Goal: Task Accomplishment & Management: Manage account settings

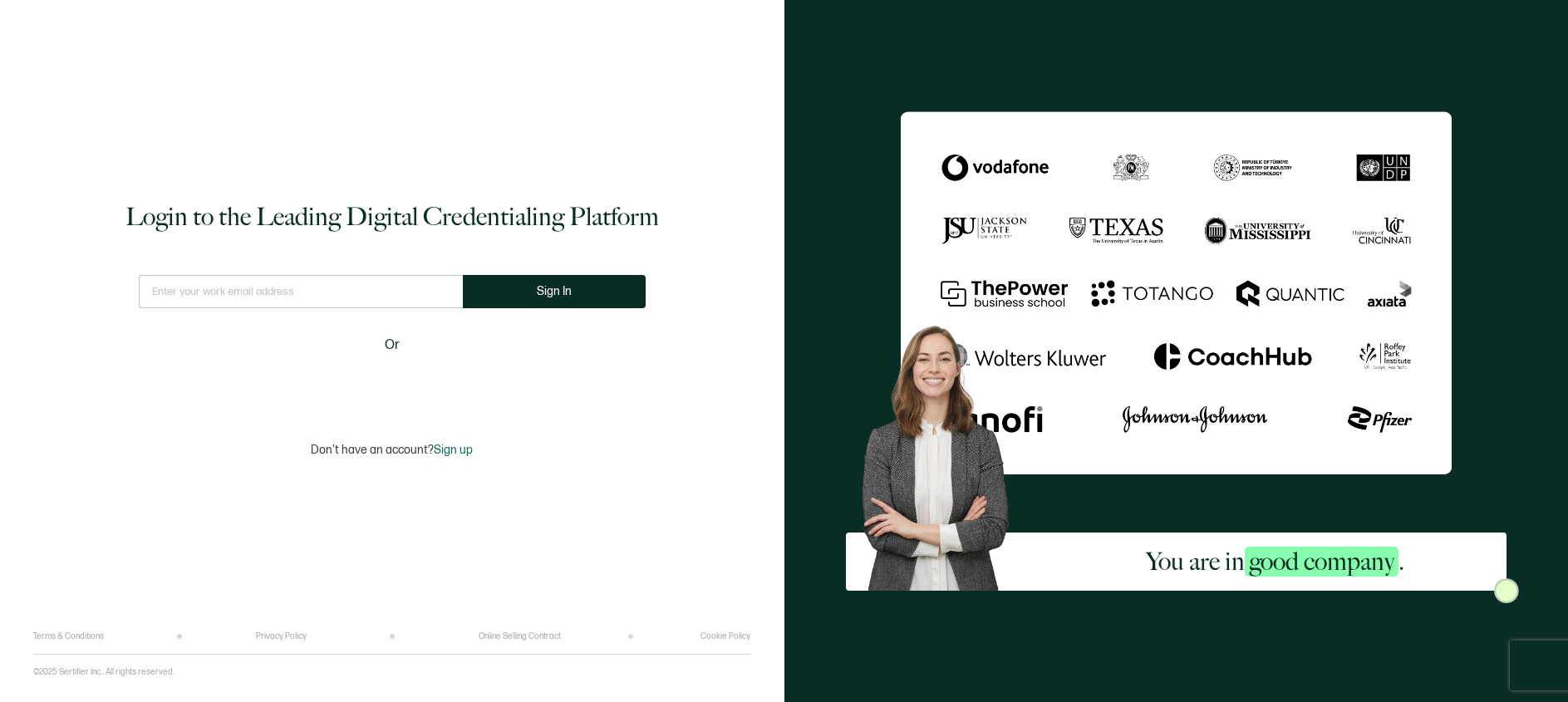
click at [231, 297] on input "text" at bounding box center [301, 292] width 325 height 34
type input "[EMAIL_ADDRESS][DOMAIN_NAME]"
click at [514, 279] on button "Sign In" at bounding box center [554, 292] width 183 height 34
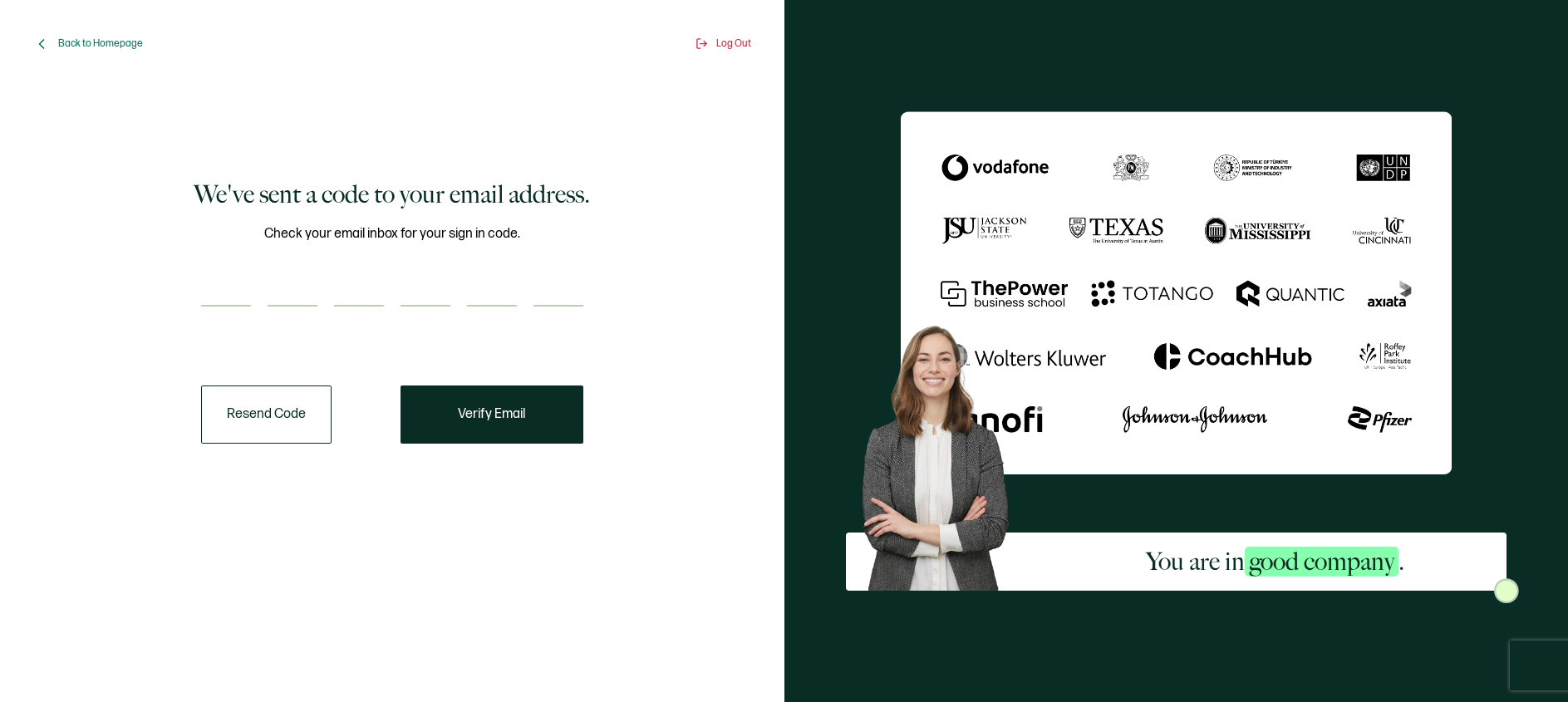
click at [235, 276] on input "number" at bounding box center [225, 290] width 50 height 34
paste input "9"
type input "9"
type input "2"
type input "0"
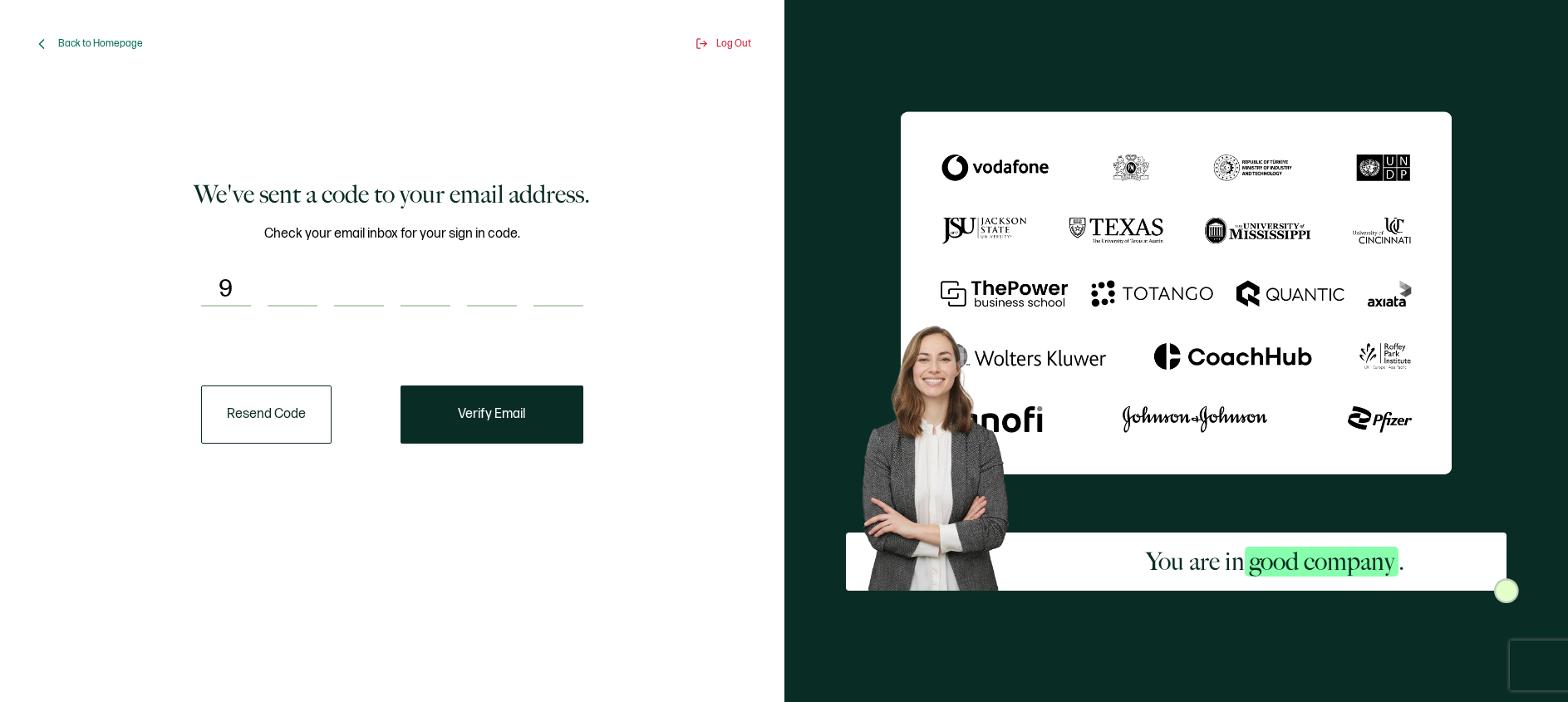
type input "0"
type input "1"
type input "9"
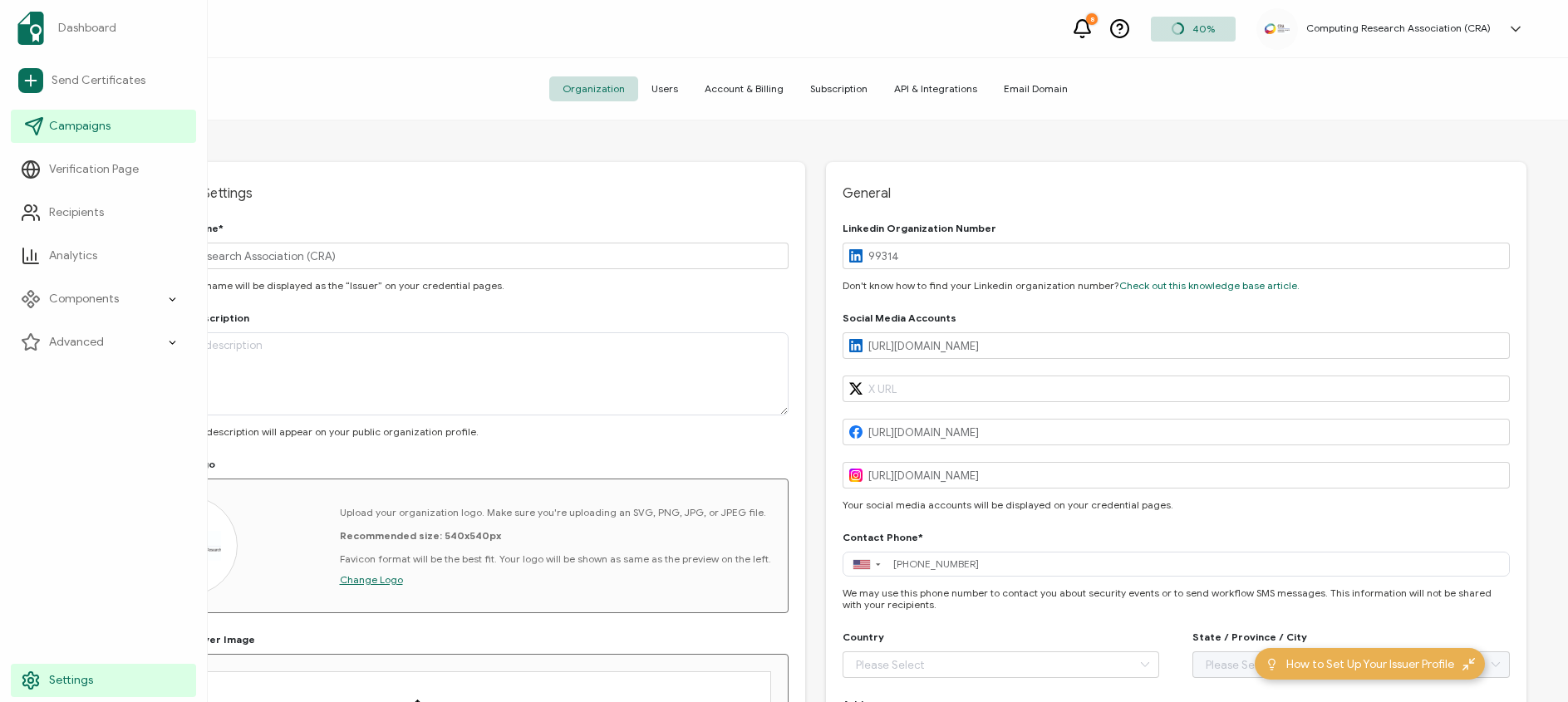
click at [55, 131] on span "Campaigns" at bounding box center [80, 126] width 62 height 16
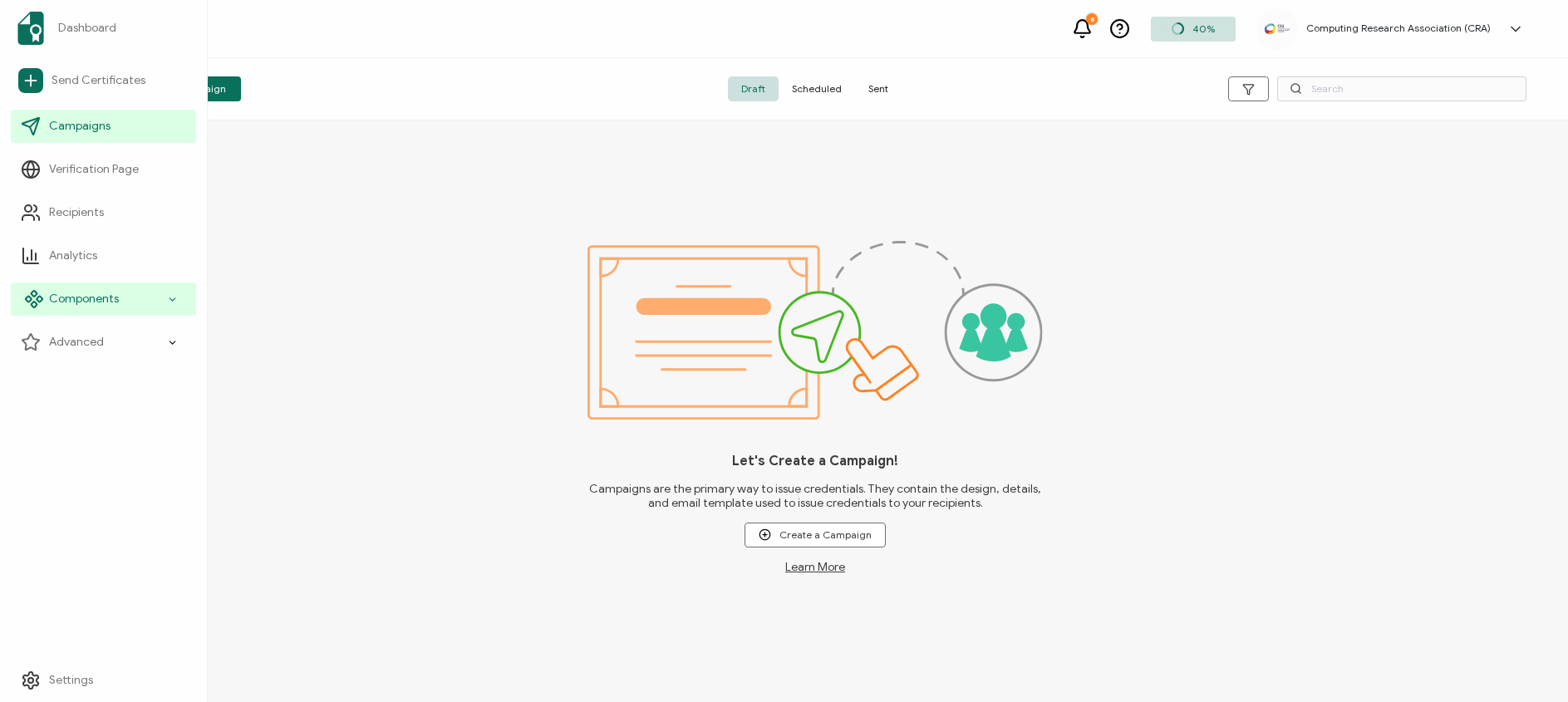
click at [163, 297] on div "Components" at bounding box center [104, 299] width 185 height 34
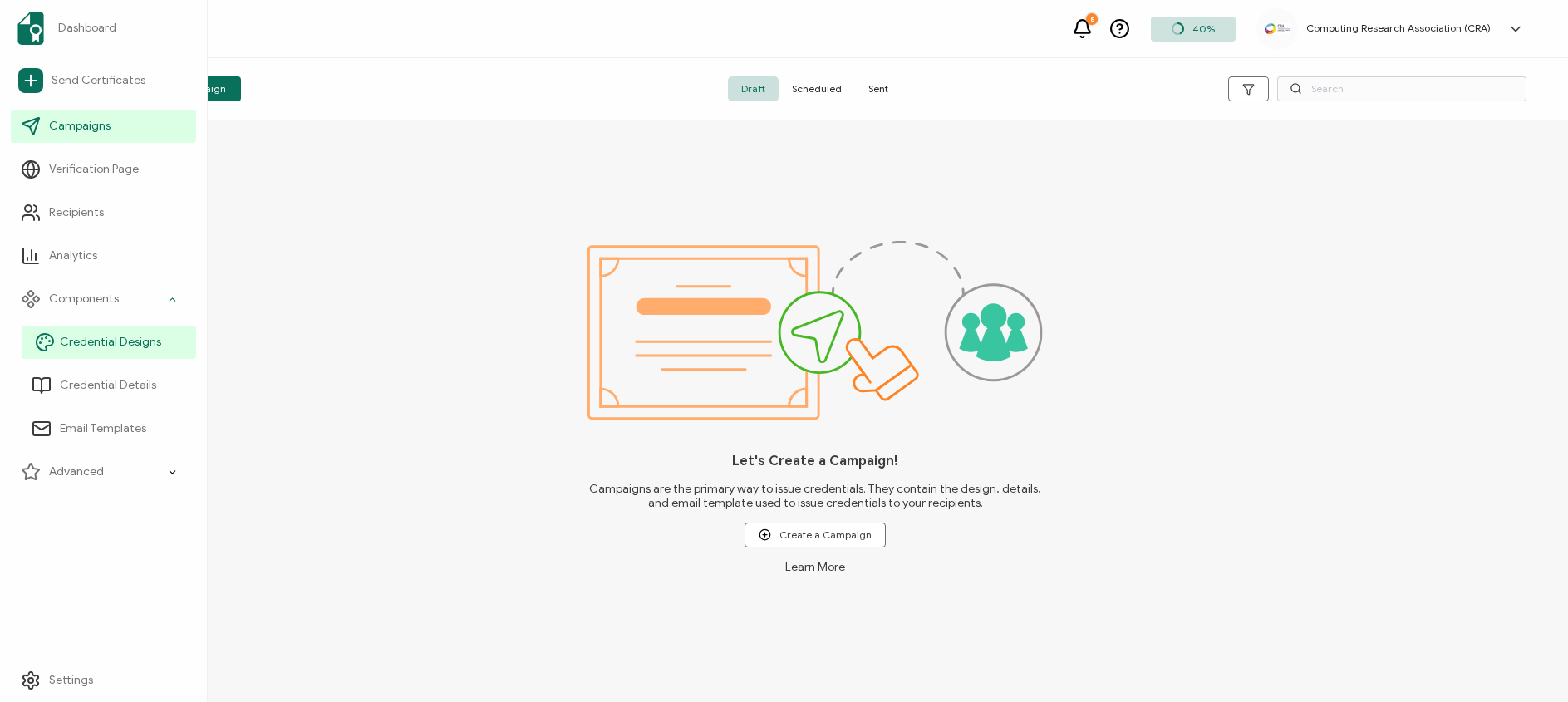
click at [142, 342] on span "Credential Designs" at bounding box center [111, 342] width 102 height 16
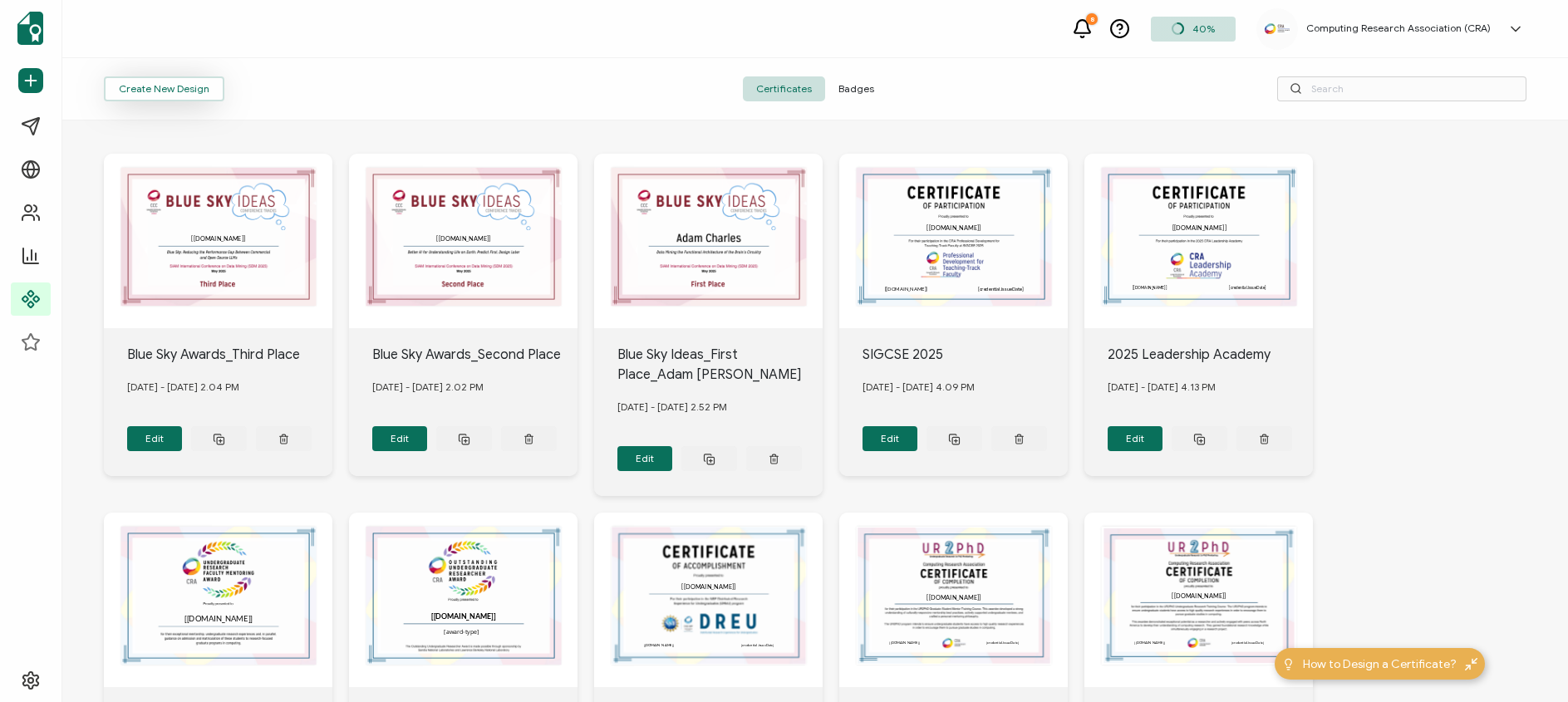
click at [181, 88] on button "Create New Design" at bounding box center [164, 88] width 121 height 25
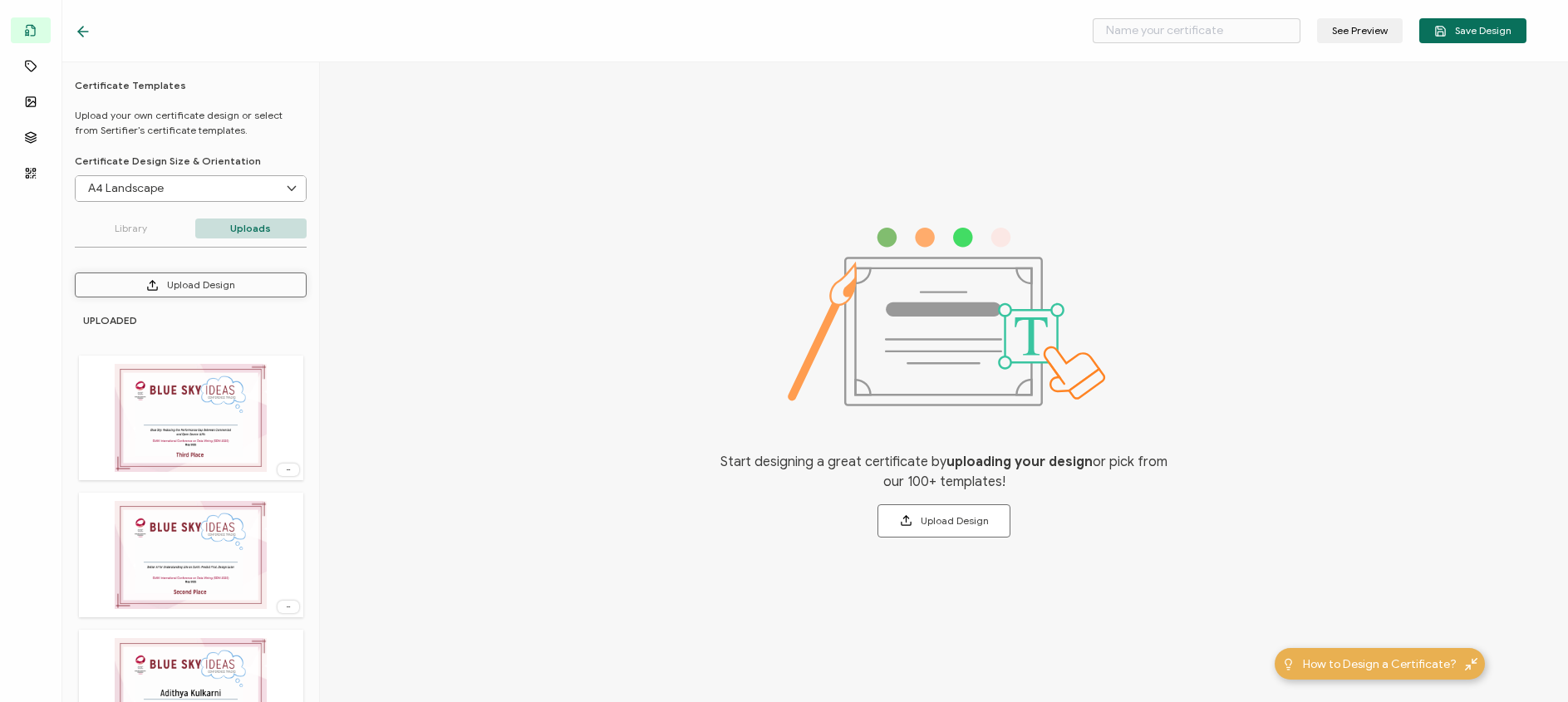
click at [210, 289] on button "Upload Design" at bounding box center [190, 285] width 232 height 25
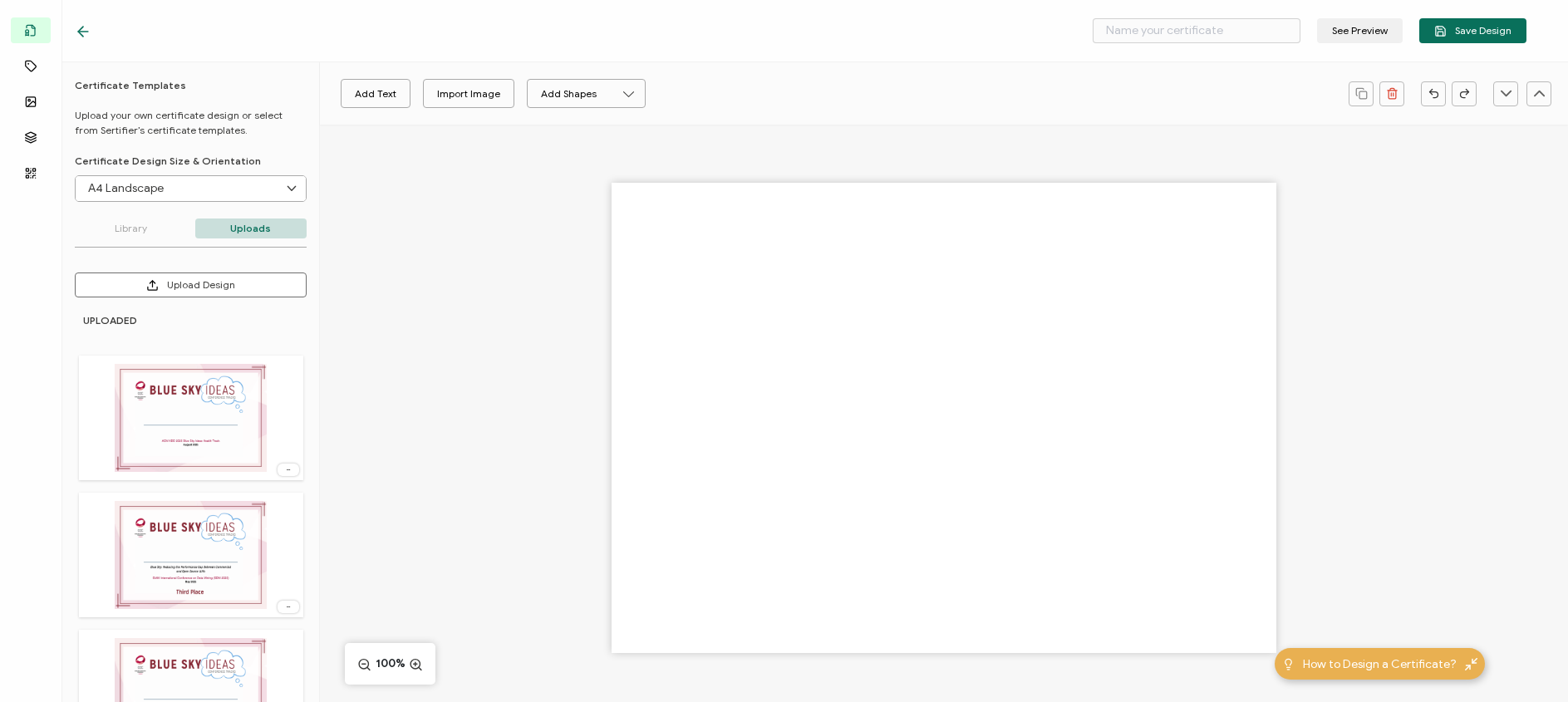
type input "Blank"
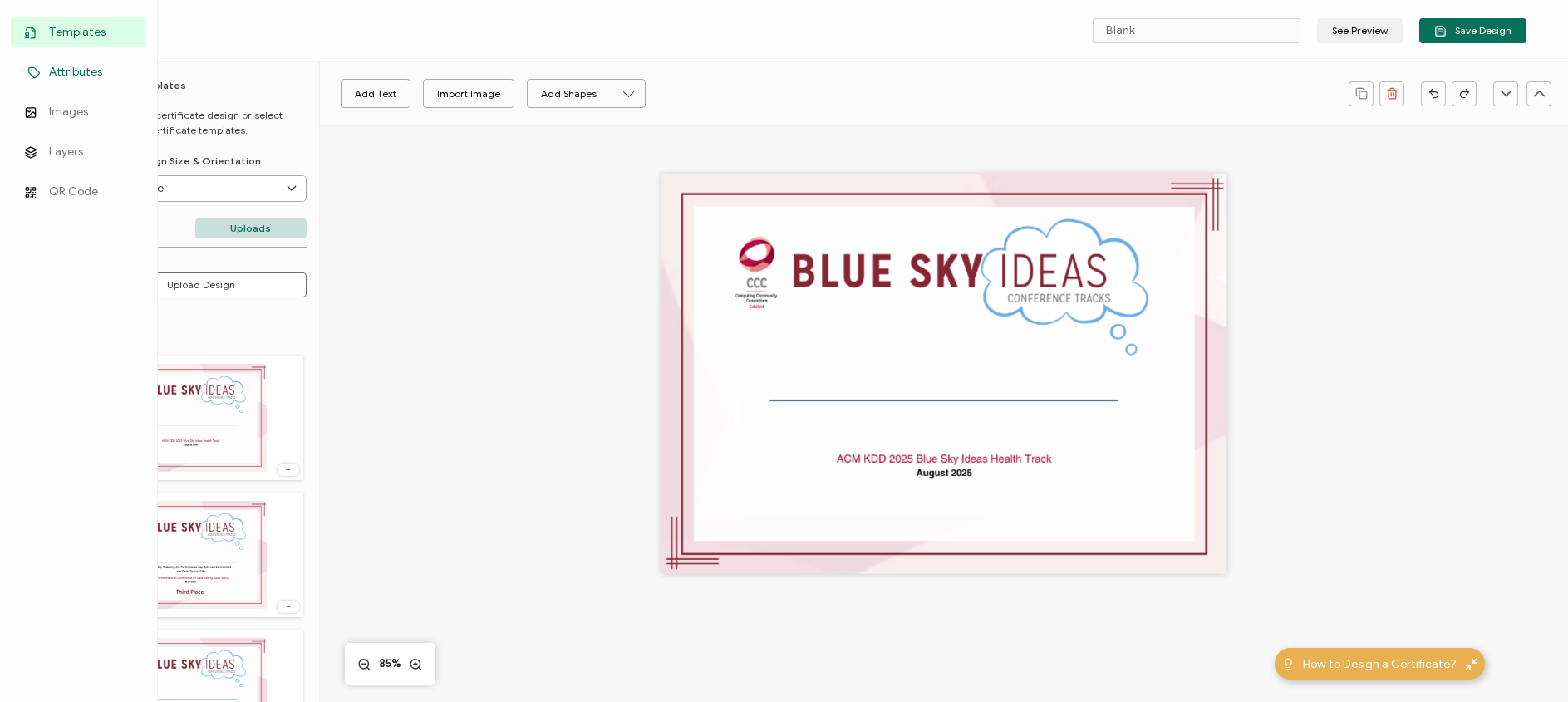
click at [25, 72] on icon at bounding box center [35, 73] width 20 height 13
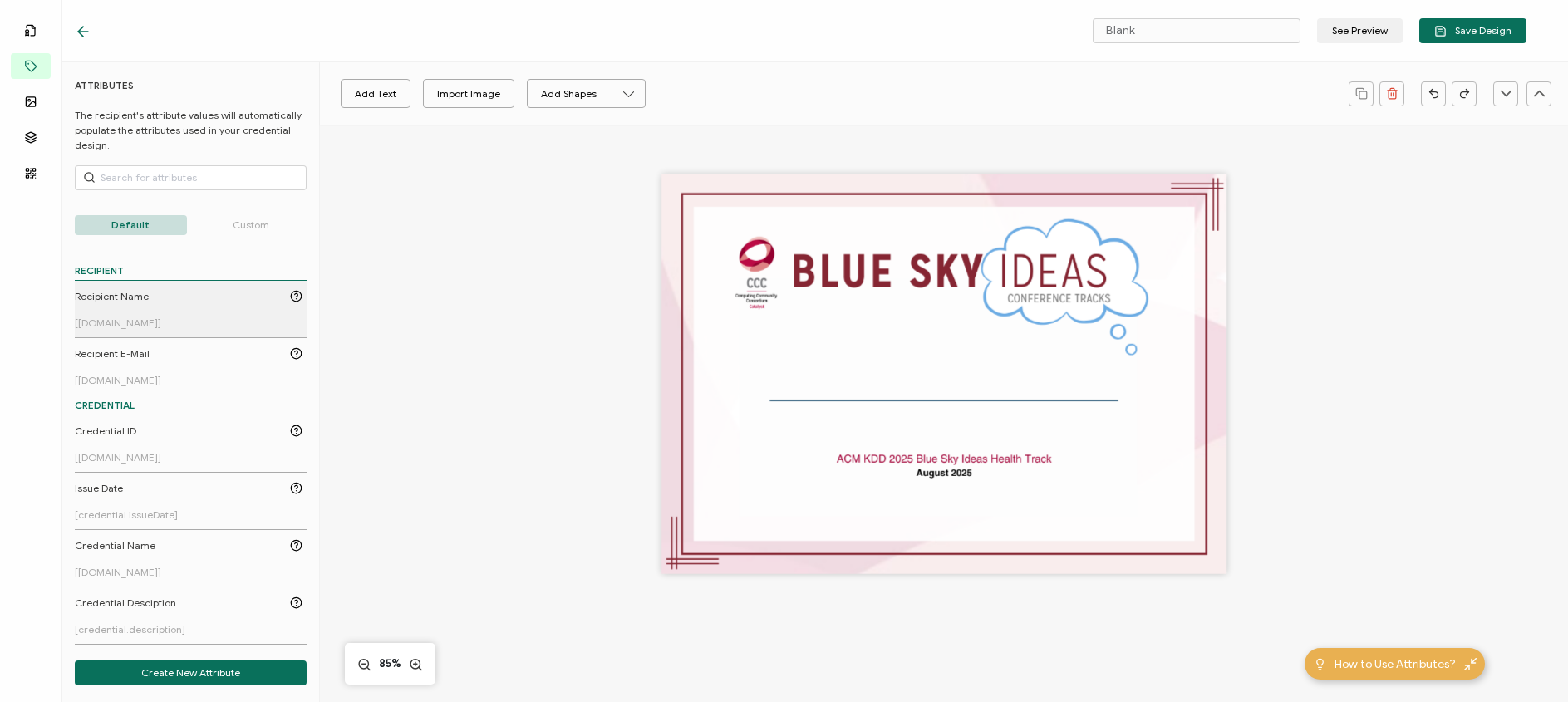
click at [179, 300] on div "Recipient Name" at bounding box center [188, 296] width 227 height 15
click at [935, 383] on pre "[[DOMAIN_NAME]]" at bounding box center [944, 374] width 152 height 25
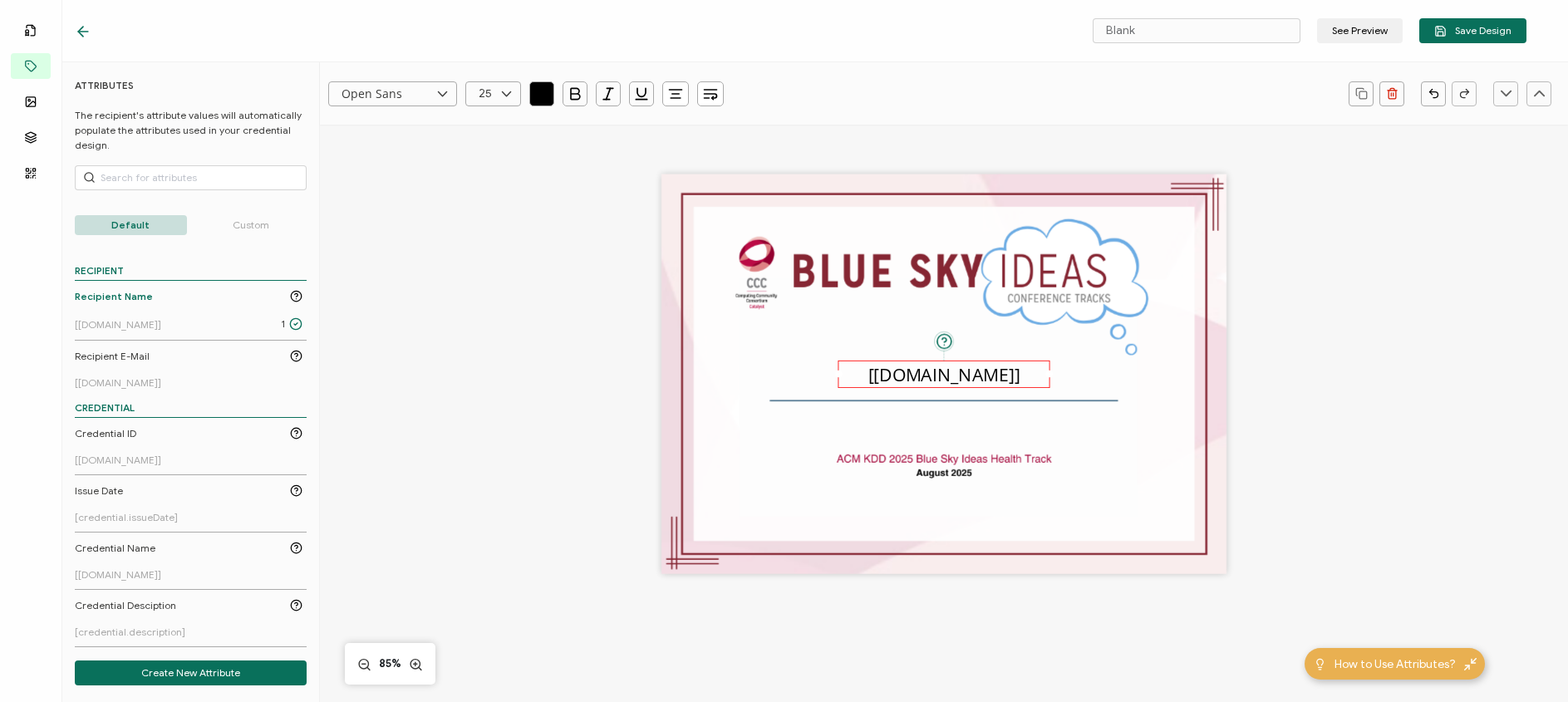
click at [699, 96] on button "button" at bounding box center [710, 94] width 26 height 25
click at [725, 130] on icon at bounding box center [725, 133] width 13 height 13
drag, startPoint x: 834, startPoint y: 373, endPoint x: 750, endPoint y: 373, distance: 84.0
click at [750, 373] on div "The recipient’s full name, which will be automatically filled based on the info…" at bounding box center [944, 375] width 565 height 400
drag, startPoint x: 1044, startPoint y: 373, endPoint x: 1120, endPoint y: 375, distance: 76.0
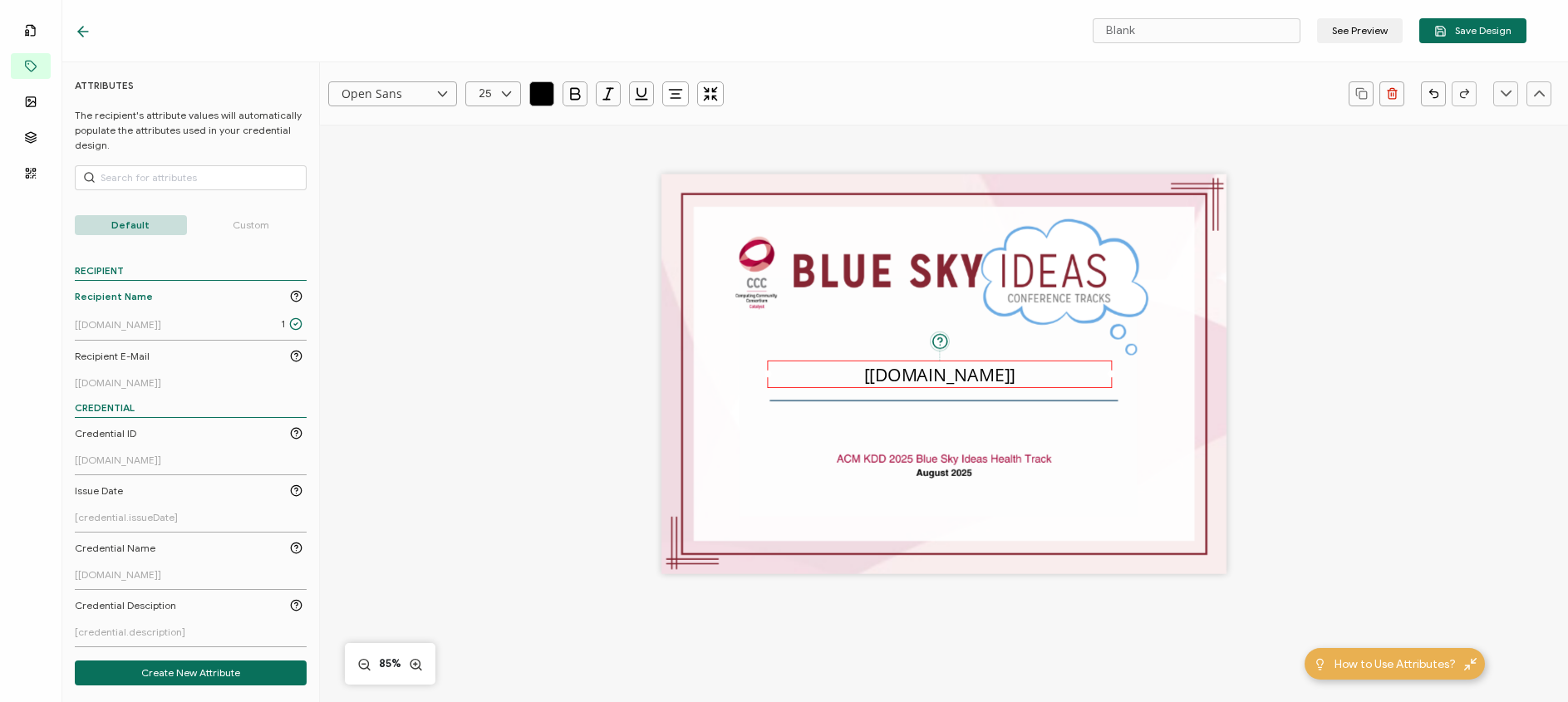
click at [1120, 375] on div "The recipient’s full name, which will be automatically filled based on the info…" at bounding box center [944, 375] width 565 height 400
click at [1029, 375] on div "The recipient’s full name, which will be automatically filled based on the info…" at bounding box center [944, 374] width 345 height 28
click at [439, 94] on icon at bounding box center [442, 94] width 21 height 25
click at [371, 167] on li "Lato" at bounding box center [407, 171] width 157 height 28
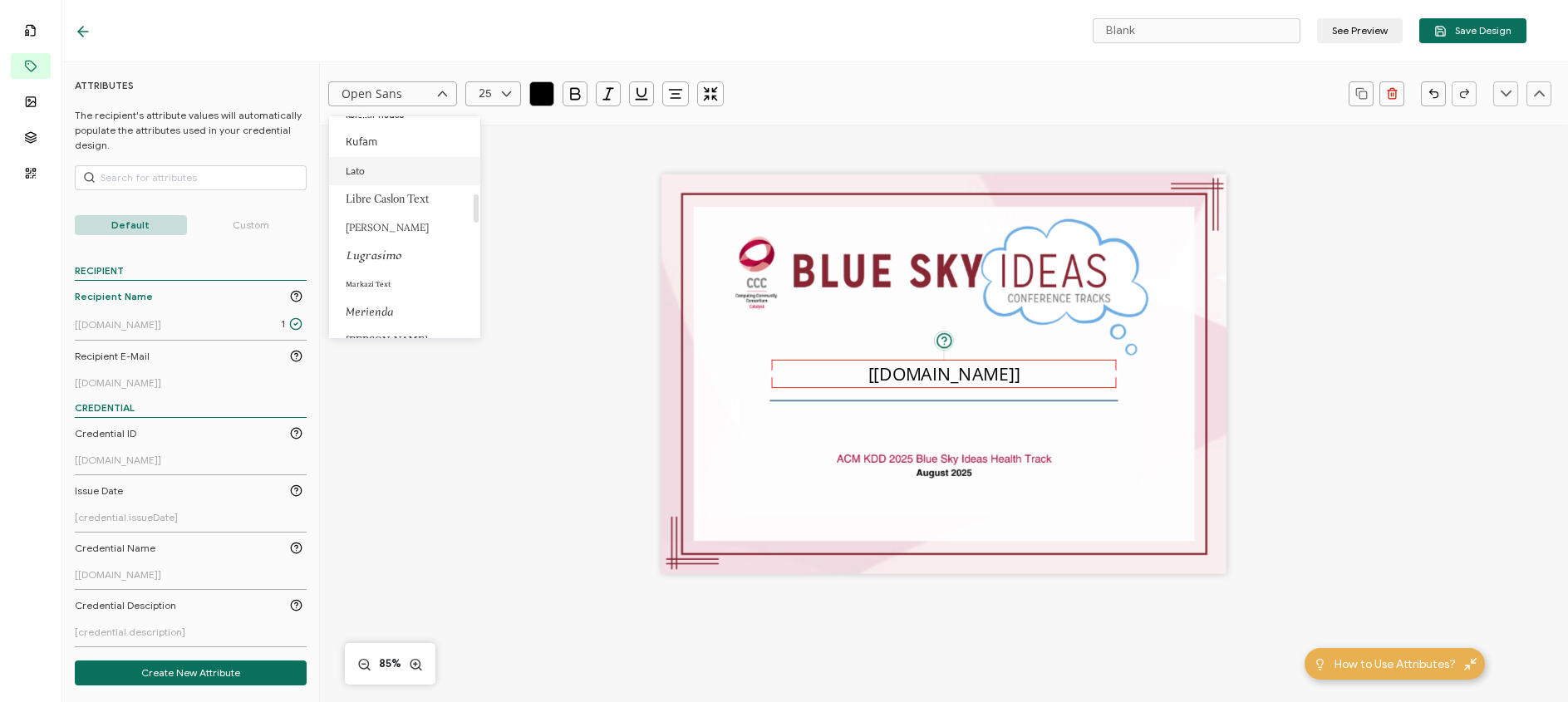
type input "Lato"
click at [184, 676] on button "Create New Attribute" at bounding box center [190, 673] width 232 height 25
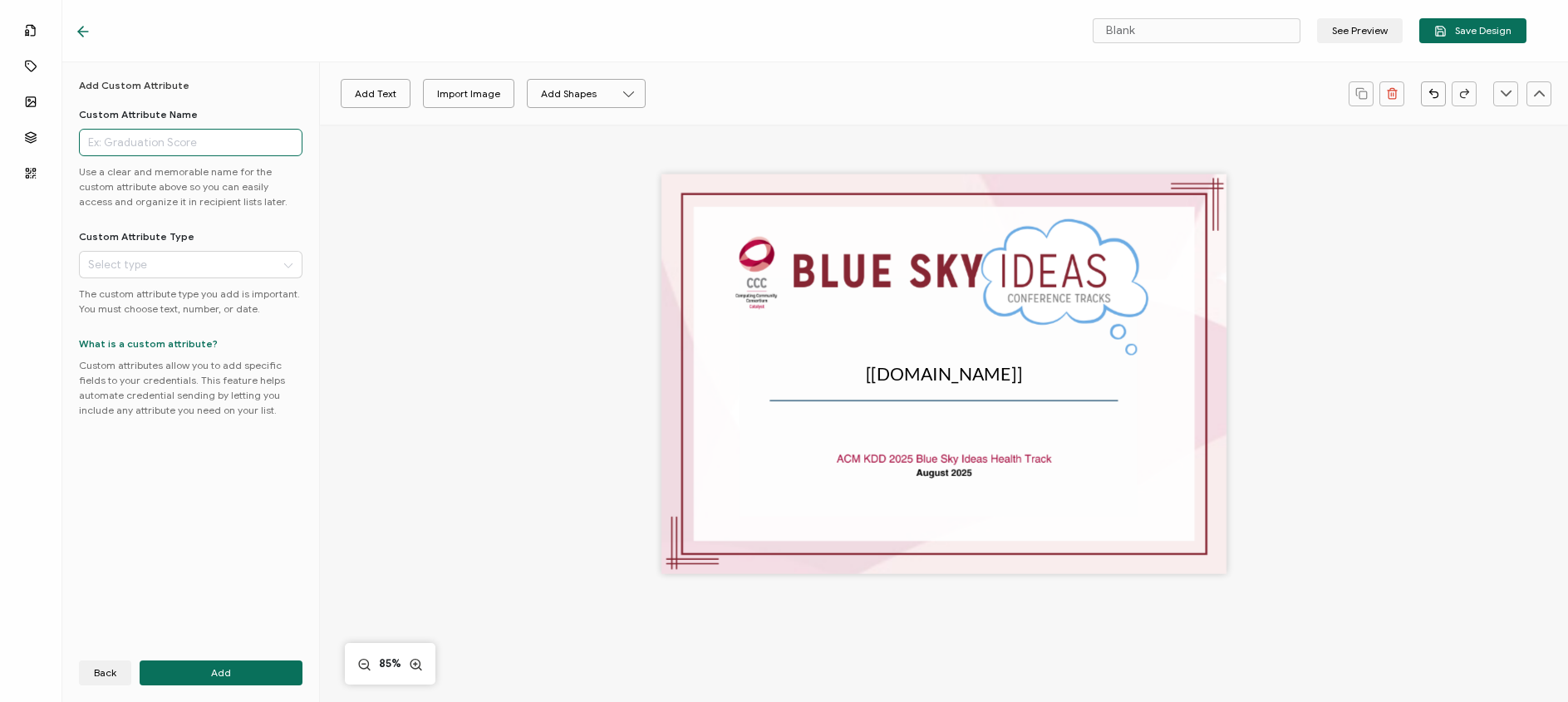
click at [150, 144] on input "text" at bounding box center [191, 143] width 224 height 27
type input "Place"
click at [194, 252] on input "text" at bounding box center [191, 265] width 224 height 27
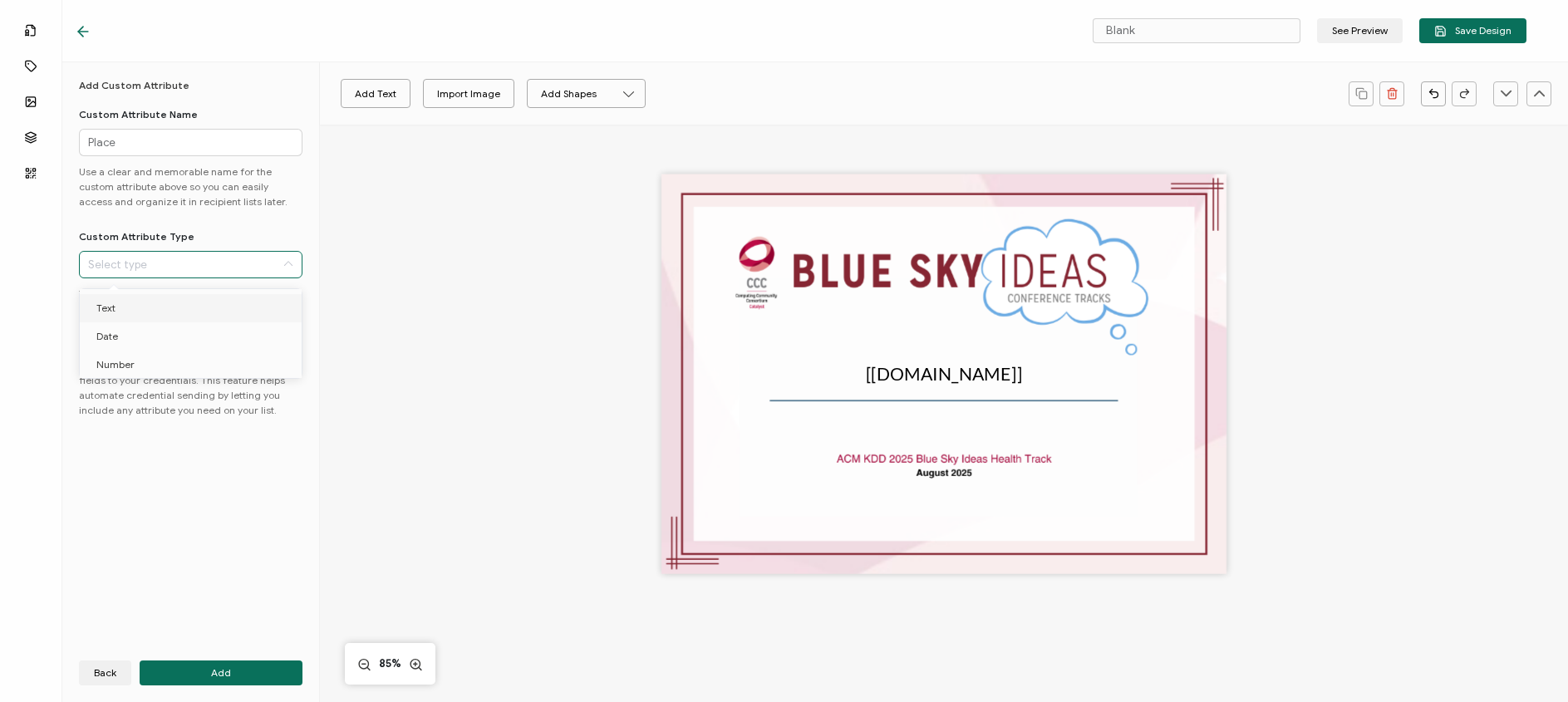
click at [181, 305] on li "Text" at bounding box center [194, 308] width 227 height 28
type input "Text"
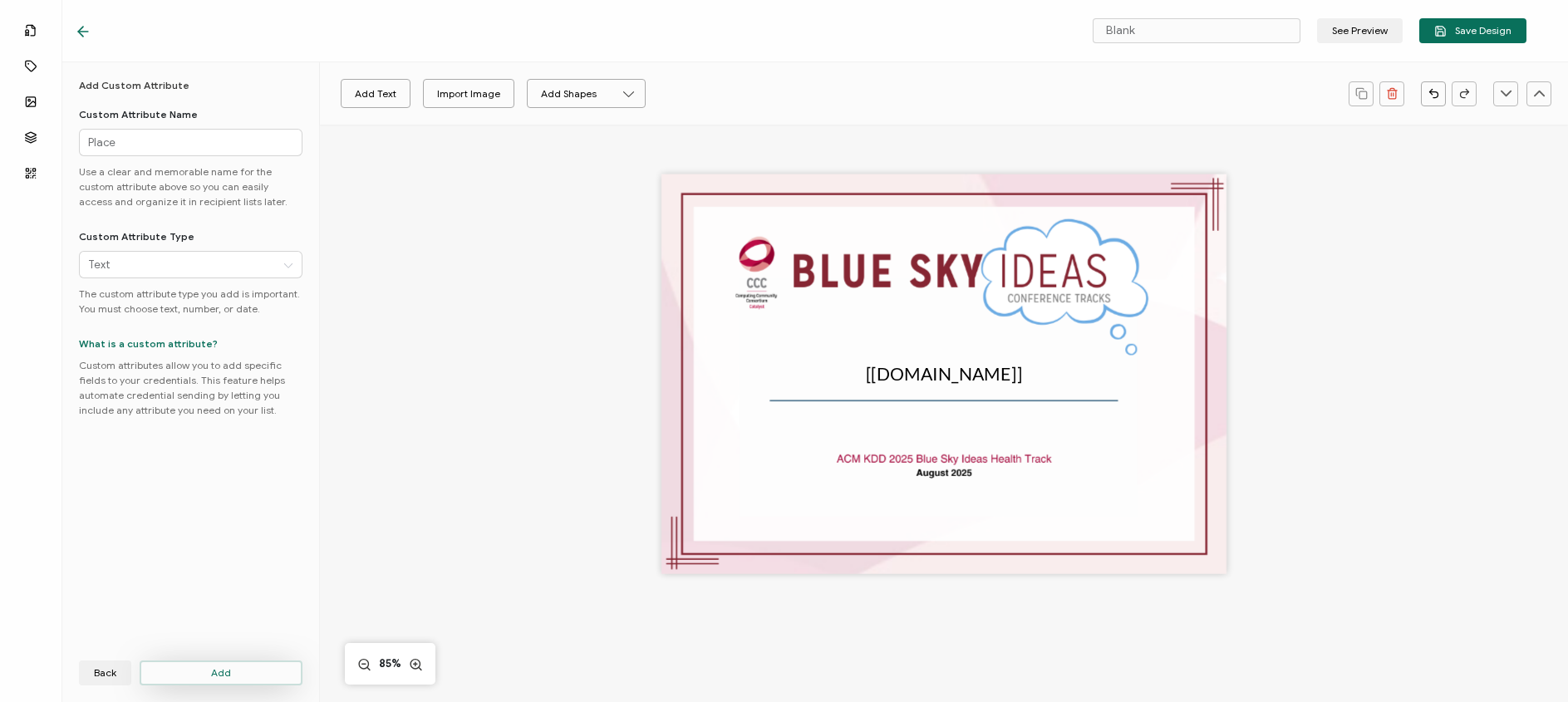
click at [235, 683] on button "Add" at bounding box center [221, 673] width 163 height 25
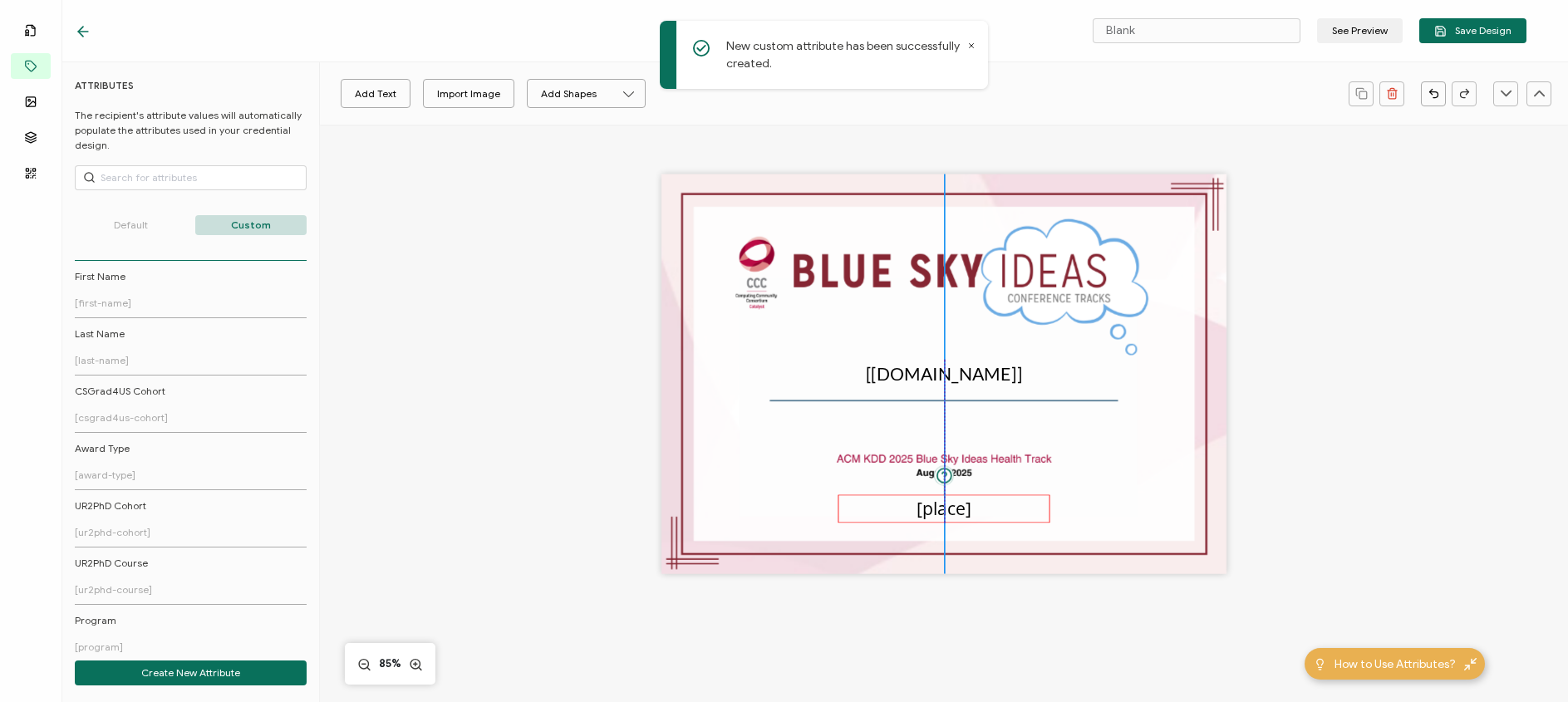
drag, startPoint x: 937, startPoint y: 375, endPoint x: 937, endPoint y: 509, distance: 134.0
click at [937, 509] on pre "[place]" at bounding box center [943, 508] width 54 height 25
click at [405, 96] on input "Open Sans" at bounding box center [393, 94] width 129 height 25
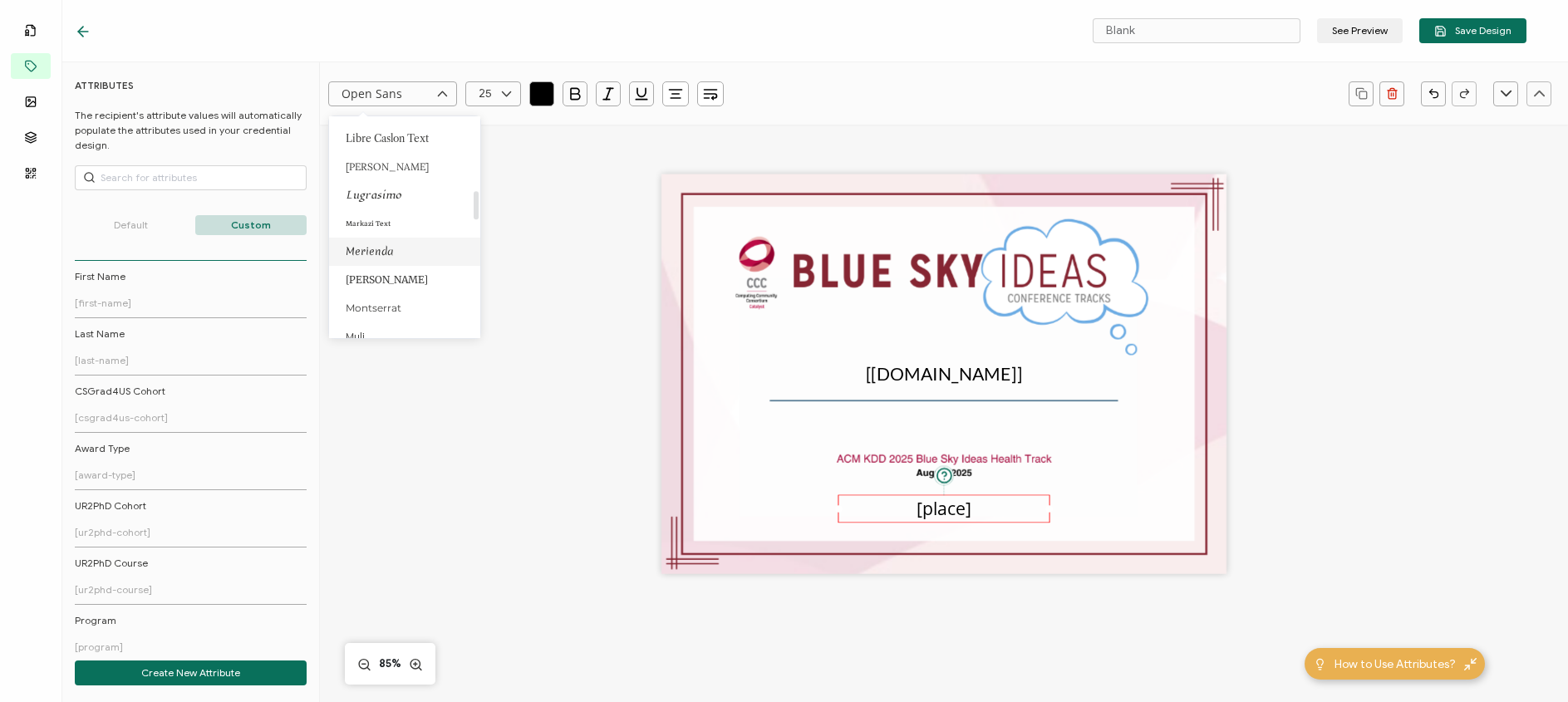
scroll to position [564, 0]
click at [397, 198] on li "Lato" at bounding box center [407, 193] width 157 height 28
type input "Lato"
click at [499, 96] on icon at bounding box center [506, 94] width 21 height 25
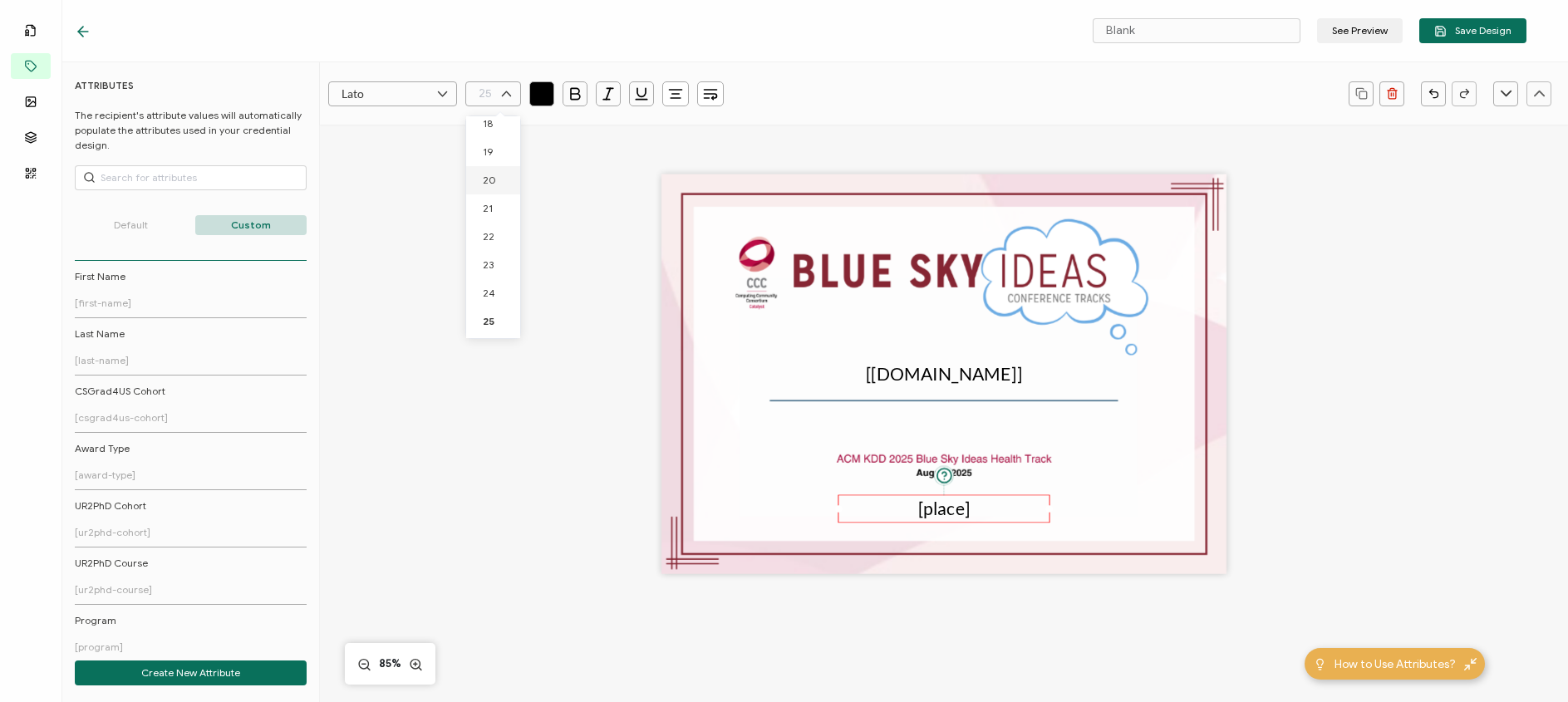
click at [543, 92] on icon "button" at bounding box center [542, 94] width 16 height 16
type input "25"
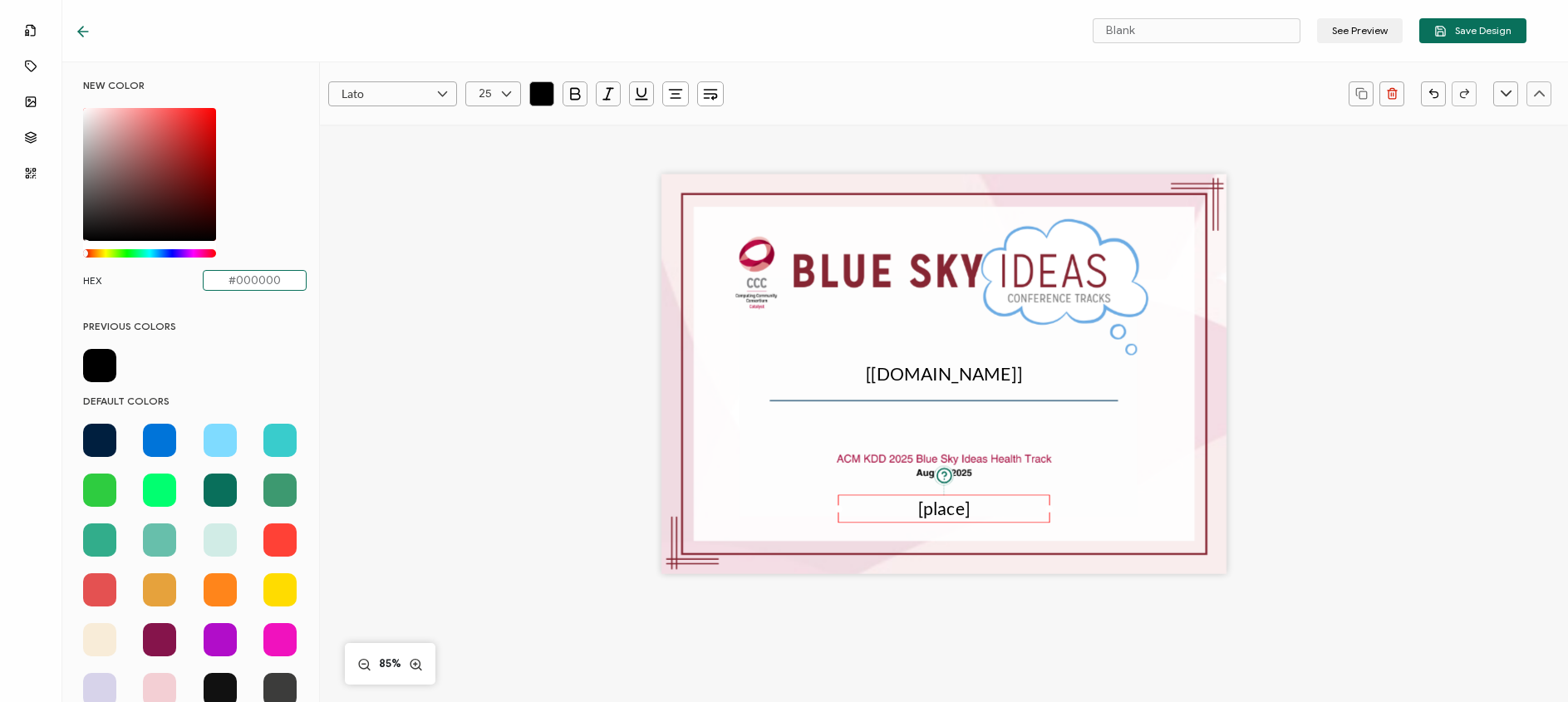
click at [265, 281] on input "#000000" at bounding box center [255, 280] width 104 height 21
click at [281, 279] on input "#000000" at bounding box center [255, 280] width 104 height 21
type input "#86263"
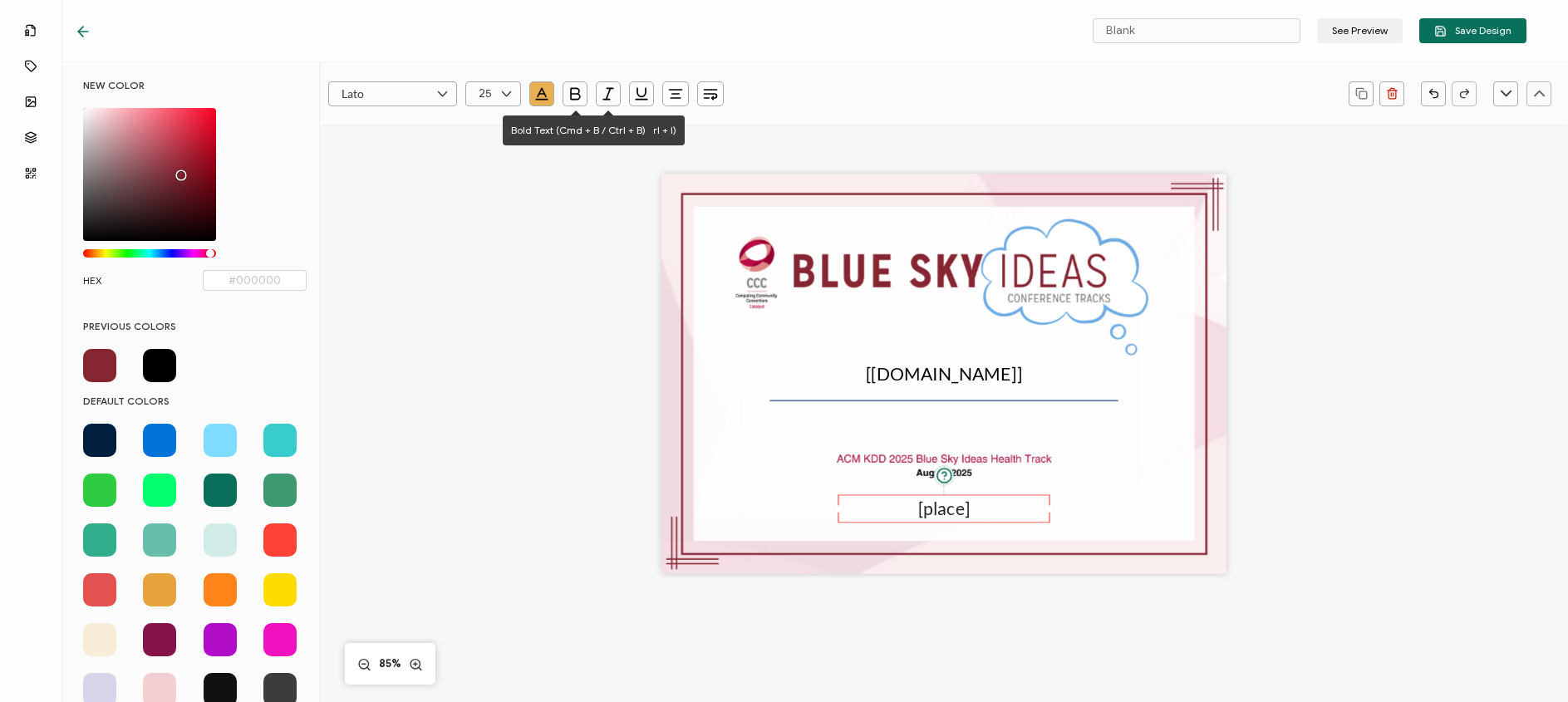
click at [572, 94] on icon "button" at bounding box center [574, 94] width 16 height 16
click at [961, 509] on pre "[place]" at bounding box center [944, 509] width 54 height 22
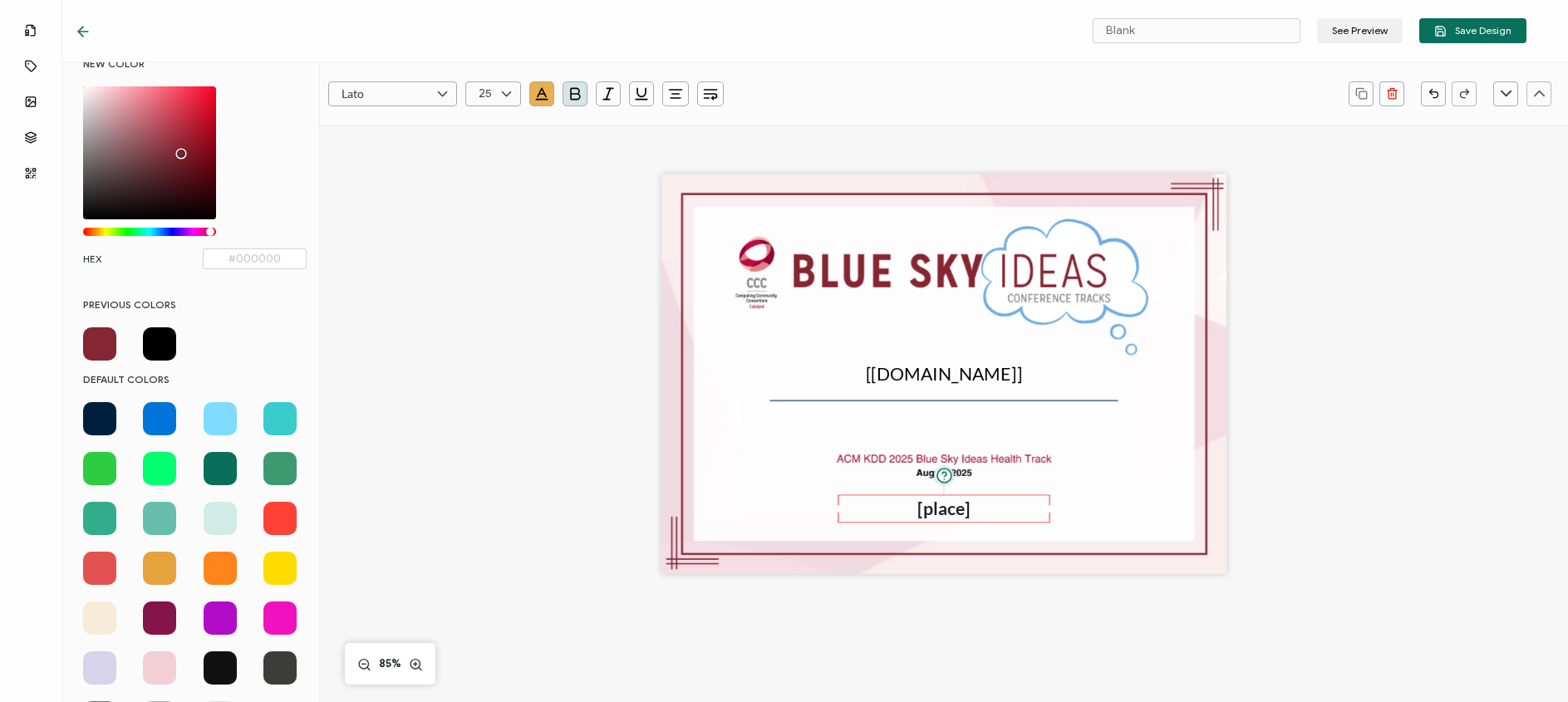
scroll to position [0, 0]
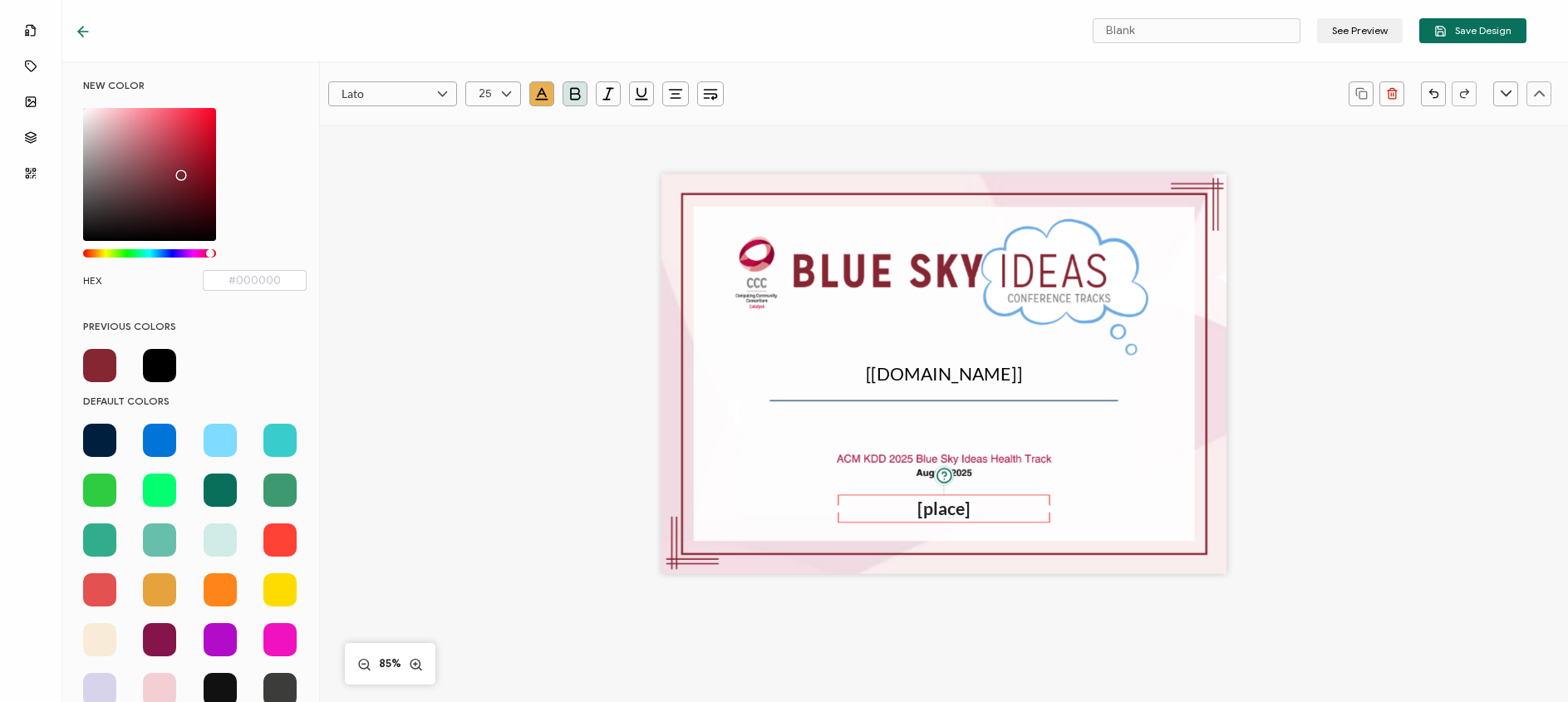
click at [184, 177] on div "Chrome color picker" at bounding box center [181, 175] width 8 height 8
click at [156, 366] on span at bounding box center [159, 366] width 34 height 34
type input "#862633"
click at [260, 313] on div "PREVIOUS COLORS" at bounding box center [195, 345] width 248 height 75
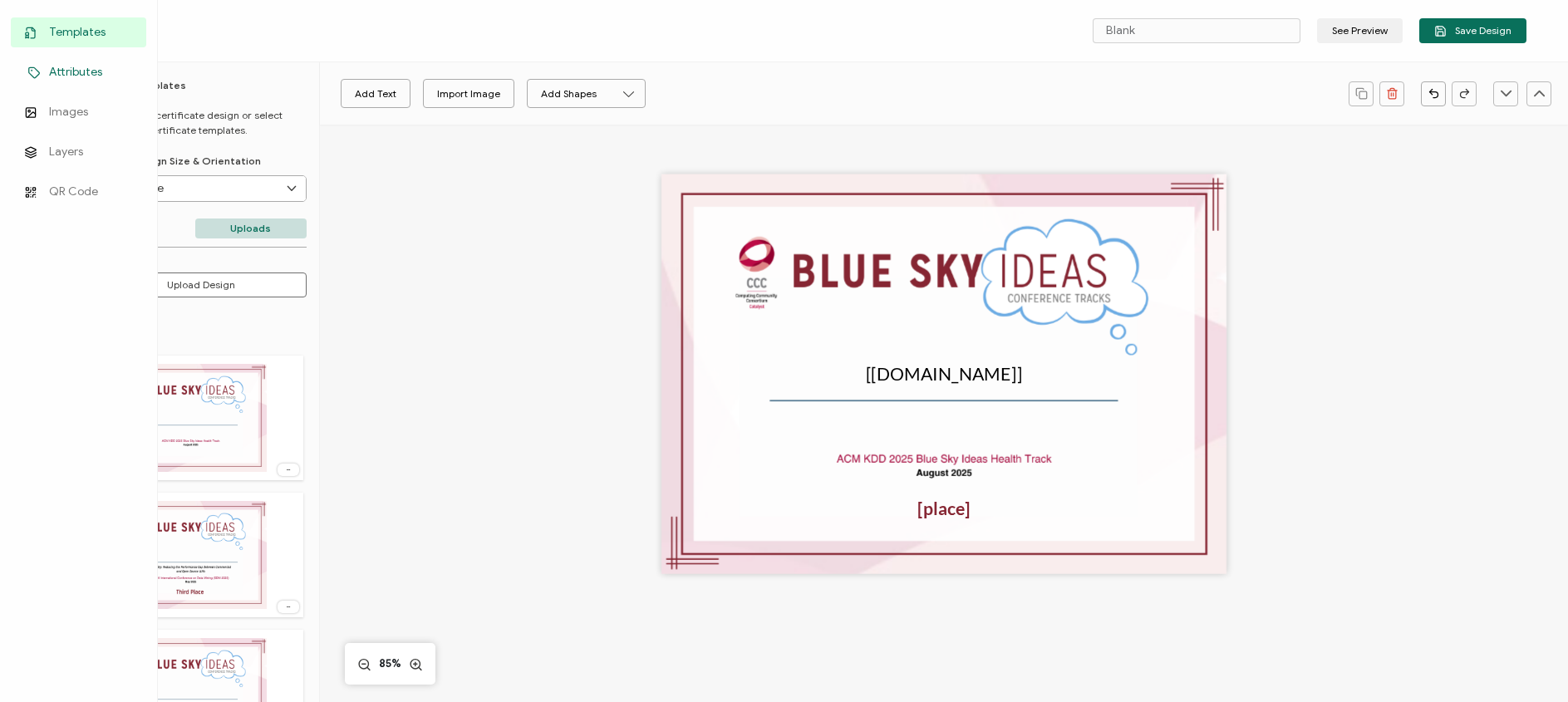
click at [40, 77] on icon at bounding box center [35, 73] width 20 height 13
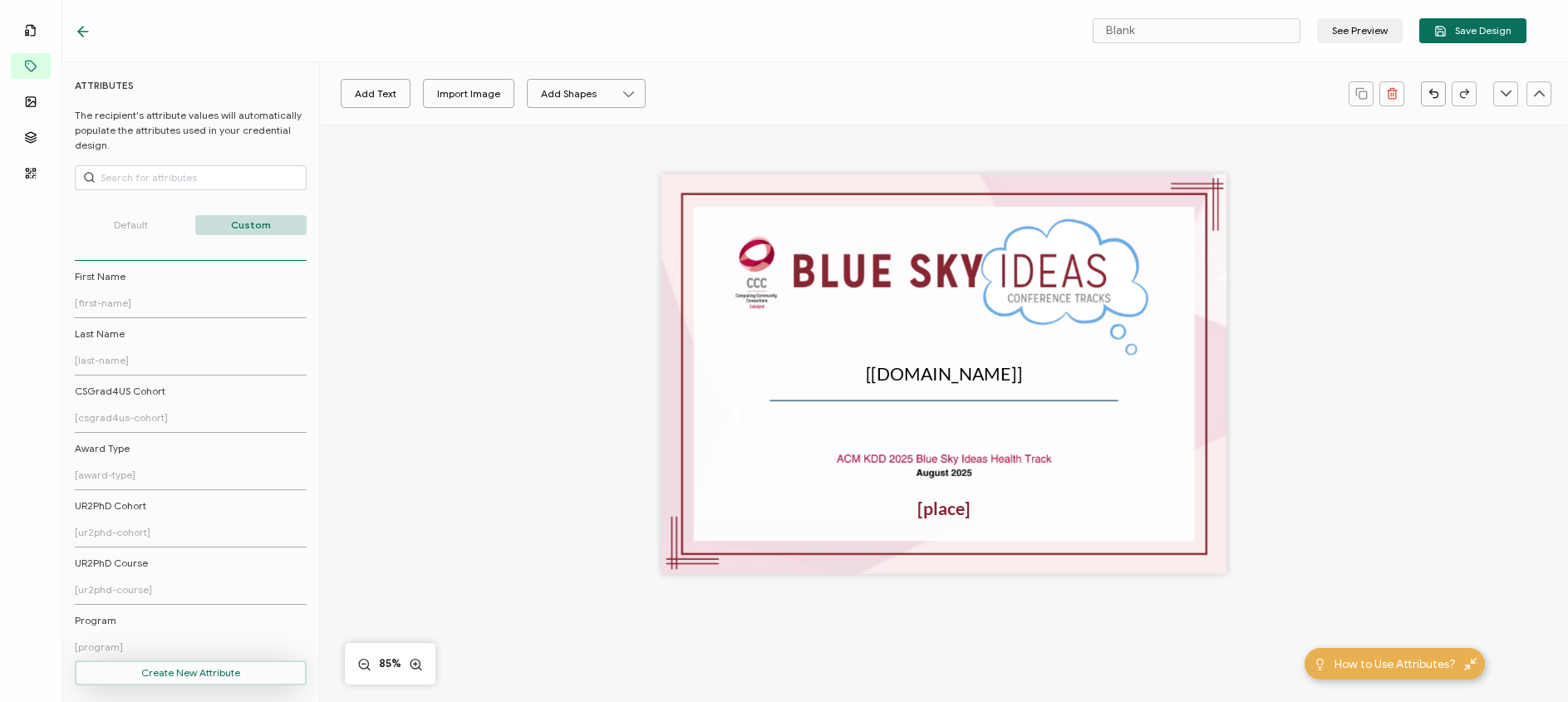
click at [189, 674] on button "Create New Attribute" at bounding box center [190, 673] width 232 height 25
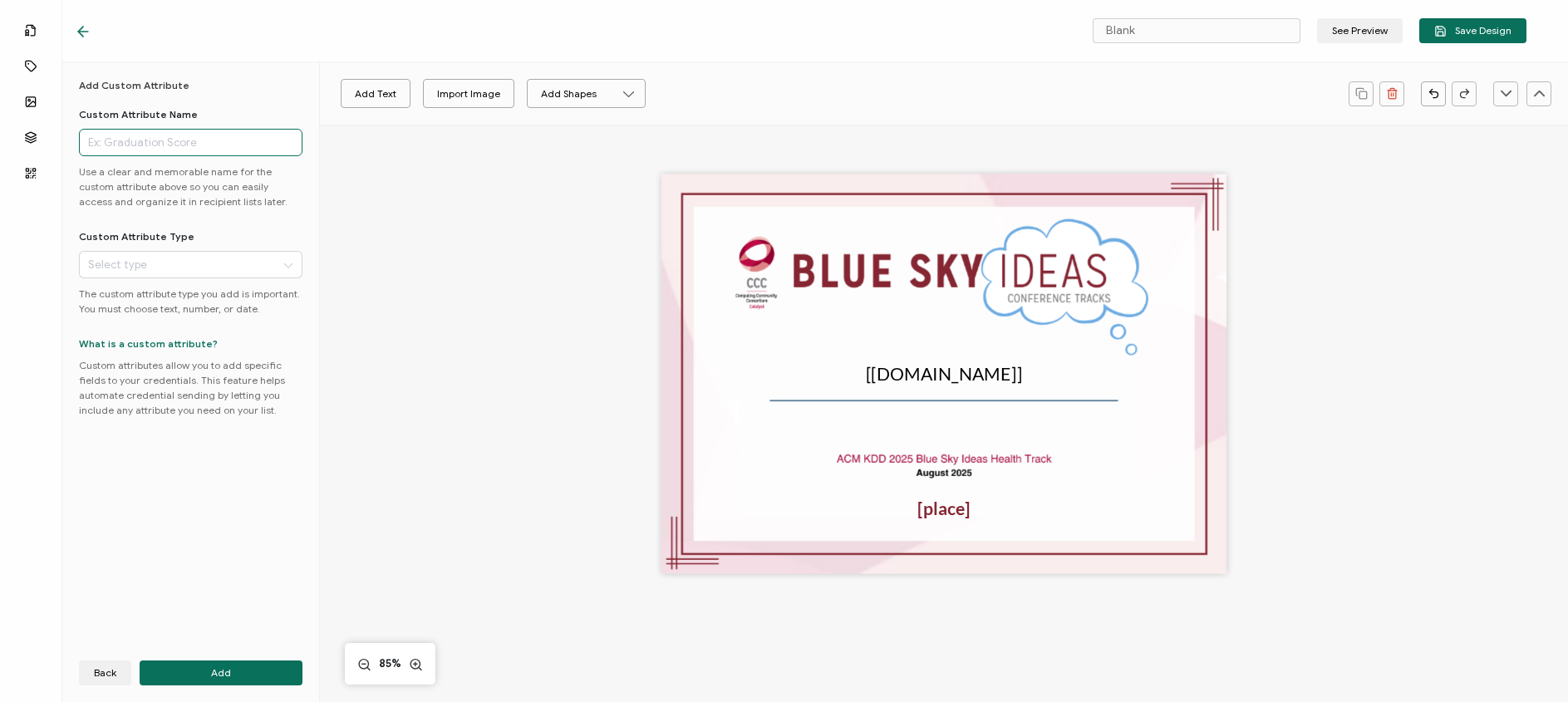
click at [119, 153] on input "text" at bounding box center [191, 143] width 224 height 27
type input "Paper Title"
click at [287, 258] on icon at bounding box center [287, 265] width 21 height 27
click at [185, 303] on li "Text" at bounding box center [194, 308] width 227 height 28
type input "Text"
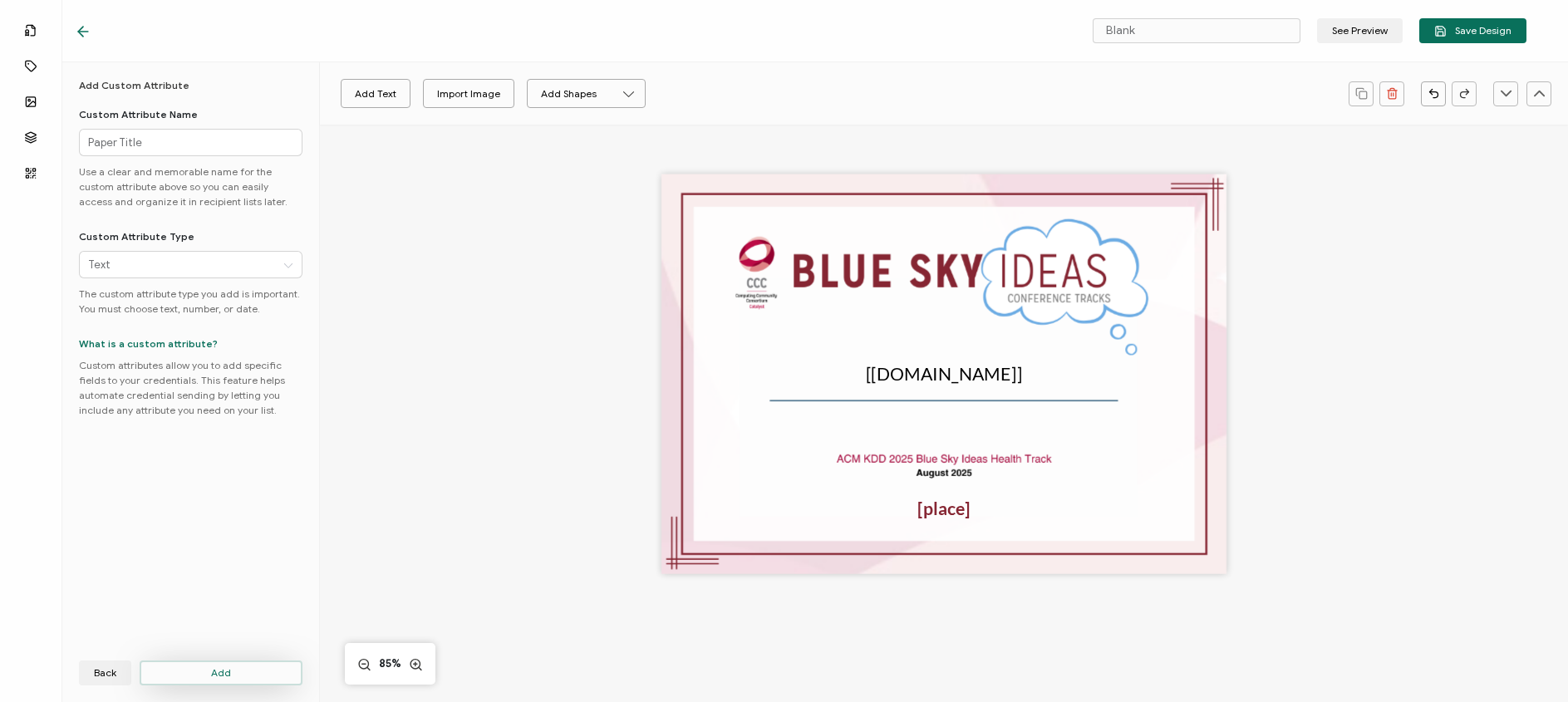
click at [218, 683] on button "Add" at bounding box center [221, 673] width 163 height 25
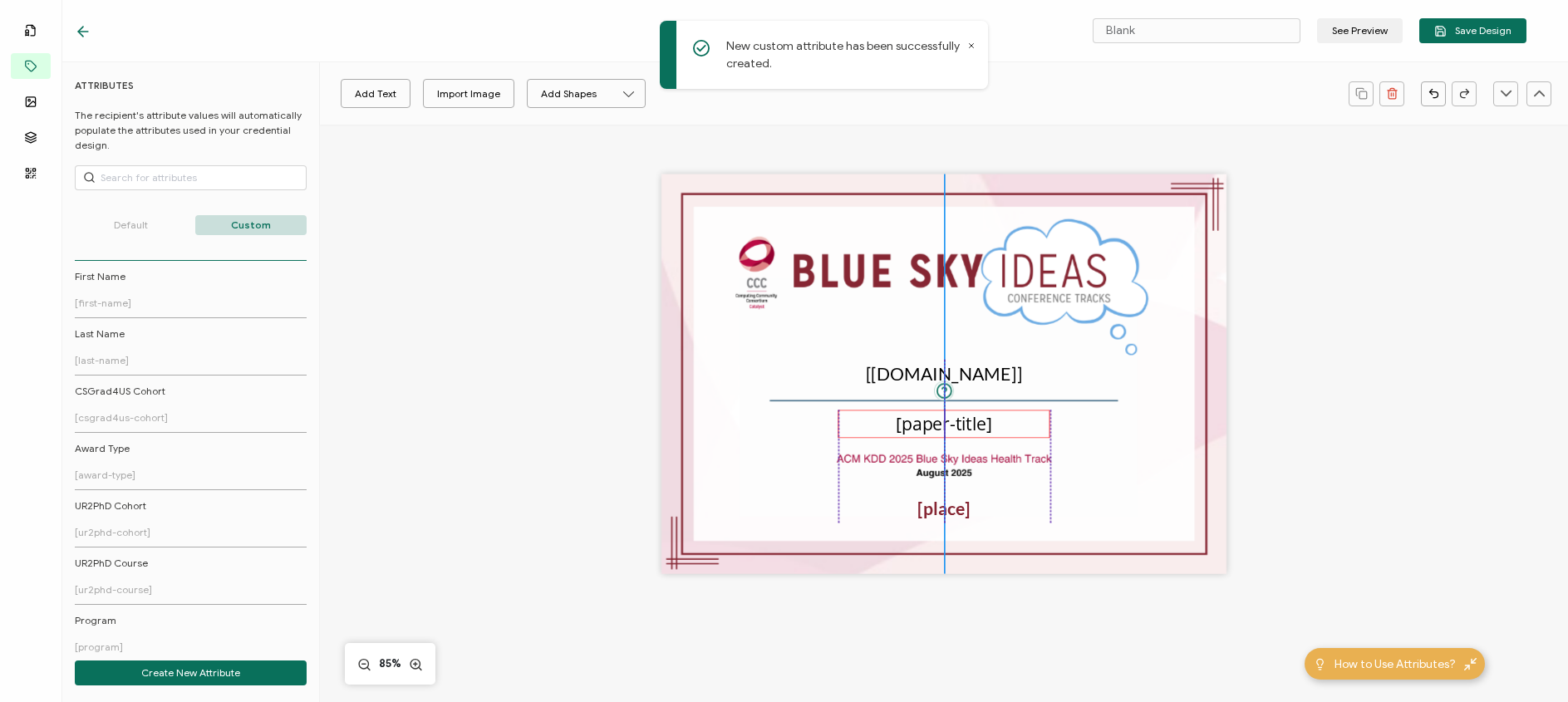
drag, startPoint x: 927, startPoint y: 377, endPoint x: 929, endPoint y: 427, distance: 50.0
click at [929, 427] on pre "[paper-title]" at bounding box center [944, 423] width 96 height 25
click at [408, 91] on input "Open Sans" at bounding box center [393, 94] width 129 height 25
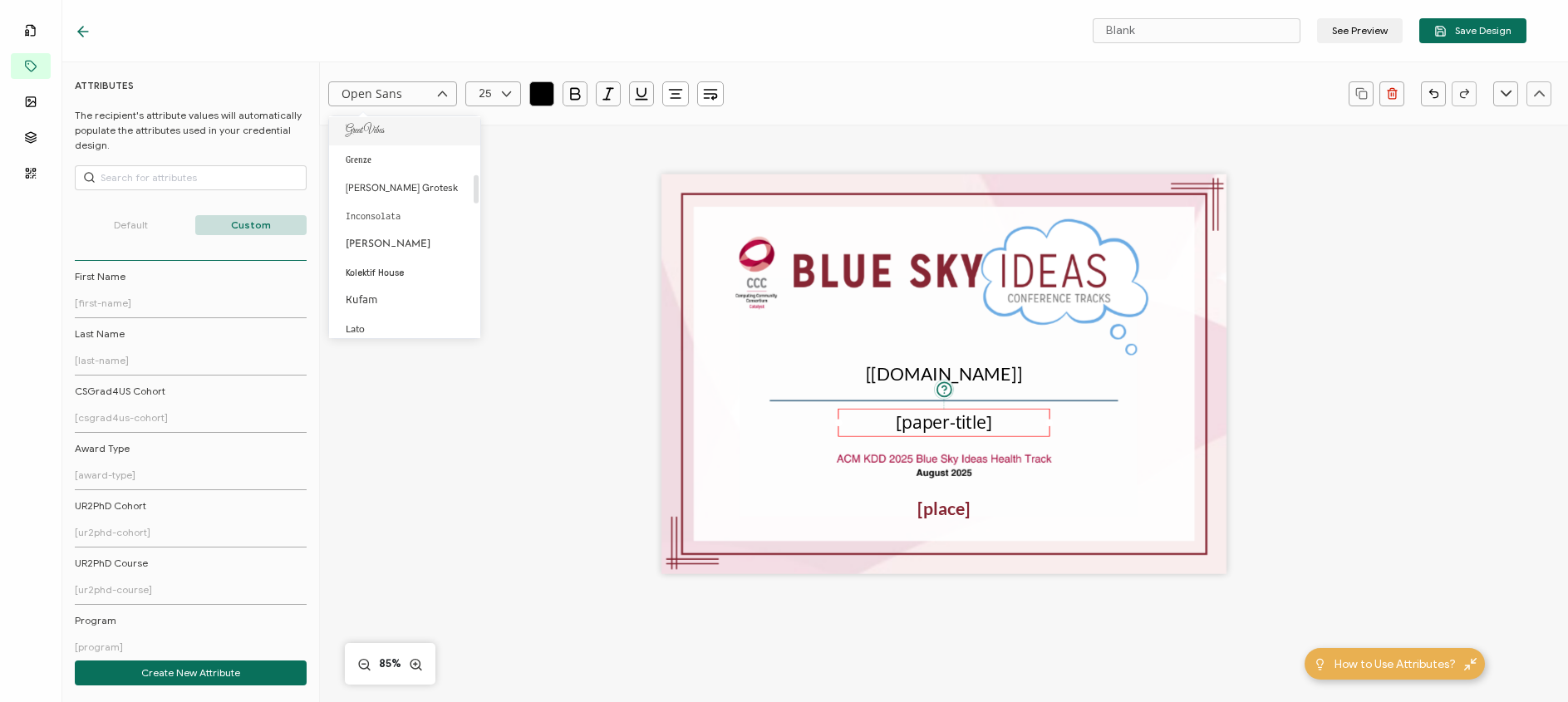
scroll to position [450, 0]
click at [373, 303] on li "Lato" at bounding box center [407, 307] width 157 height 28
type input "Lato"
click at [504, 91] on icon at bounding box center [506, 94] width 21 height 25
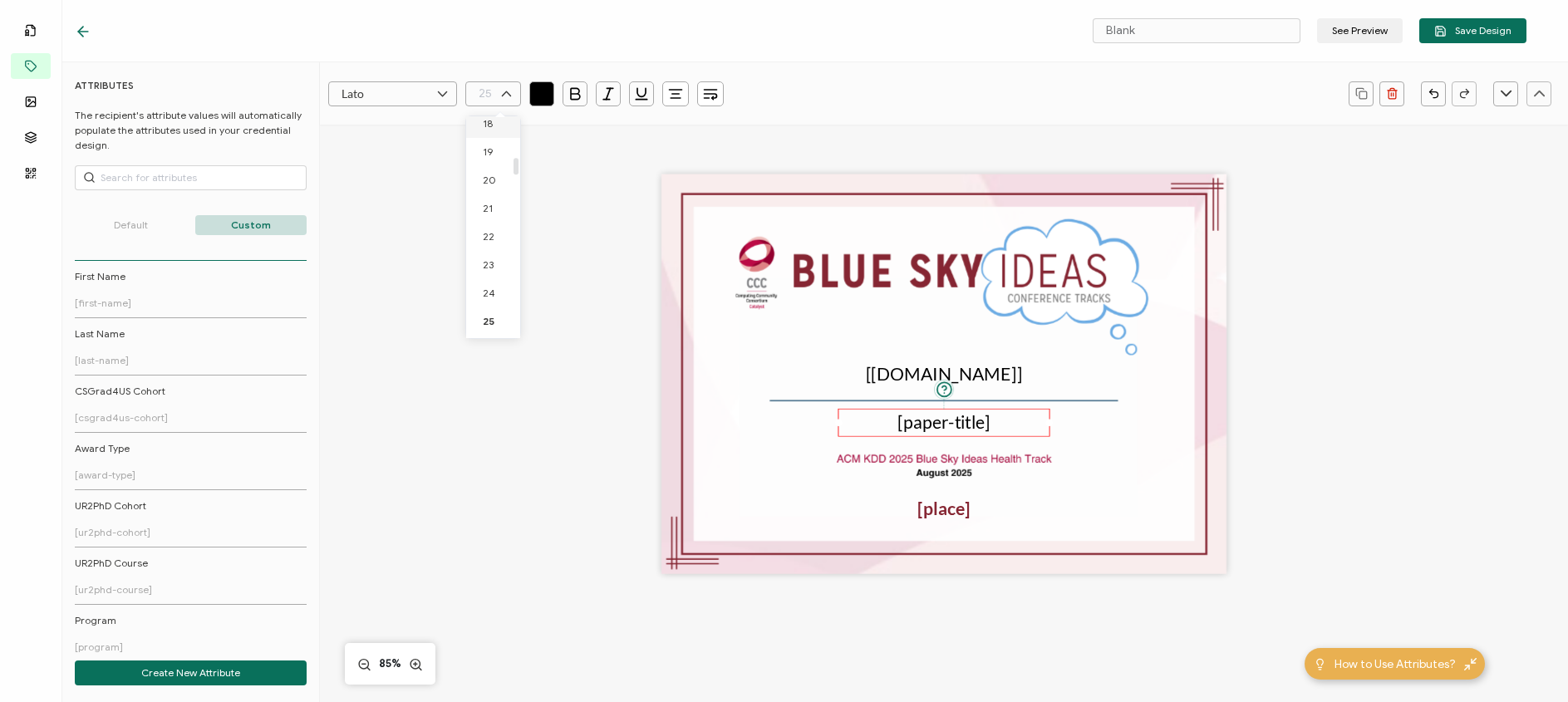
click at [499, 125] on li "18" at bounding box center [496, 124] width 60 height 28
type input "18"
drag, startPoint x: 834, startPoint y: 416, endPoint x: 782, endPoint y: 412, distance: 52.2
click at [782, 412] on div "[[DOMAIN_NAME]] [place] [paper-title]" at bounding box center [944, 375] width 565 height 400
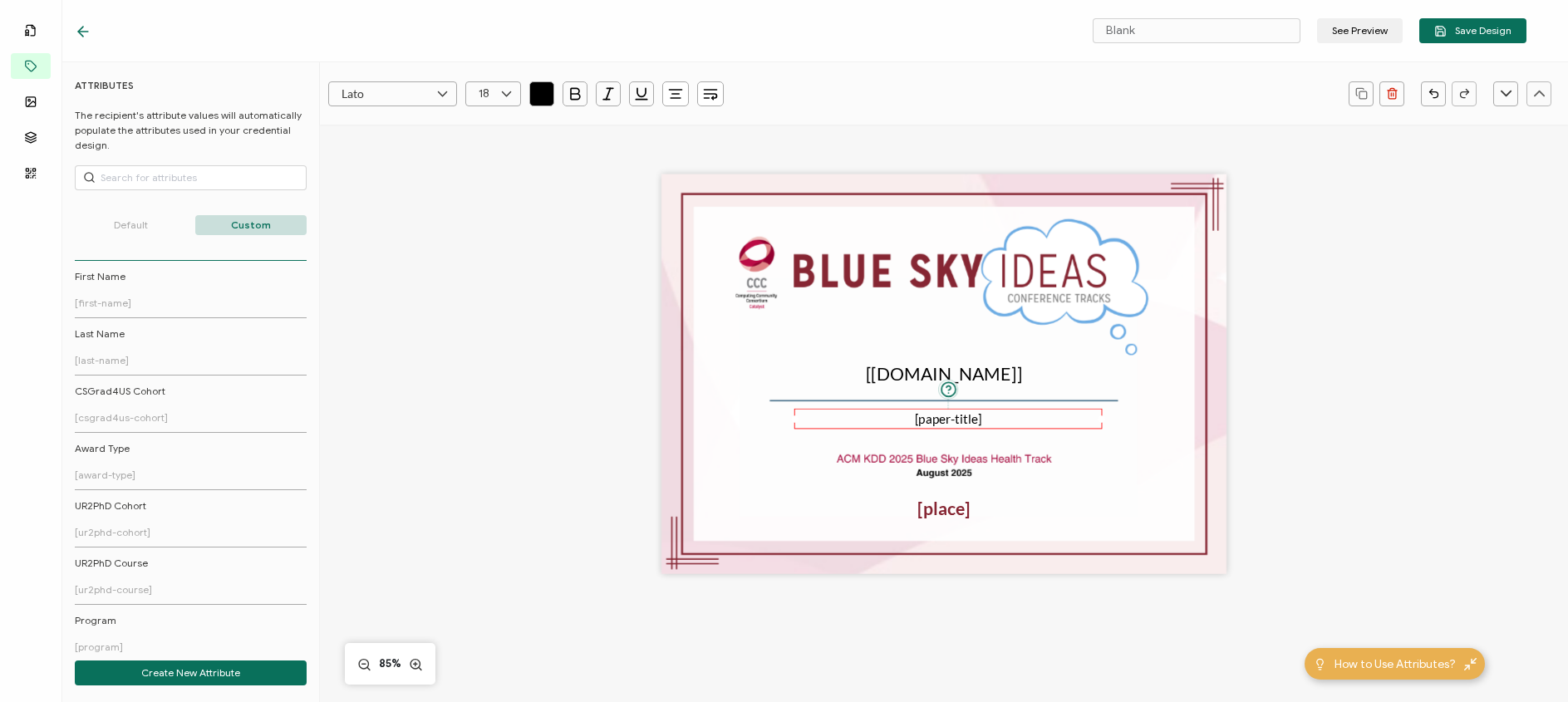
drag, startPoint x: 1045, startPoint y: 421, endPoint x: 1110, endPoint y: 415, distance: 65.3
click at [1110, 415] on div "[[DOMAIN_NAME]] [place] [paper-title]" at bounding box center [944, 375] width 565 height 400
click at [992, 382] on pre "[[DOMAIN_NAME]]" at bounding box center [944, 374] width 157 height 22
click at [501, 95] on icon at bounding box center [506, 94] width 21 height 25
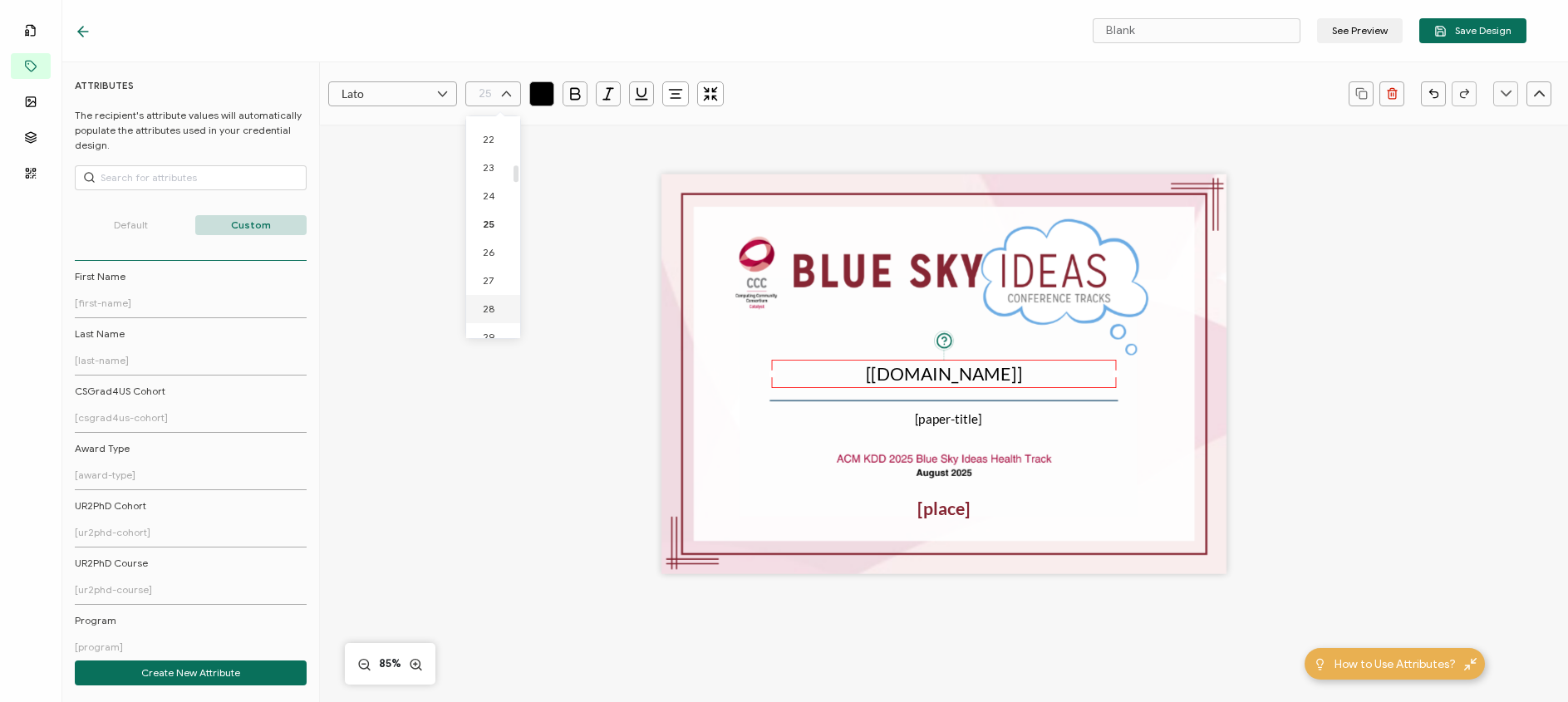
click at [497, 305] on li "28" at bounding box center [496, 309] width 60 height 28
type input "28"
click at [574, 96] on icon "button" at bounding box center [574, 94] width 16 height 16
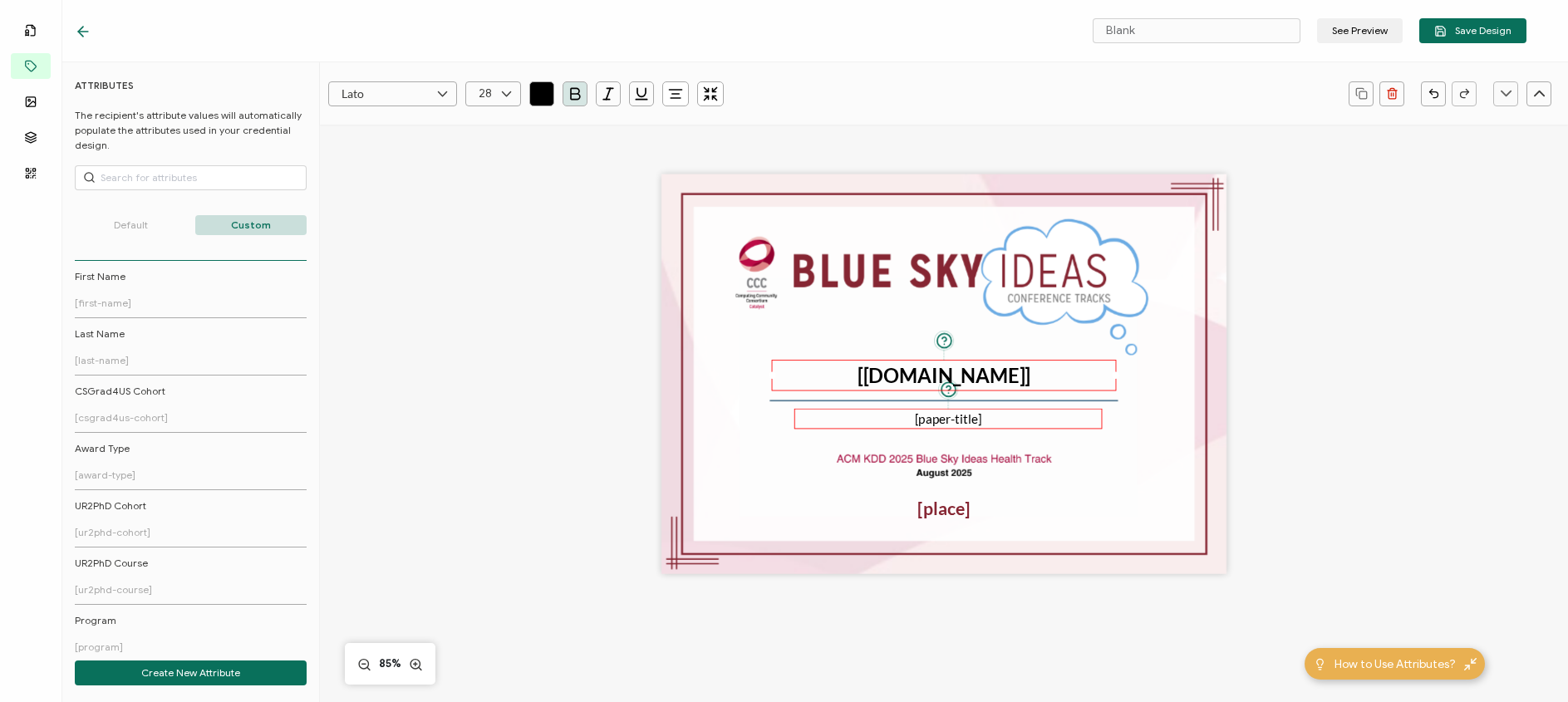
click at [1002, 423] on div "[paper-title]" at bounding box center [948, 419] width 308 height 21
click at [998, 423] on div "[paper-title]" at bounding box center [944, 419] width 308 height 21
click at [1162, 30] on input "Blank" at bounding box center [1196, 30] width 208 height 25
drag, startPoint x: 1162, startPoint y: 30, endPoint x: 1108, endPoint y: 28, distance: 54.0
click at [1108, 28] on input "Blank" at bounding box center [1196, 30] width 208 height 25
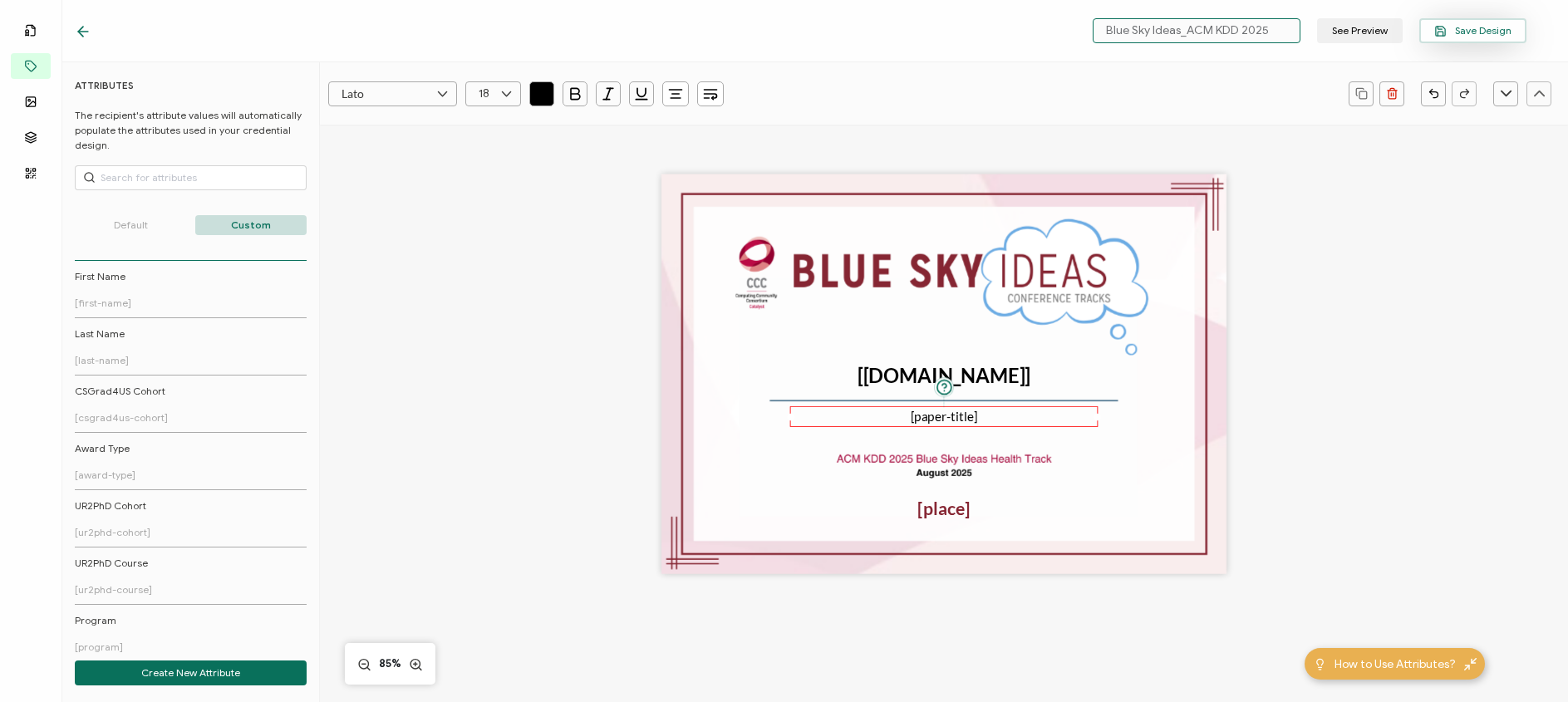
type input "Blue Sky Ideas_ACM KDD 2025"
click at [1469, 25] on span "Save Design" at bounding box center [1473, 31] width 77 height 13
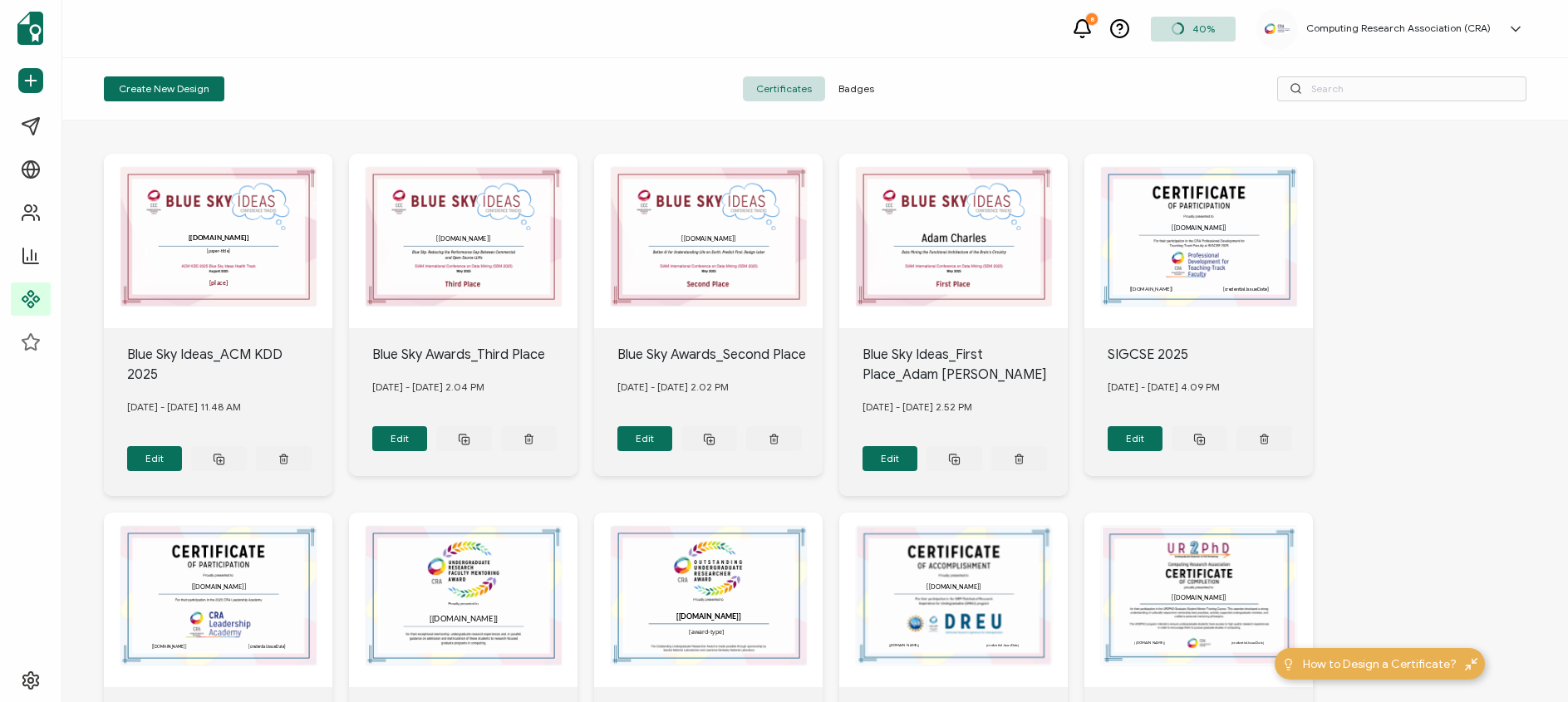
click at [850, 95] on span "Badges" at bounding box center [856, 88] width 63 height 25
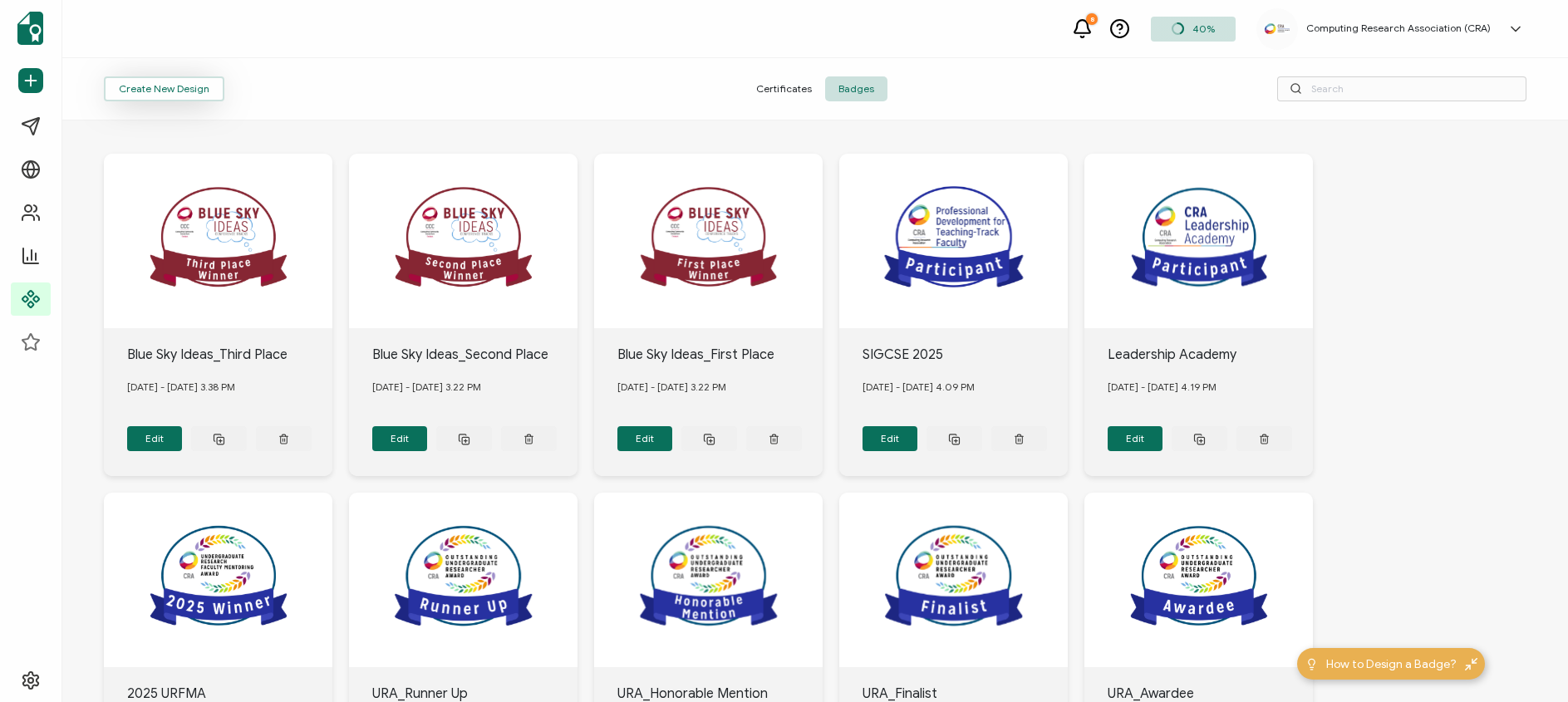
click at [148, 91] on button "Create New Design" at bounding box center [164, 88] width 121 height 25
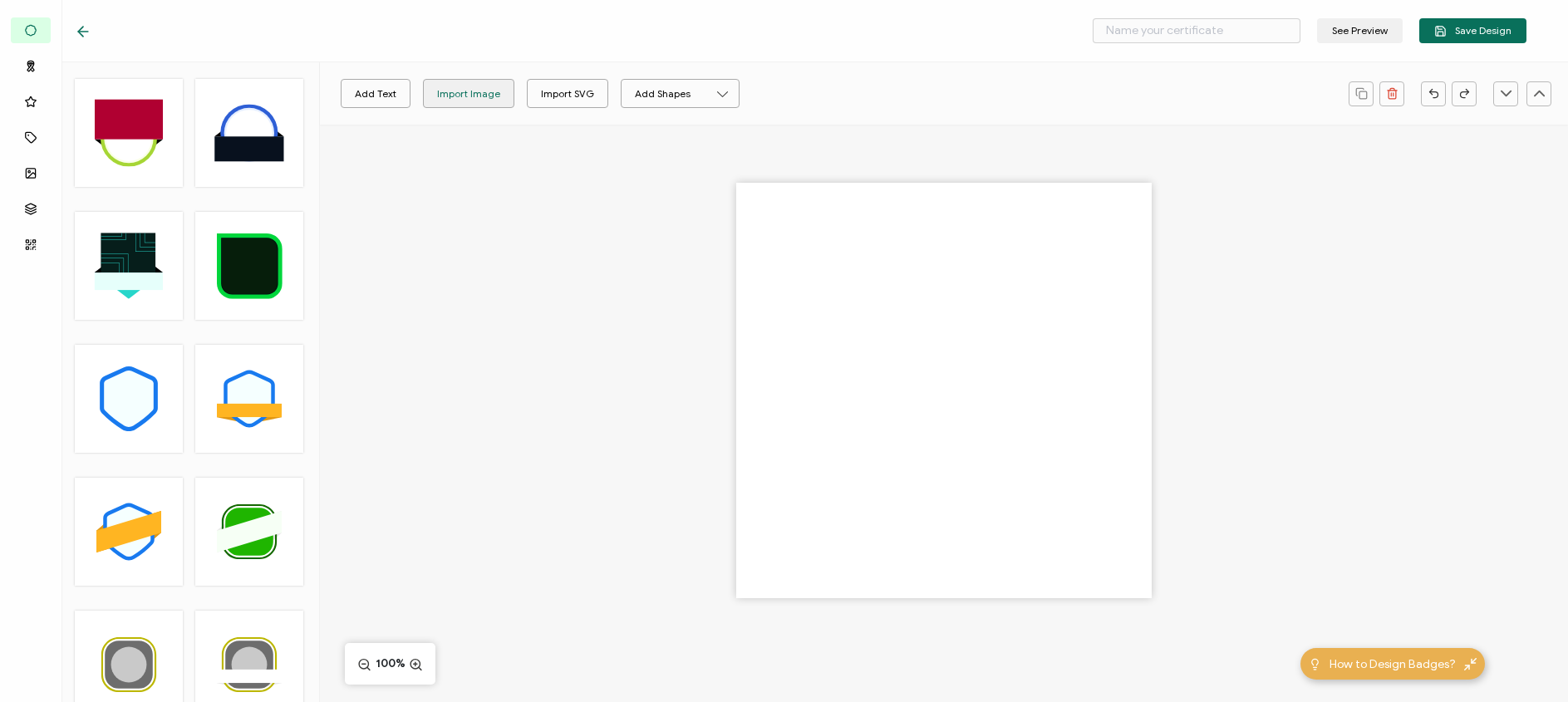
click at [460, 95] on div "Import Image" at bounding box center [468, 94] width 63 height 29
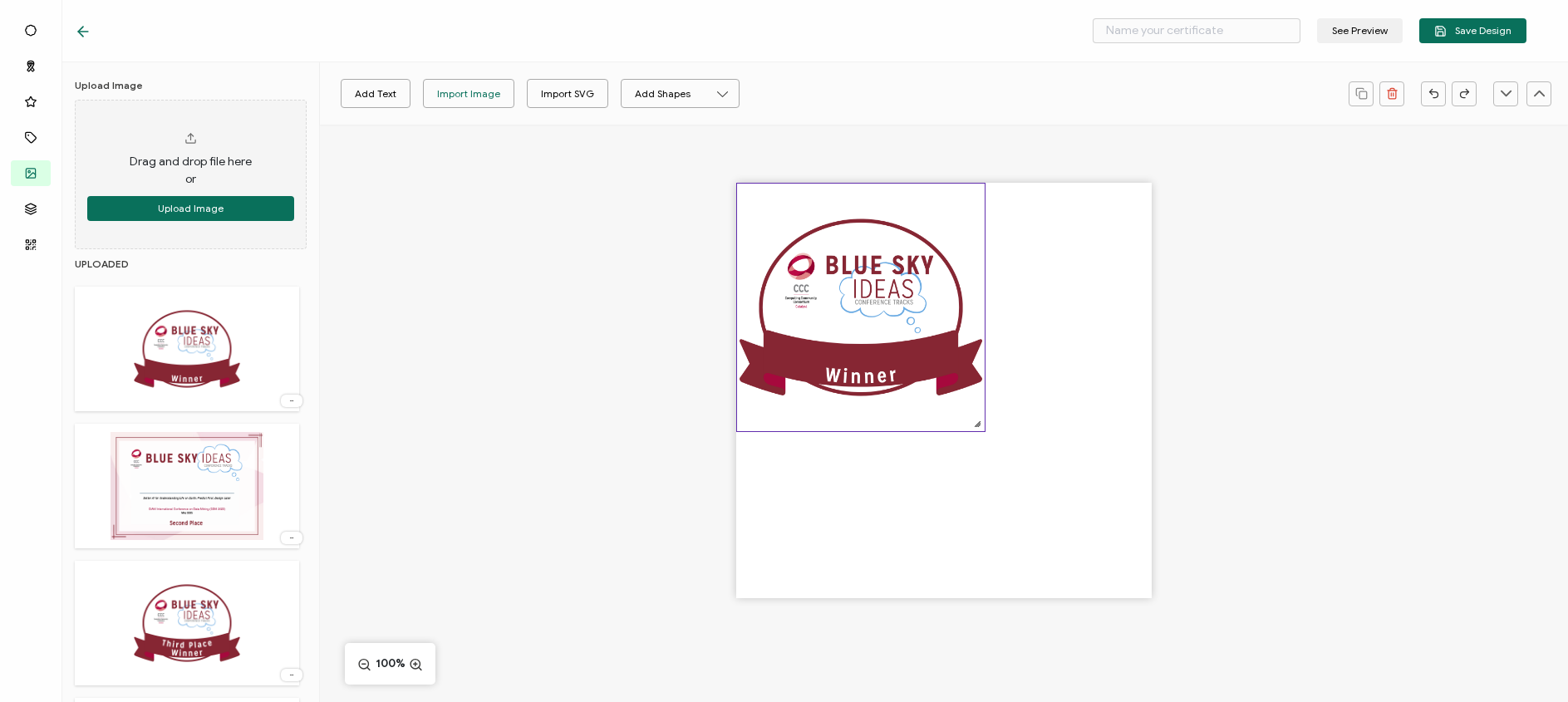
drag, startPoint x: 1002, startPoint y: 412, endPoint x: 919, endPoint y: 329, distance: 117.4
click at [919, 329] on img at bounding box center [861, 307] width 247 height 247
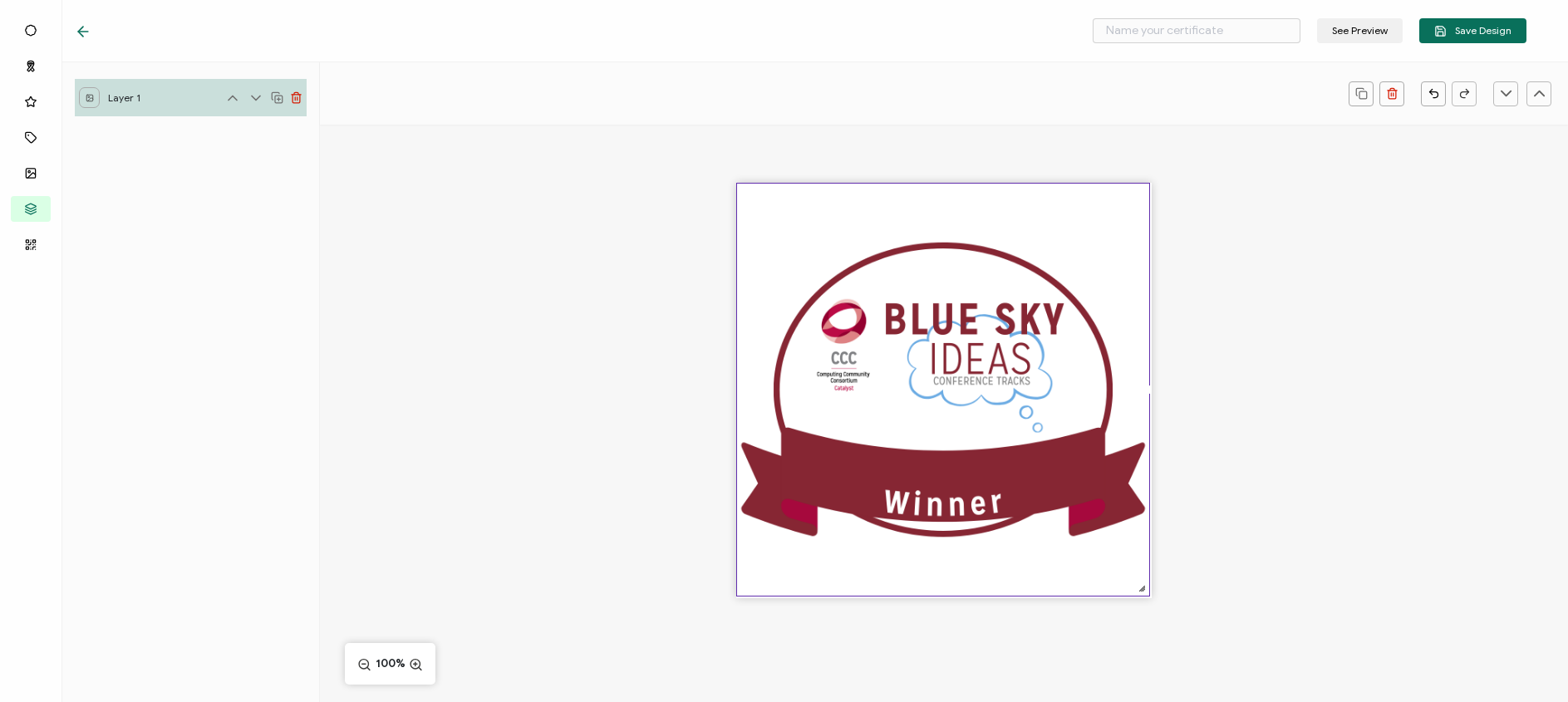
drag, startPoint x: 973, startPoint y: 425, endPoint x: 1139, endPoint y: 623, distance: 258.4
click at [1139, 623] on div at bounding box center [944, 419] width 1248 height 590
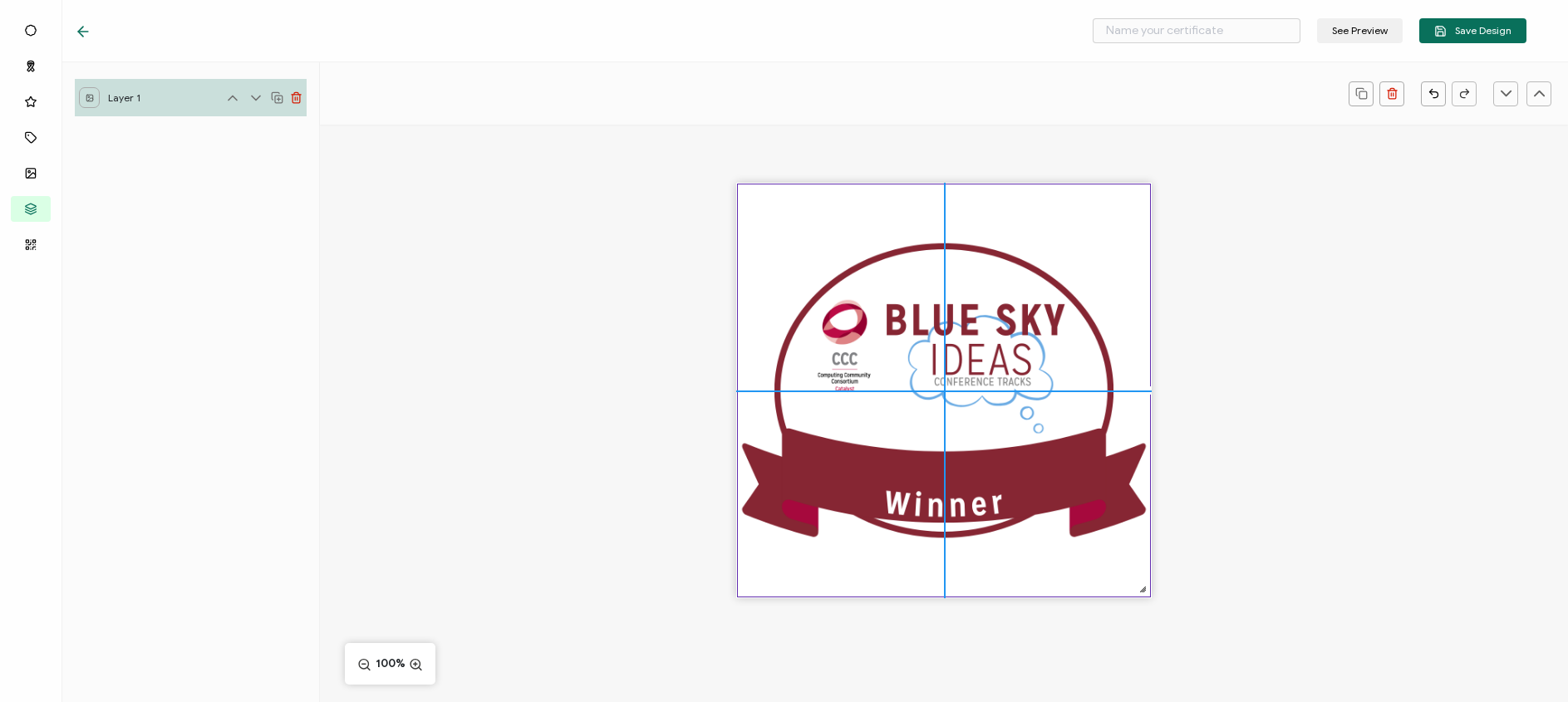
click at [961, 440] on img at bounding box center [944, 390] width 412 height 412
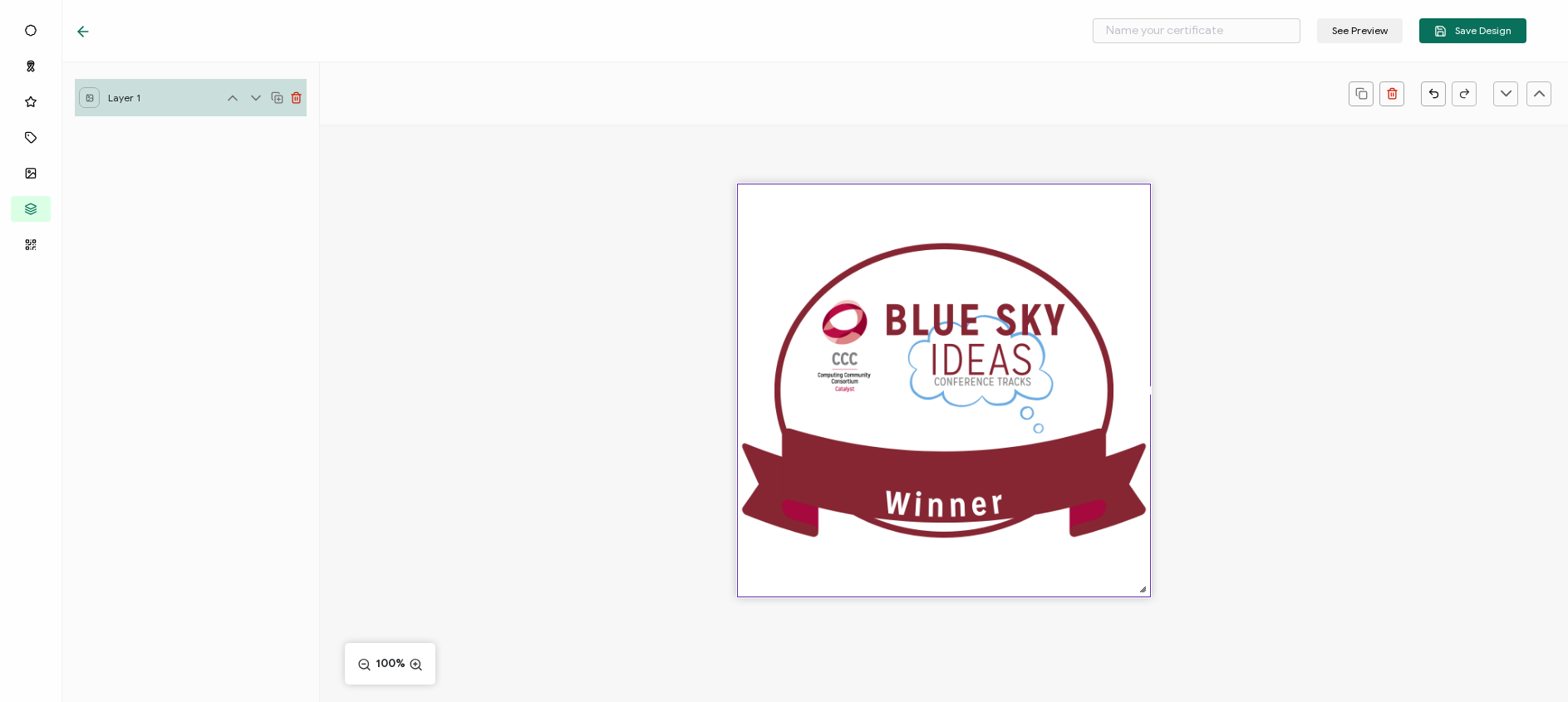
click at [1278, 437] on div at bounding box center [944, 419] width 1248 height 590
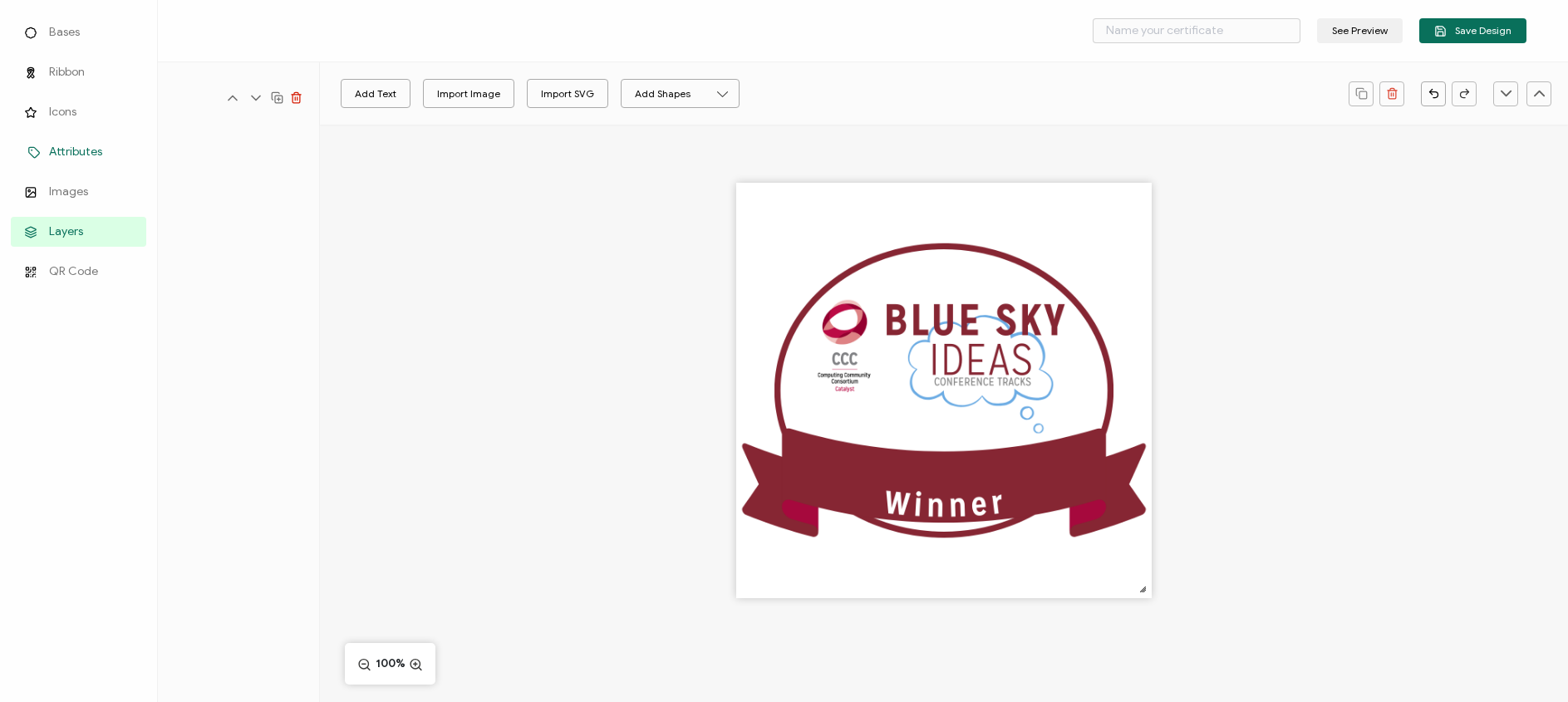
click at [40, 136] on li "Attributes" at bounding box center [78, 152] width 135 height 40
click at [43, 155] on icon at bounding box center [35, 153] width 20 height 13
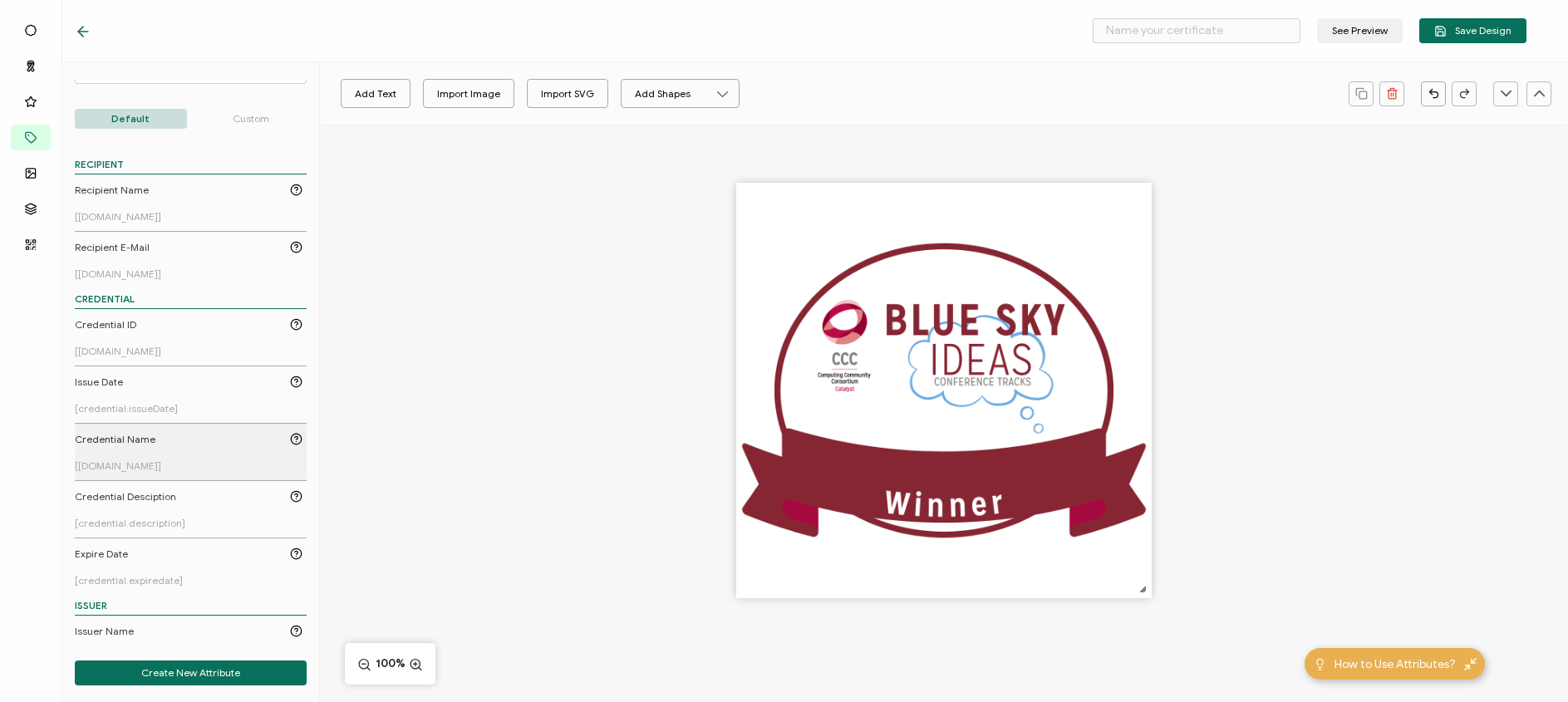
scroll to position [95, 0]
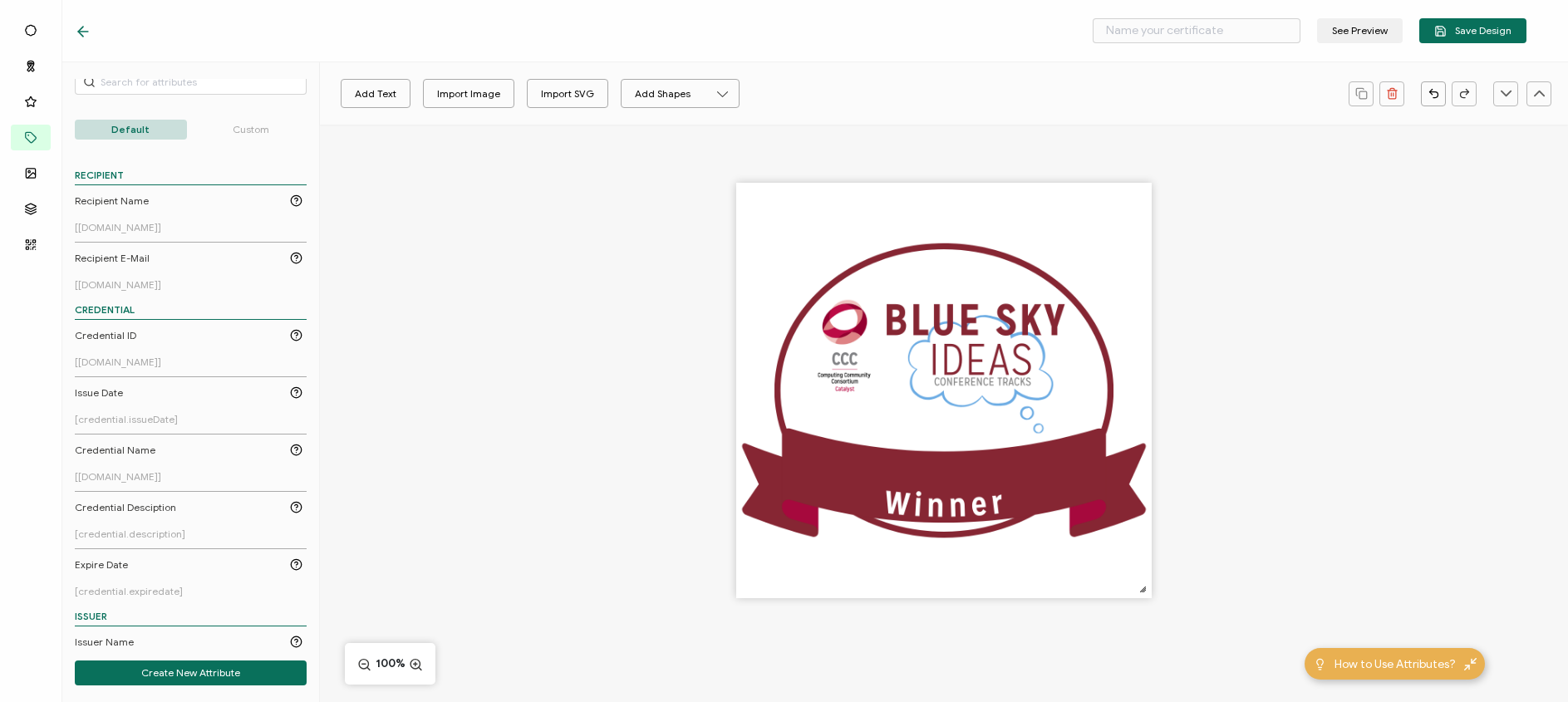
click at [247, 128] on p "Custom" at bounding box center [251, 130] width 112 height 20
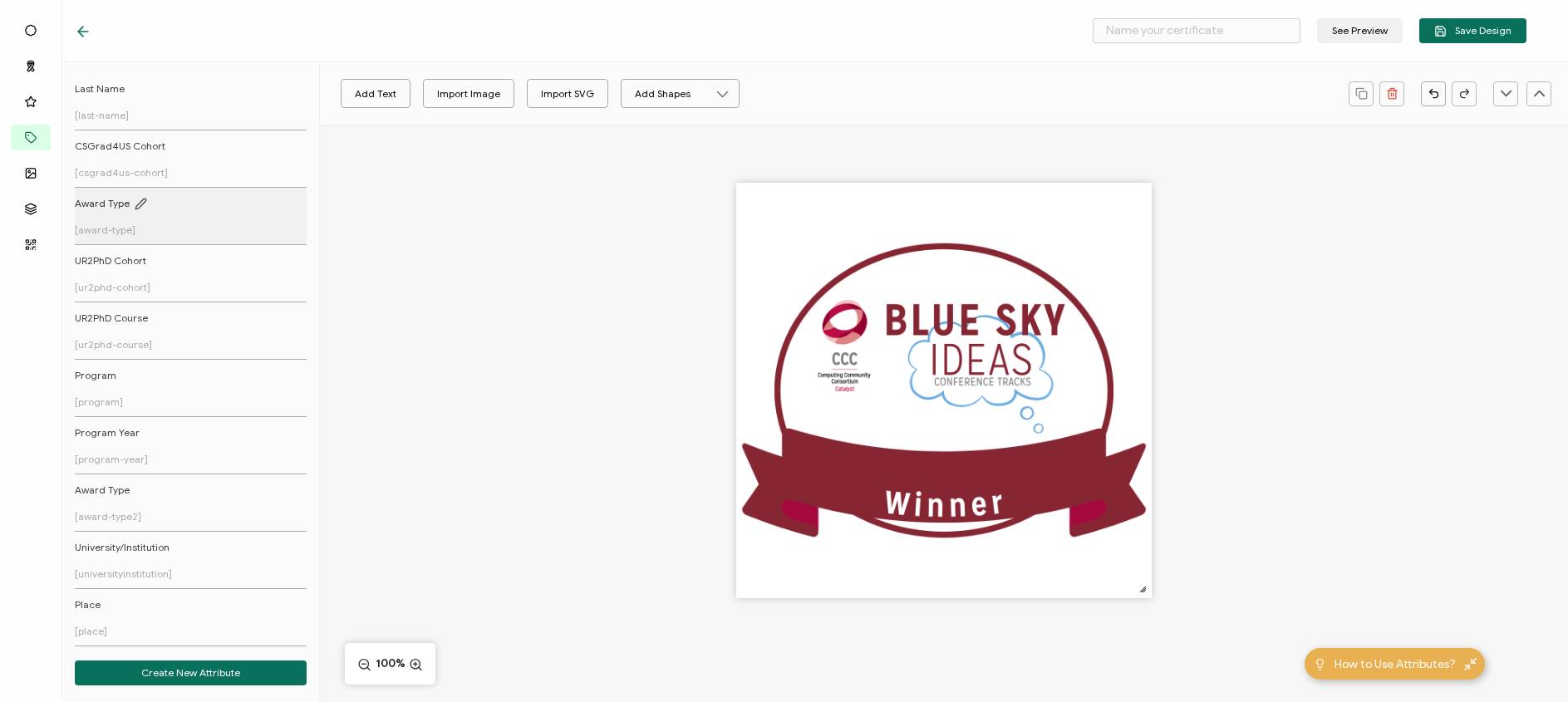
scroll to position [296, 0]
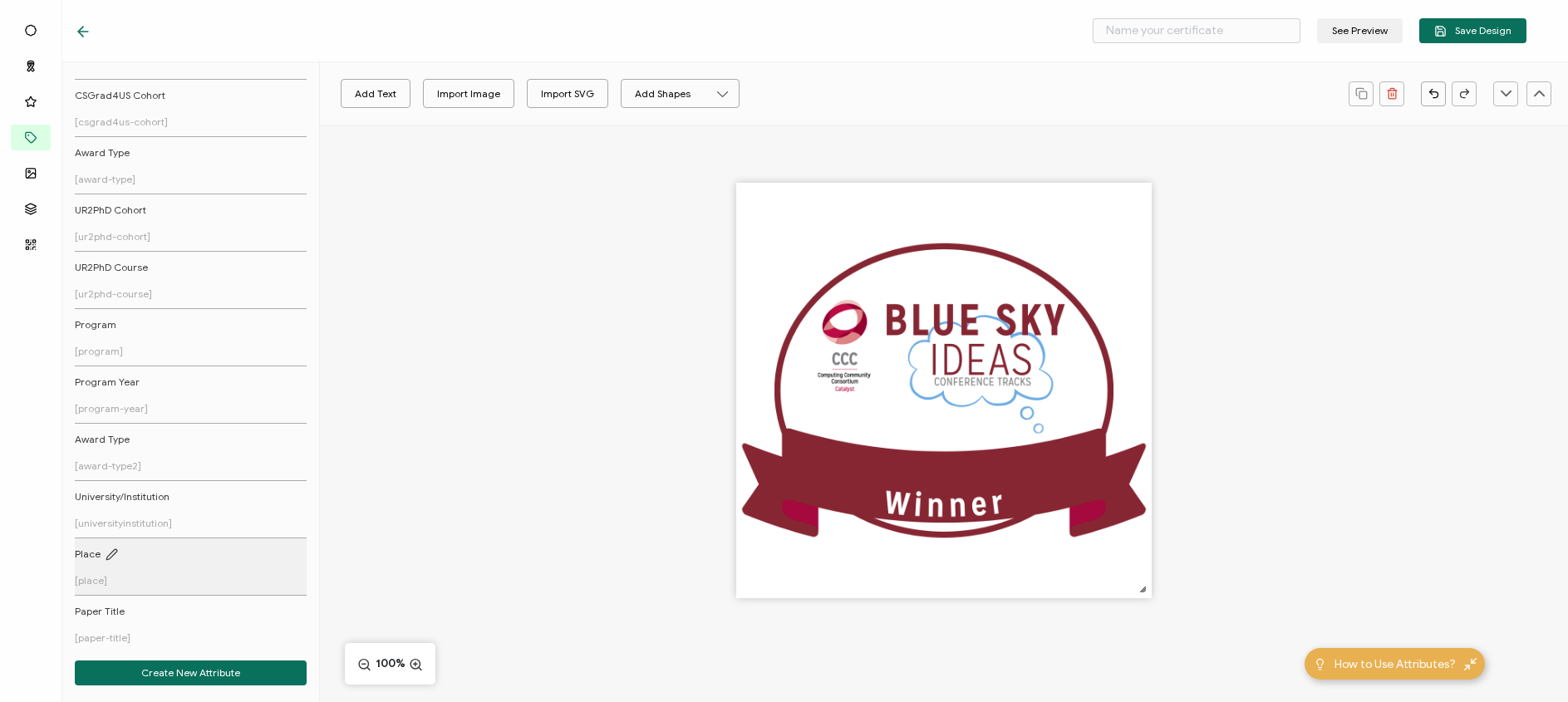
click at [196, 565] on link "Place [place]" at bounding box center [188, 567] width 227 height 40
drag, startPoint x: 945, startPoint y: 396, endPoint x: 944, endPoint y: 475, distance: 79.0
click at [944, 475] on pre "[place]" at bounding box center [944, 469] width 64 height 28
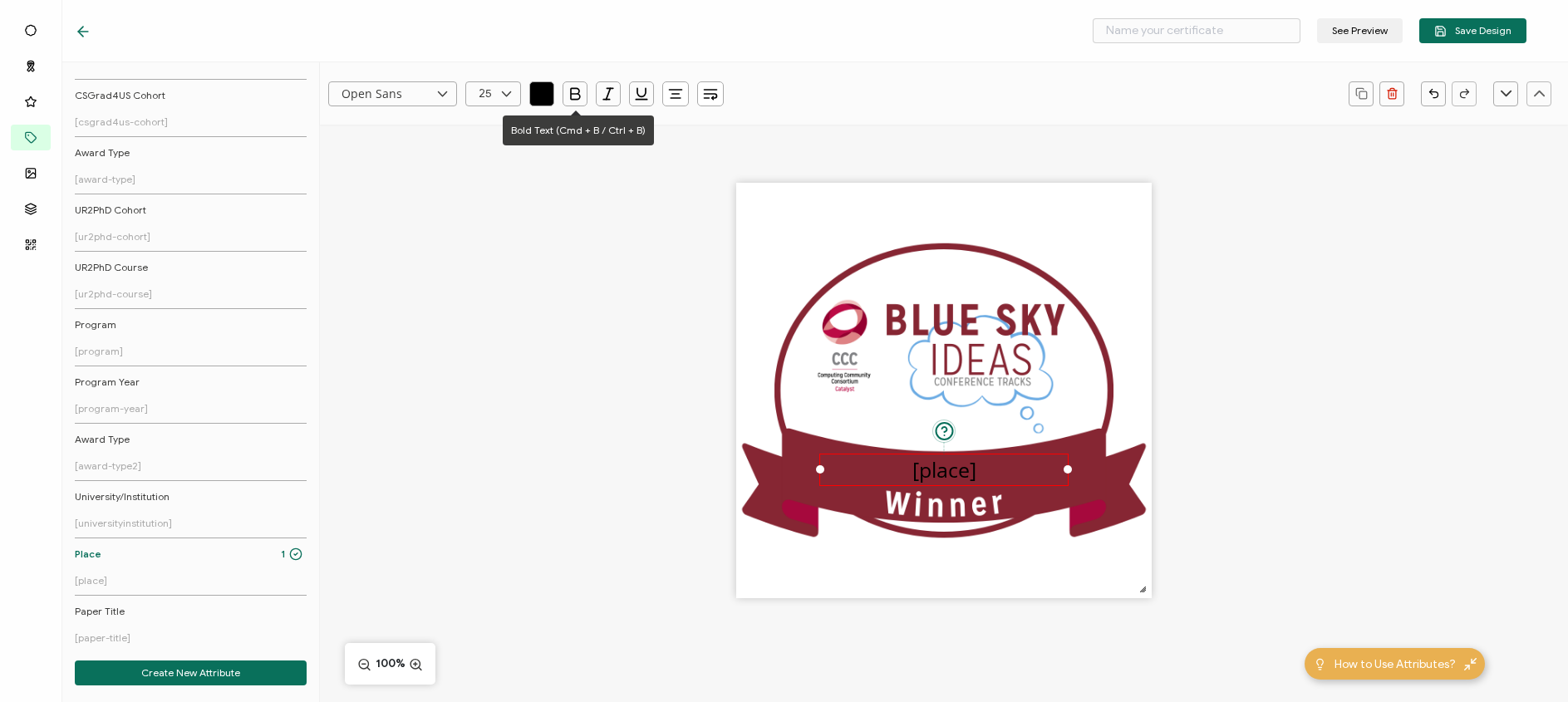
click at [570, 95] on icon "button" at bounding box center [574, 94] width 16 height 16
click at [439, 95] on icon at bounding box center [442, 94] width 21 height 25
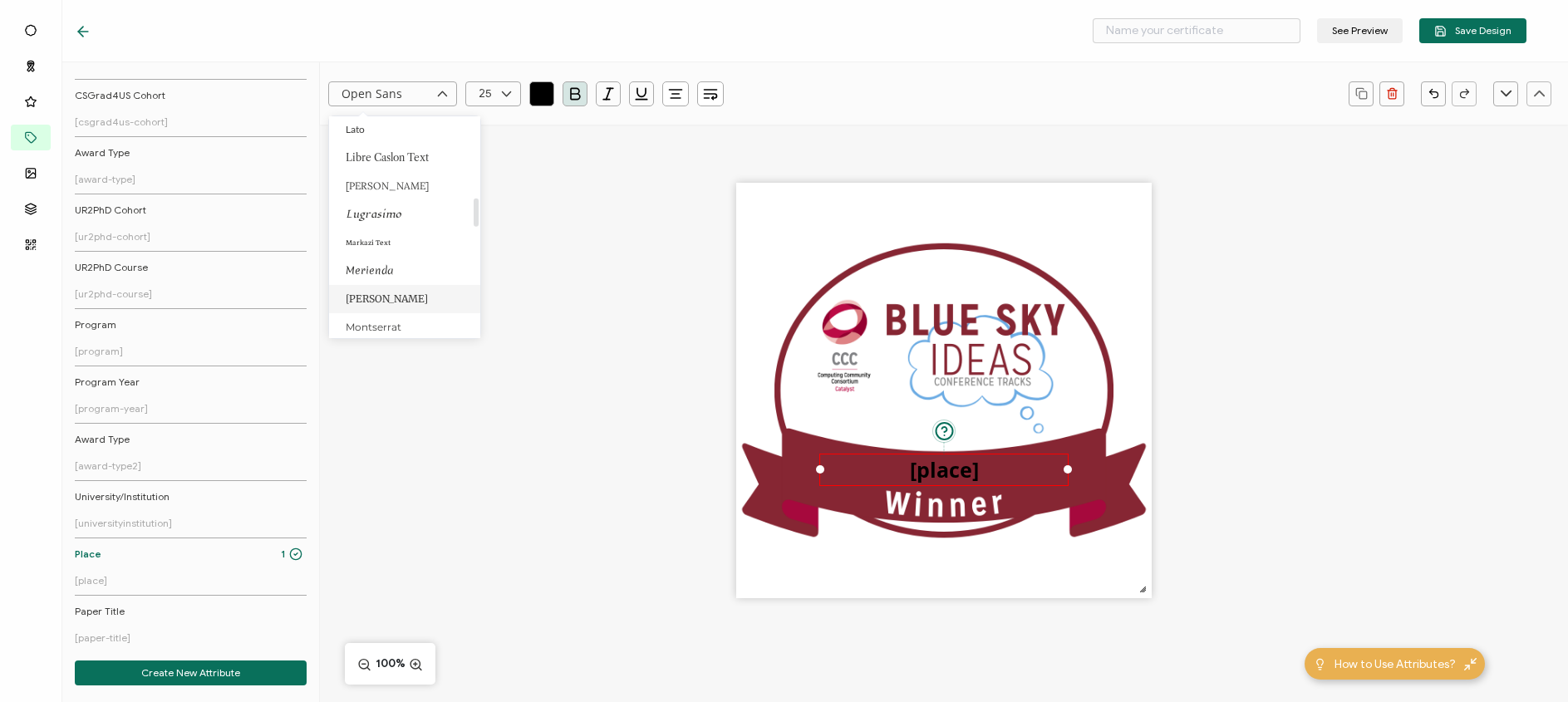
scroll to position [617, 0]
click at [381, 134] on li "Lato" at bounding box center [407, 140] width 157 height 28
type input "Lato"
click at [501, 88] on icon at bounding box center [506, 94] width 21 height 25
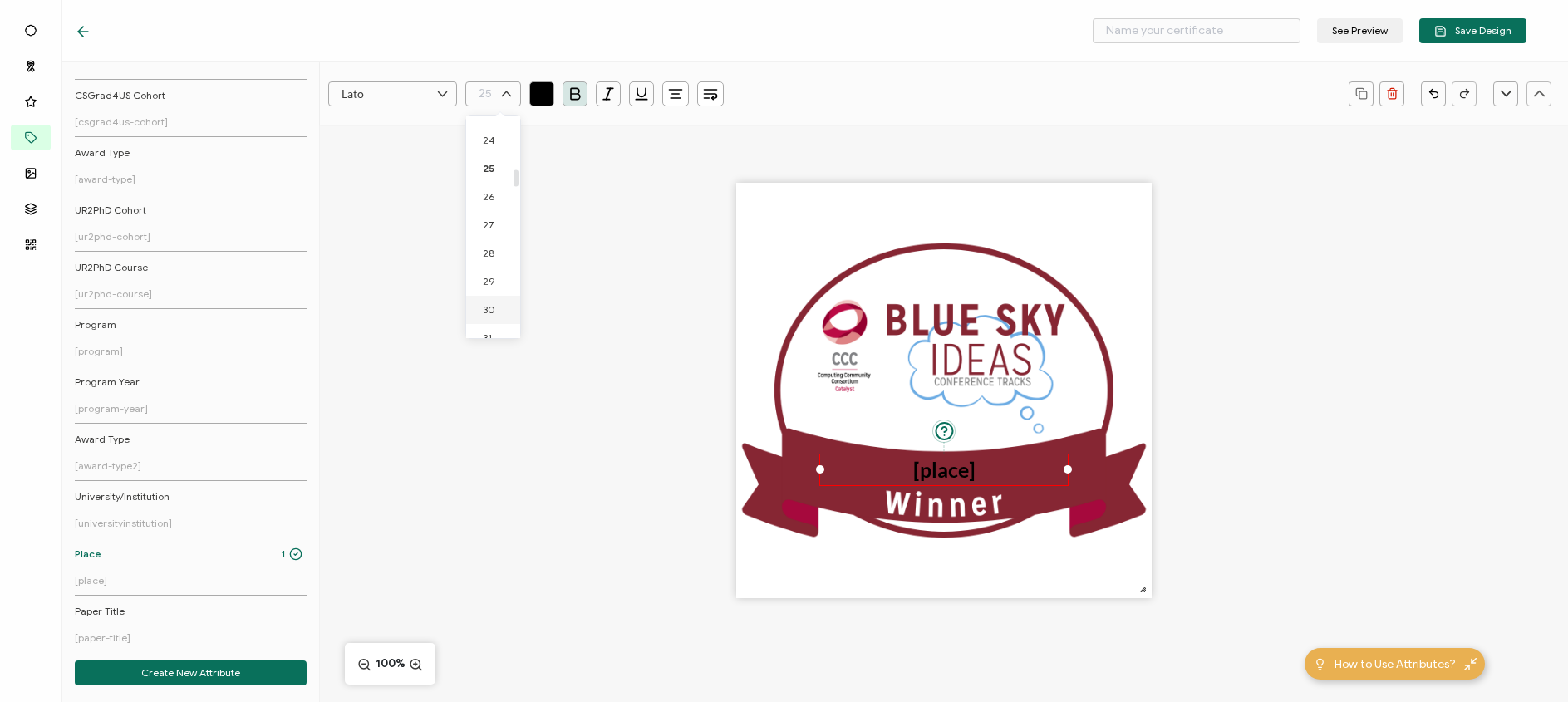
click at [493, 308] on span "30" at bounding box center [489, 310] width 13 height 13
type input "30"
click at [499, 92] on icon at bounding box center [506, 94] width 21 height 25
click at [505, 313] on li "35" at bounding box center [496, 312] width 60 height 28
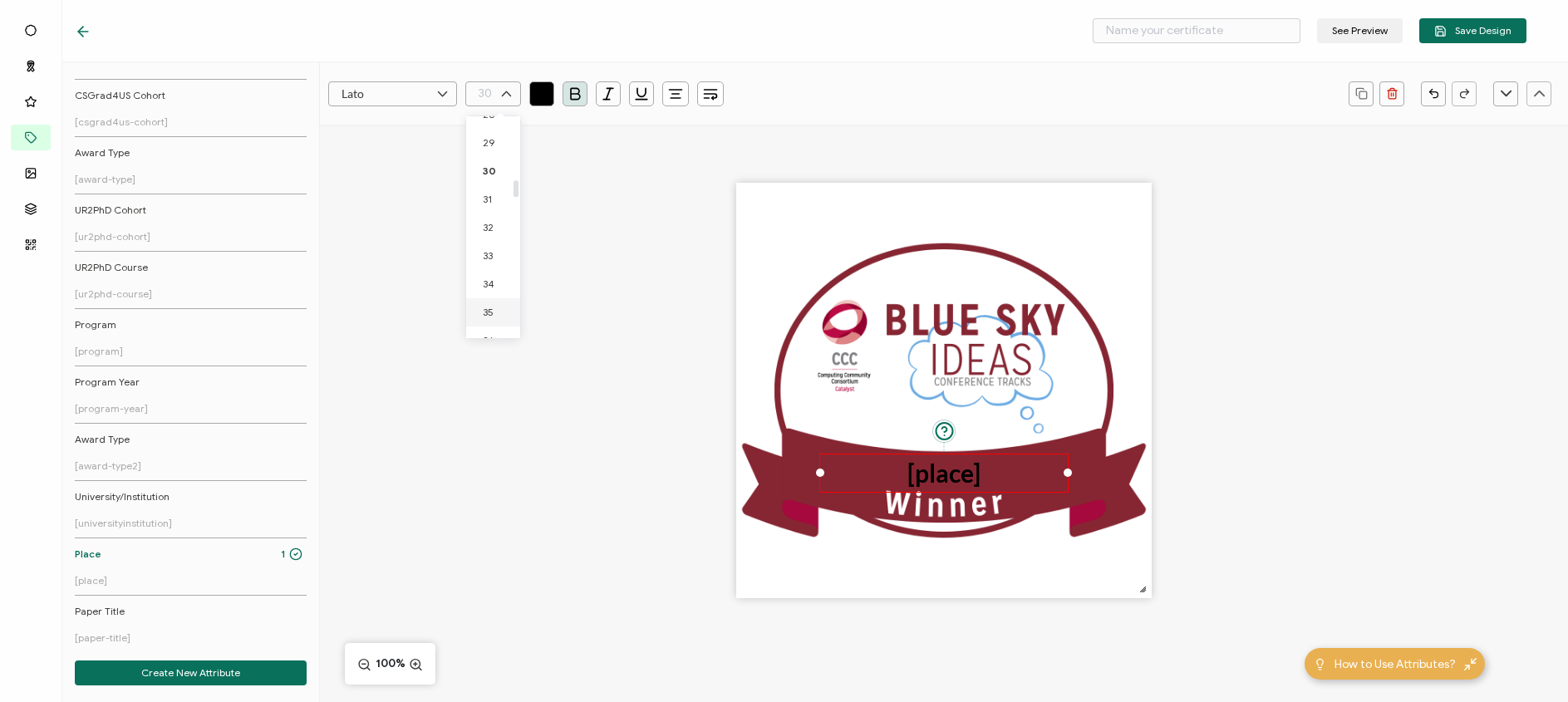
type input "35"
click at [534, 91] on icon "button" at bounding box center [542, 94] width 16 height 16
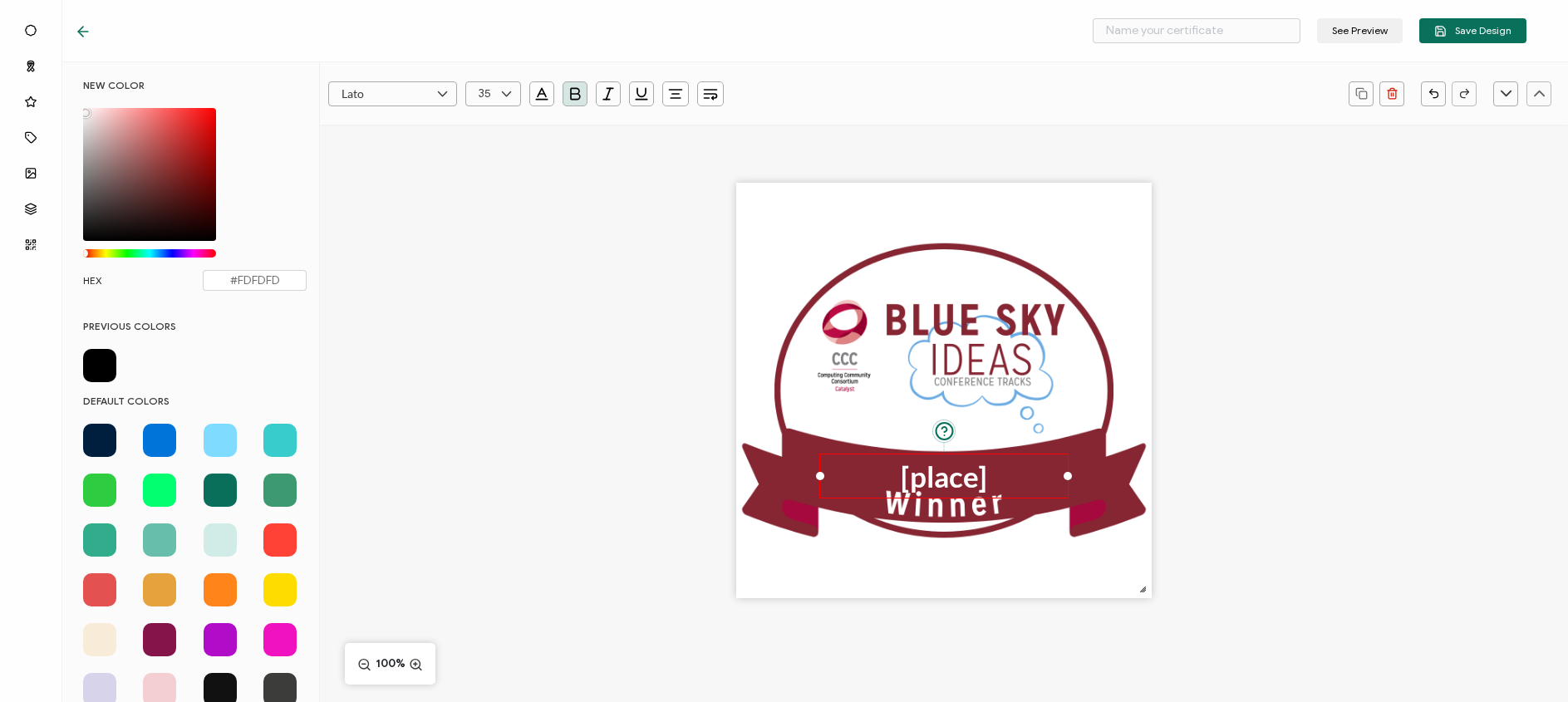
type input "#FFFFFF"
drag, startPoint x: 84, startPoint y: 240, endPoint x: 63, endPoint y: 99, distance: 142.6
click at [63, 99] on div "NEW COLOR #FFFFFF hex 255 r 255 g 255 b 1 a 0 h 0% s 100% l 1 a HEX #FFFFFF PRE…" at bounding box center [191, 383] width 257 height 640
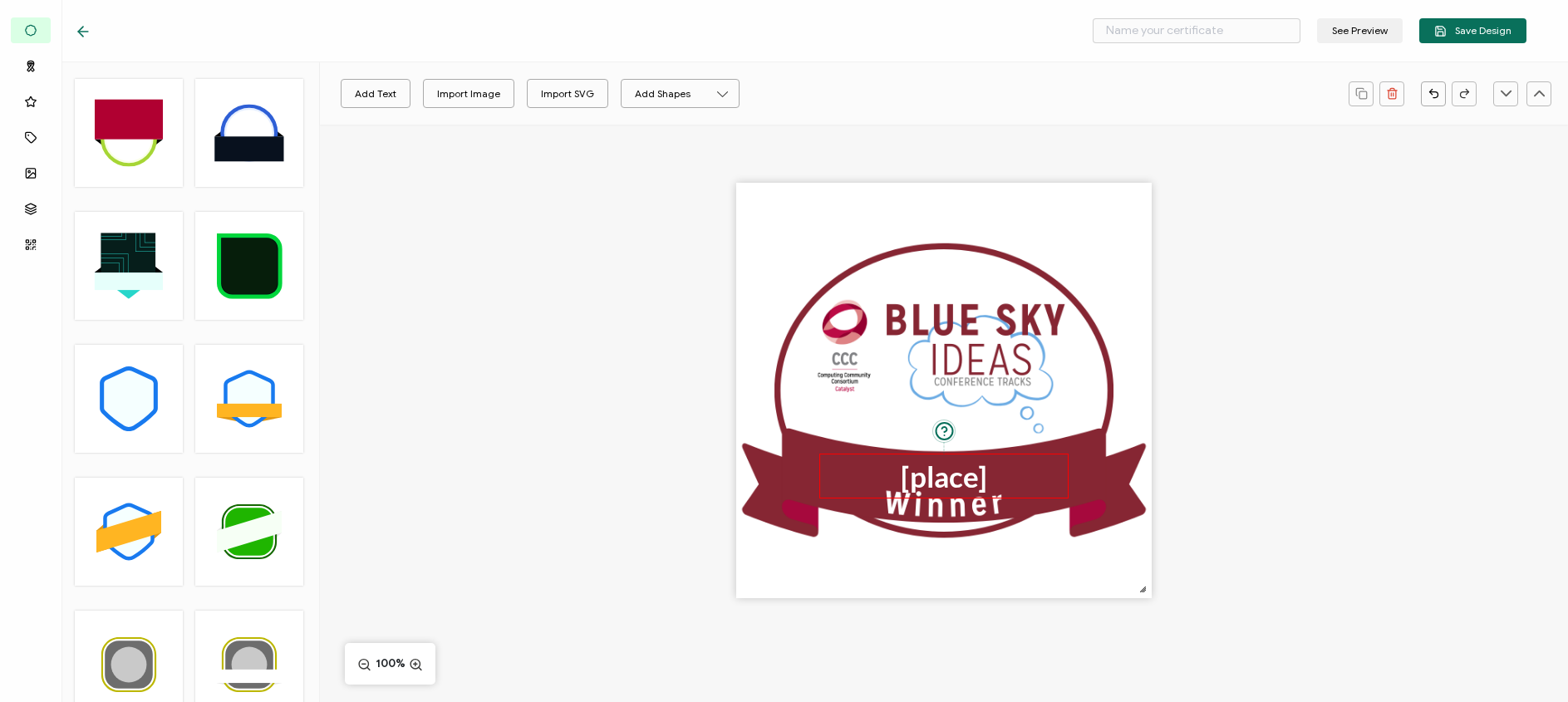
click at [979, 465] on pre "[place]" at bounding box center [944, 476] width 86 height 35
click at [712, 91] on icon "button" at bounding box center [710, 94] width 16 height 16
click at [728, 132] on icon at bounding box center [725, 133] width 13 height 13
click at [1243, 38] on input "text" at bounding box center [1196, 30] width 208 height 25
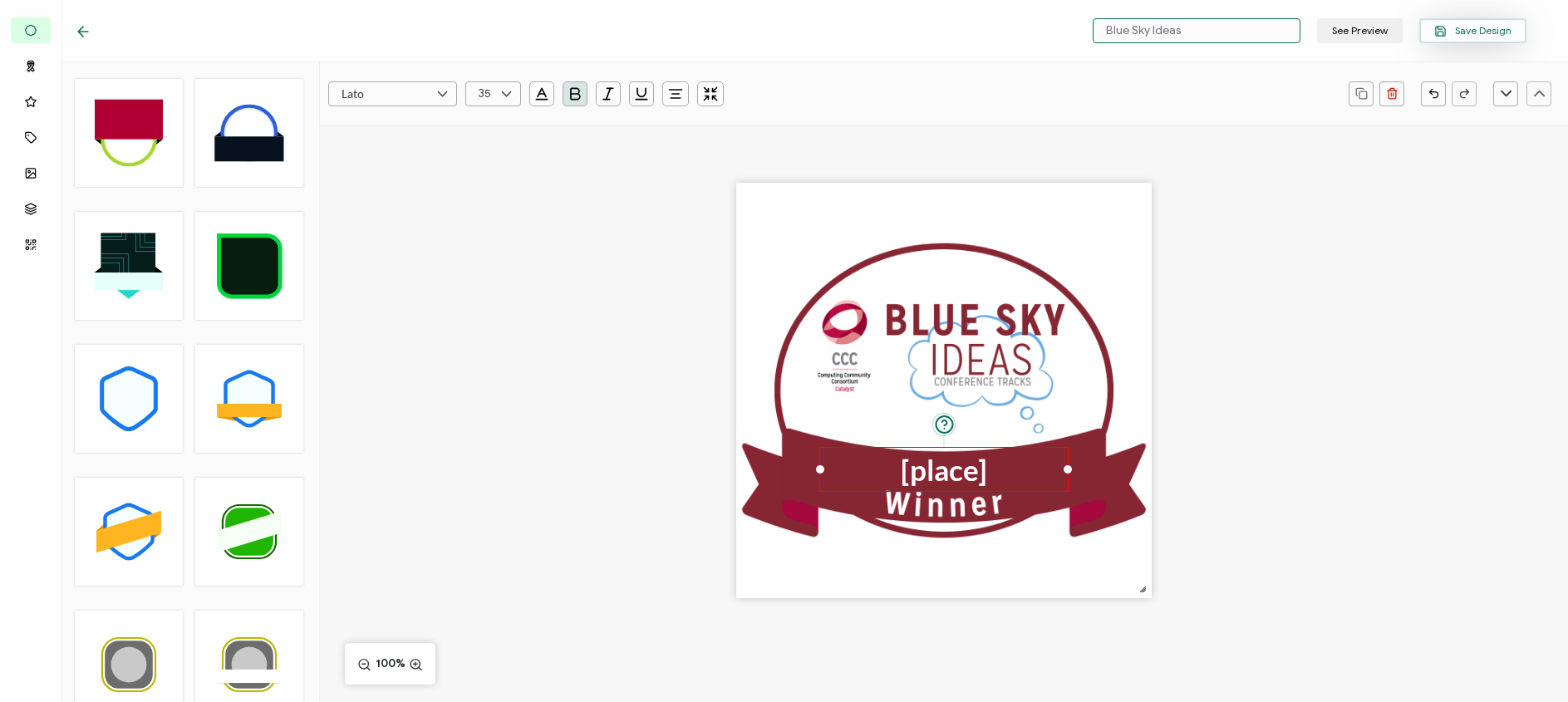
type input "Blue Sky Ideas"
click at [1490, 33] on span "Save Design" at bounding box center [1473, 31] width 77 height 13
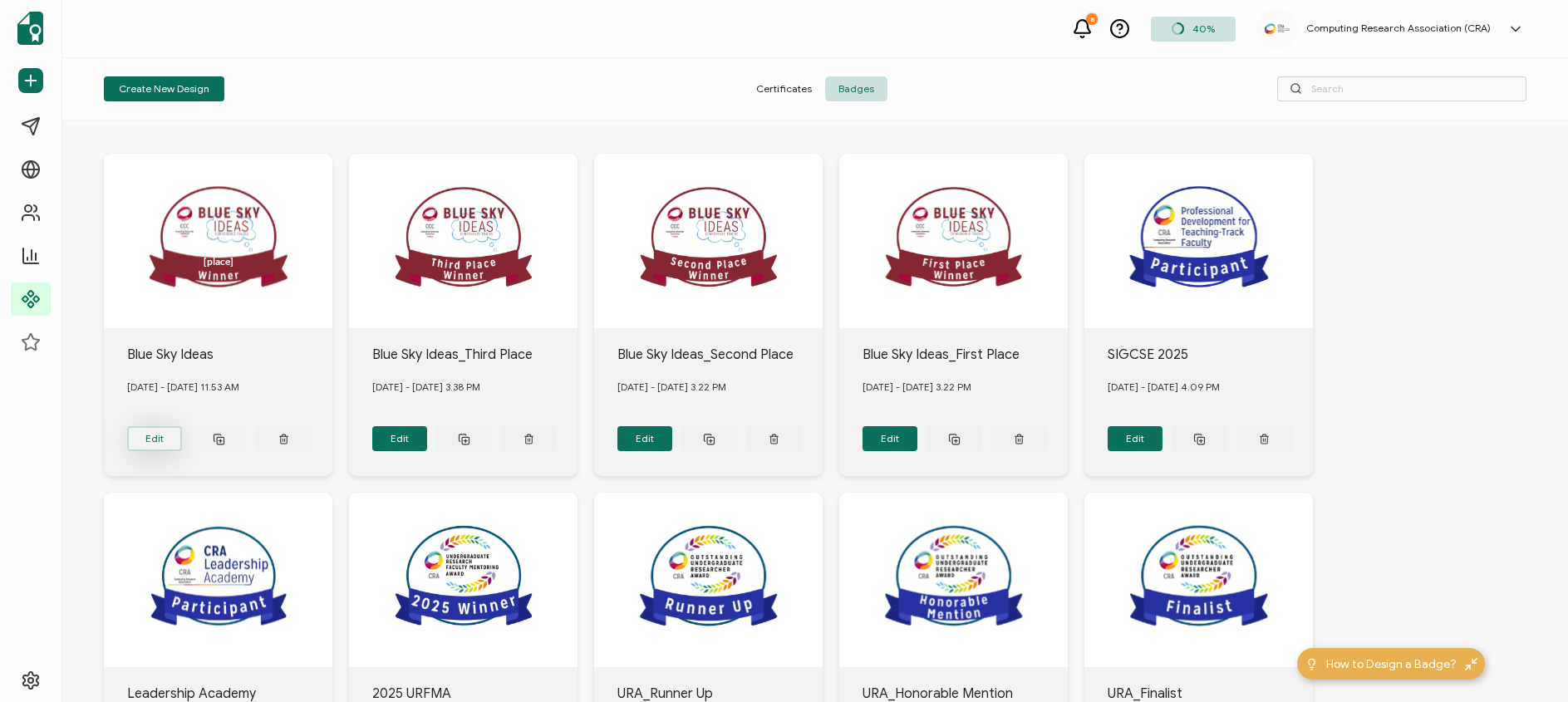
click at [155, 431] on button "Edit" at bounding box center [155, 438] width 55 height 25
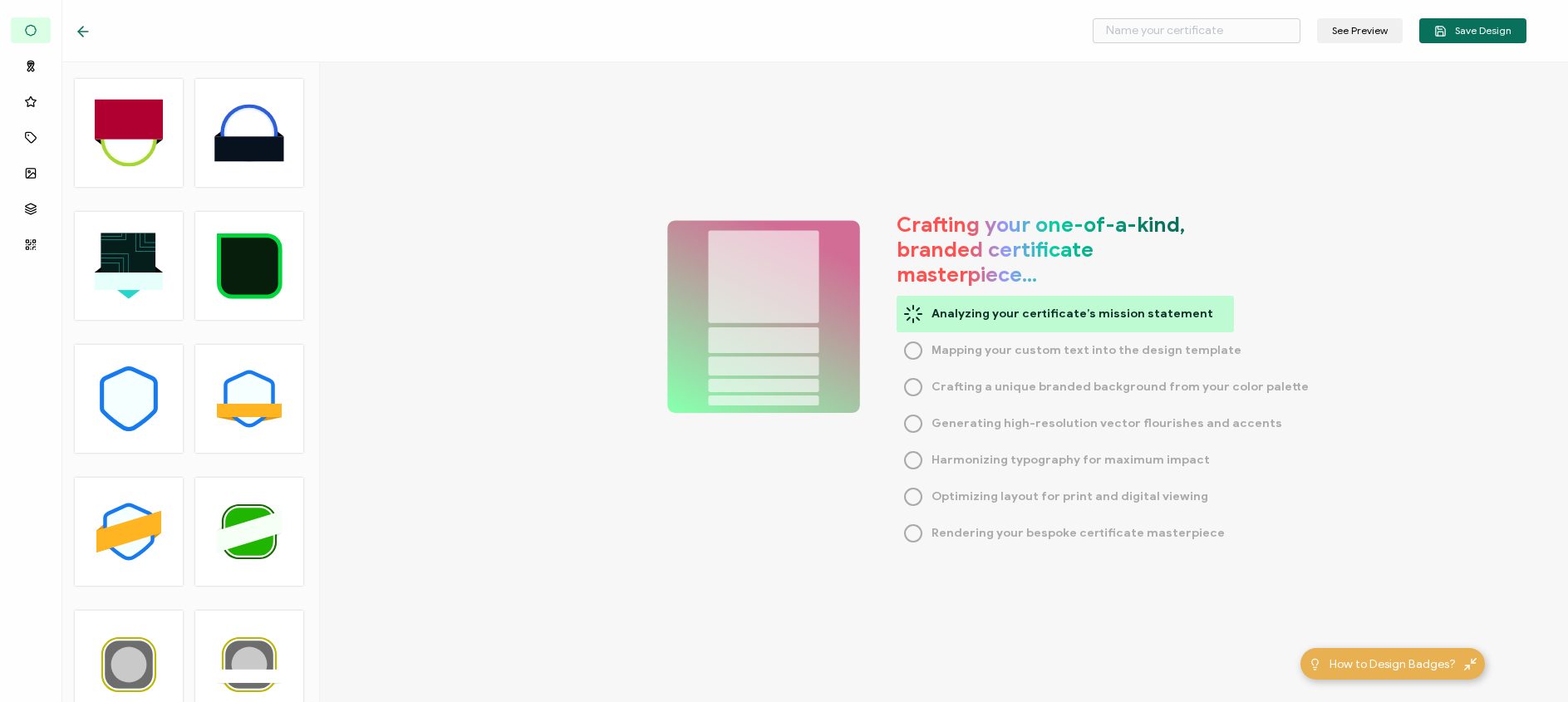
type input "Blue Sky Ideas"
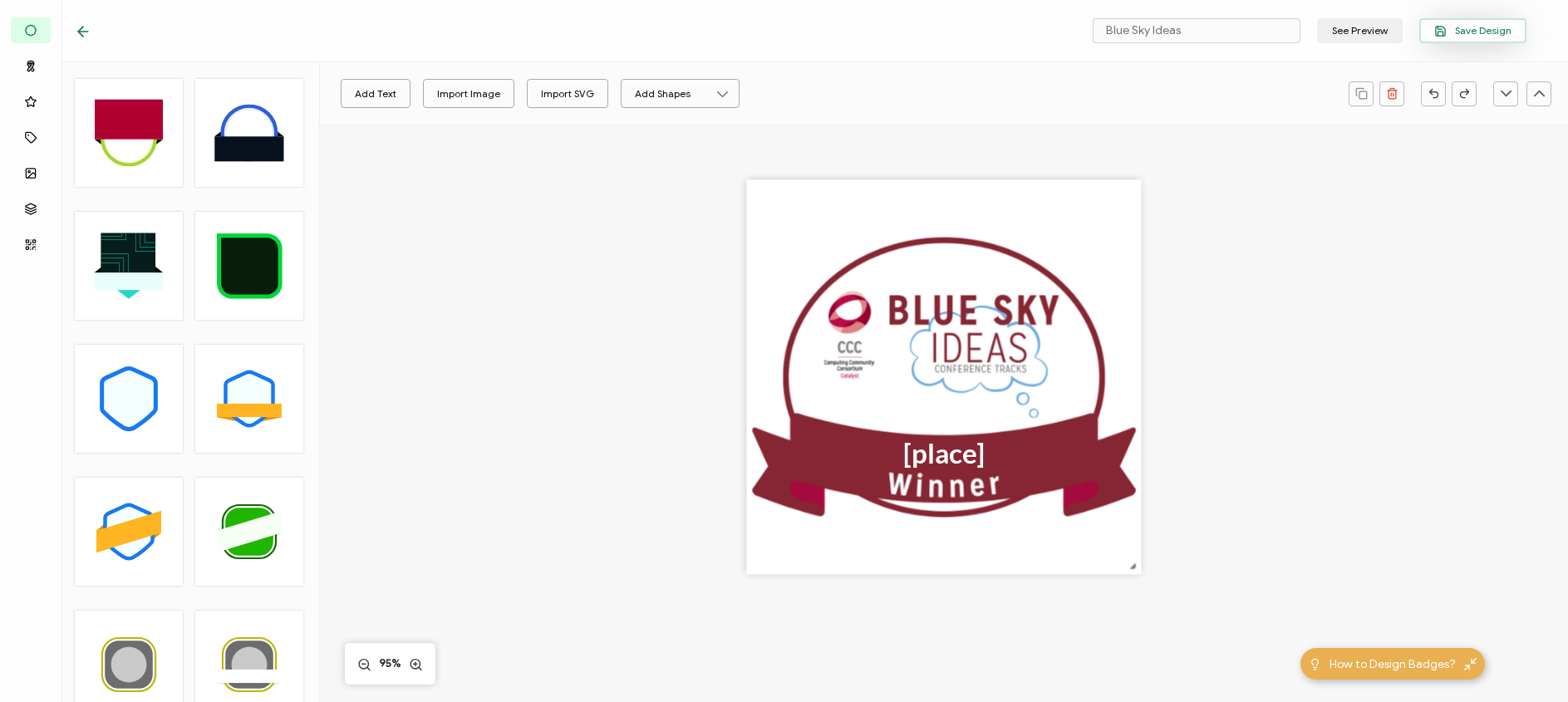
click at [1472, 28] on span "Save Design" at bounding box center [1473, 31] width 77 height 13
click at [85, 25] on icon at bounding box center [83, 32] width 16 height 16
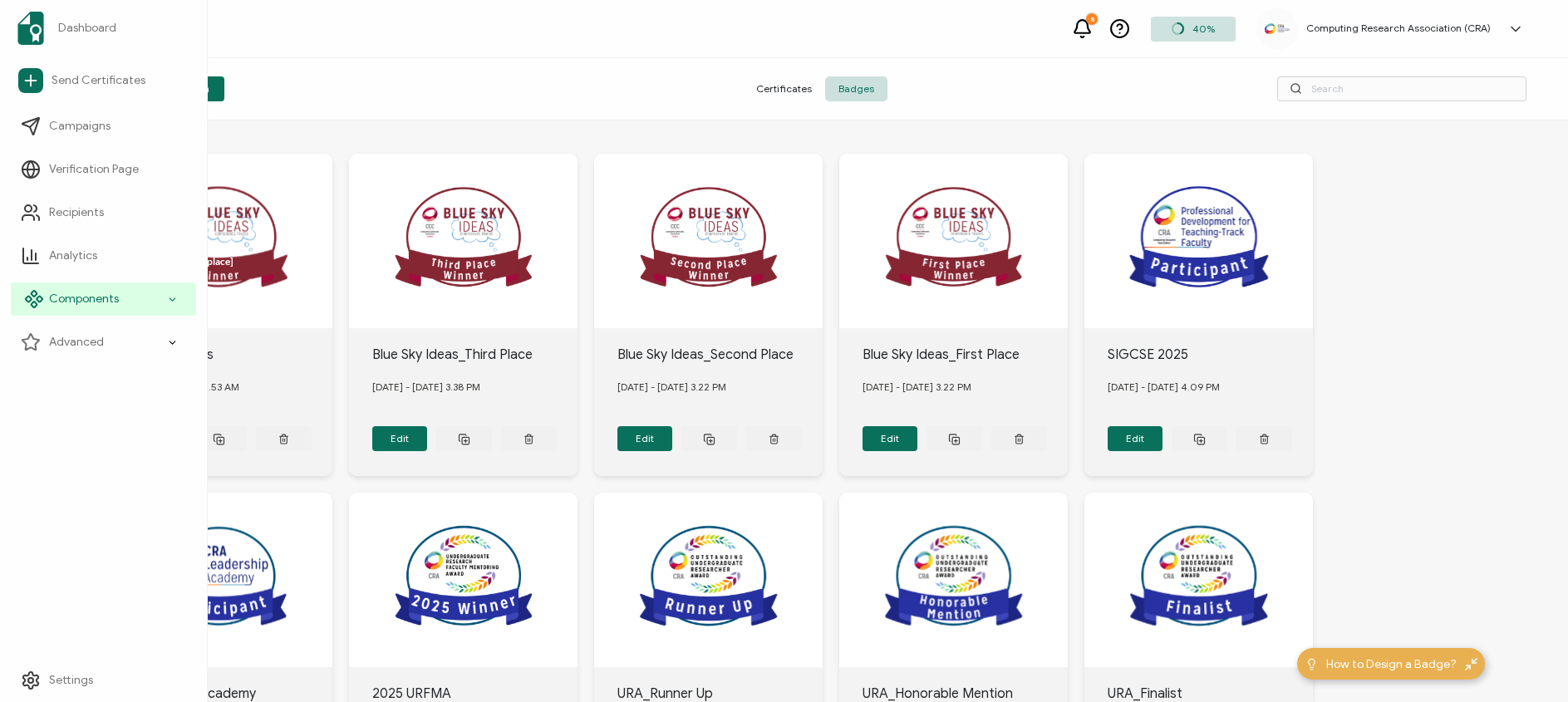
click at [177, 296] on icon at bounding box center [173, 299] width 11 height 19
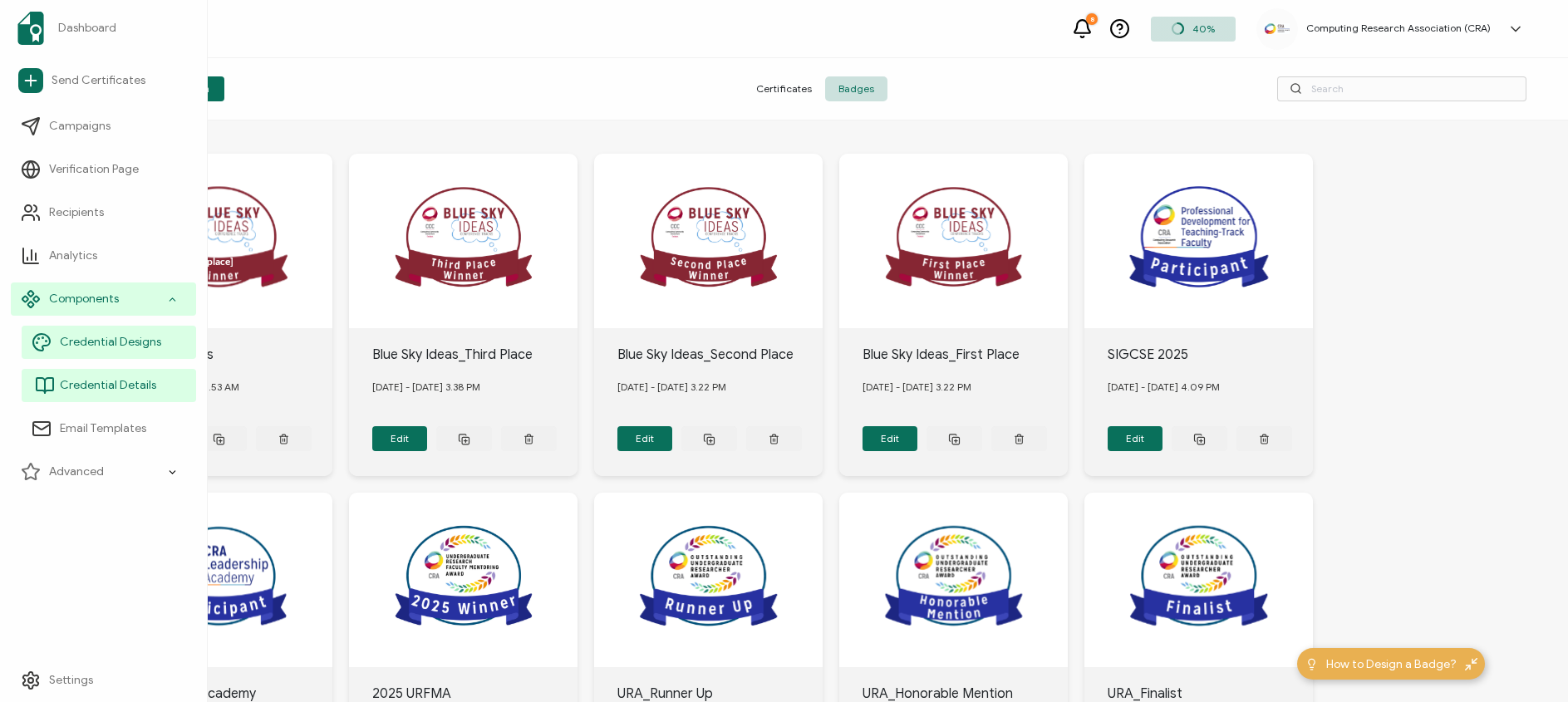
click at [123, 387] on span "Credential Details" at bounding box center [108, 386] width 96 height 16
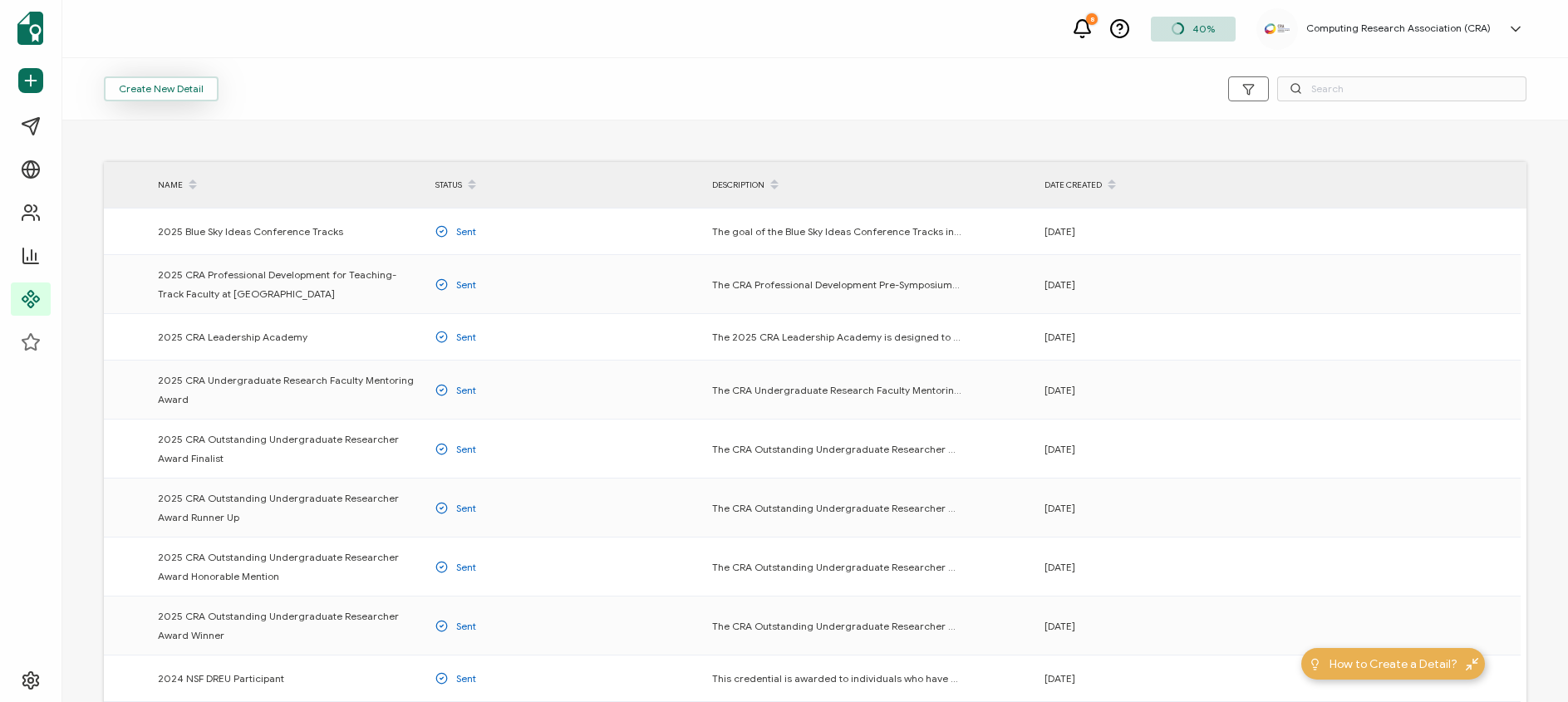
click at [173, 88] on button "Create New Detail" at bounding box center [161, 88] width 115 height 25
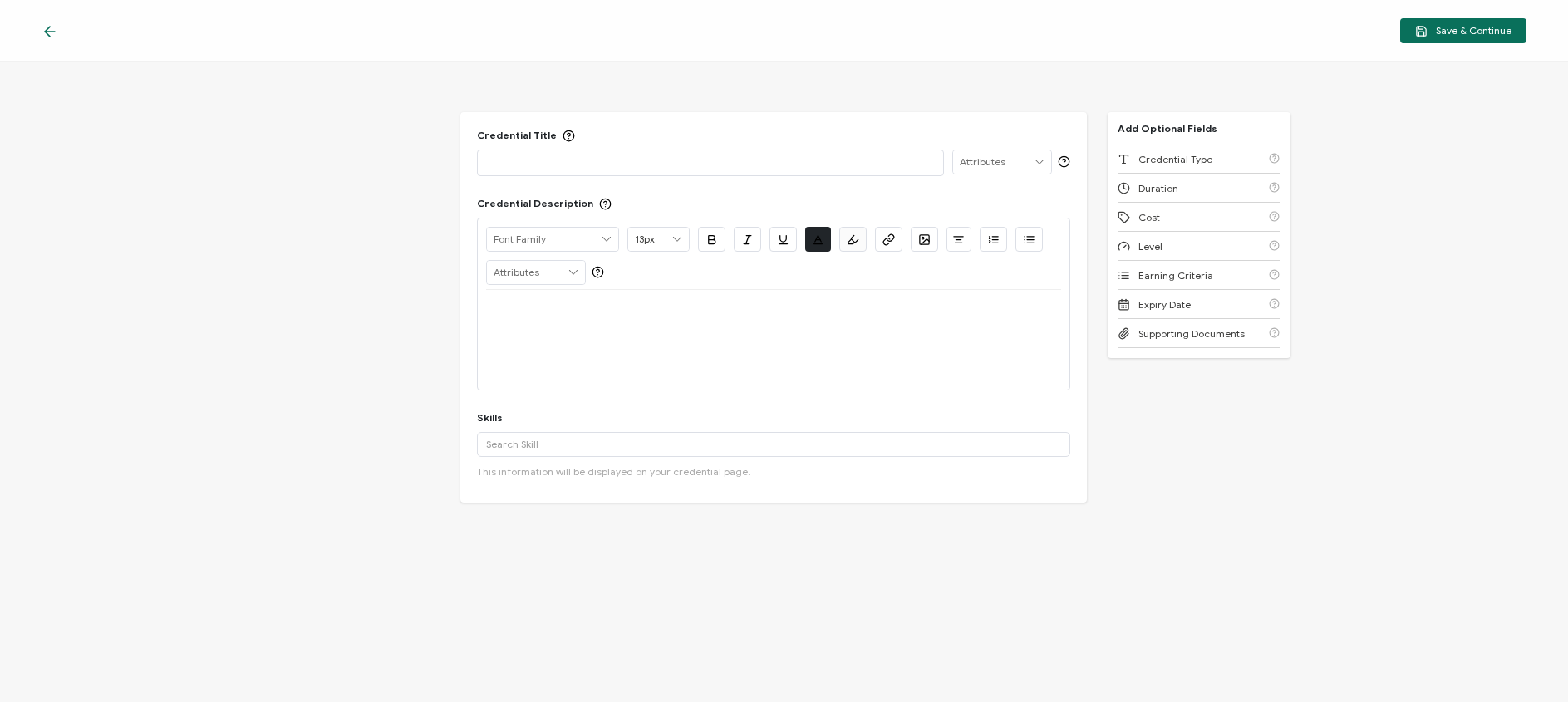
click at [596, 159] on p at bounding box center [711, 162] width 450 height 16
click at [625, 315] on p at bounding box center [774, 310] width 575 height 15
click at [497, 315] on p "To enrich screen reader interactions, please activate Accessibility in Grammarl…" at bounding box center [774, 310] width 575 height 15
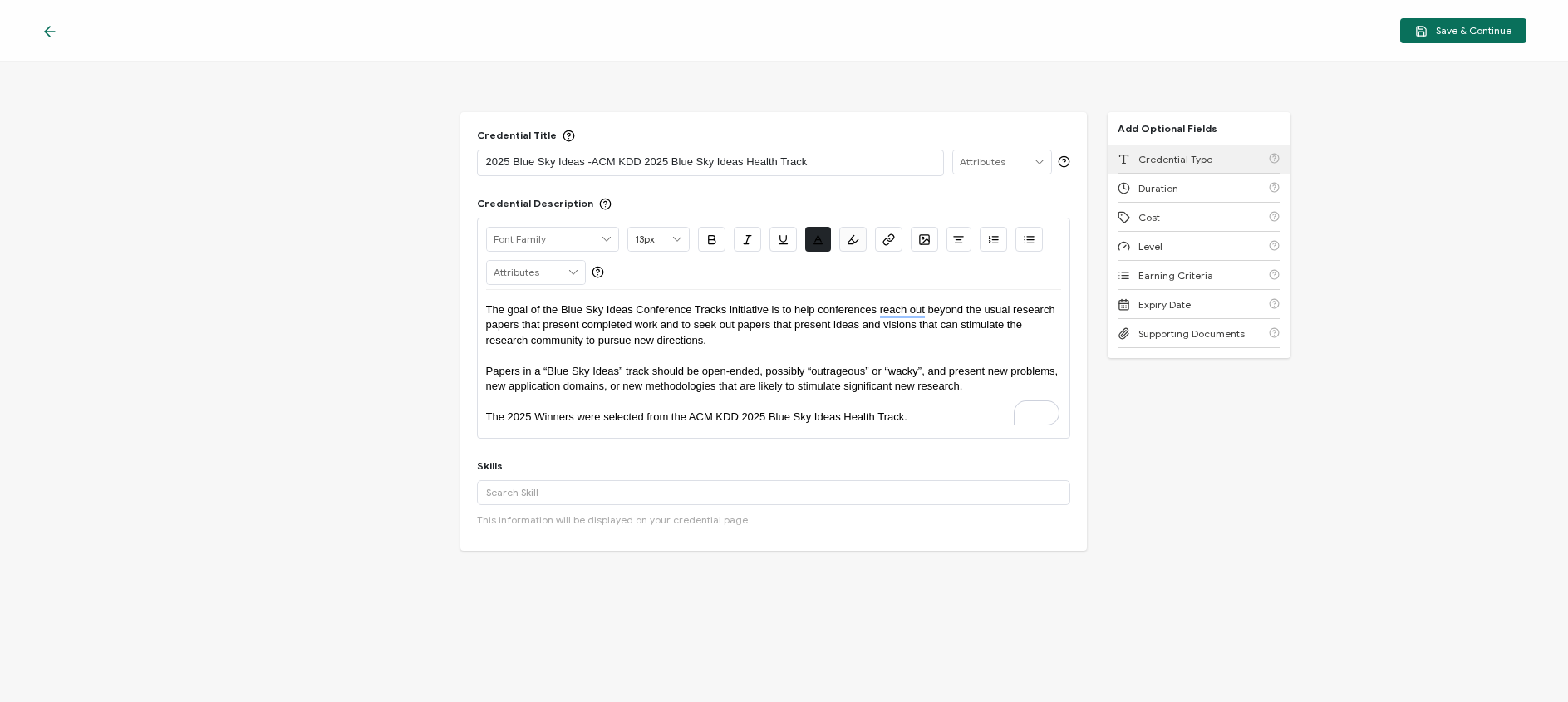
click at [1174, 159] on span "Credential Type" at bounding box center [1174, 159] width 74 height 13
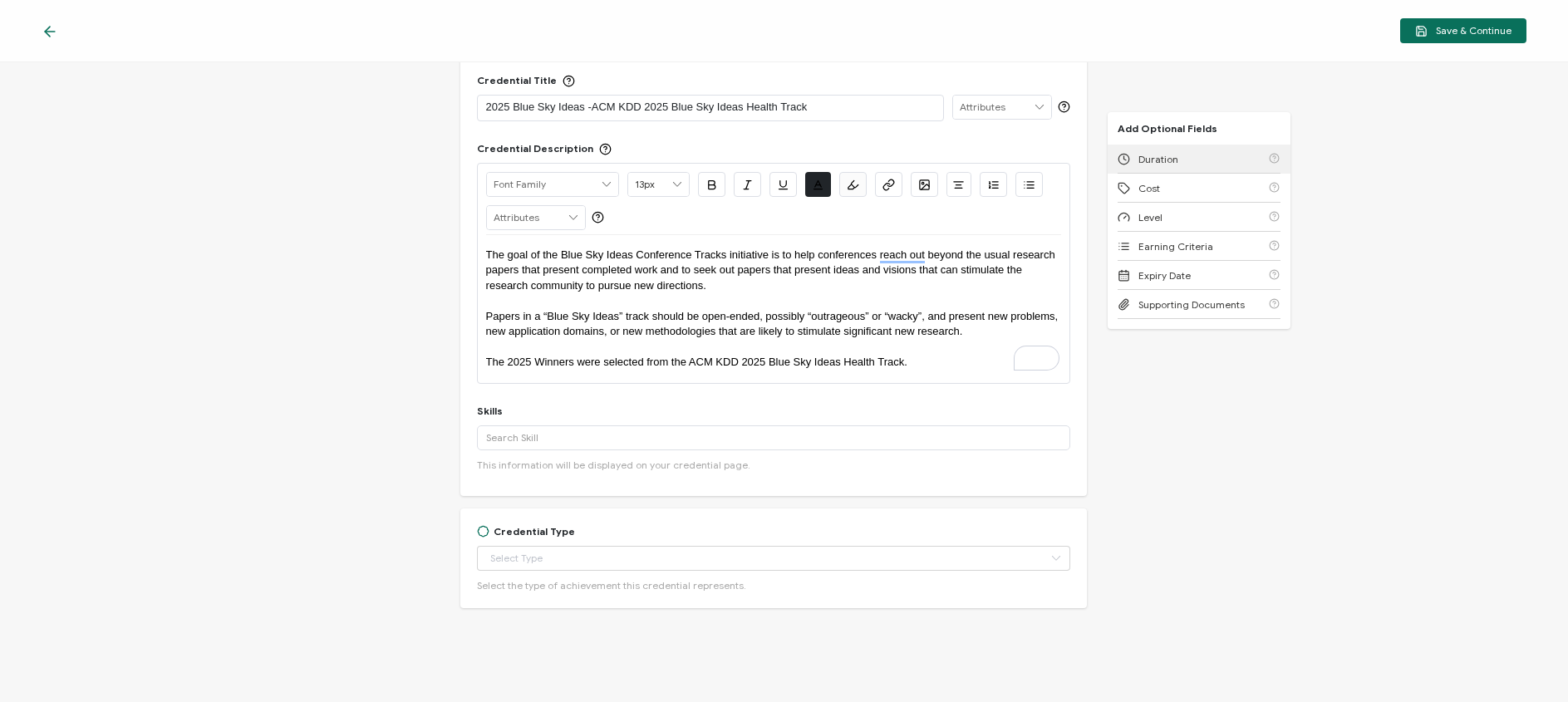
scroll to position [60, 0]
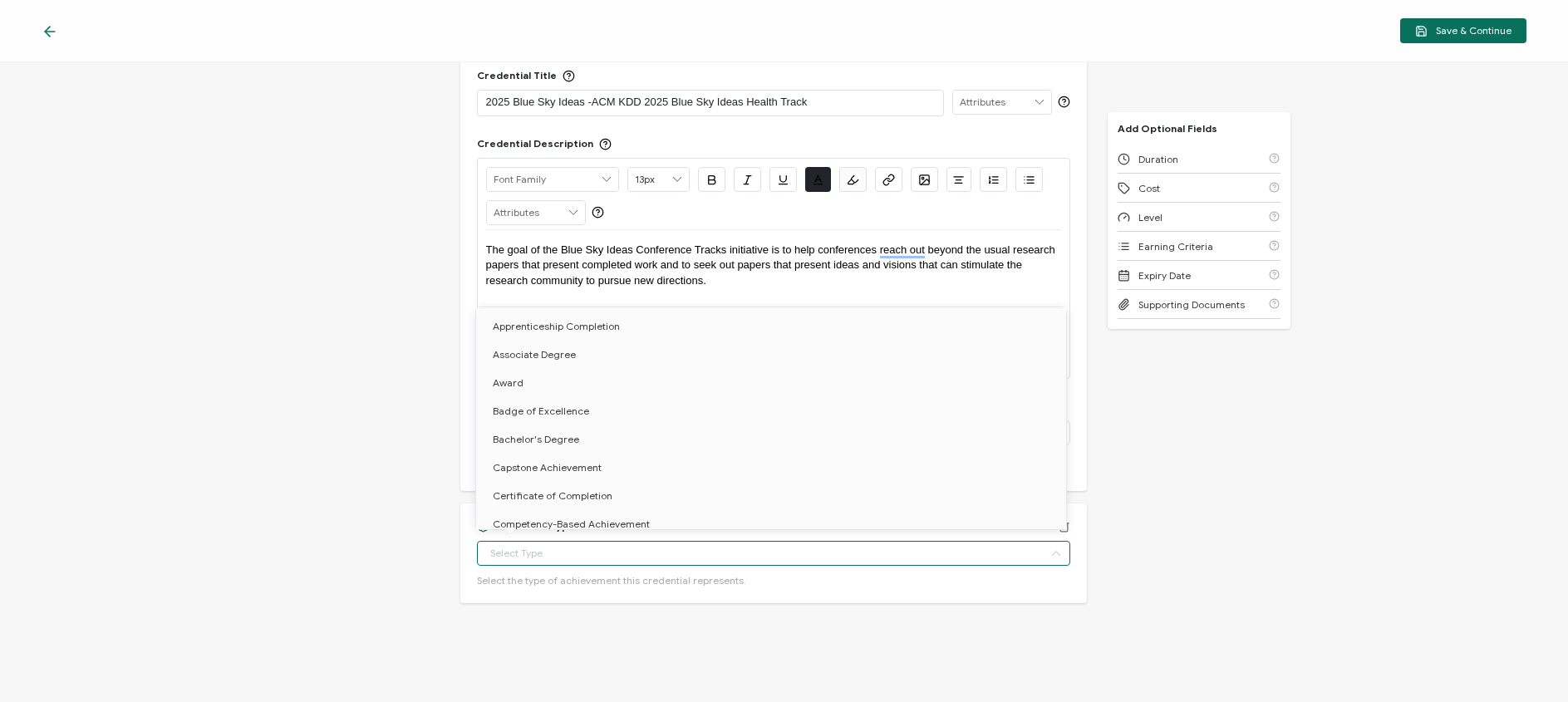
click at [730, 541] on input "text" at bounding box center [774, 553] width 594 height 25
click at [622, 373] on li "Award" at bounding box center [774, 383] width 595 height 28
type input "Award"
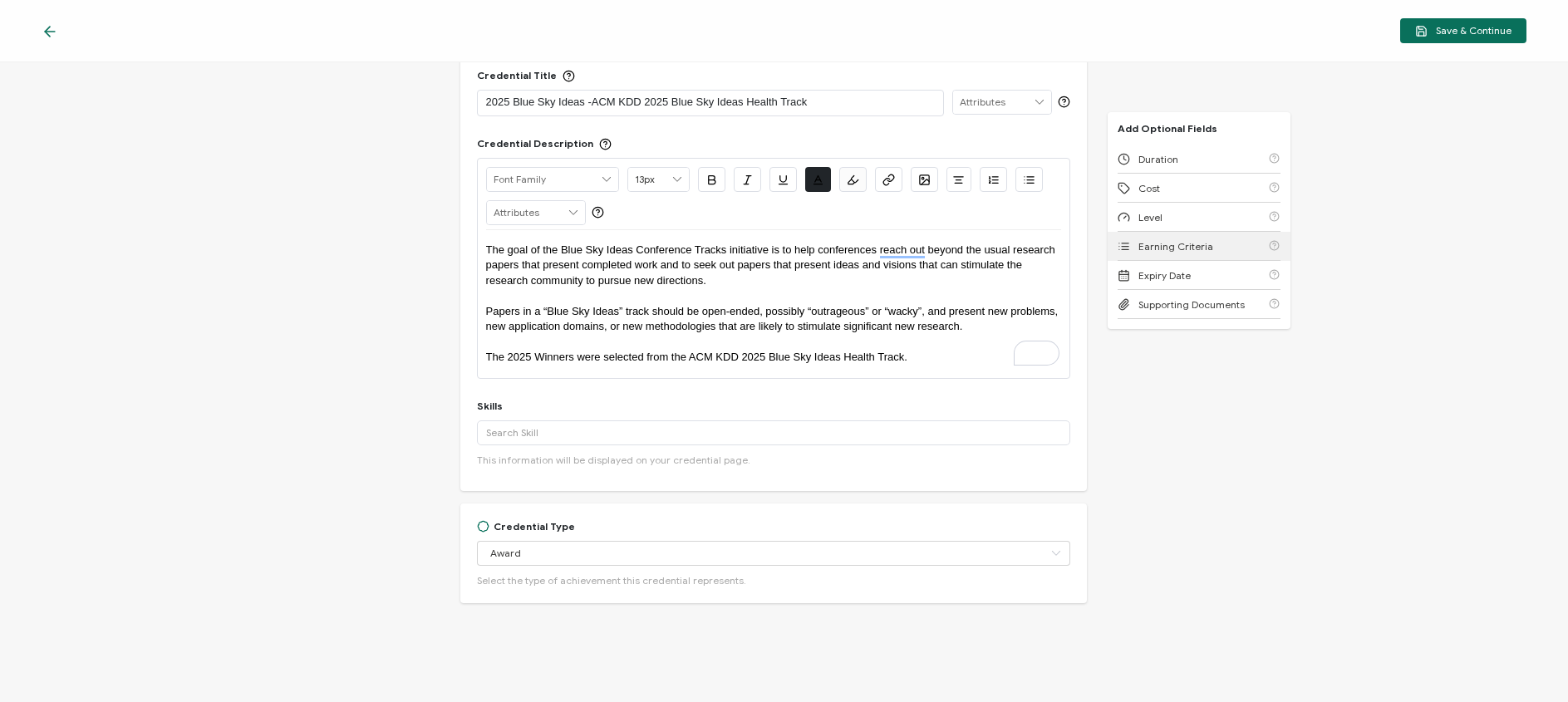
click at [1195, 242] on span "Earning Criteria" at bounding box center [1175, 246] width 75 height 13
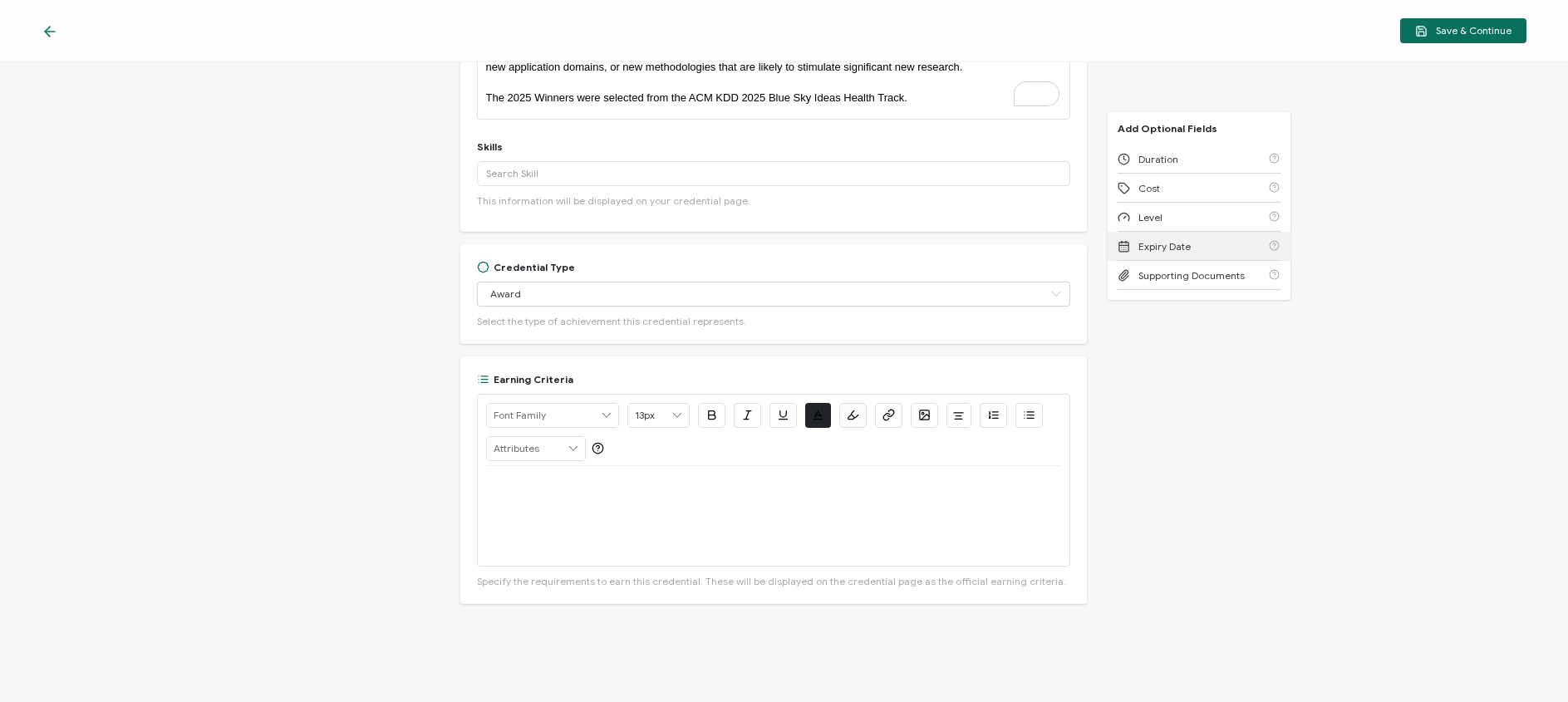
scroll to position [320, 0]
click at [522, 489] on p at bounding box center [774, 486] width 575 height 15
click at [508, 487] on p at bounding box center [774, 486] width 575 height 15
click at [775, 494] on div at bounding box center [774, 516] width 575 height 100
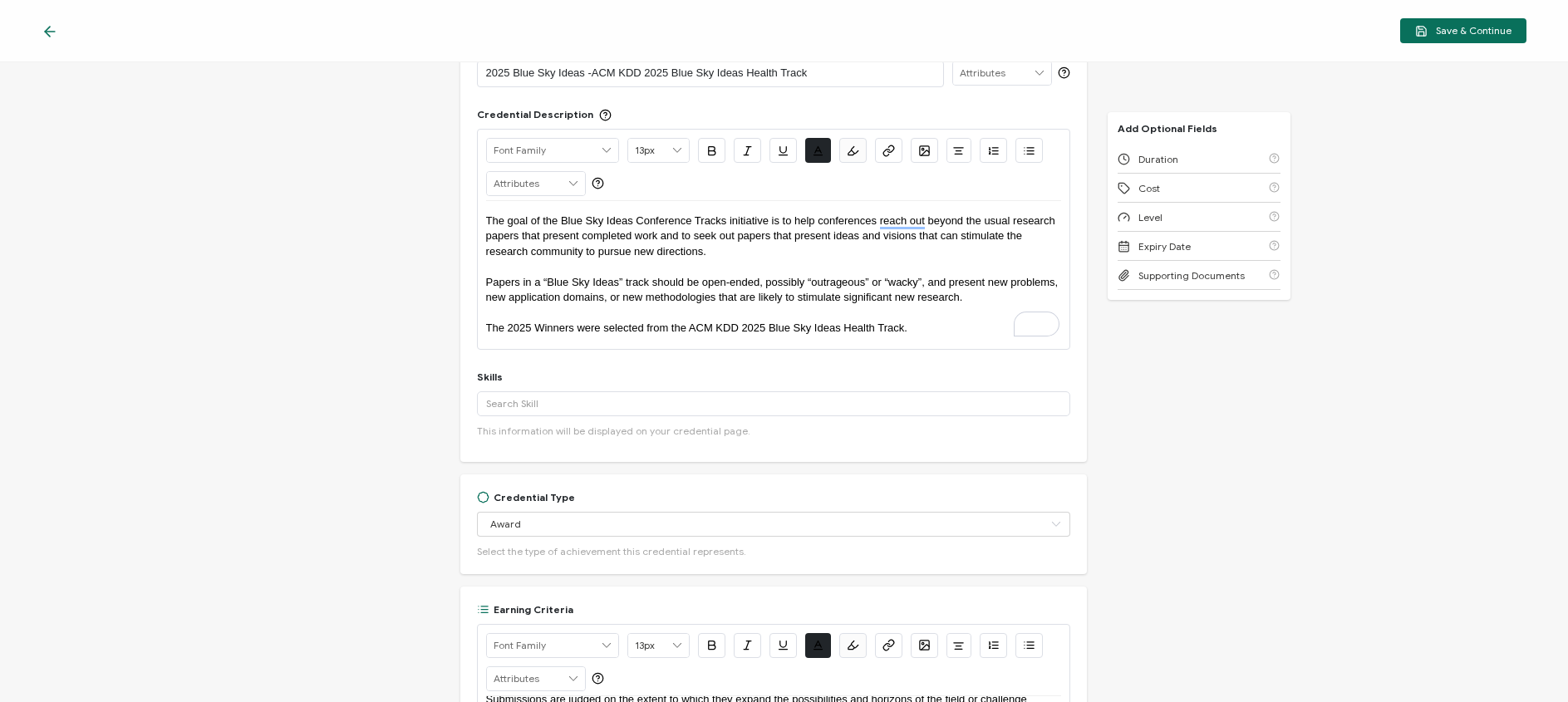
scroll to position [67, 0]
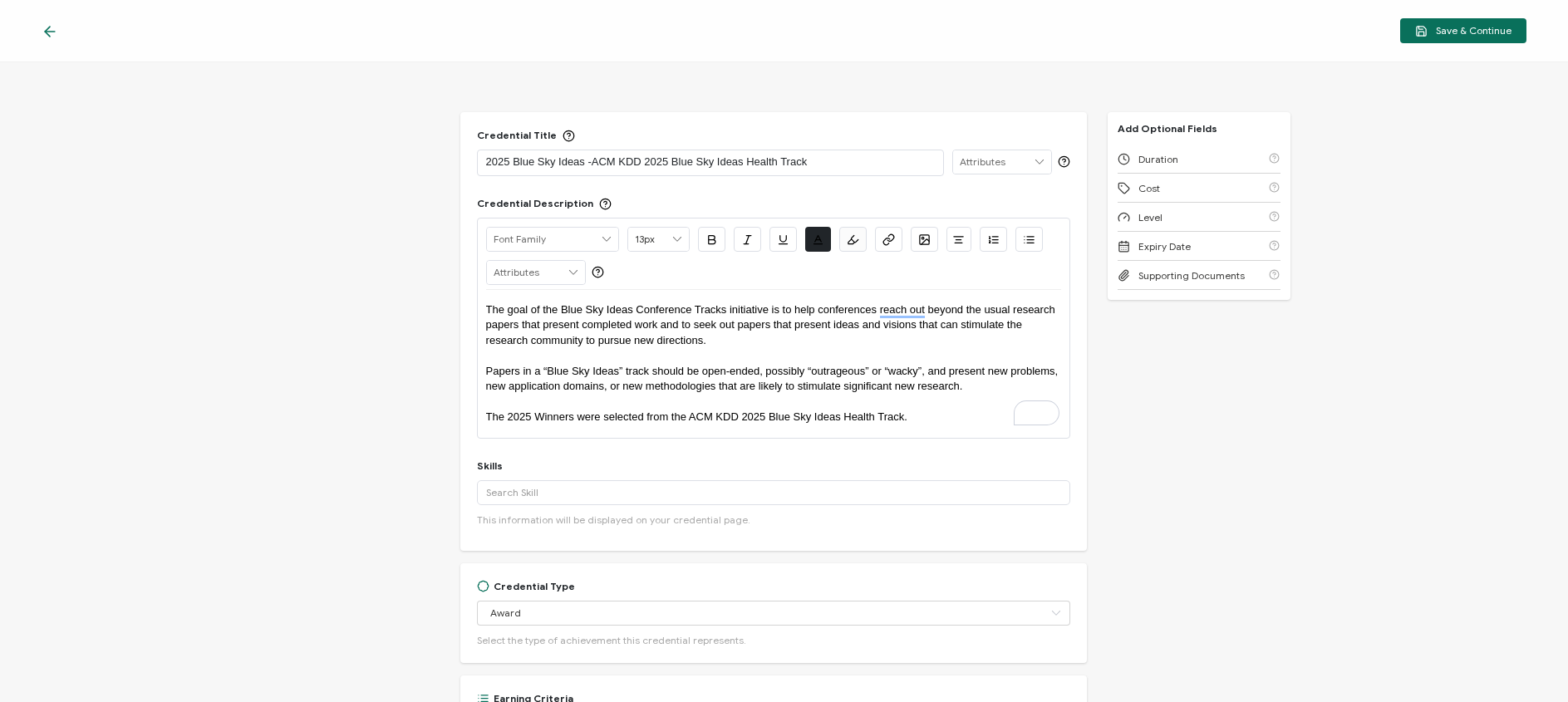
scroll to position [16, 0]
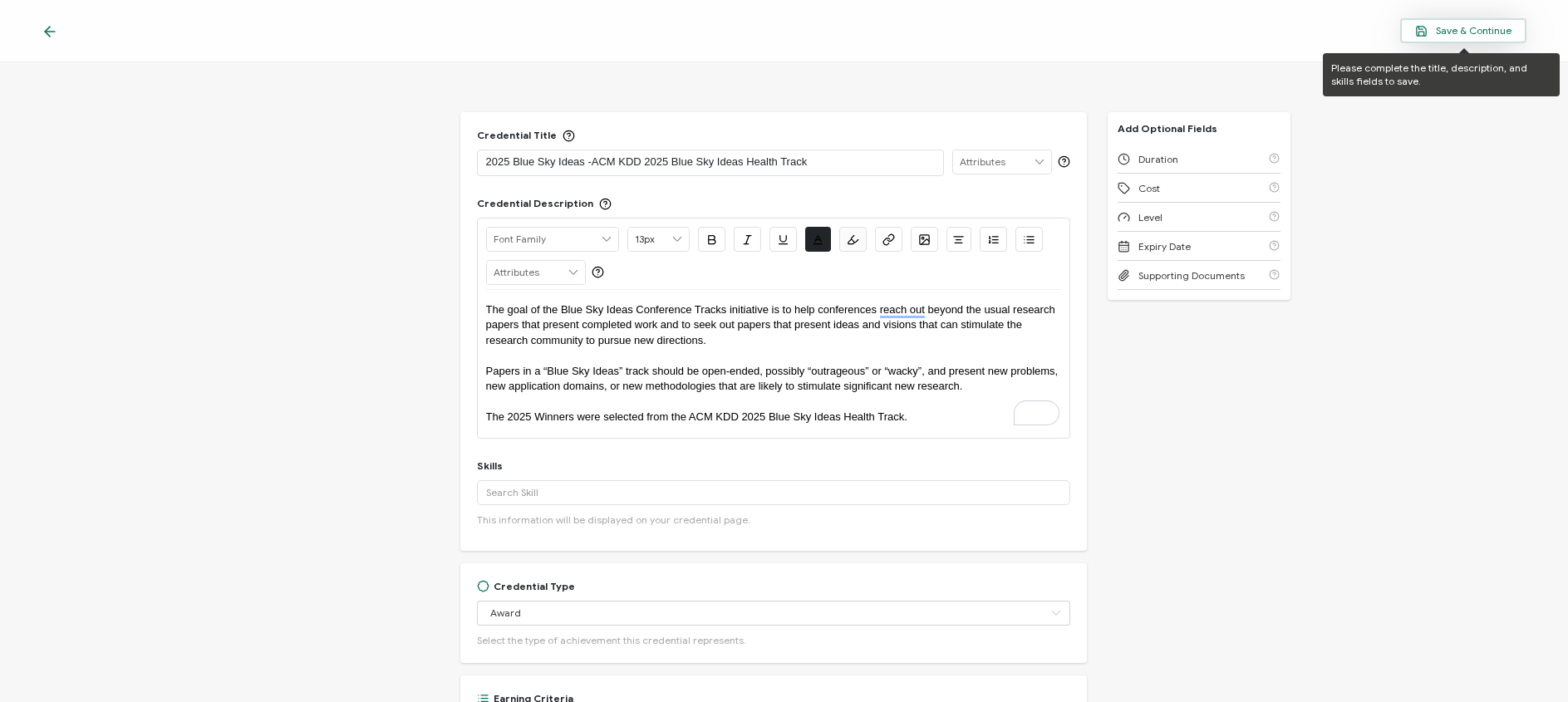
click at [1448, 25] on span "Save & Continue" at bounding box center [1463, 31] width 96 height 13
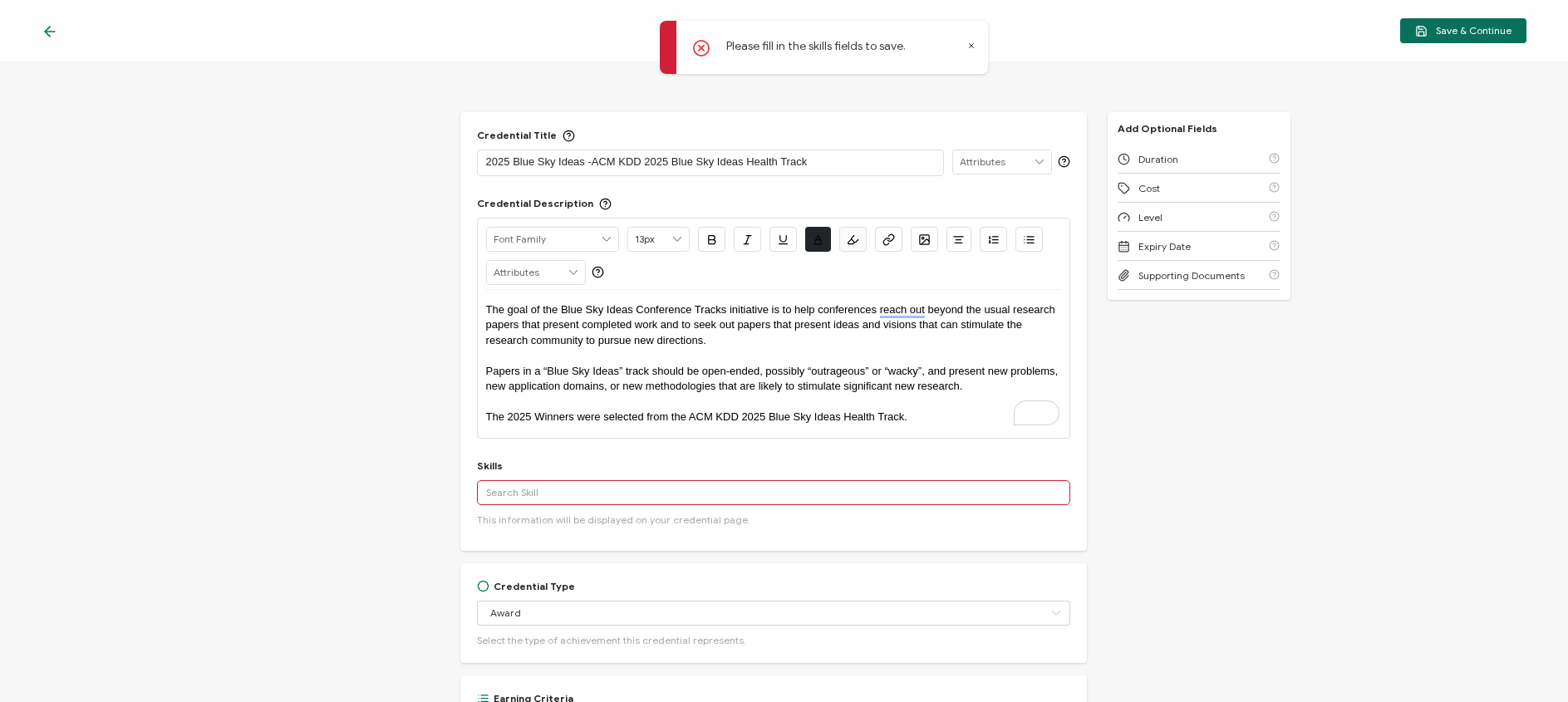
click at [688, 494] on input "text" at bounding box center [774, 492] width 594 height 25
type input "r"
type input "research papers"
click at [545, 527] on div "Research Papers" at bounding box center [774, 522] width 594 height 28
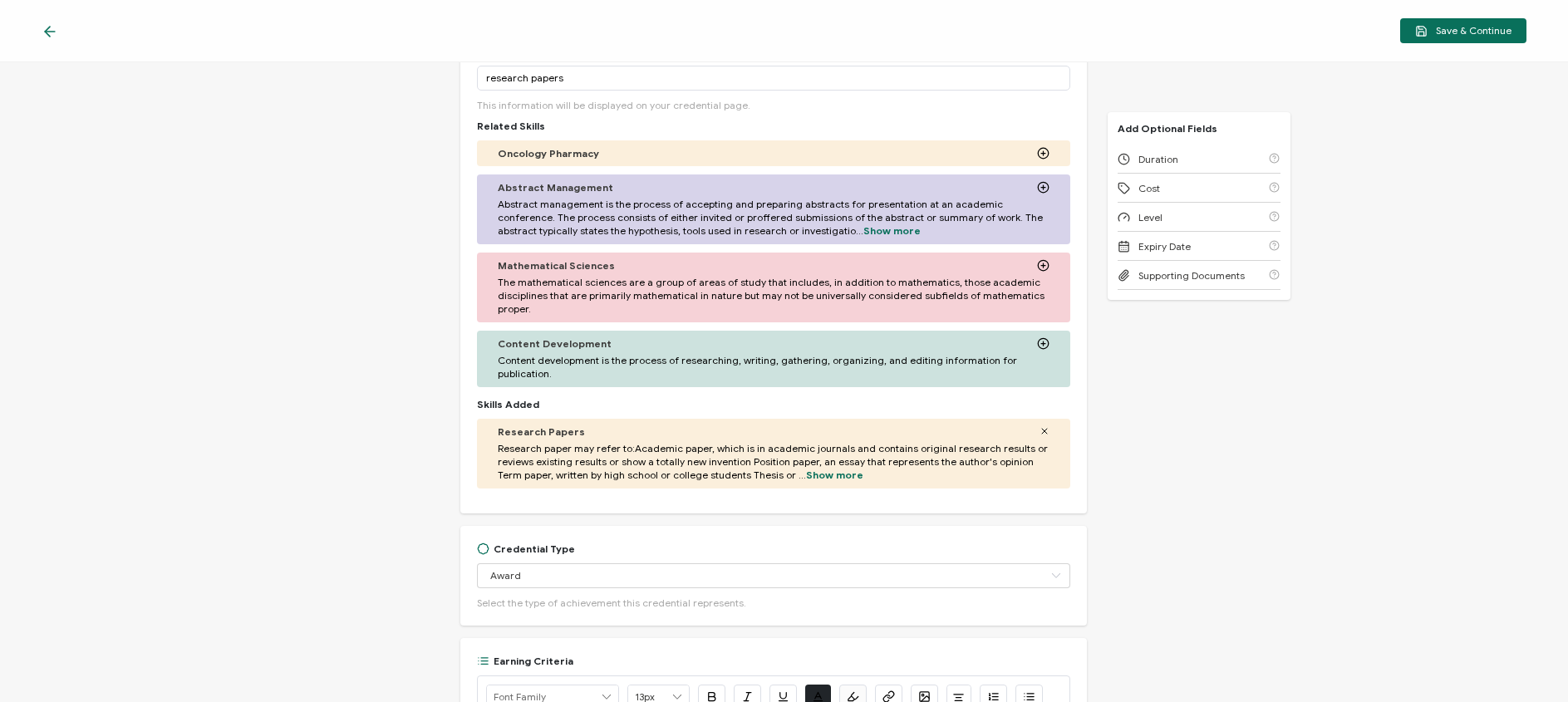
scroll to position [500, 0]
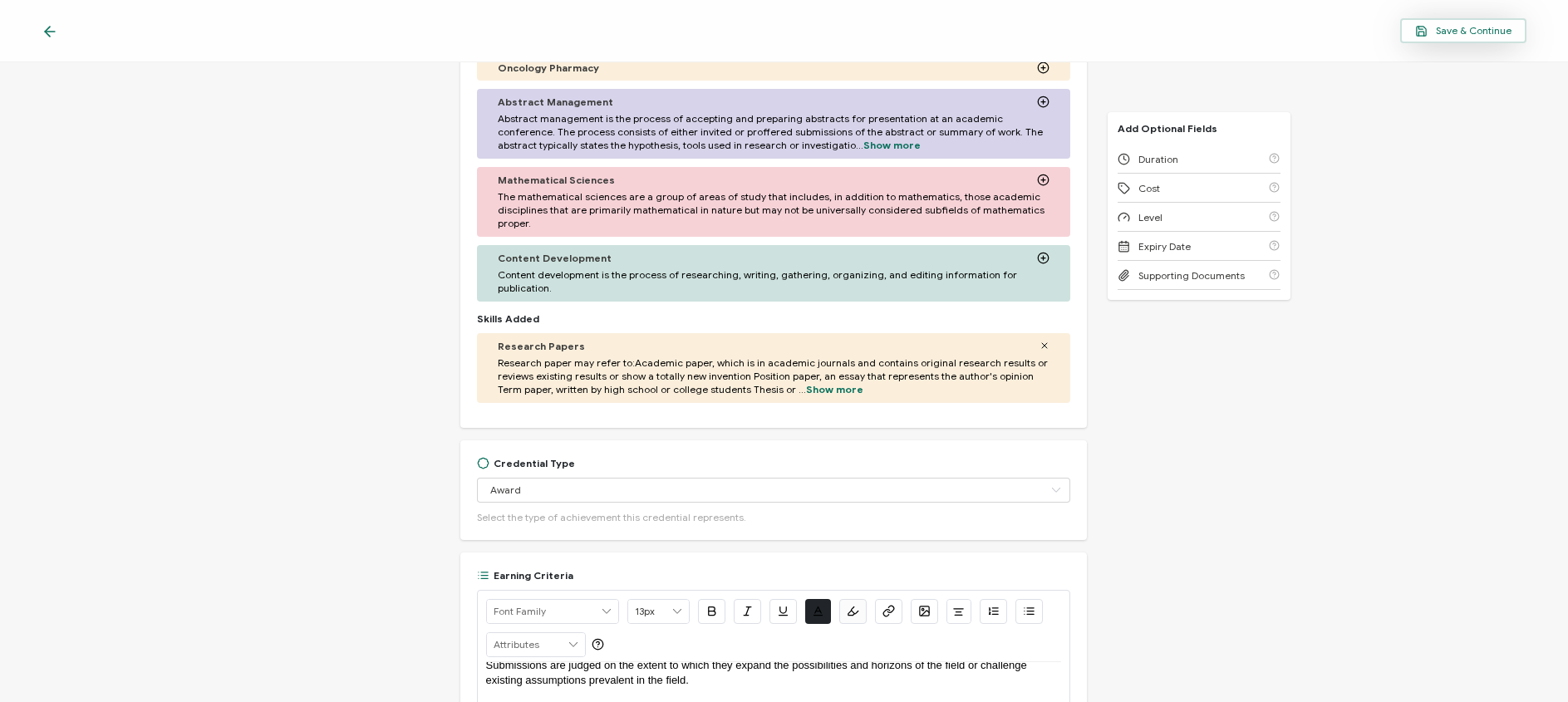
click at [1480, 34] on span "Save & Continue" at bounding box center [1463, 31] width 96 height 13
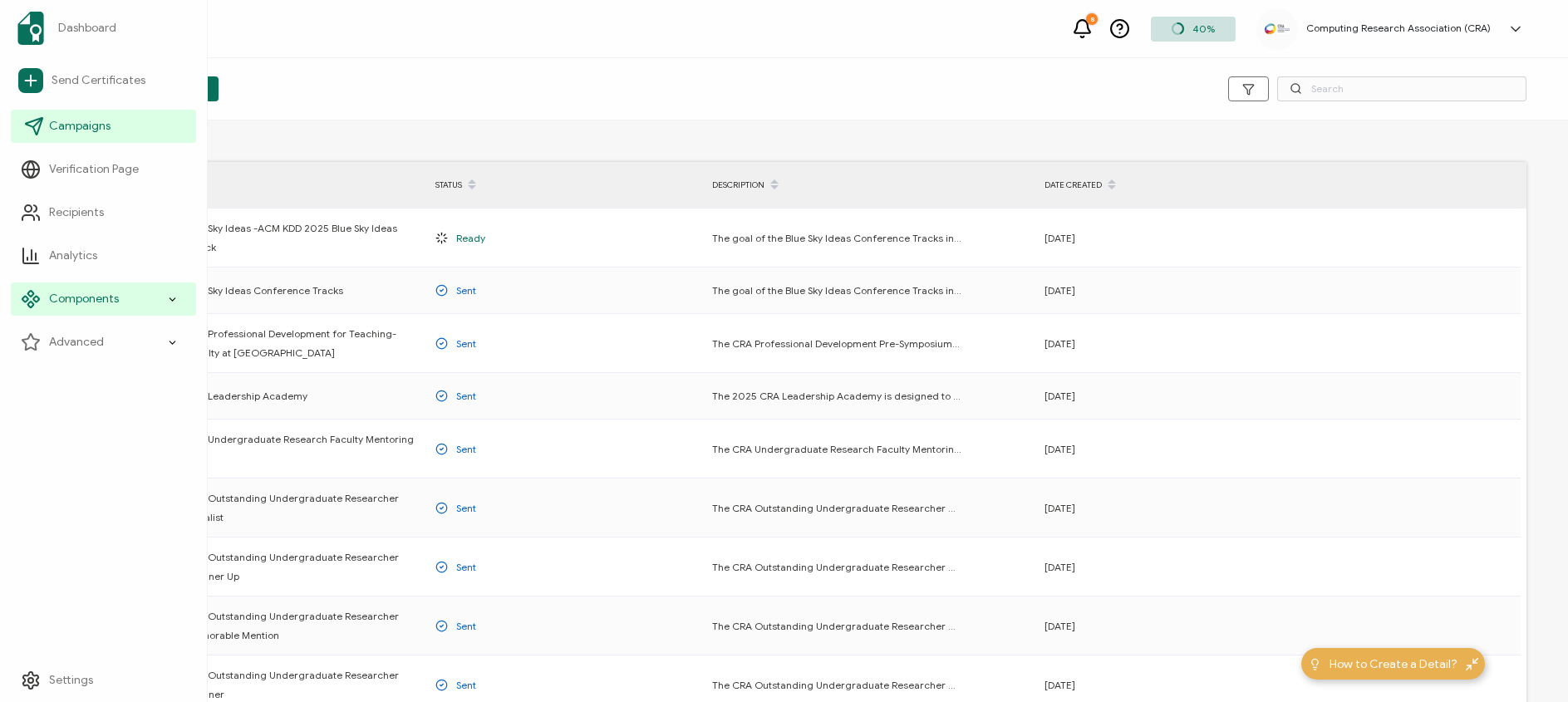
click at [38, 121] on icon at bounding box center [38, 123] width 9 height 9
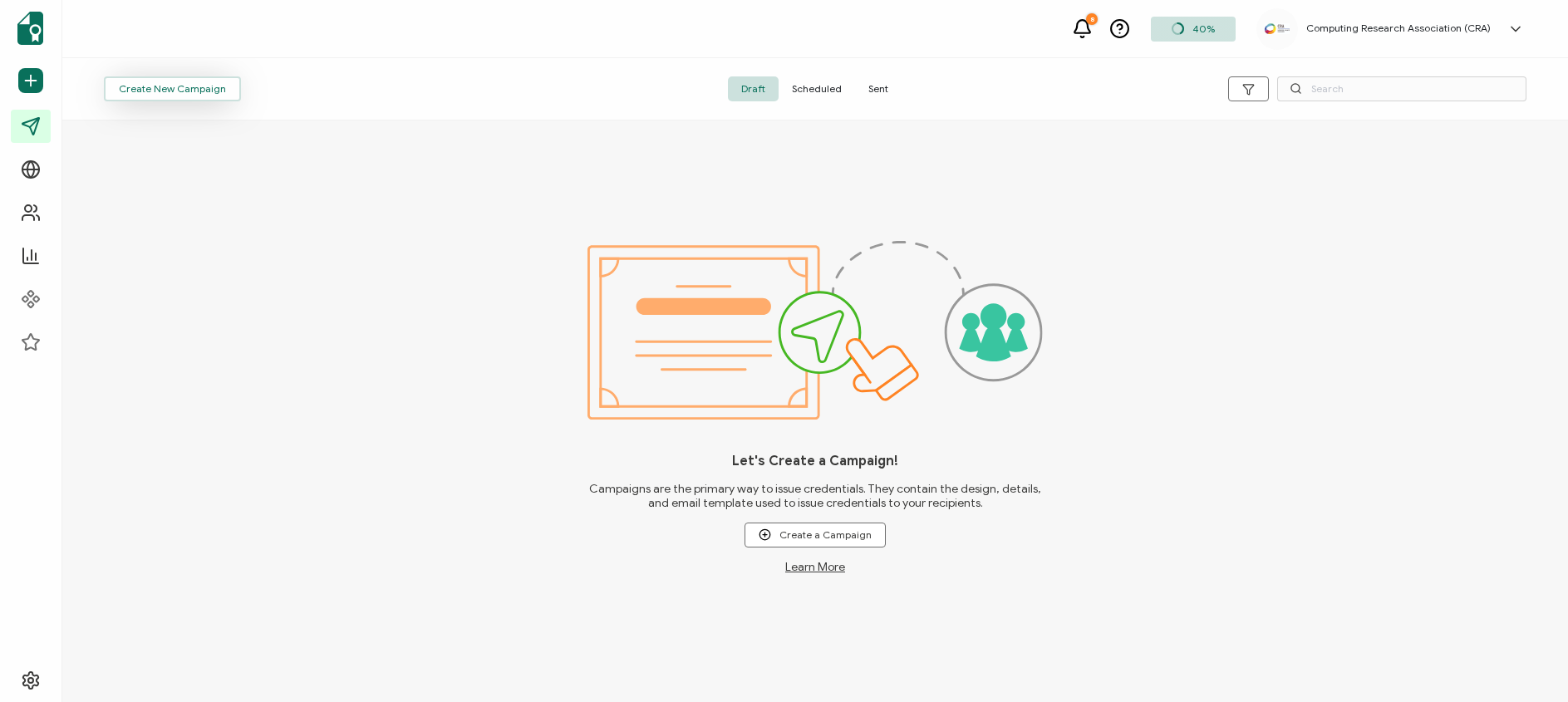
click at [150, 84] on span "Create New Campaign" at bounding box center [173, 88] width 107 height 10
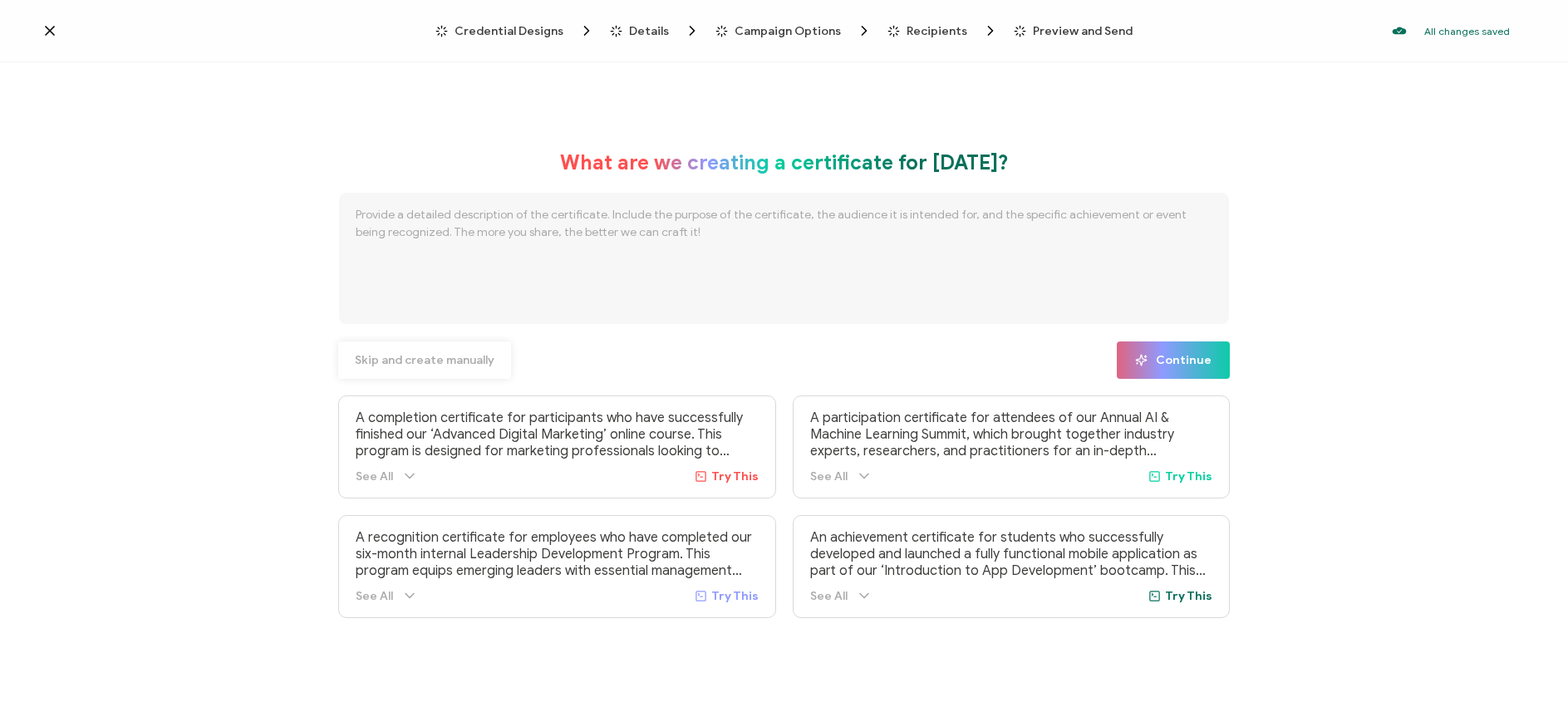
click at [424, 356] on span "Skip and create manually" at bounding box center [424, 360] width 140 height 12
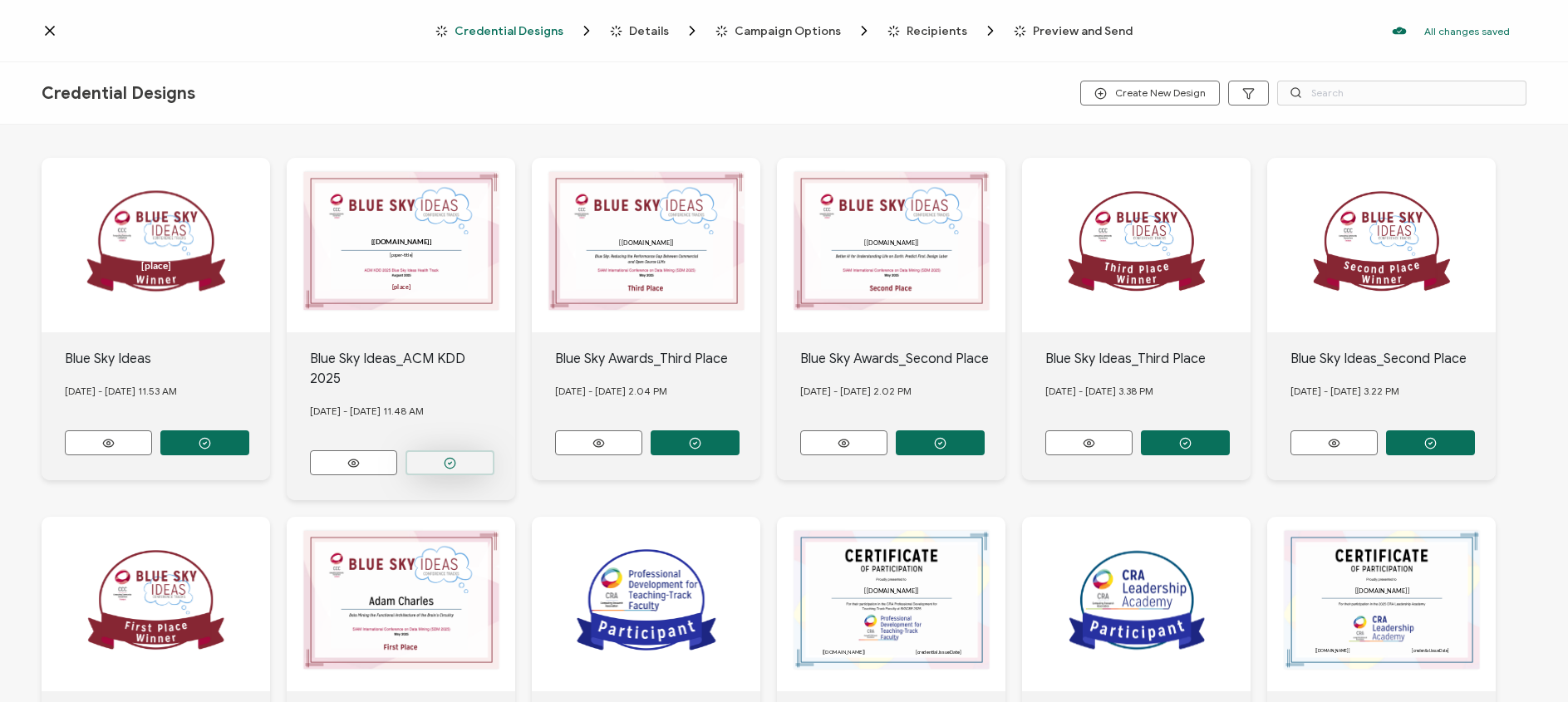
click at [211, 440] on icon "button" at bounding box center [205, 444] width 13 height 13
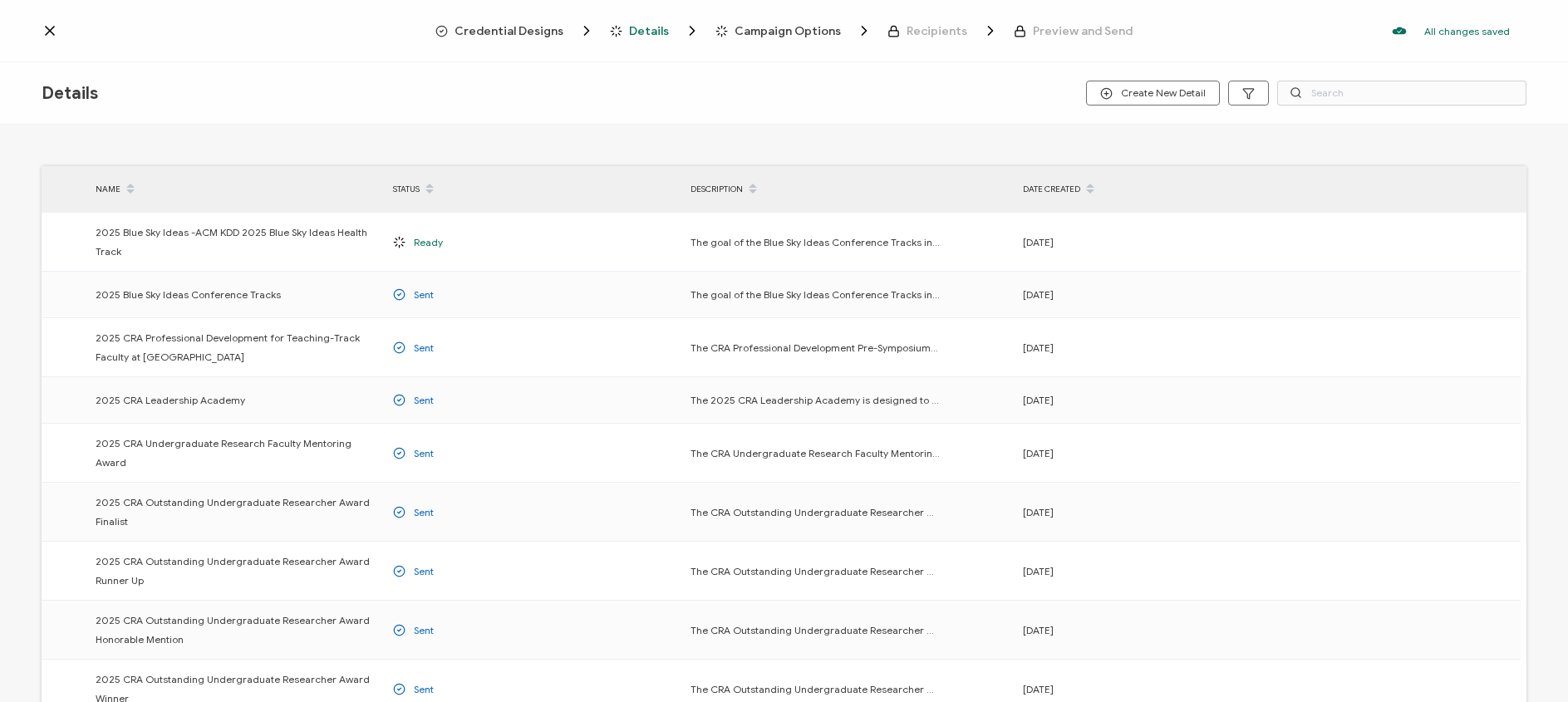
click at [534, 34] on span "Credential Designs" at bounding box center [509, 31] width 109 height 13
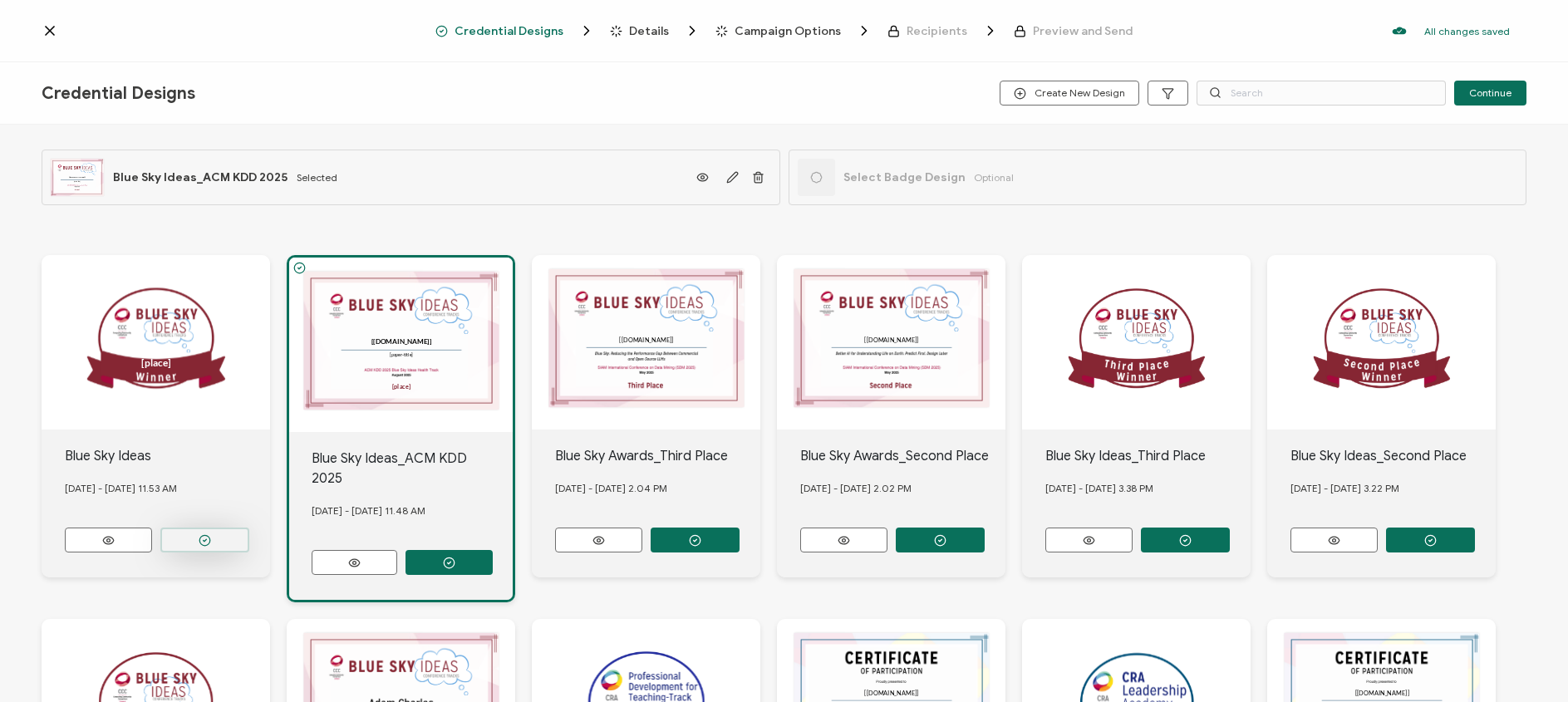
click at [206, 541] on circle "button" at bounding box center [205, 541] width 11 height 11
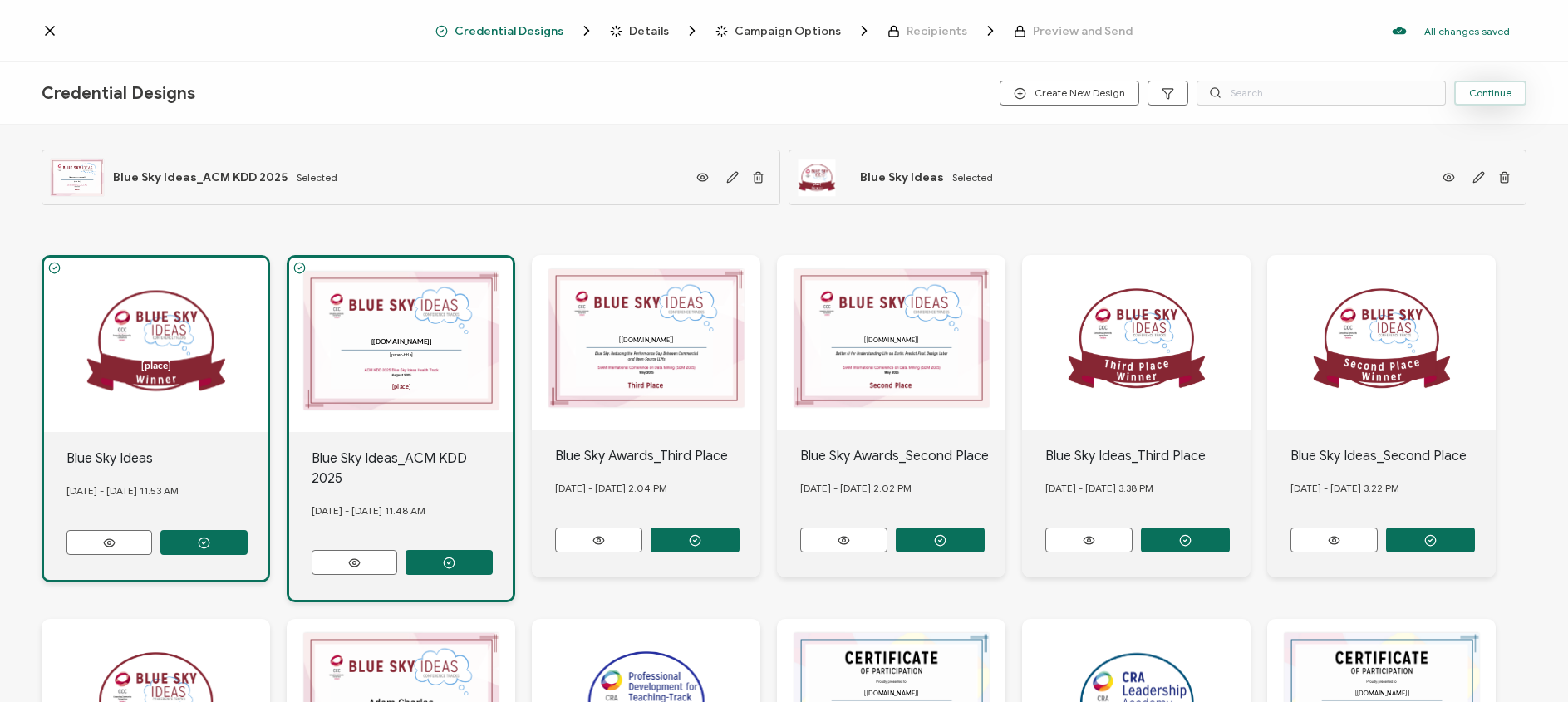
click at [1490, 98] on span "Continue" at bounding box center [1490, 93] width 43 height 10
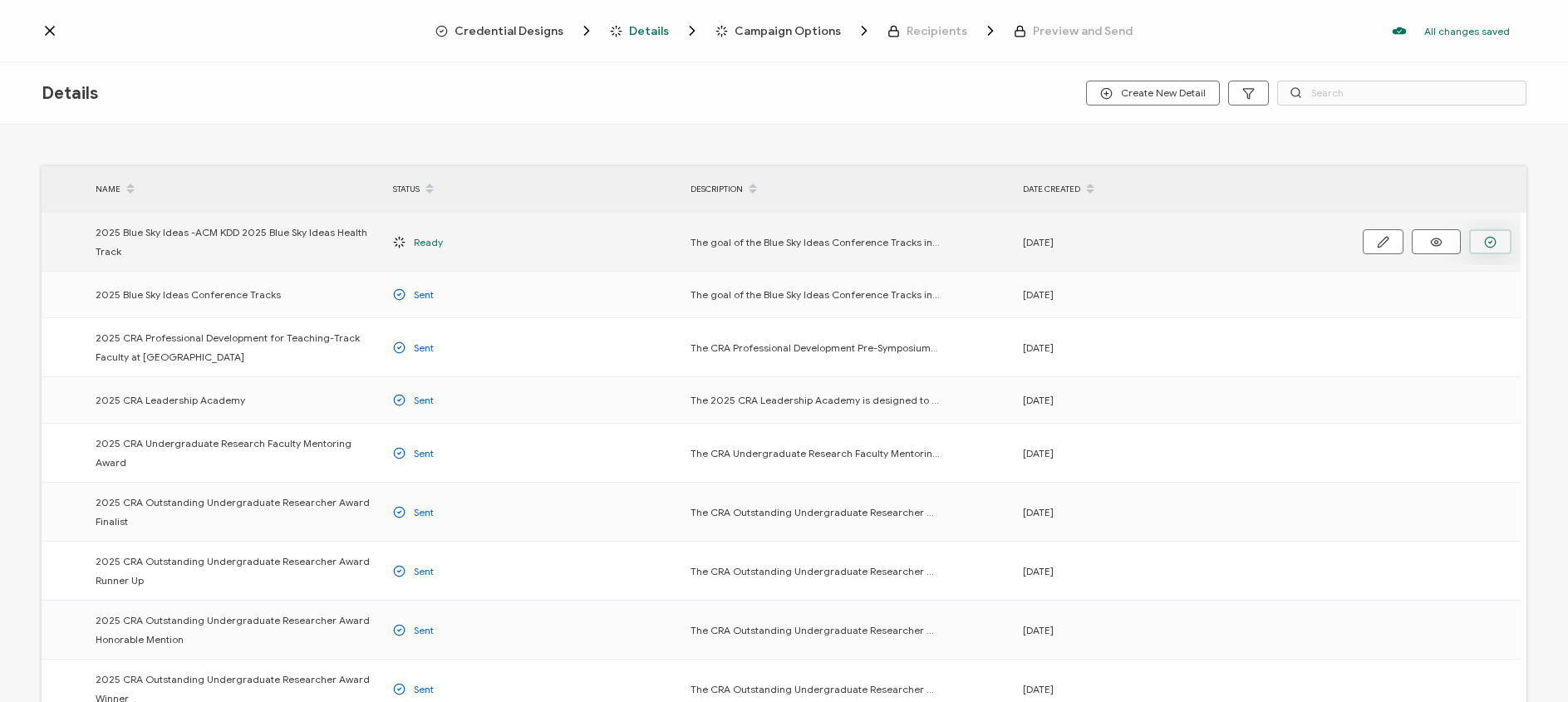
click at [1493, 240] on icon "button" at bounding box center [1491, 243] width 13 height 13
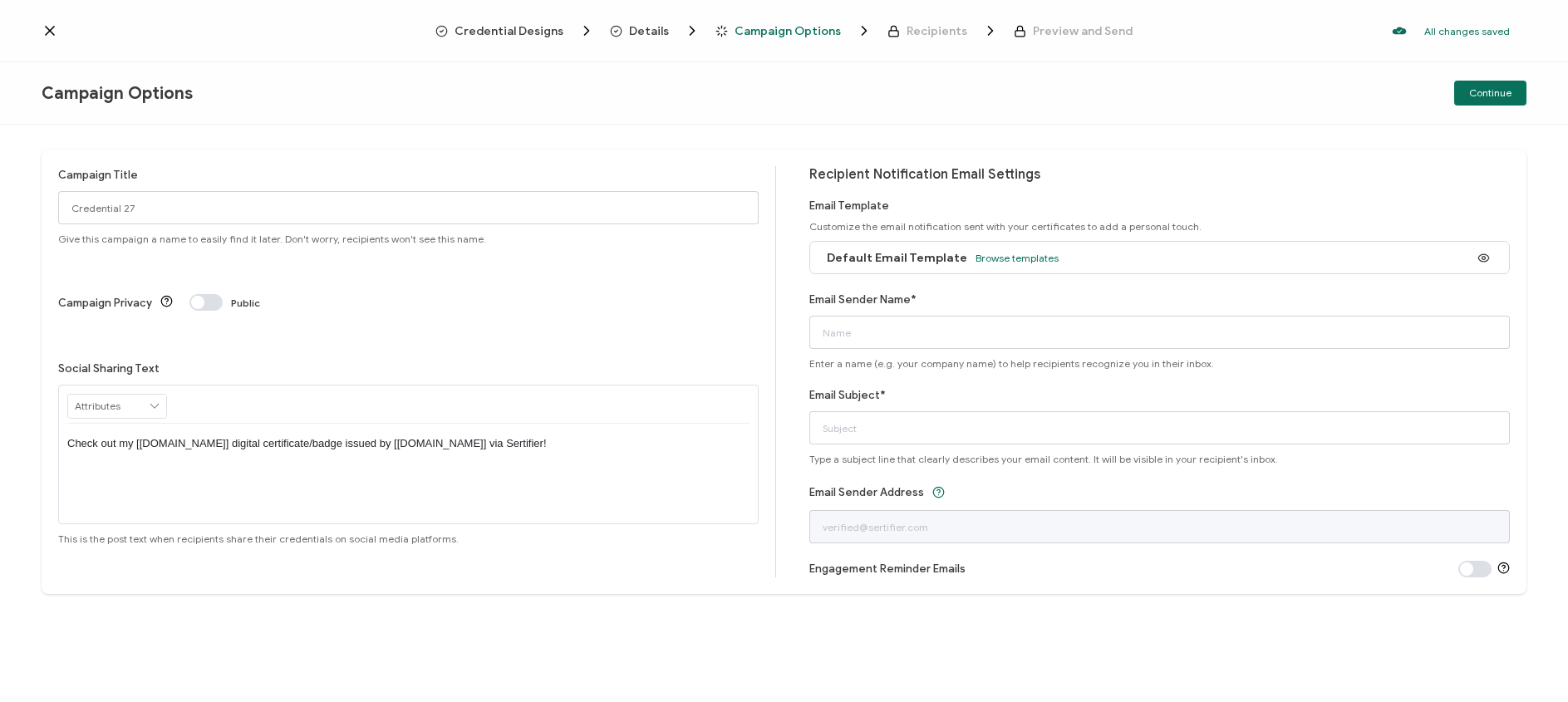
click at [48, 30] on icon at bounding box center [49, 30] width 8 height 8
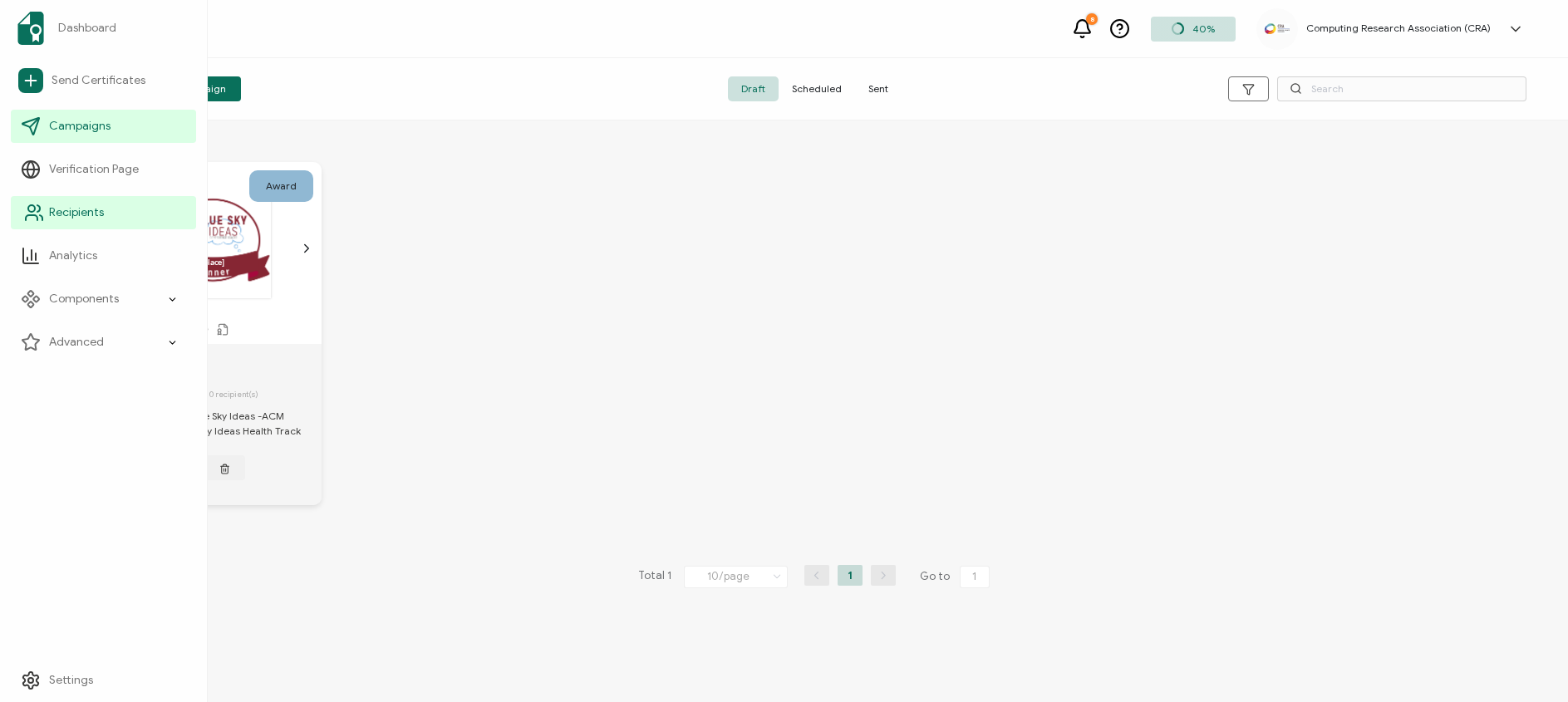
click at [92, 224] on link "Recipients" at bounding box center [104, 213] width 185 height 34
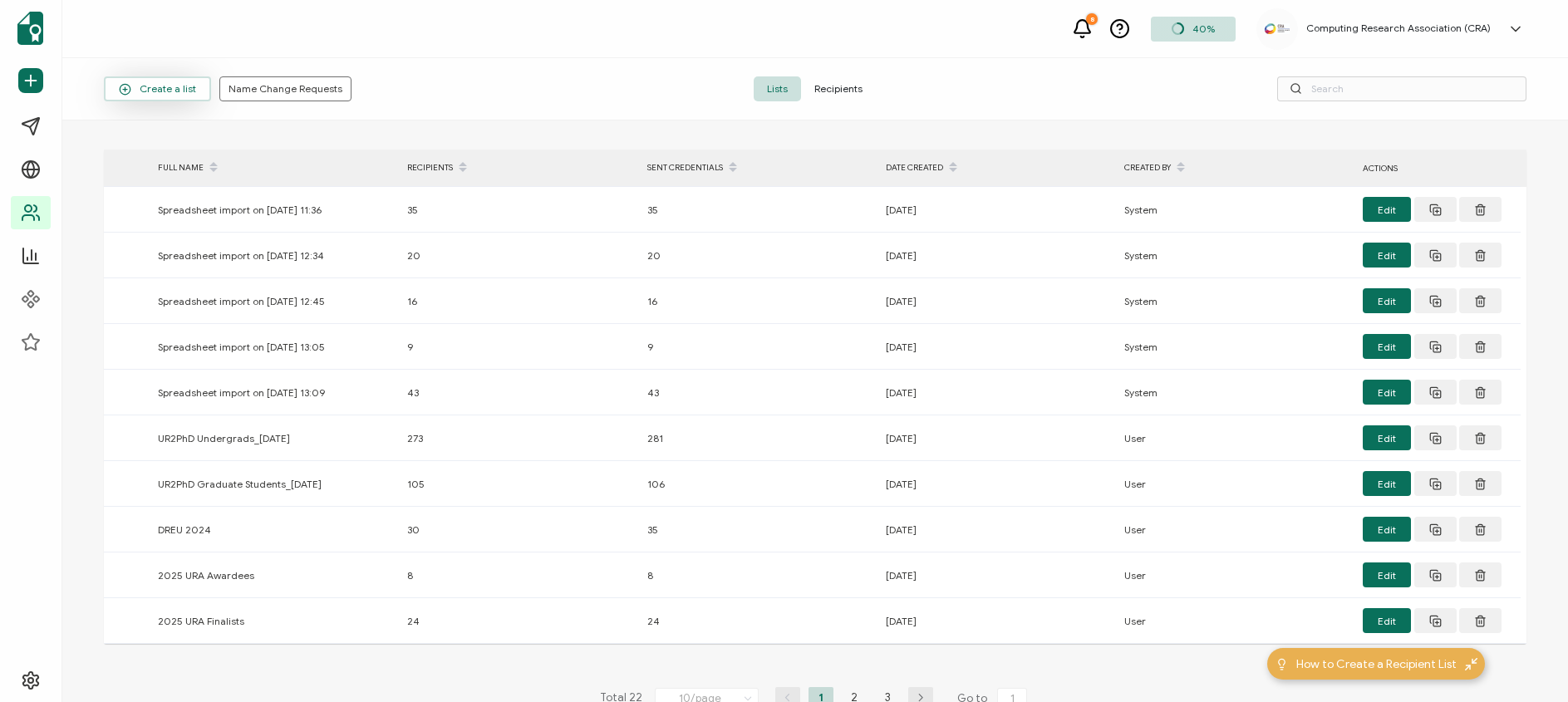
click at [156, 88] on span "Create a list" at bounding box center [157, 89] width 77 height 13
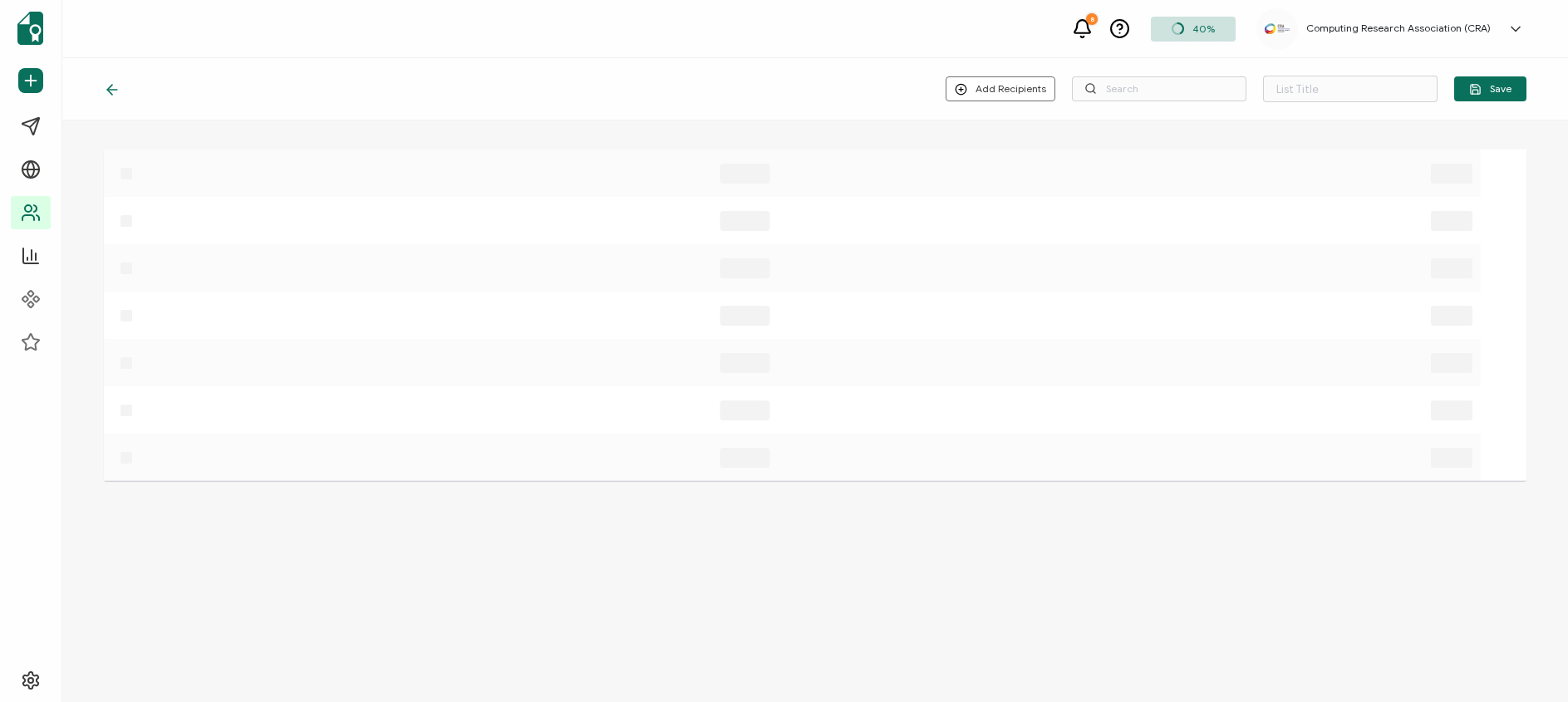
type input "List 23"
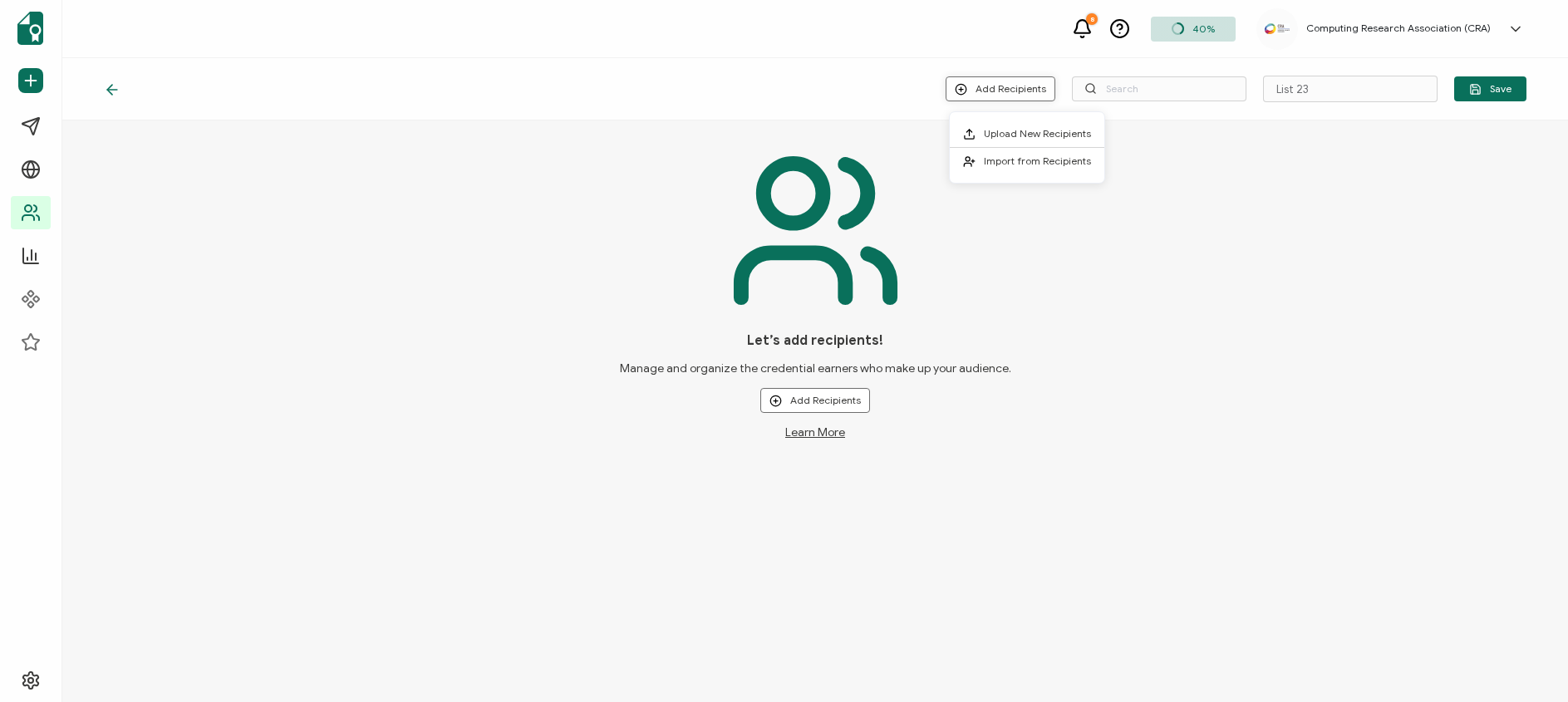
click at [990, 91] on button "Add Recipients" at bounding box center [1000, 88] width 110 height 25
click at [1000, 134] on span "Upload New Recipients" at bounding box center [1037, 134] width 107 height 13
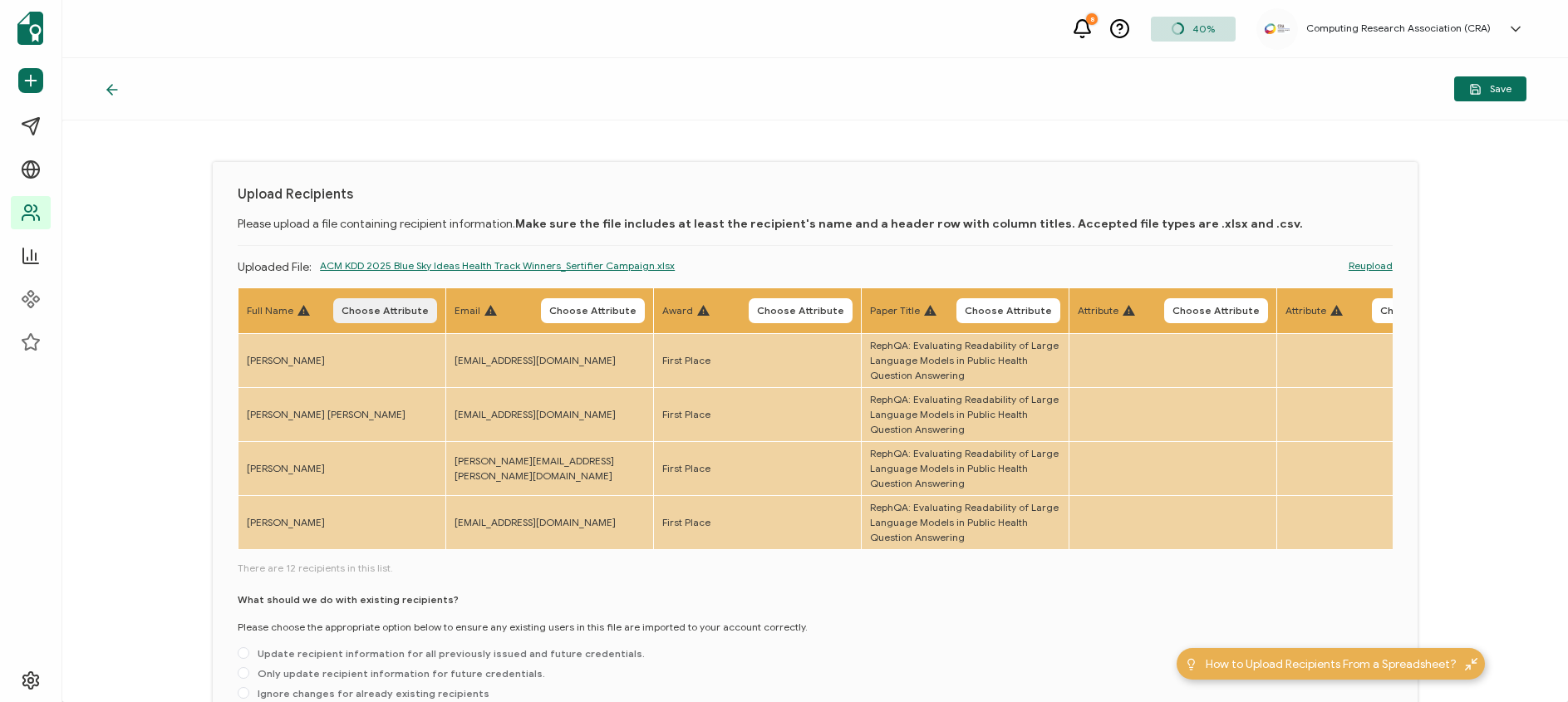
click at [373, 311] on span "Choose Attribute" at bounding box center [385, 310] width 87 height 10
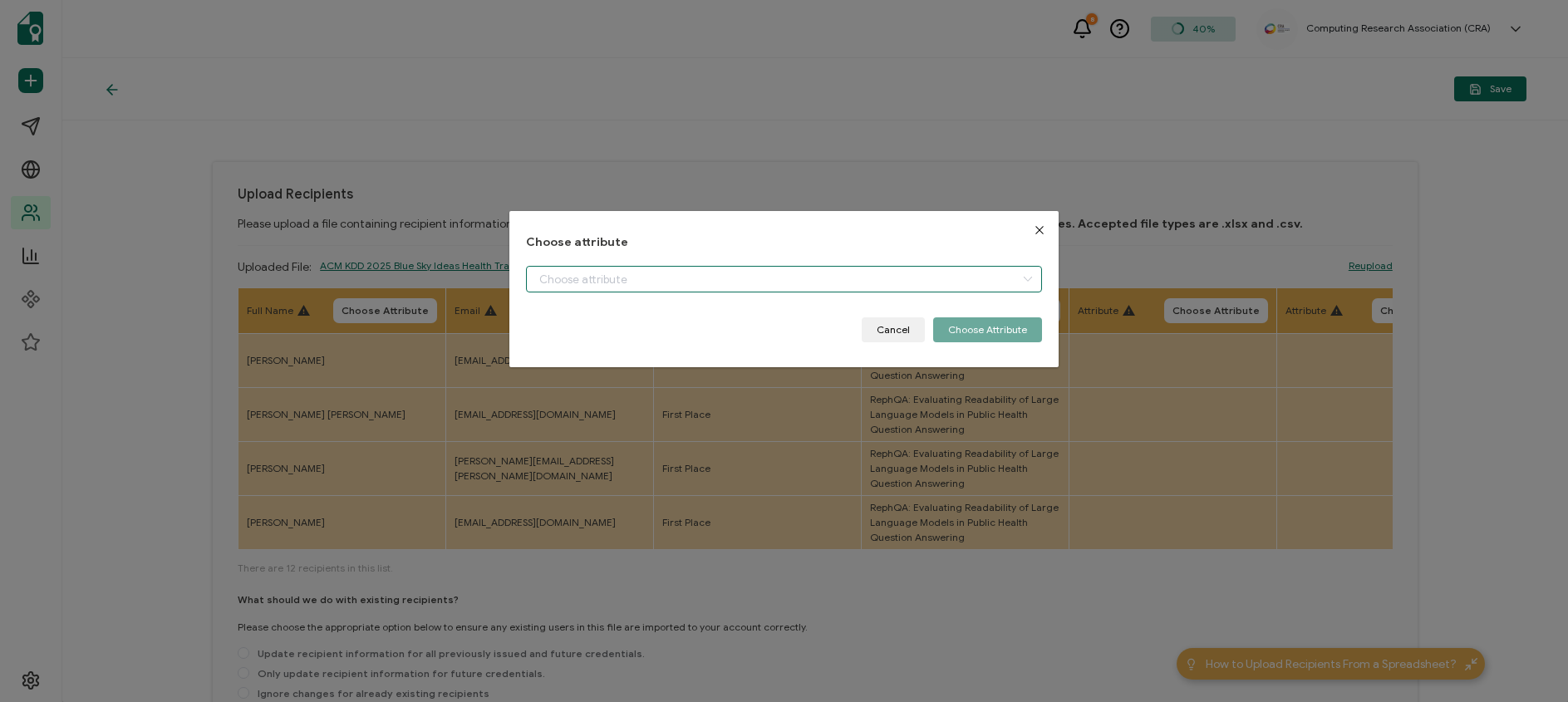
click at [604, 287] on input "dialog" at bounding box center [784, 279] width 515 height 26
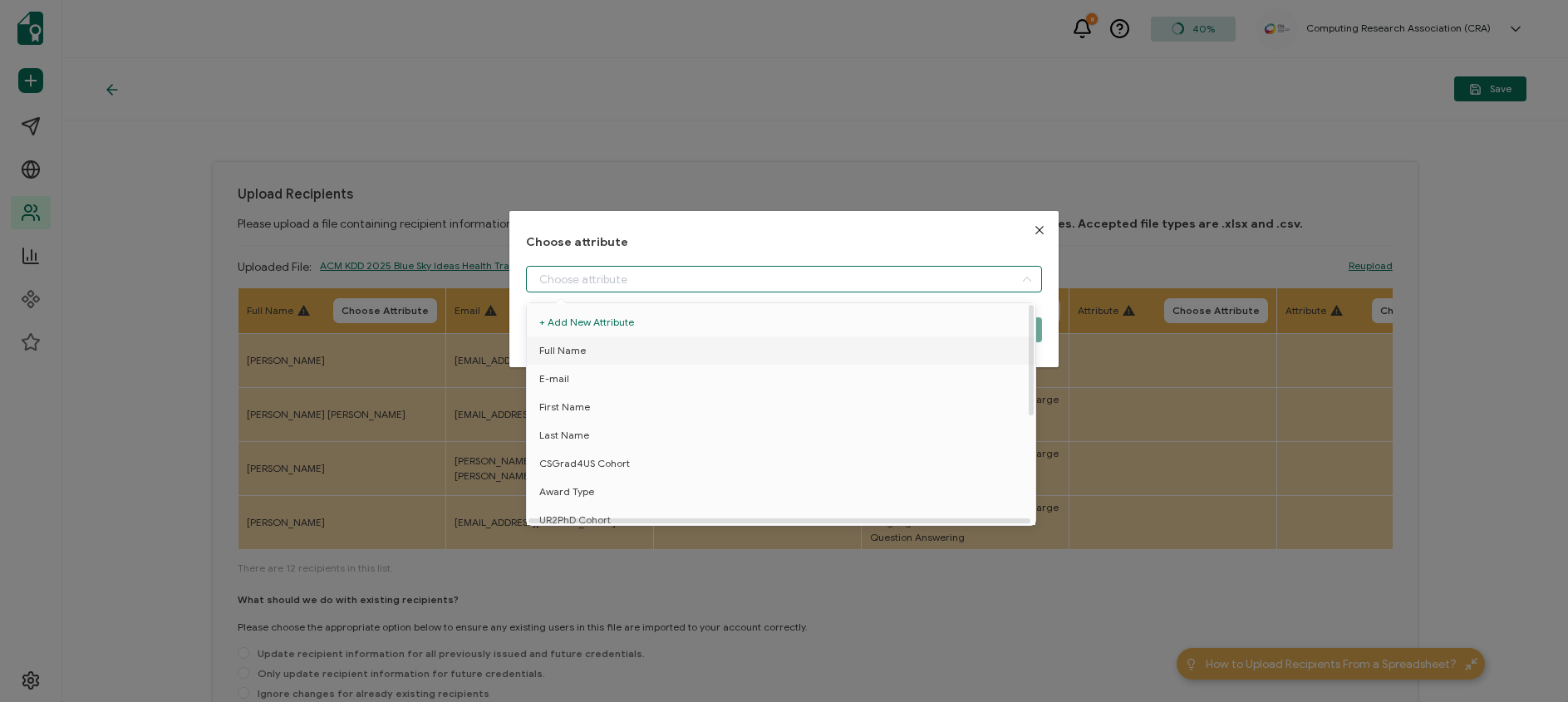
click at [607, 344] on li "Full Name" at bounding box center [784, 350] width 523 height 28
type input "Full Name"
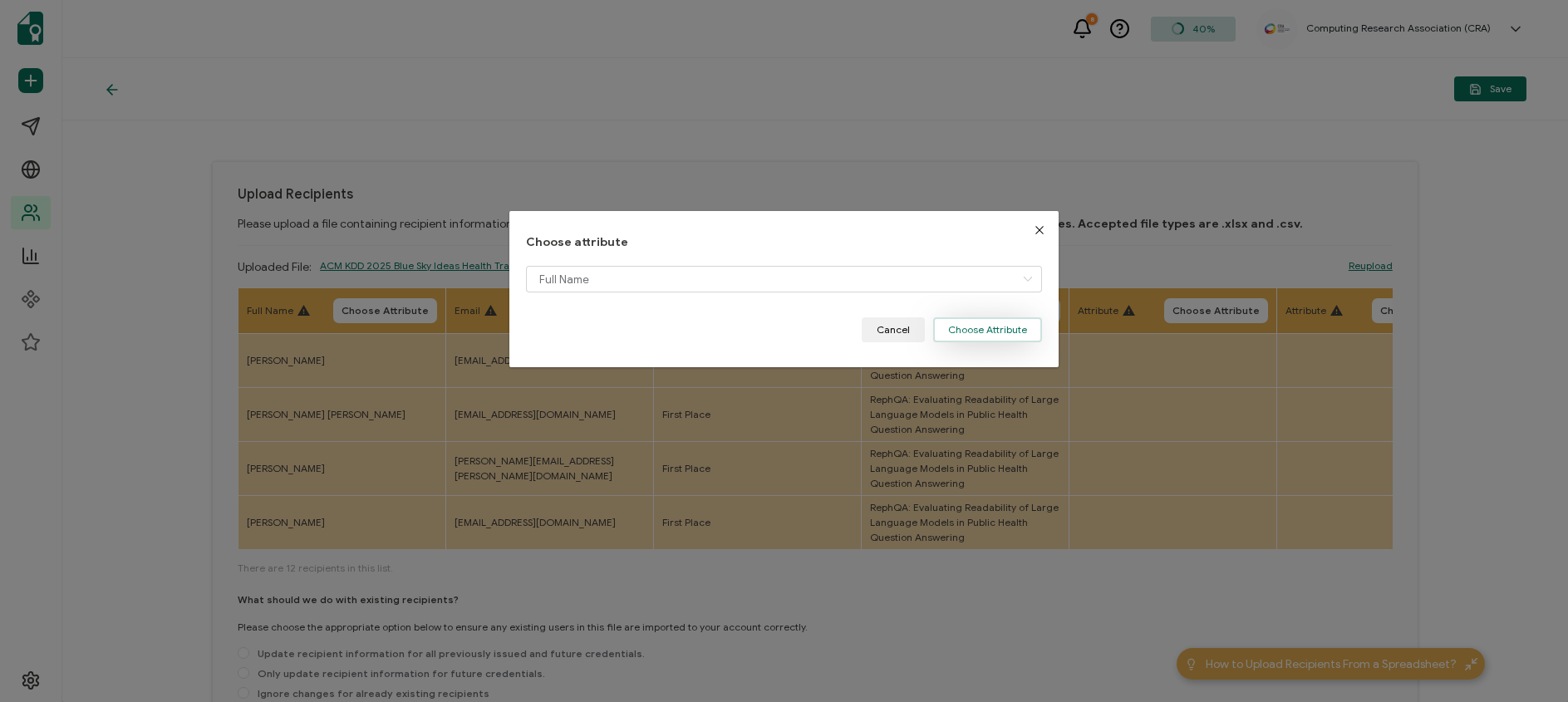
click at [977, 334] on button "Choose Attribute" at bounding box center [988, 329] width 109 height 25
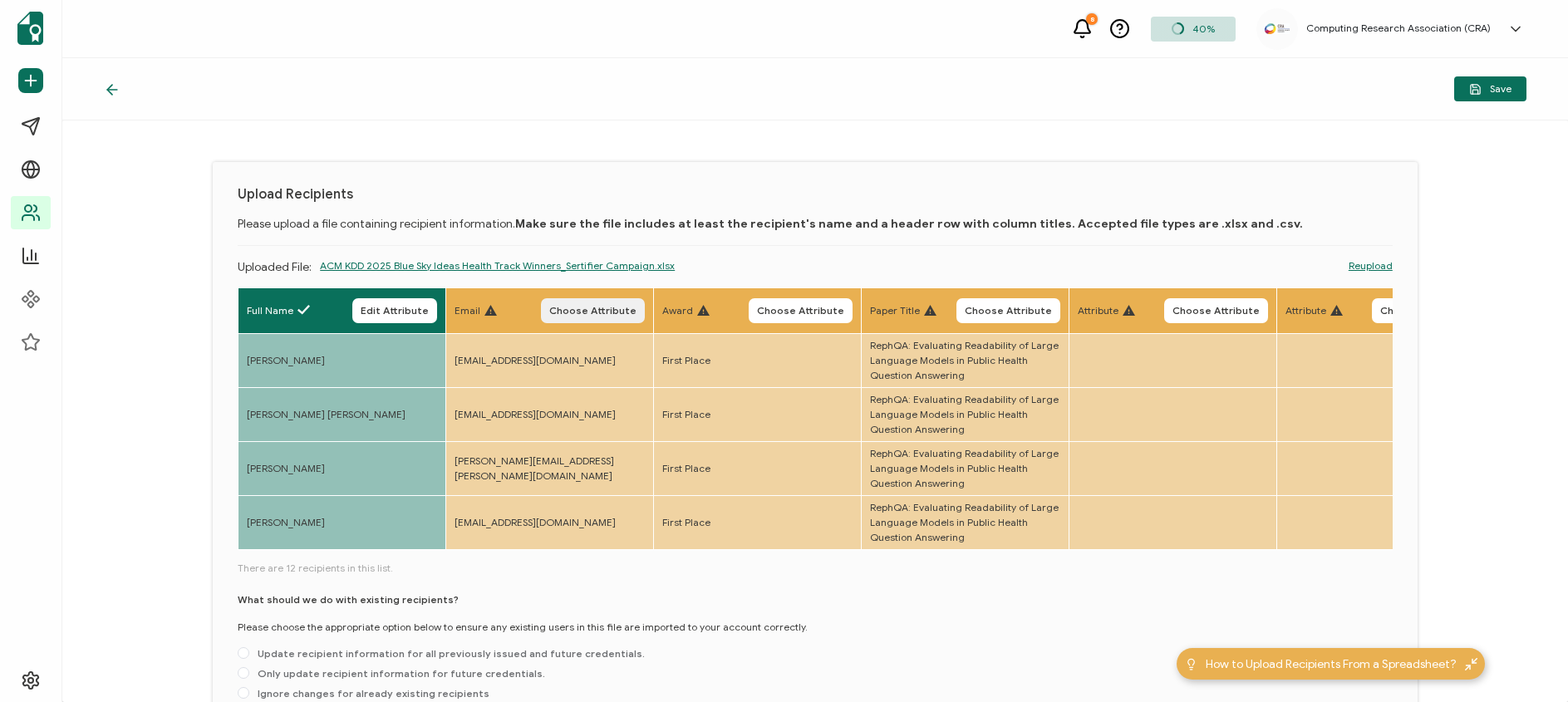
click at [584, 298] on button "Choose Attribute" at bounding box center [593, 310] width 104 height 25
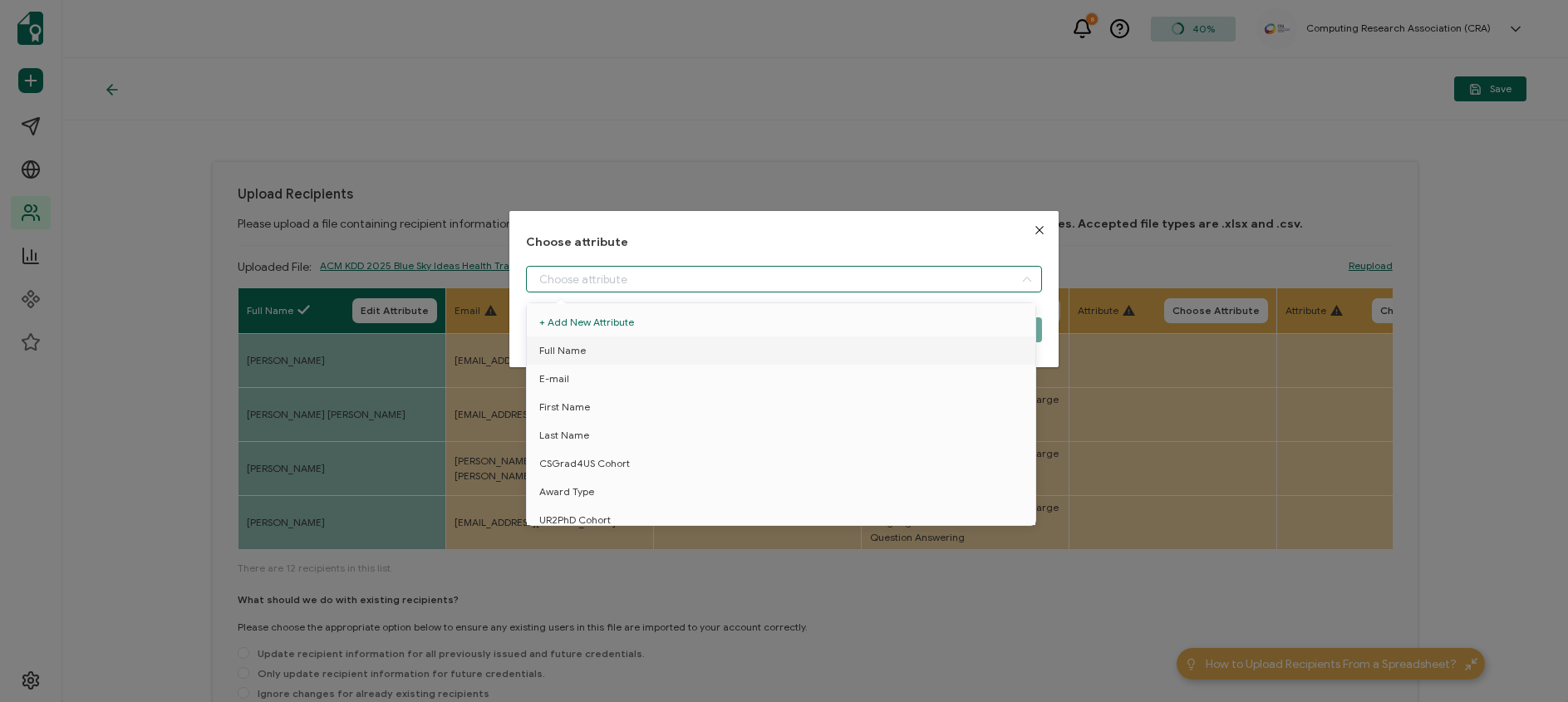
click at [612, 286] on input "dialog" at bounding box center [784, 279] width 515 height 26
click at [620, 373] on li "E-mail" at bounding box center [784, 378] width 523 height 28
type input "E-mail"
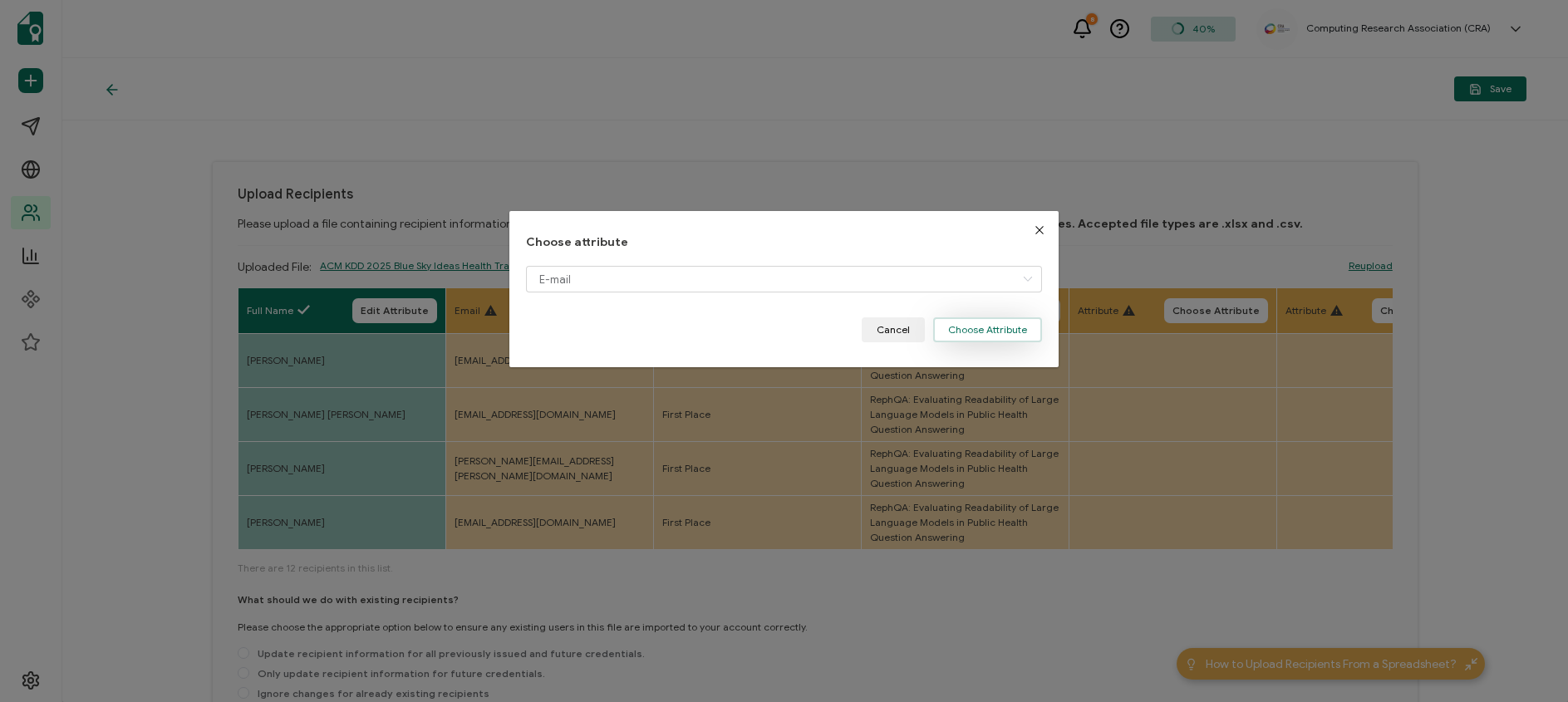
click at [973, 324] on button "Choose Attribute" at bounding box center [988, 329] width 109 height 25
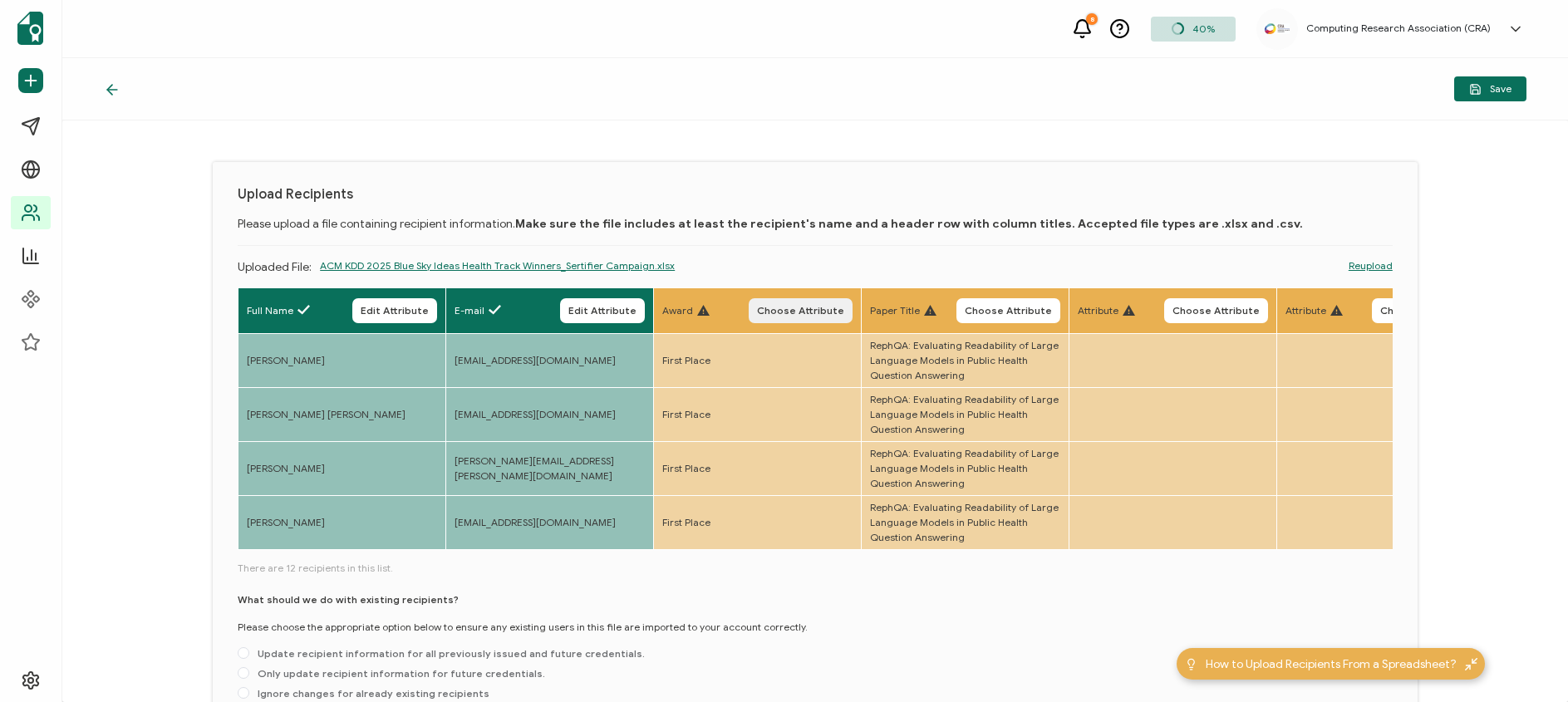
click at [815, 311] on span "Choose Attribute" at bounding box center [801, 310] width 87 height 10
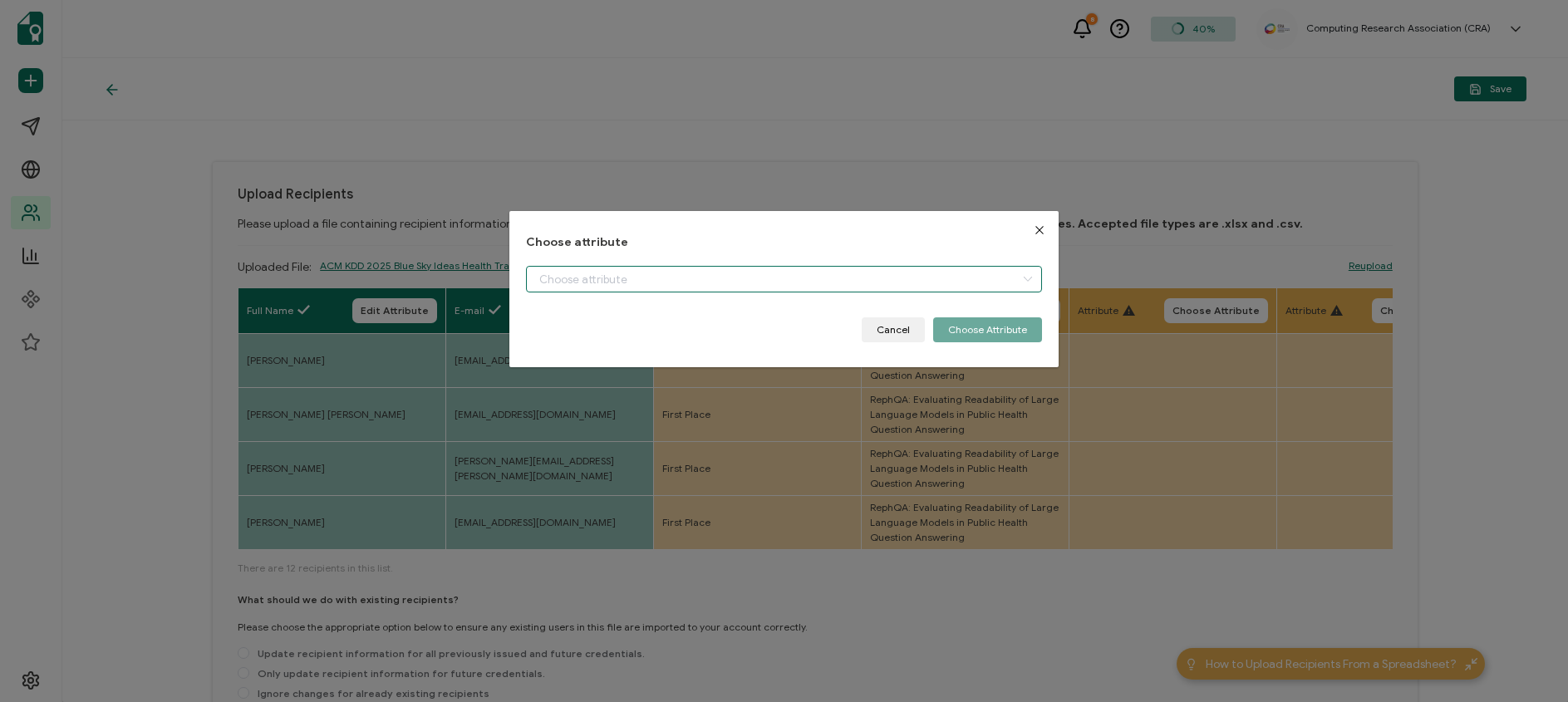
click at [792, 284] on input "dialog" at bounding box center [784, 279] width 515 height 26
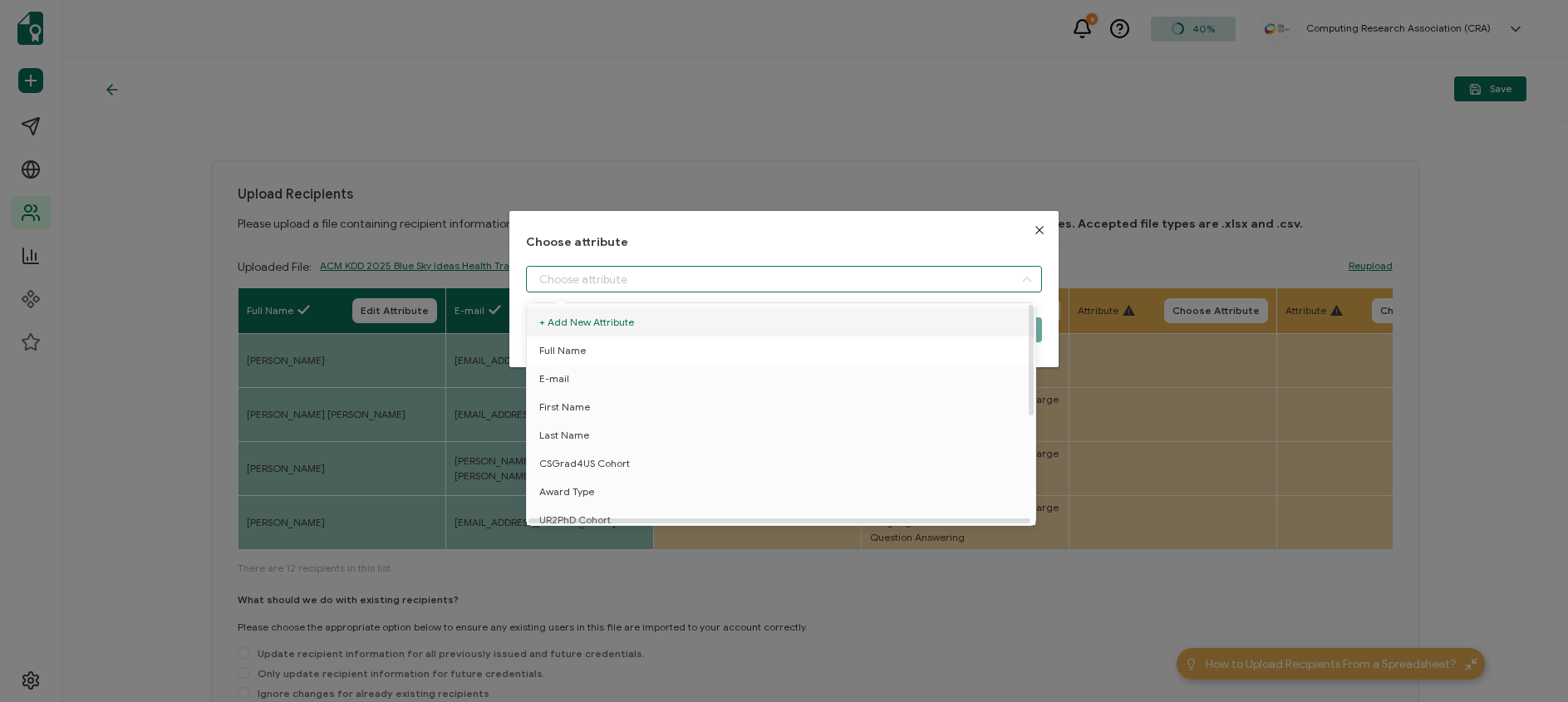
scroll to position [215, 0]
click at [634, 481] on li "Place" at bounding box center [784, 483] width 523 height 28
type input "Place"
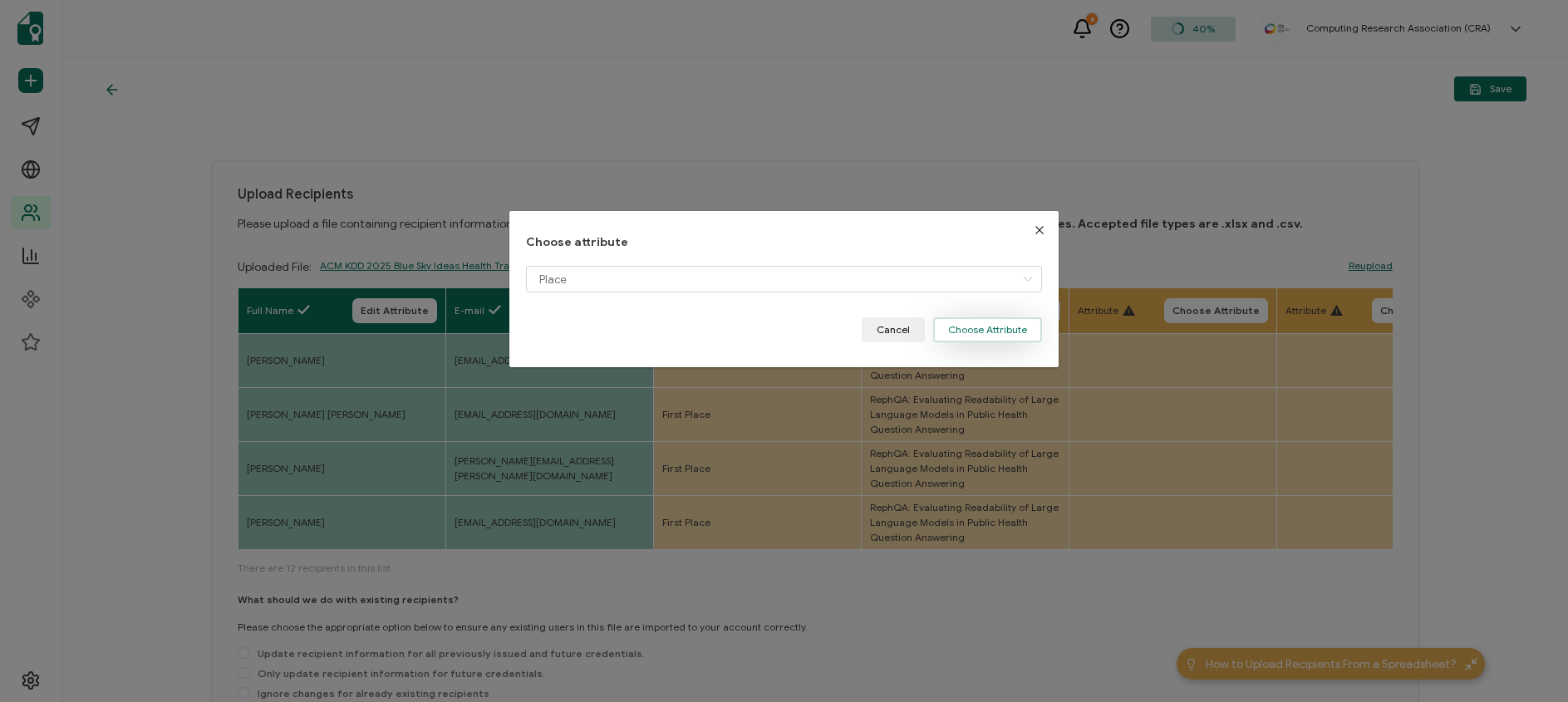
click at [954, 336] on button "Choose Attribute" at bounding box center [988, 329] width 109 height 25
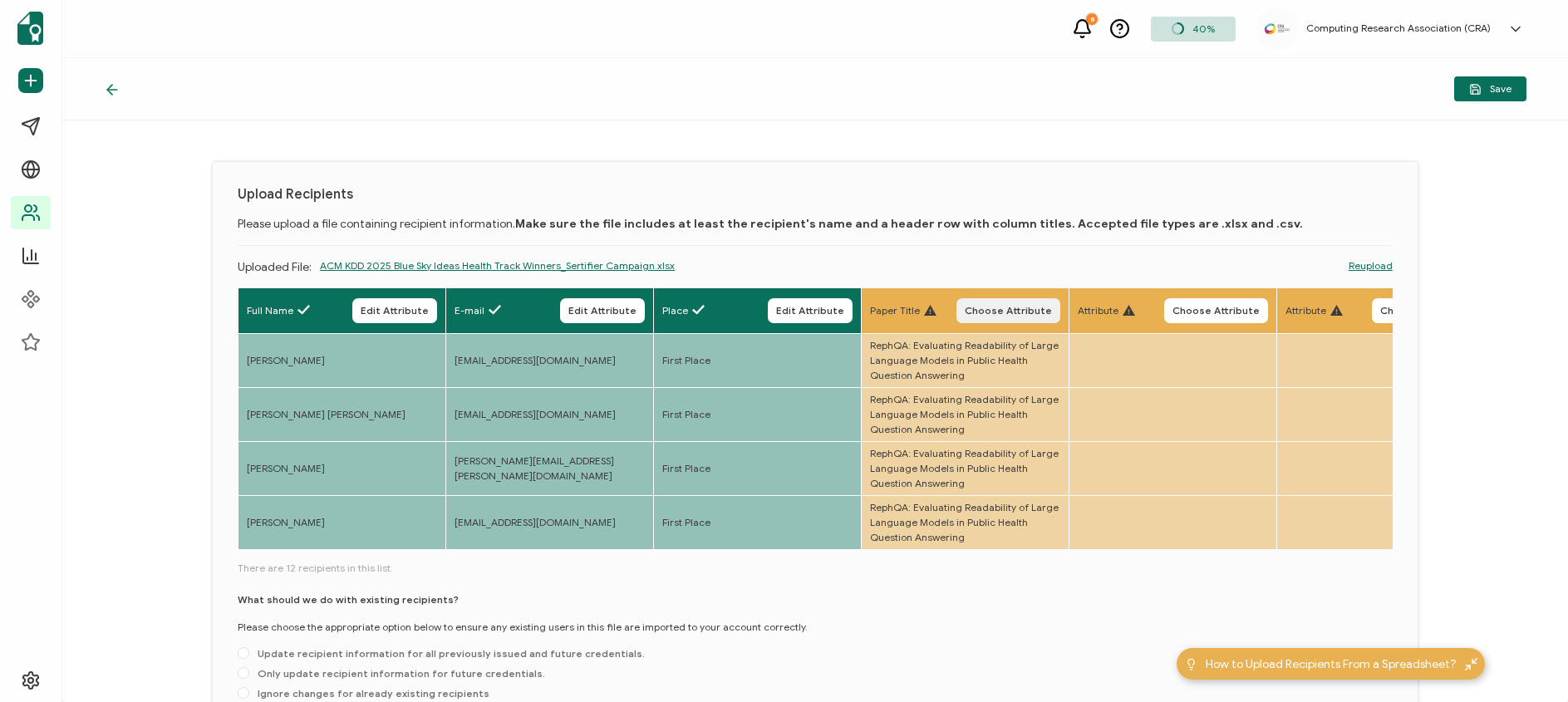
click at [992, 311] on span "Choose Attribute" at bounding box center [1008, 310] width 87 height 10
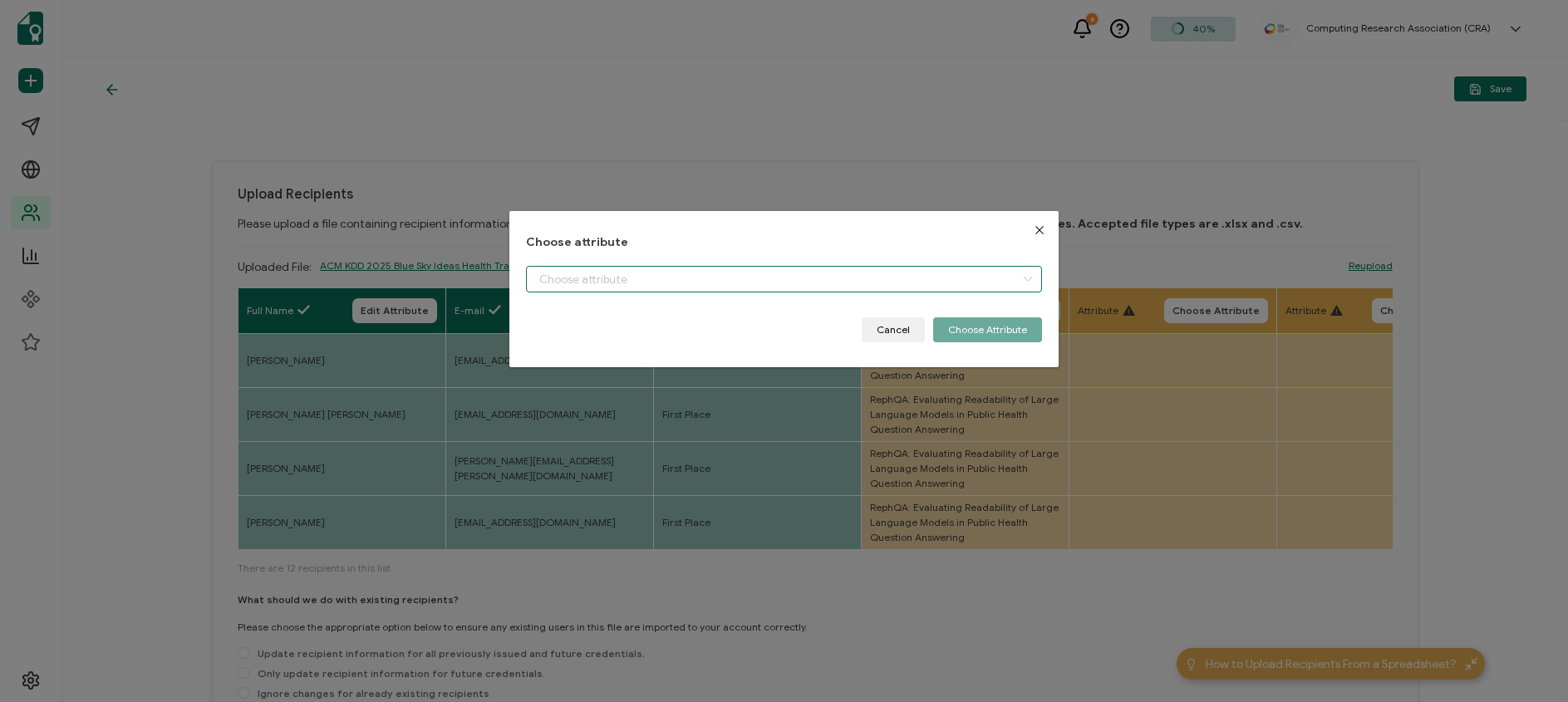
click at [858, 286] on input "dialog" at bounding box center [784, 279] width 515 height 26
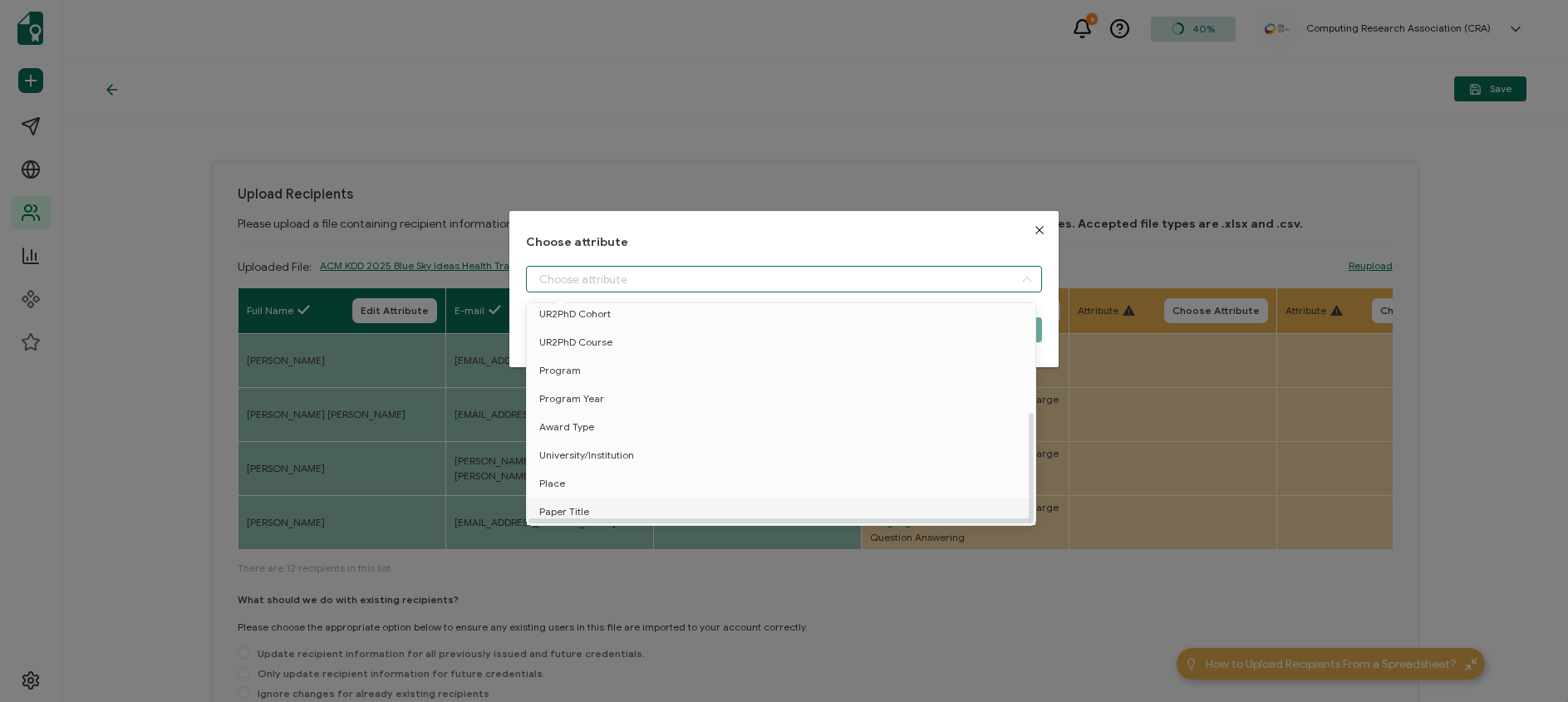
click at [636, 499] on li "Paper Title" at bounding box center [784, 512] width 523 height 28
type input "Paper Title"
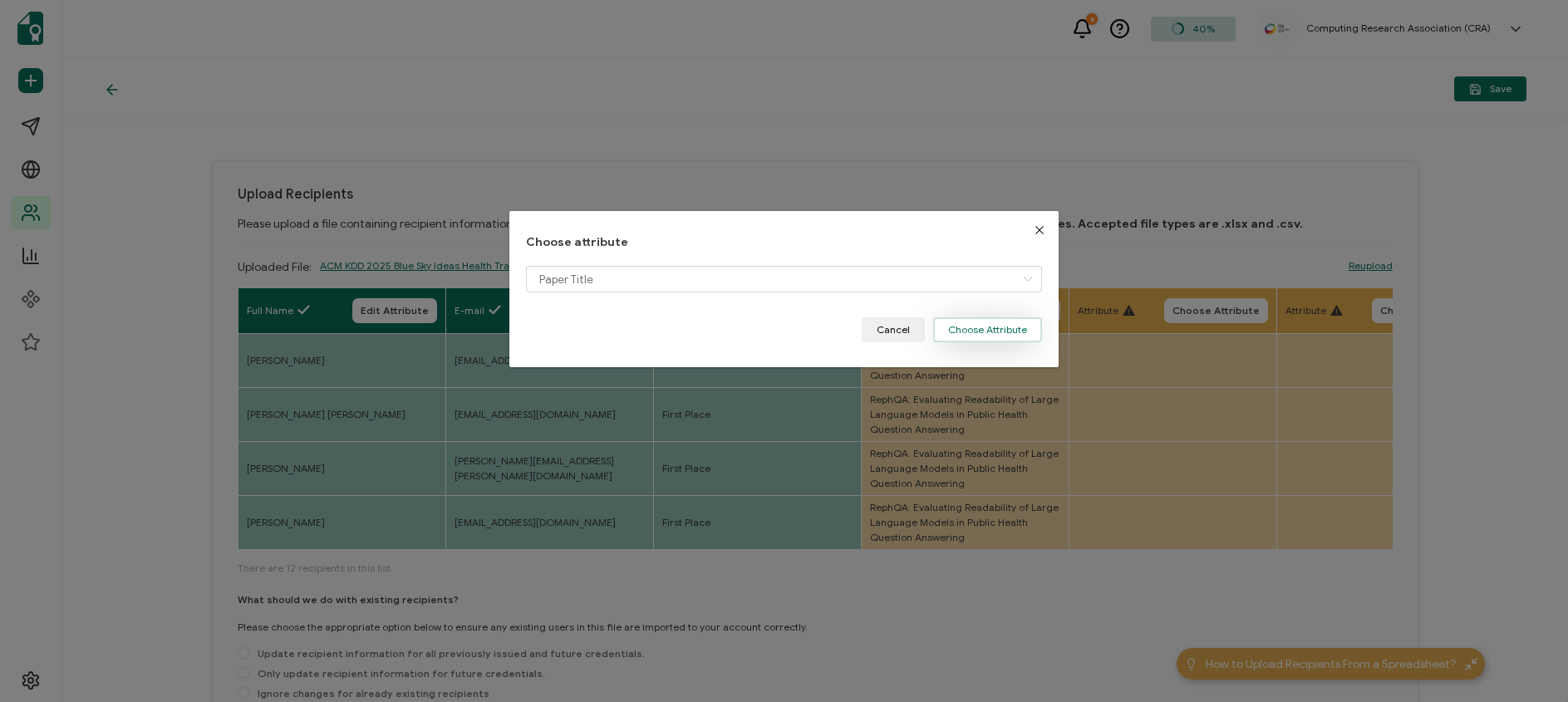
click at [994, 327] on button "Choose Attribute" at bounding box center [988, 329] width 109 height 25
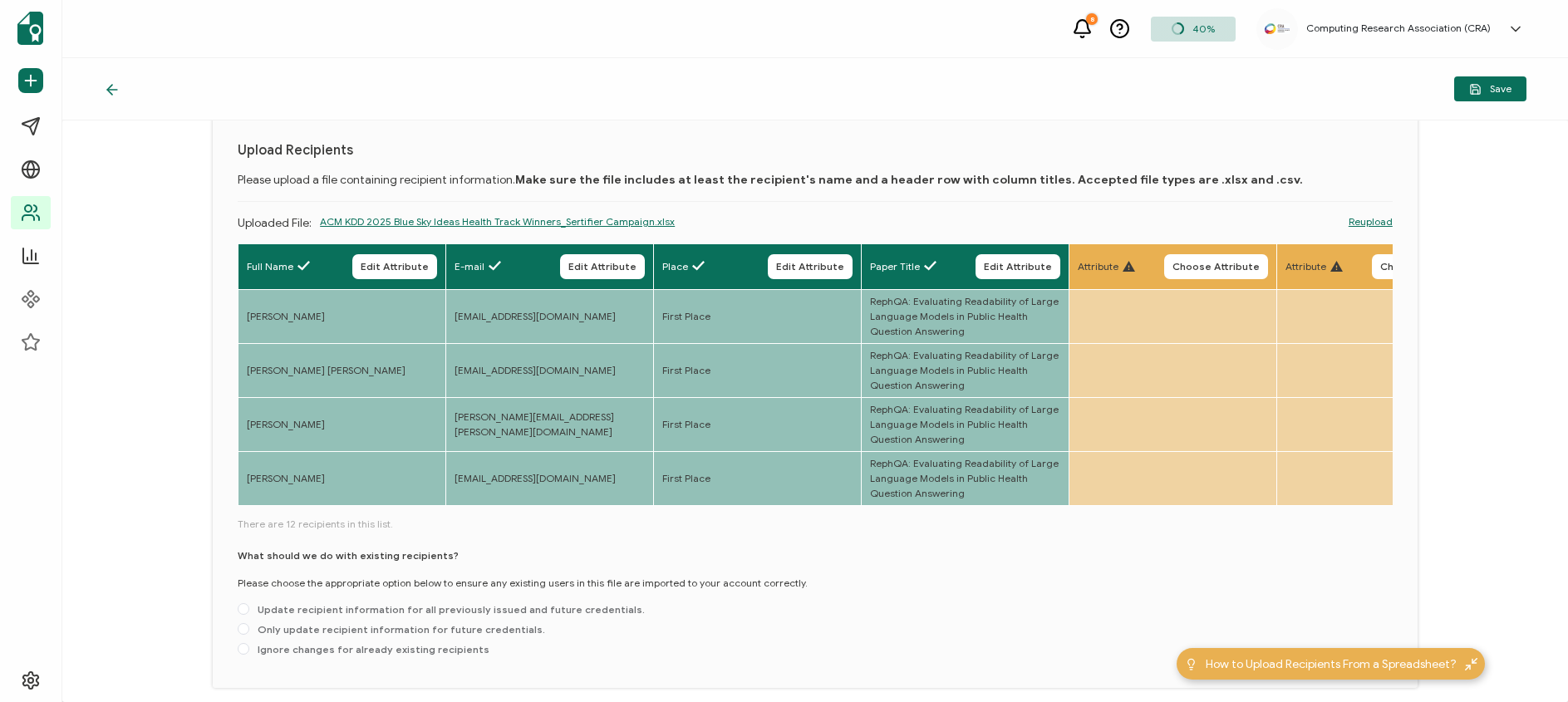
scroll to position [93, 0]
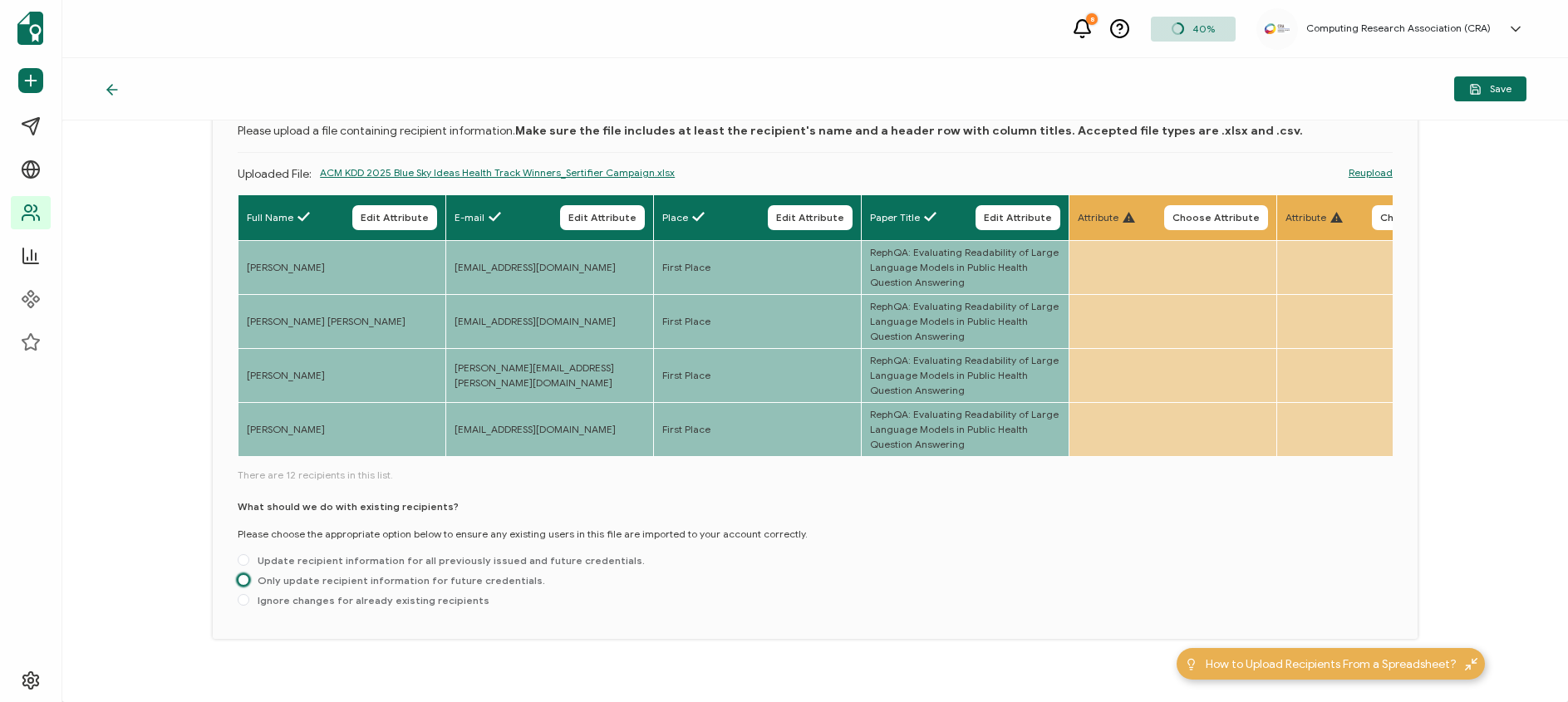
click at [244, 586] on span at bounding box center [243, 580] width 12 height 12
click at [244, 587] on input "Only update recipient information for future credentials." at bounding box center [243, 581] width 12 height 14
radio input "true"
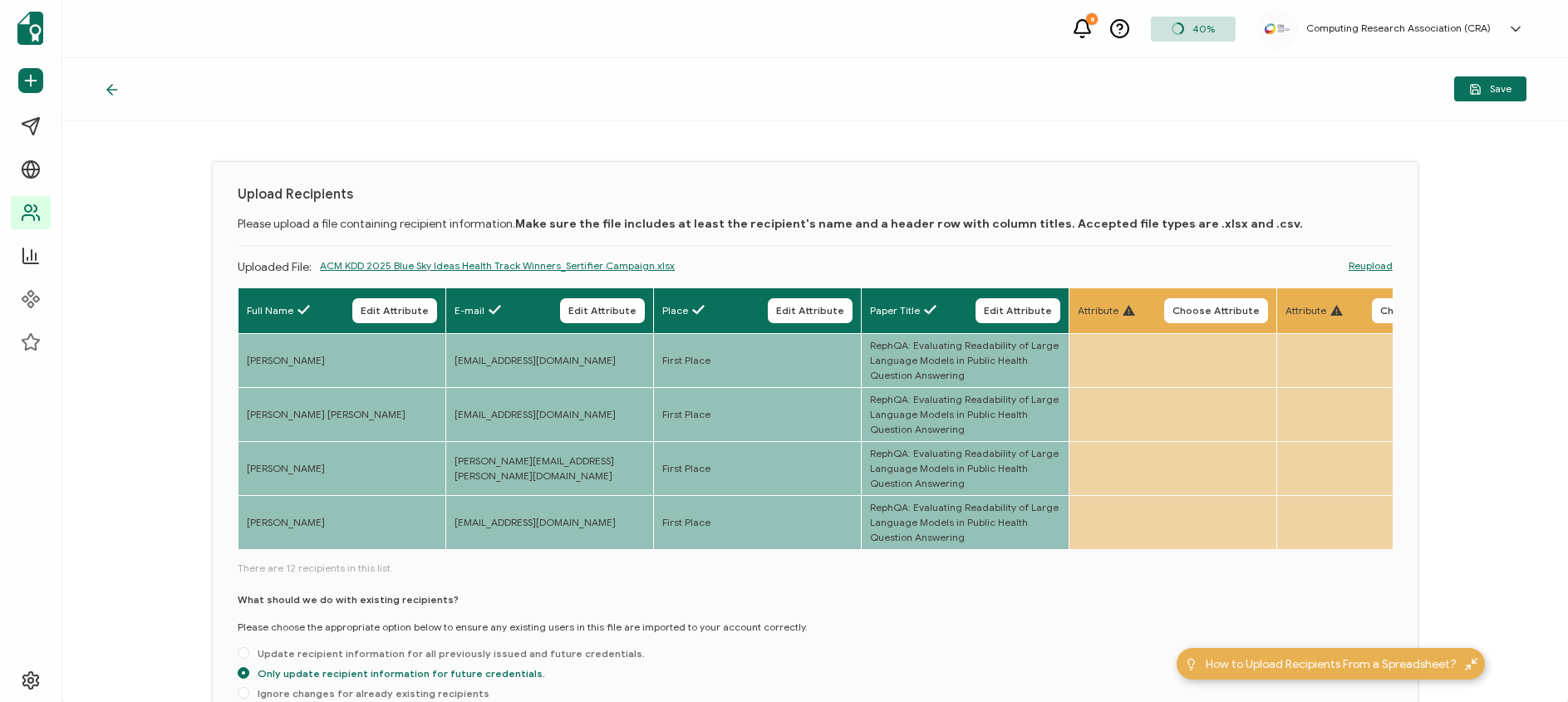
scroll to position [117, 0]
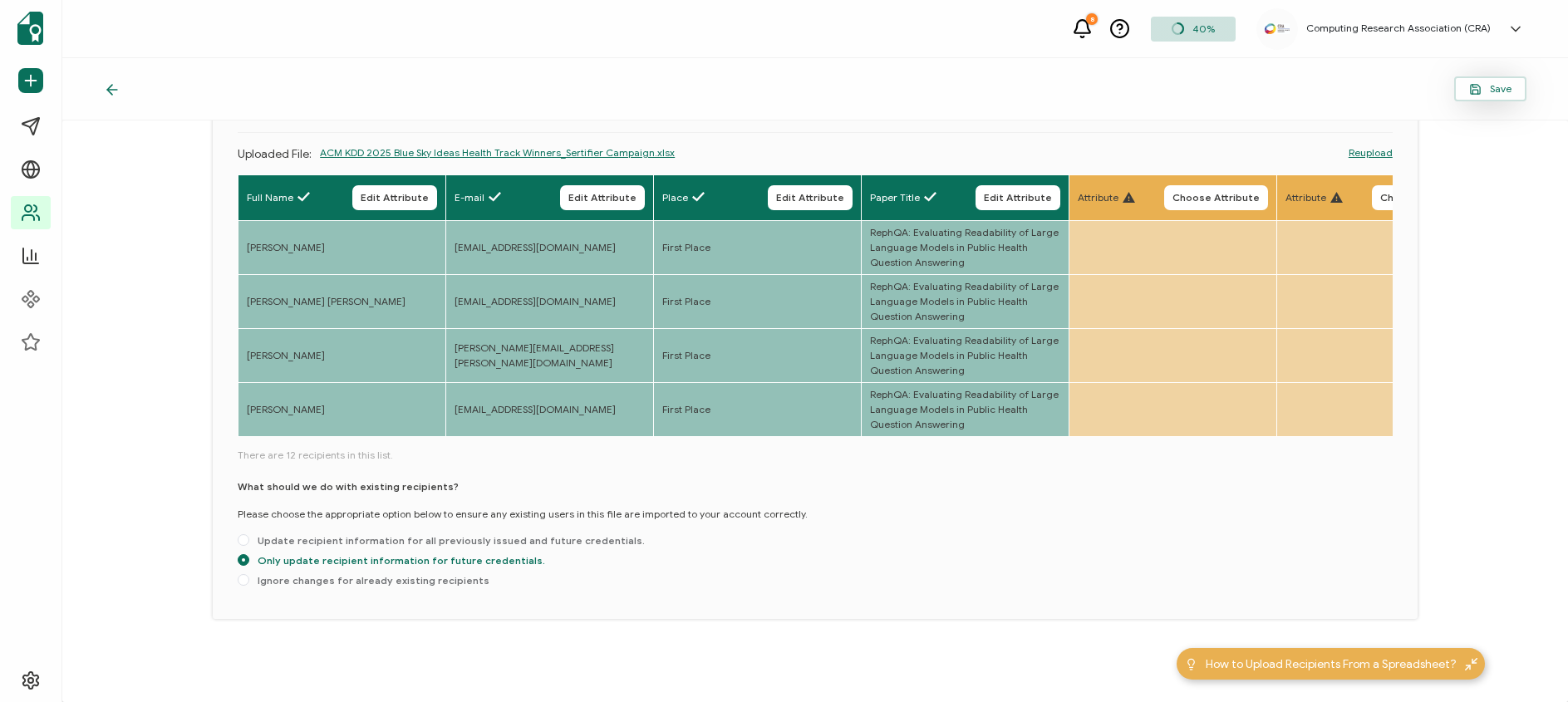
click at [1501, 92] on span "Save" at bounding box center [1490, 89] width 43 height 13
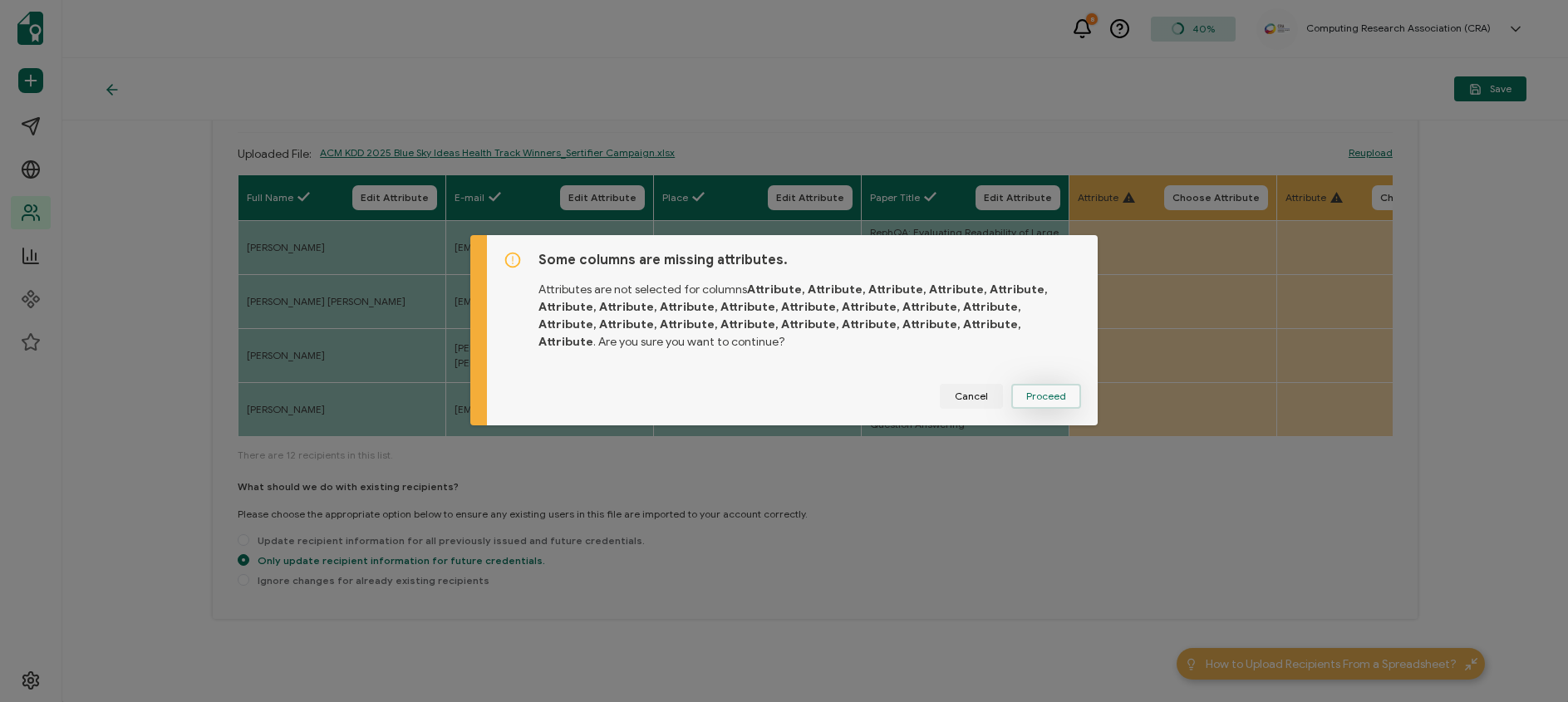
click at [1048, 396] on span "Proceed" at bounding box center [1046, 396] width 40 height 10
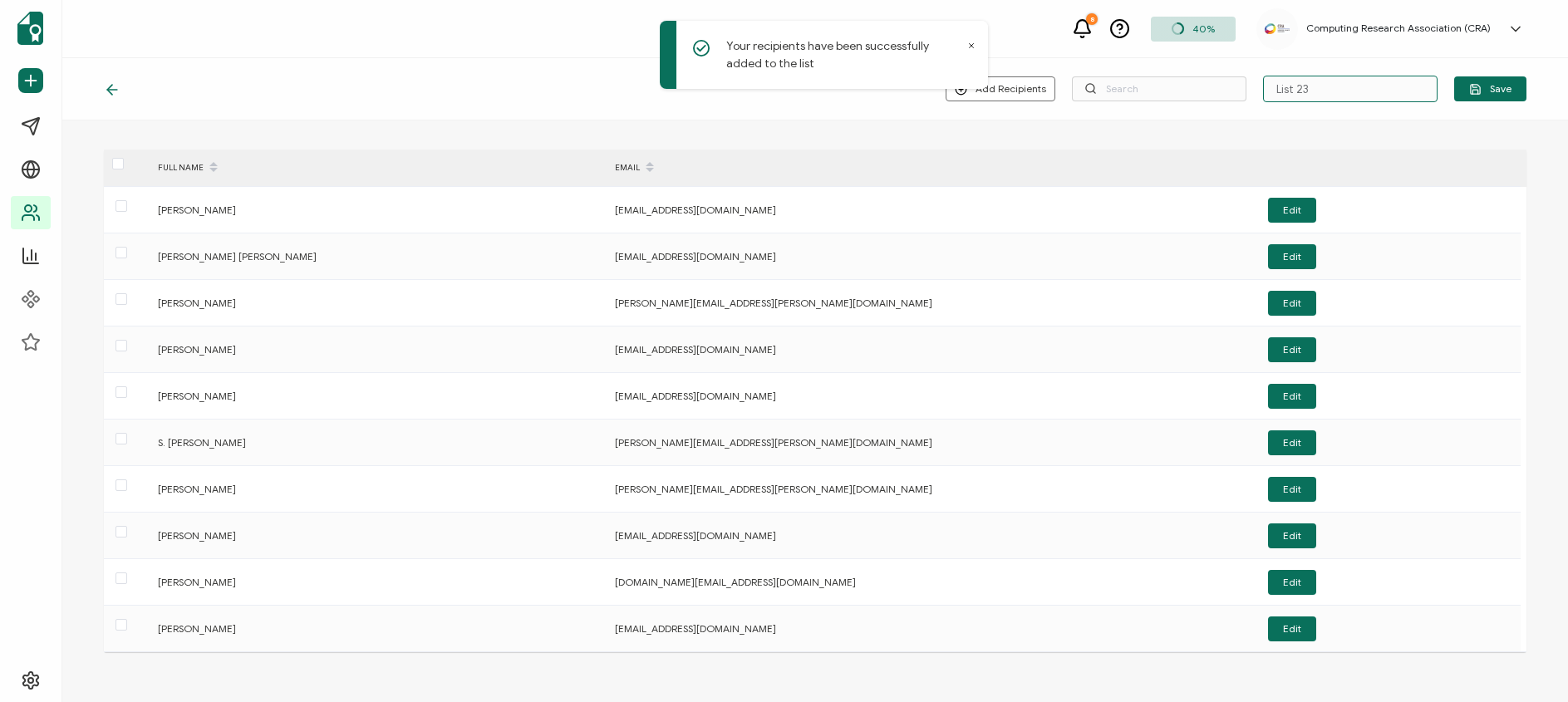
drag, startPoint x: 1303, startPoint y: 86, endPoint x: 1255, endPoint y: 82, distance: 48.2
click at [1255, 82] on div "Add Recipients Upload New Recipients Import from Recipients List 23 Save" at bounding box center [1235, 88] width 581 height 26
type input "Blue Sky Papers August 2025"
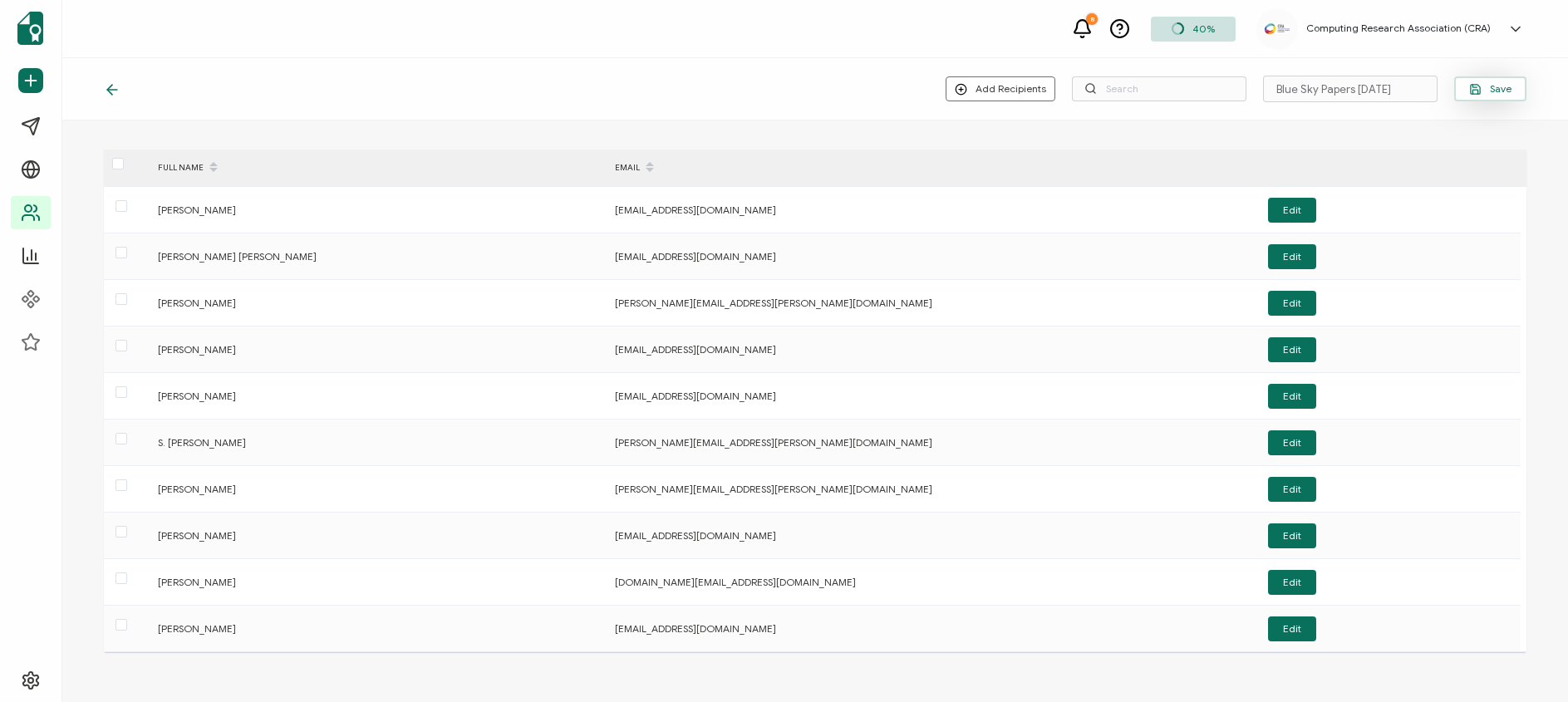
click at [1482, 84] on span "Save" at bounding box center [1490, 89] width 43 height 13
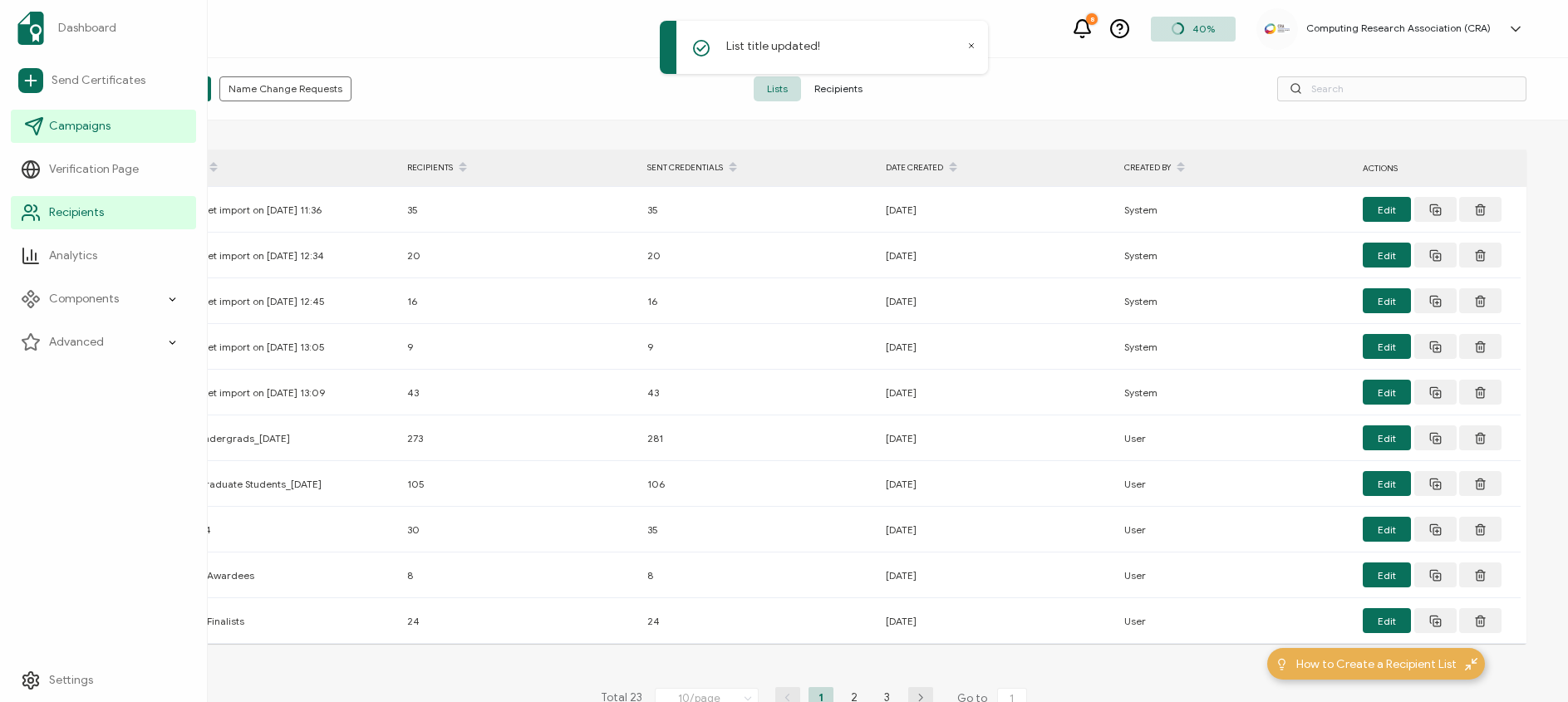
click at [55, 125] on span "Campaigns" at bounding box center [80, 126] width 62 height 16
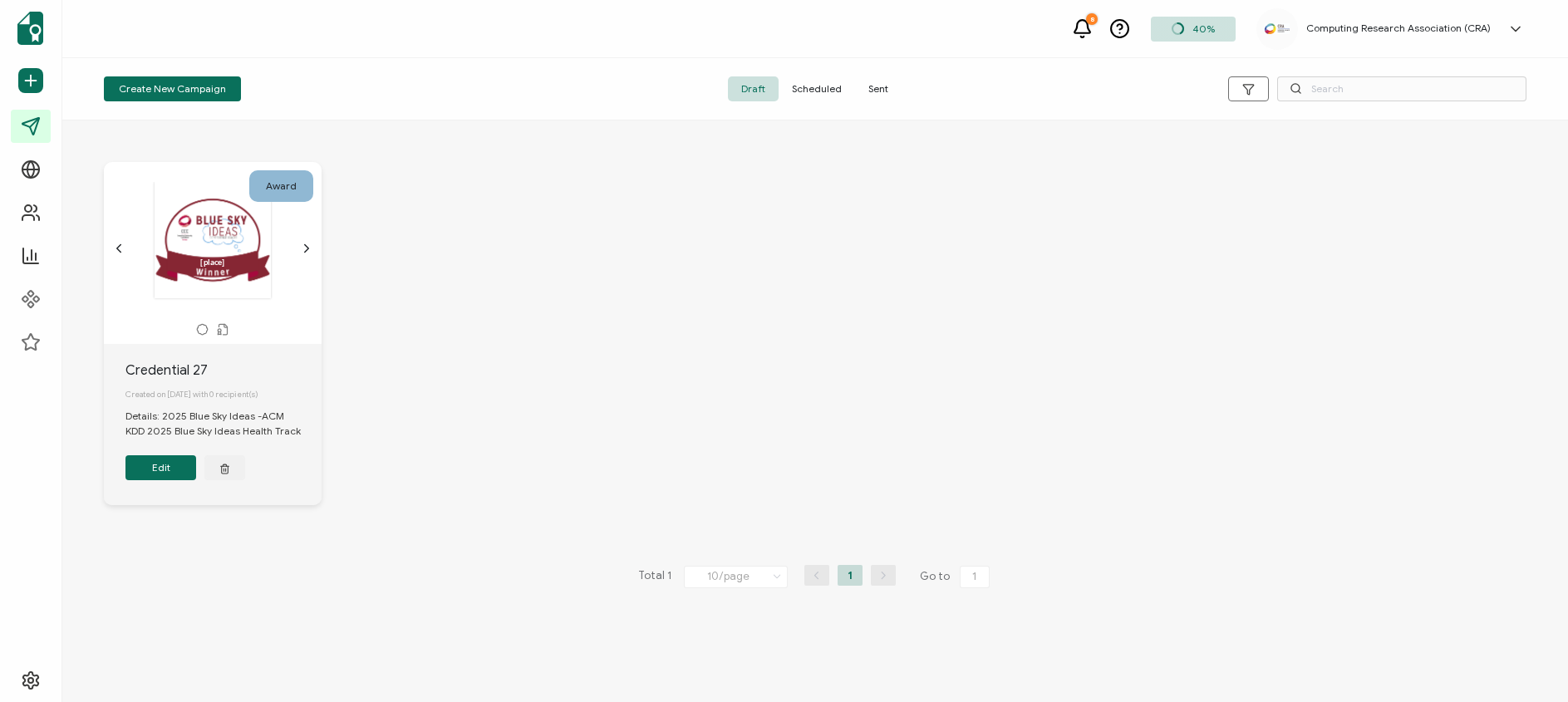
click at [150, 479] on button "Edit" at bounding box center [161, 467] width 71 height 25
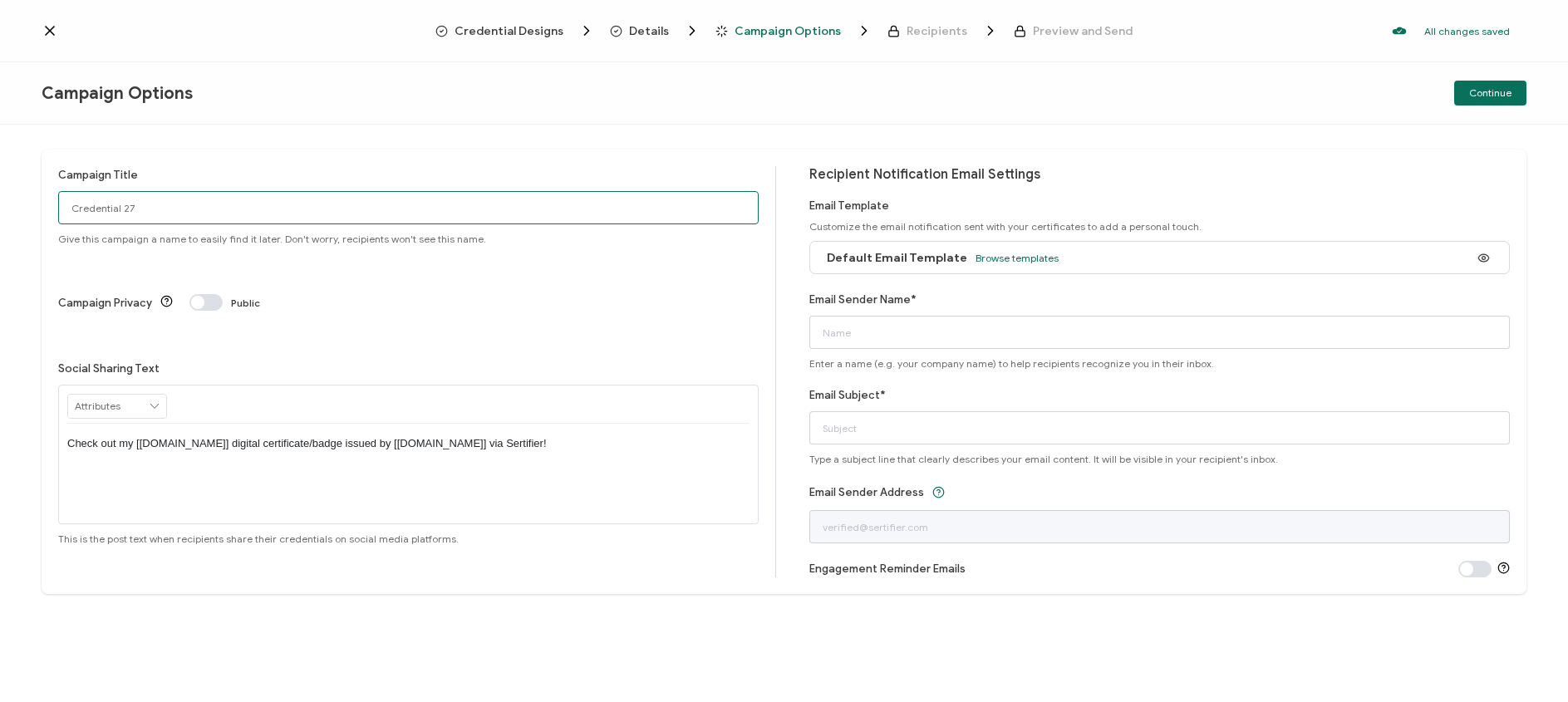
click at [404, 208] on input "Credential 27" at bounding box center [408, 207] width 701 height 34
paste input "ACM KDD 2025 Blue Sky Ideas Health Track"
type input "Blue Sky Award- ACM KDD 2025 Blue Sky Ideas Health Track"
click at [533, 436] on p "Check out my [credential.name] digital certificate/badge issued by [issuer.name…" at bounding box center [408, 444] width 683 height 15
click at [235, 424] on div "Check out my [credential.name] digital certificate/badge issued by [issuer.name…" at bounding box center [408, 444] width 683 height 40
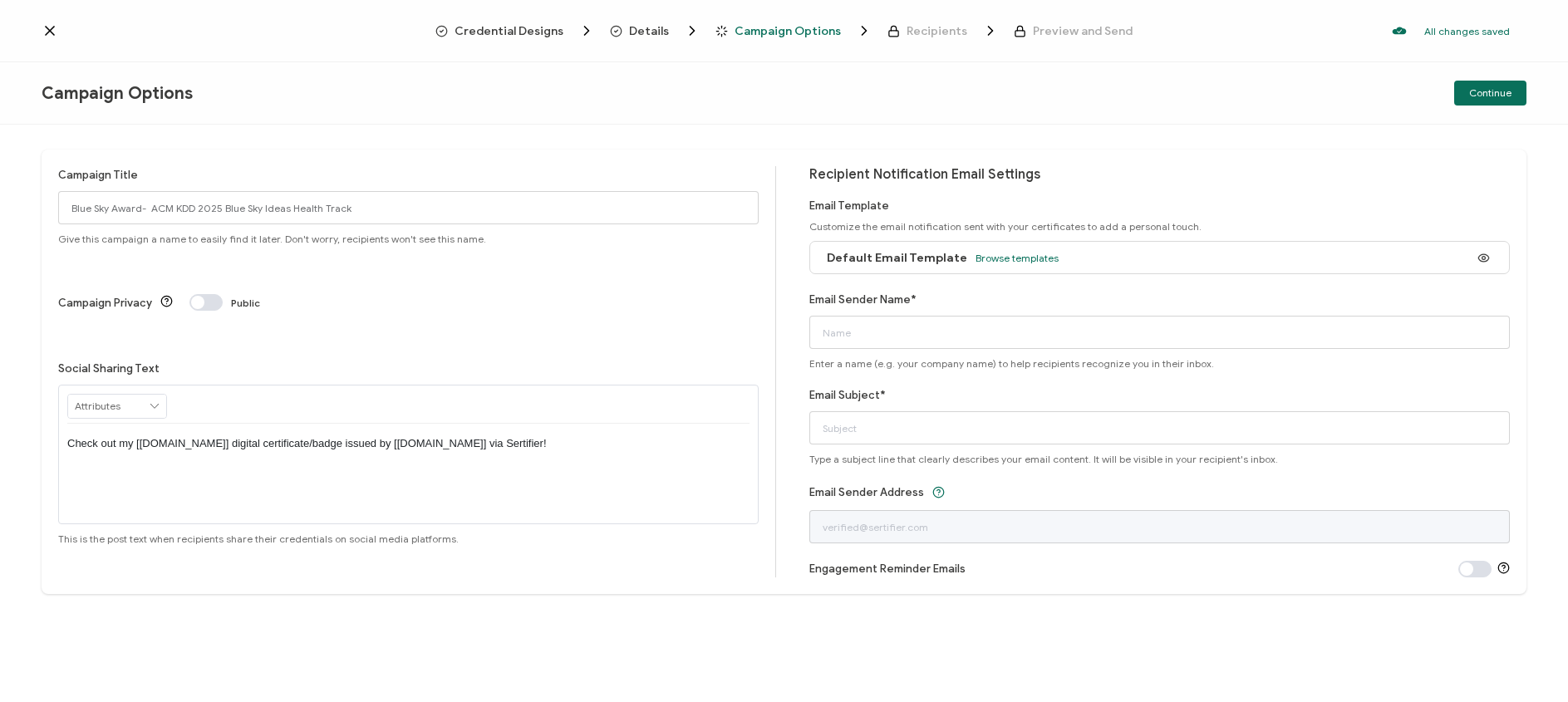
click at [325, 424] on div "Check out my [credential.name] digital certificate/badge issued by [issuer.name…" at bounding box center [408, 444] width 683 height 40
click at [305, 436] on p "Check out my [credential.name] digital certificate/badge issued by [issuer.name…" at bounding box center [408, 444] width 683 height 15
drag, startPoint x: 526, startPoint y: 383, endPoint x: 30, endPoint y: 379, distance: 496.0
click at [30, 379] on div "Campaign Title Blue Sky Award- ACM KDD 2025 Blue Sky Ideas Health Track Give th…" at bounding box center [784, 413] width 1568 height 577
click at [221, 436] on p "Honored to have been named a winner of the 2025 CCC Blue Sky Ideas Conference T…" at bounding box center [408, 459] width 683 height 45
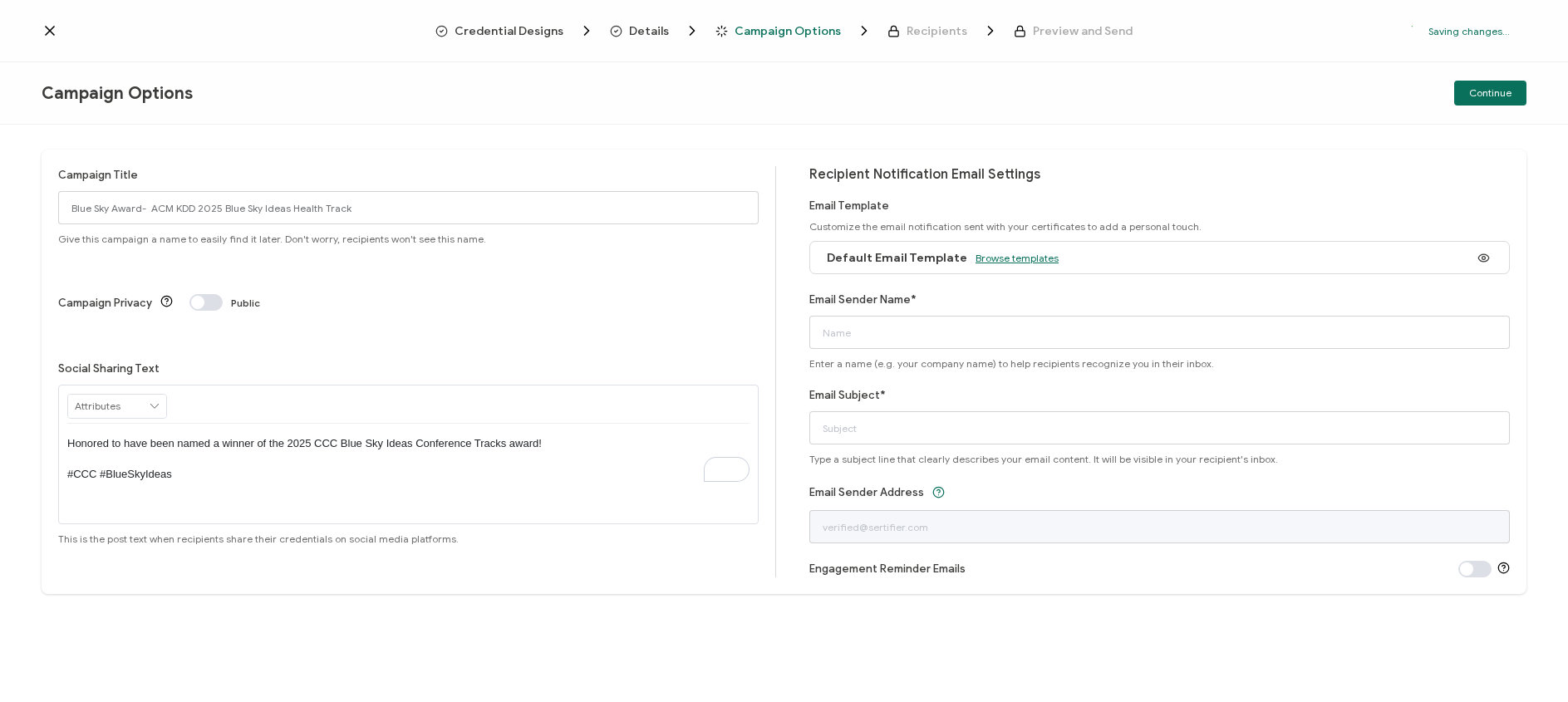
click at [1004, 253] on span "Browse templates" at bounding box center [1016, 258] width 83 height 13
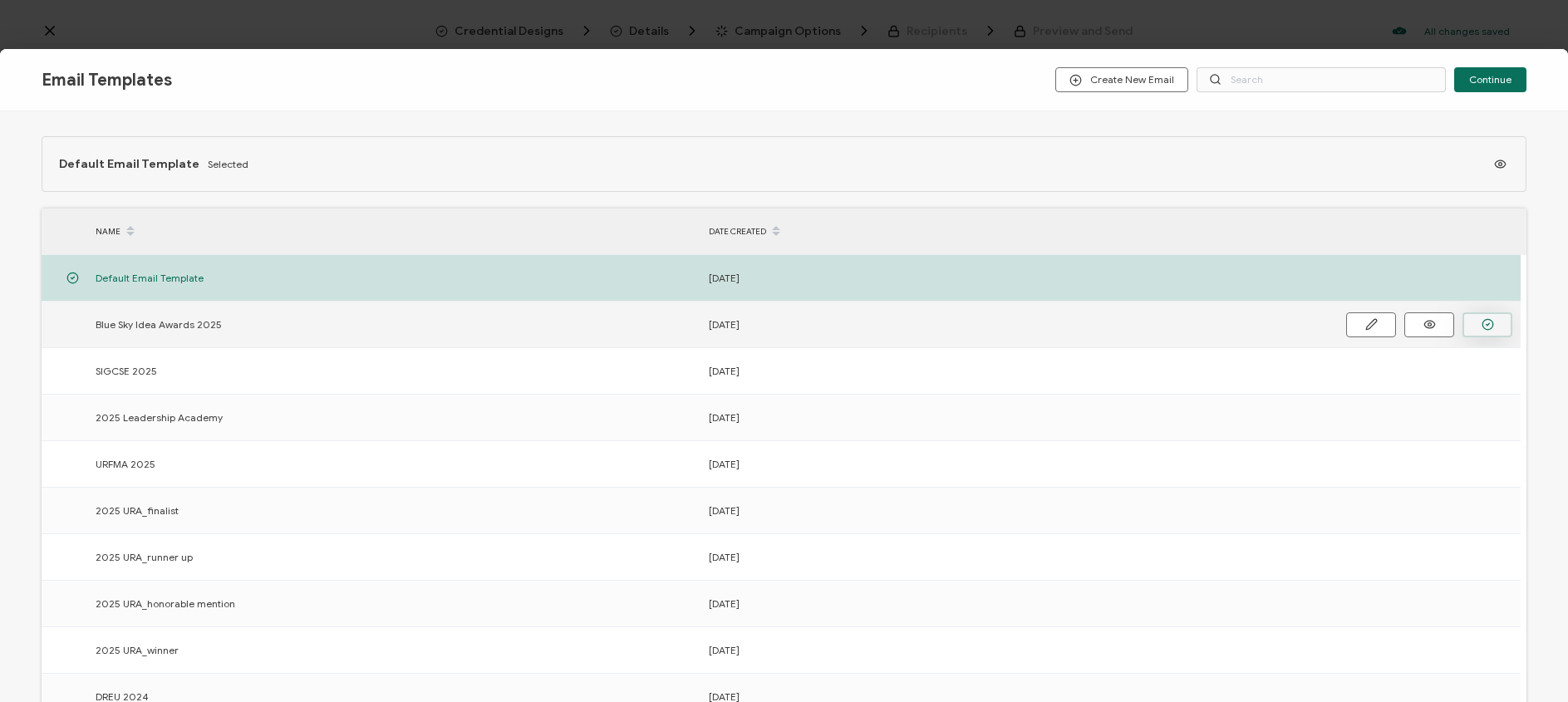
click at [1494, 329] on button "button" at bounding box center [1487, 325] width 50 height 25
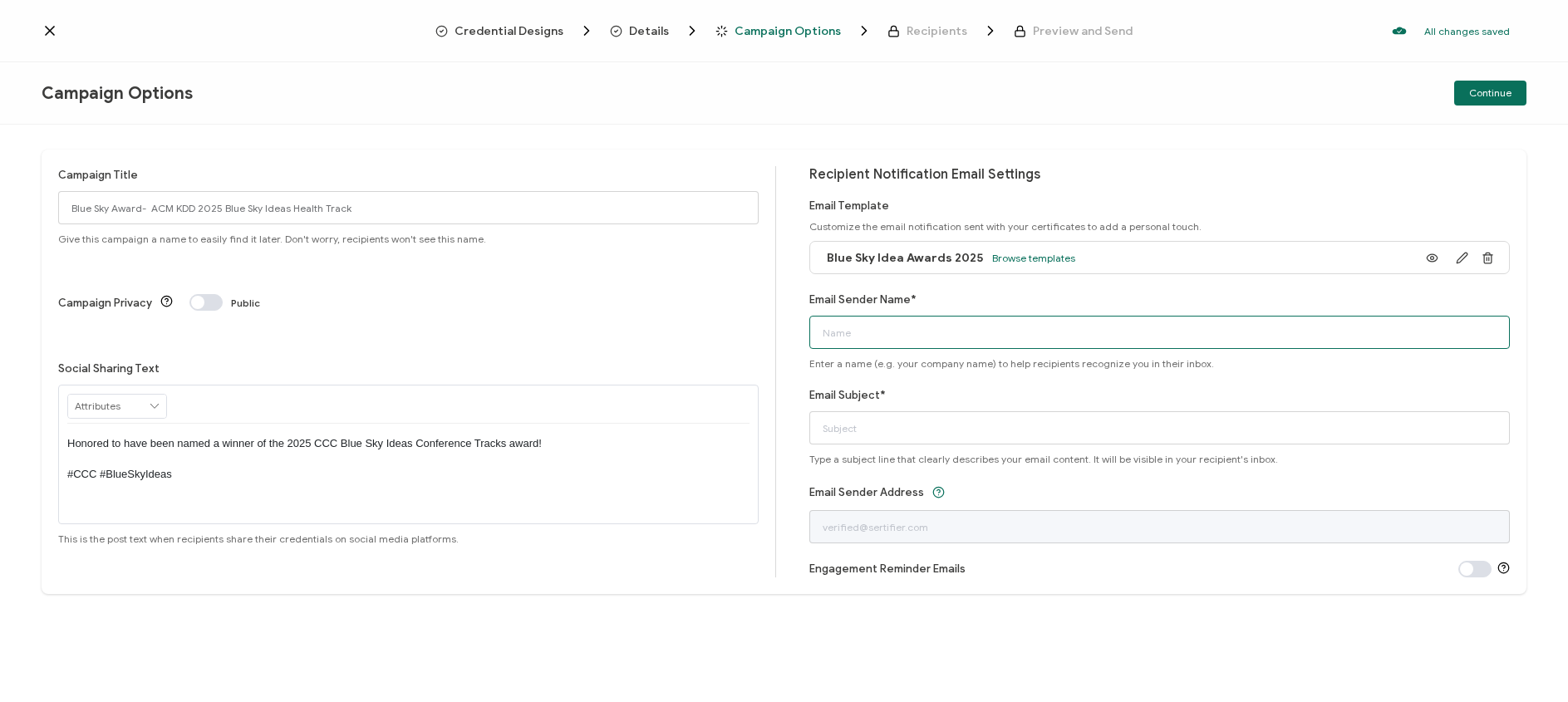
click at [945, 337] on input "Email Sender Name*" at bounding box center [1159, 332] width 701 height 34
type input "Computing Research Association (CRA)"
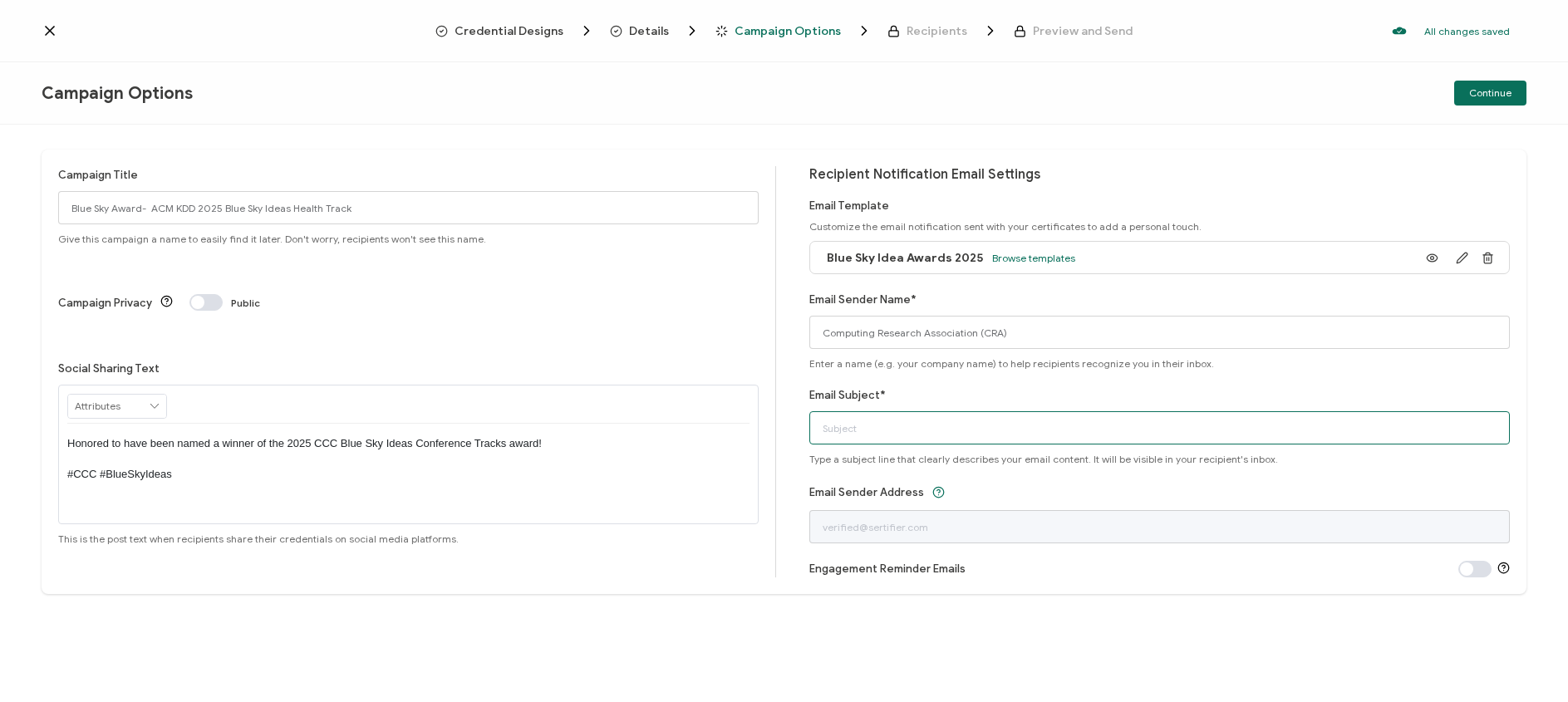
click at [866, 429] on input "Email Subject*" at bounding box center [1159, 427] width 701 height 34
paste input "Celebrate and Share Your 2025 Blue Sky Ideas Award!"
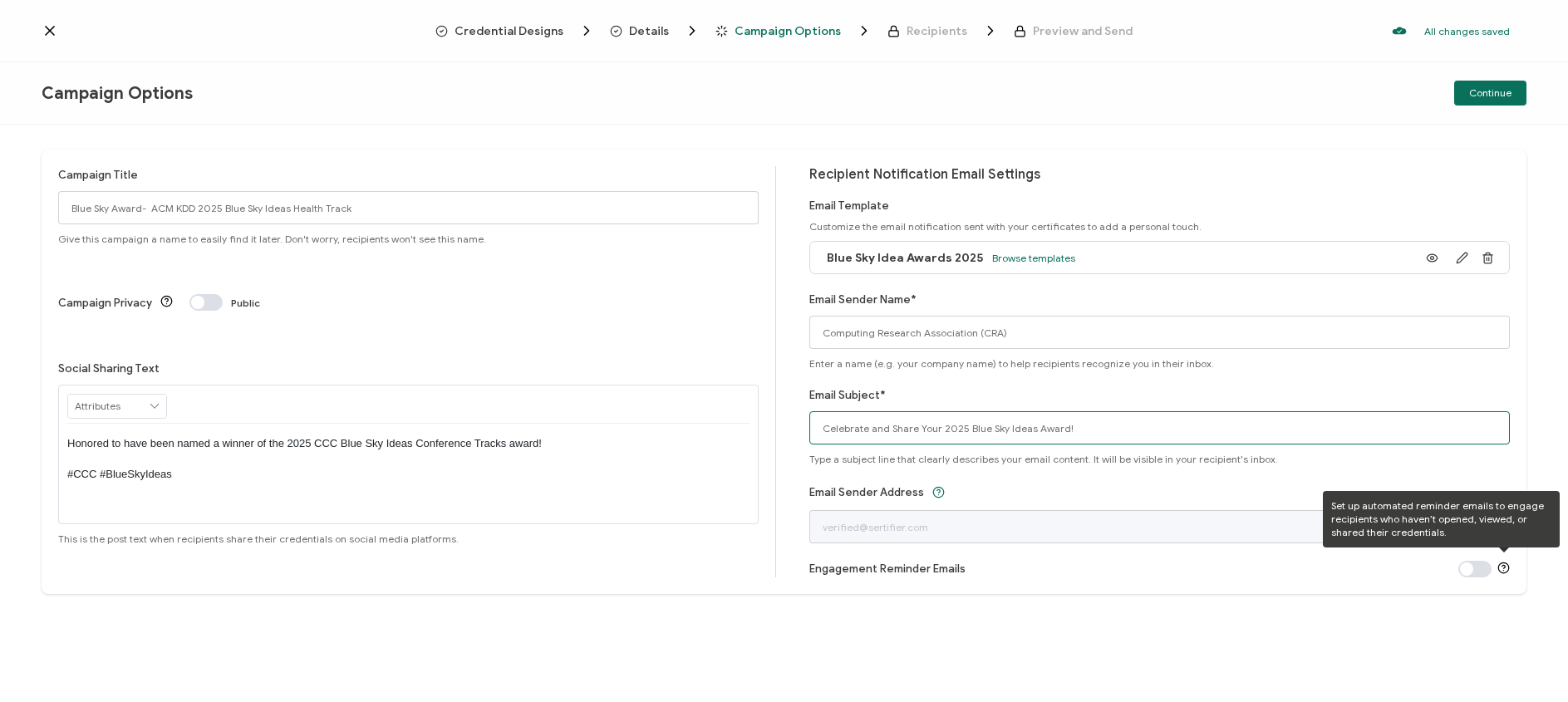
type input "Celebrate and Share Your 2025 Blue Sky Ideas Award!"
click at [1463, 567] on span at bounding box center [1474, 569] width 34 height 16
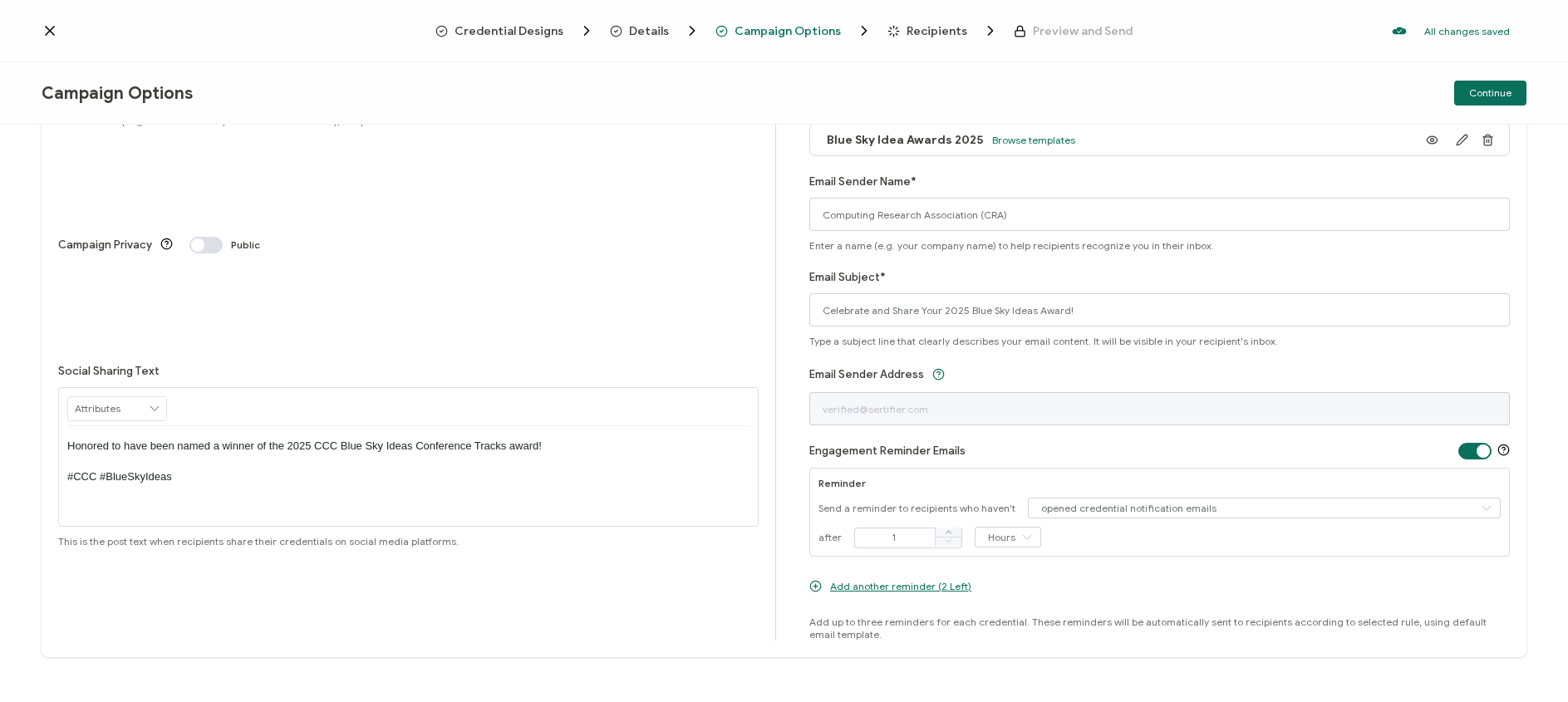
scroll to position [129, 0]
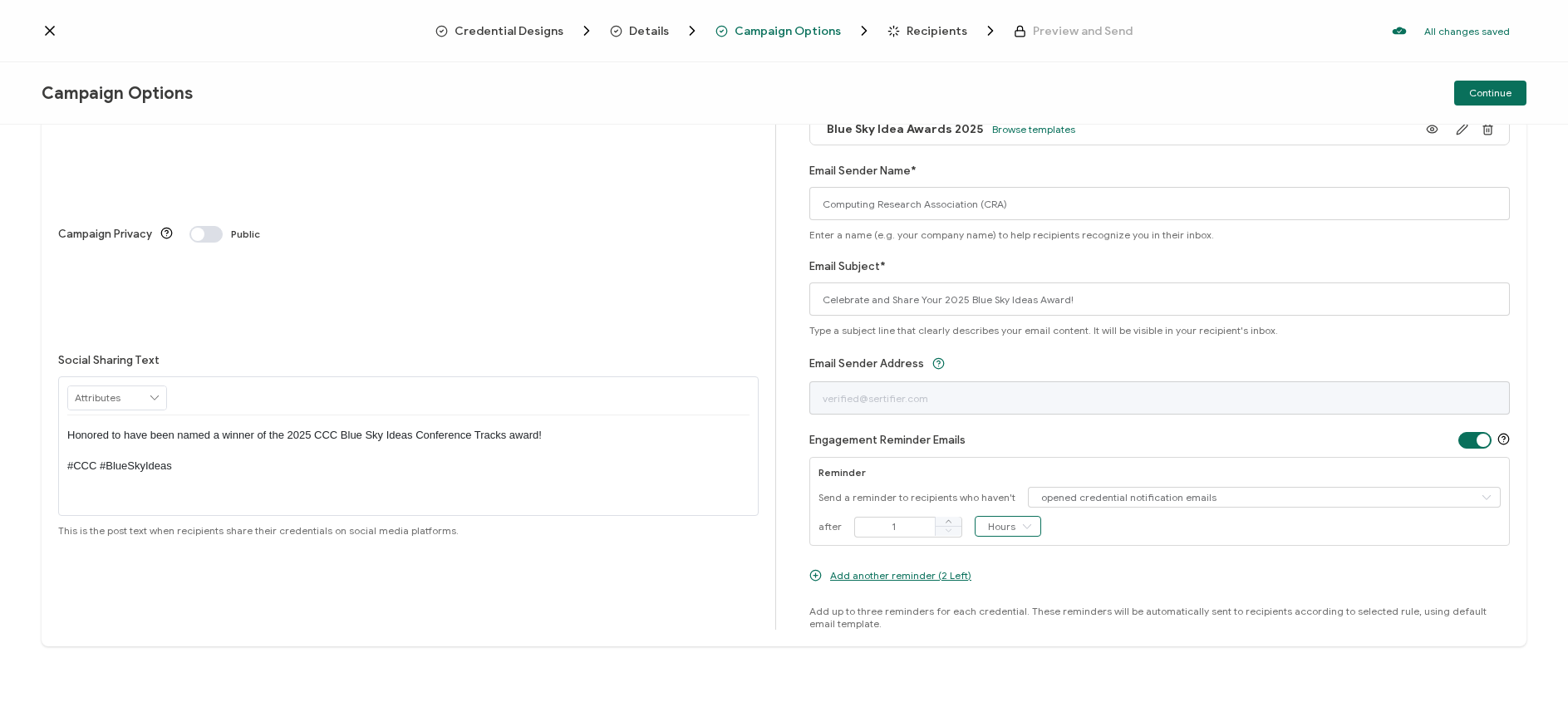
click at [1004, 527] on input "Hours" at bounding box center [1007, 526] width 66 height 21
drag, startPoint x: 895, startPoint y: 523, endPoint x: 877, endPoint y: 523, distance: 18.0
click at [877, 523] on input "1" at bounding box center [908, 527] width 108 height 21
type input "5"
click at [1021, 528] on icon at bounding box center [1026, 526] width 21 height 21
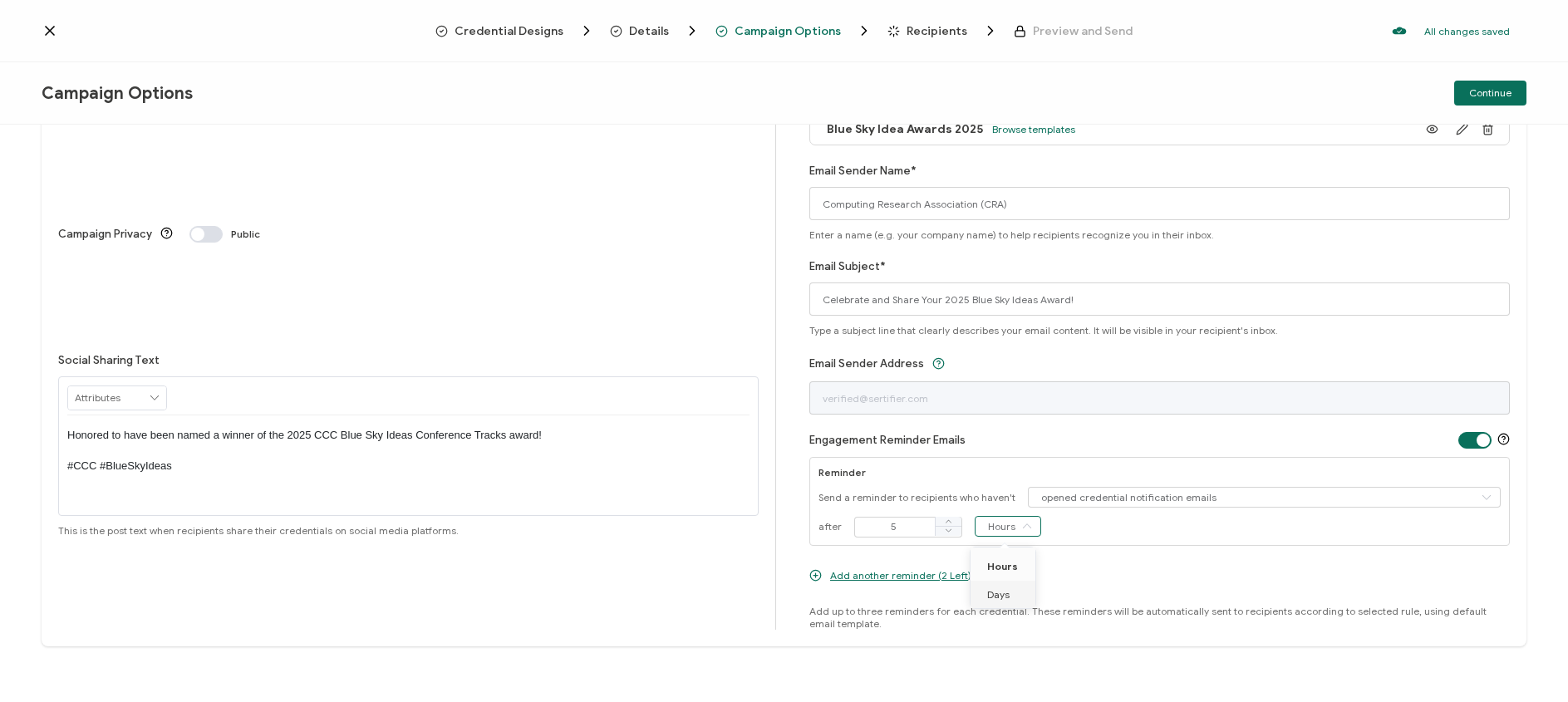
click at [1004, 587] on li "Days" at bounding box center [1006, 595] width 71 height 28
type input "Days"
click at [1476, 440] on span at bounding box center [1474, 440] width 34 height 16
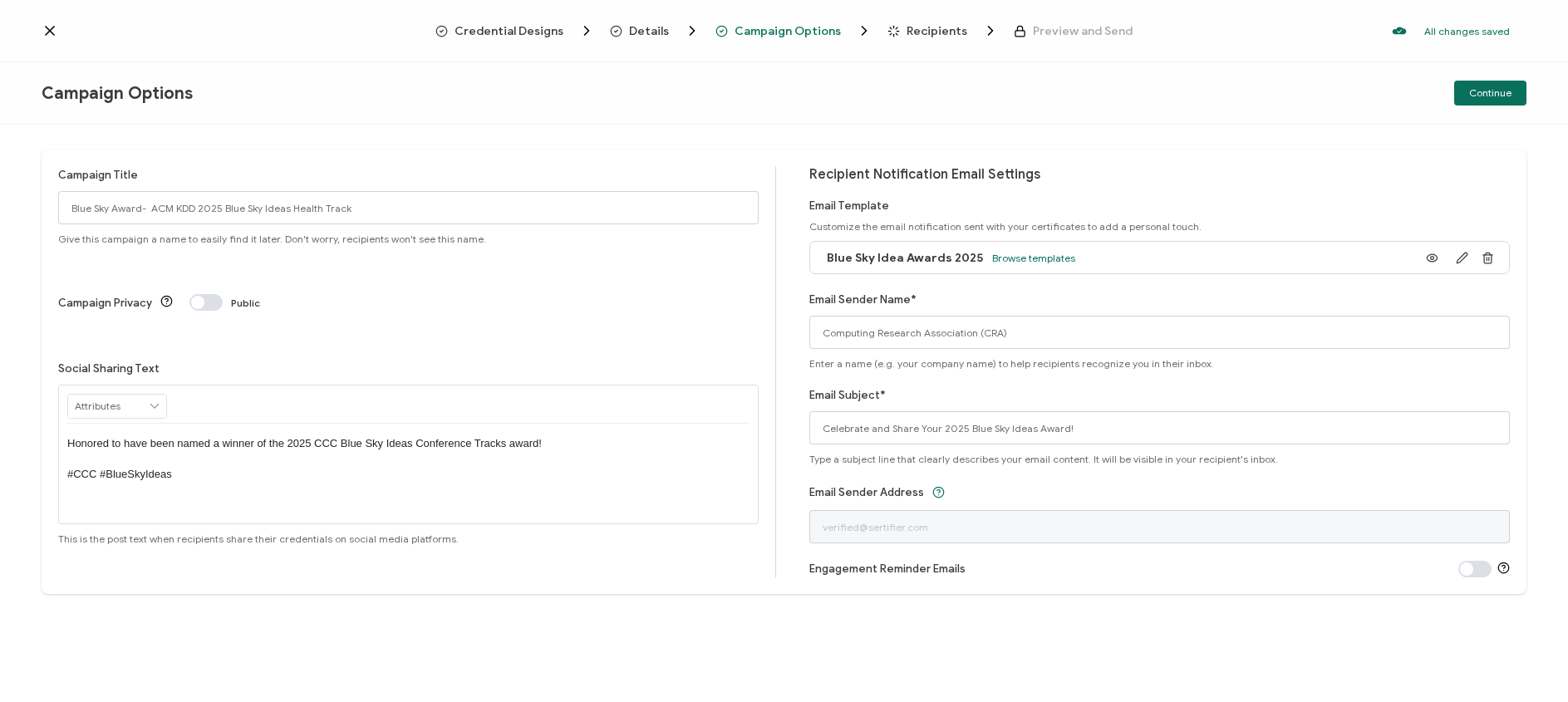
scroll to position [0, 0]
click at [1482, 101] on button "Continue" at bounding box center [1491, 93] width 73 height 25
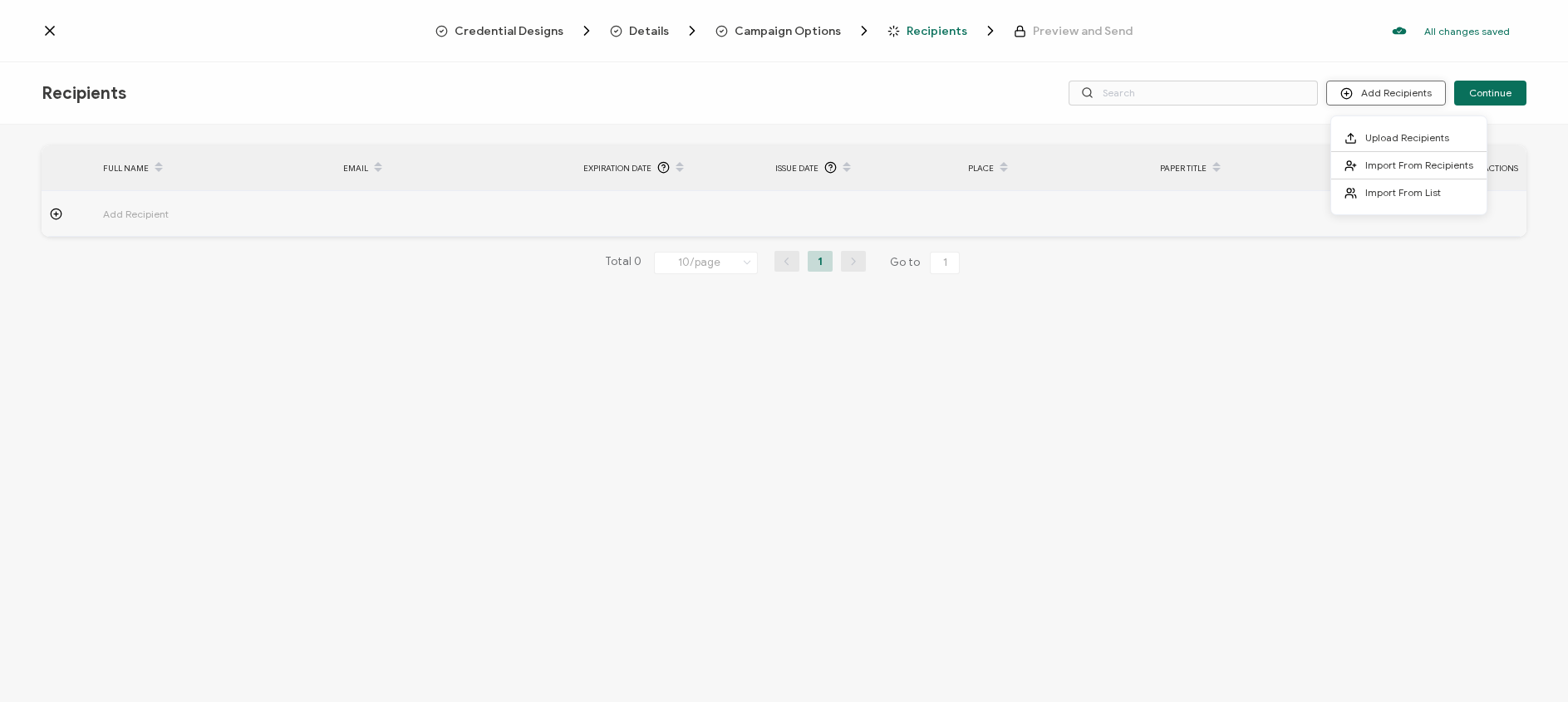
click at [1349, 95] on icon at bounding box center [1347, 94] width 13 height 13
click at [1415, 203] on li "Import From List" at bounding box center [1408, 192] width 155 height 26
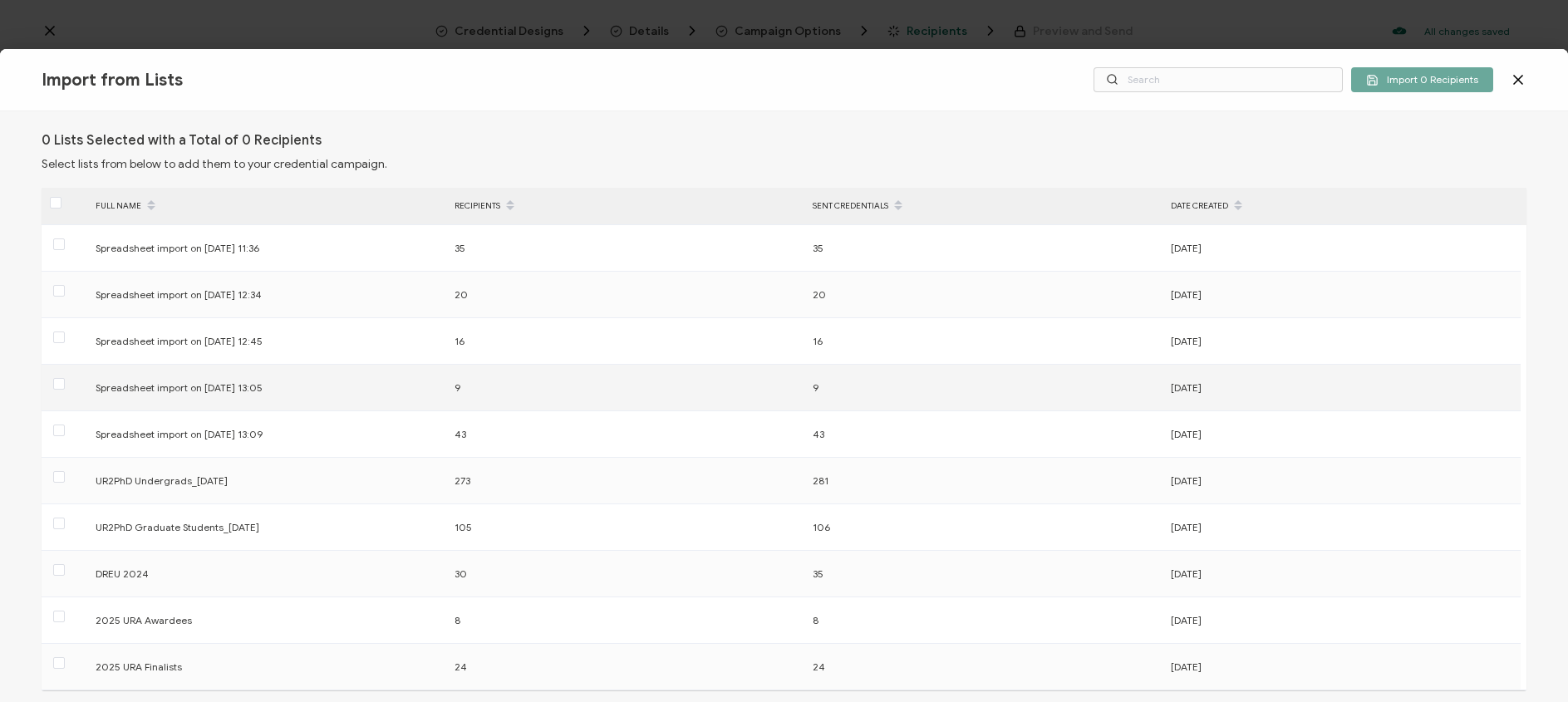
scroll to position [177, 0]
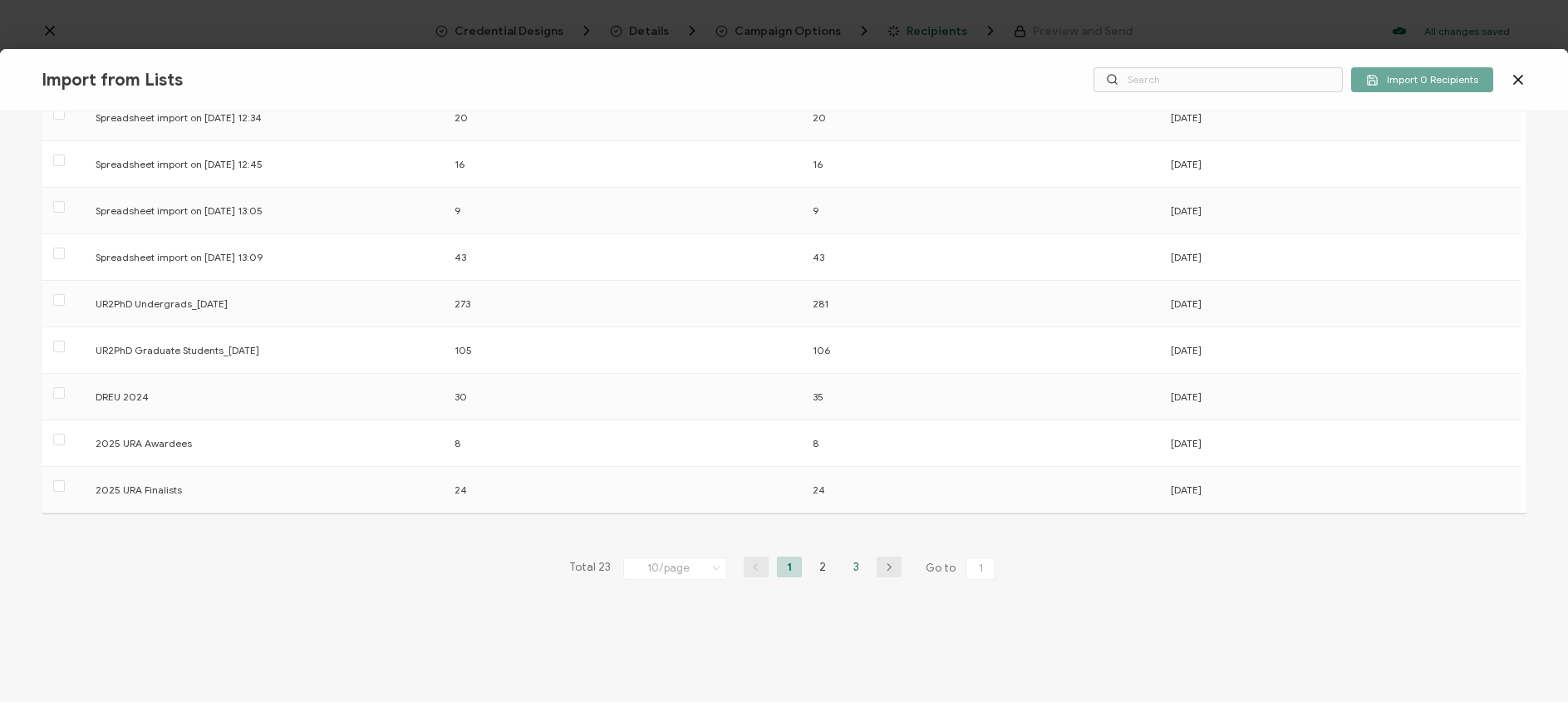
click at [853, 567] on li "3" at bounding box center [855, 567] width 25 height 21
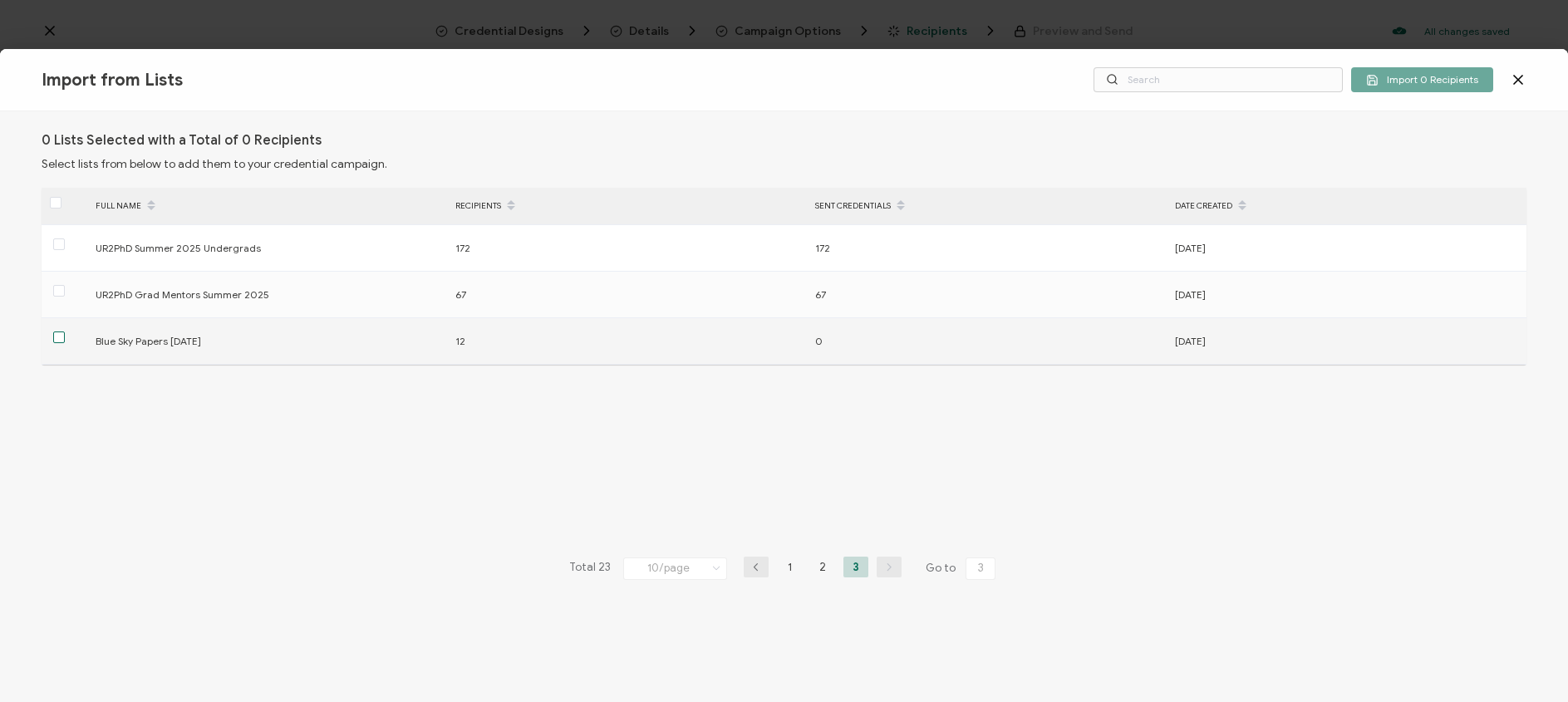
click at [55, 340] on span at bounding box center [59, 337] width 12 height 12
click at [65, 332] on input "checkbox" at bounding box center [65, 332] width 0 height 0
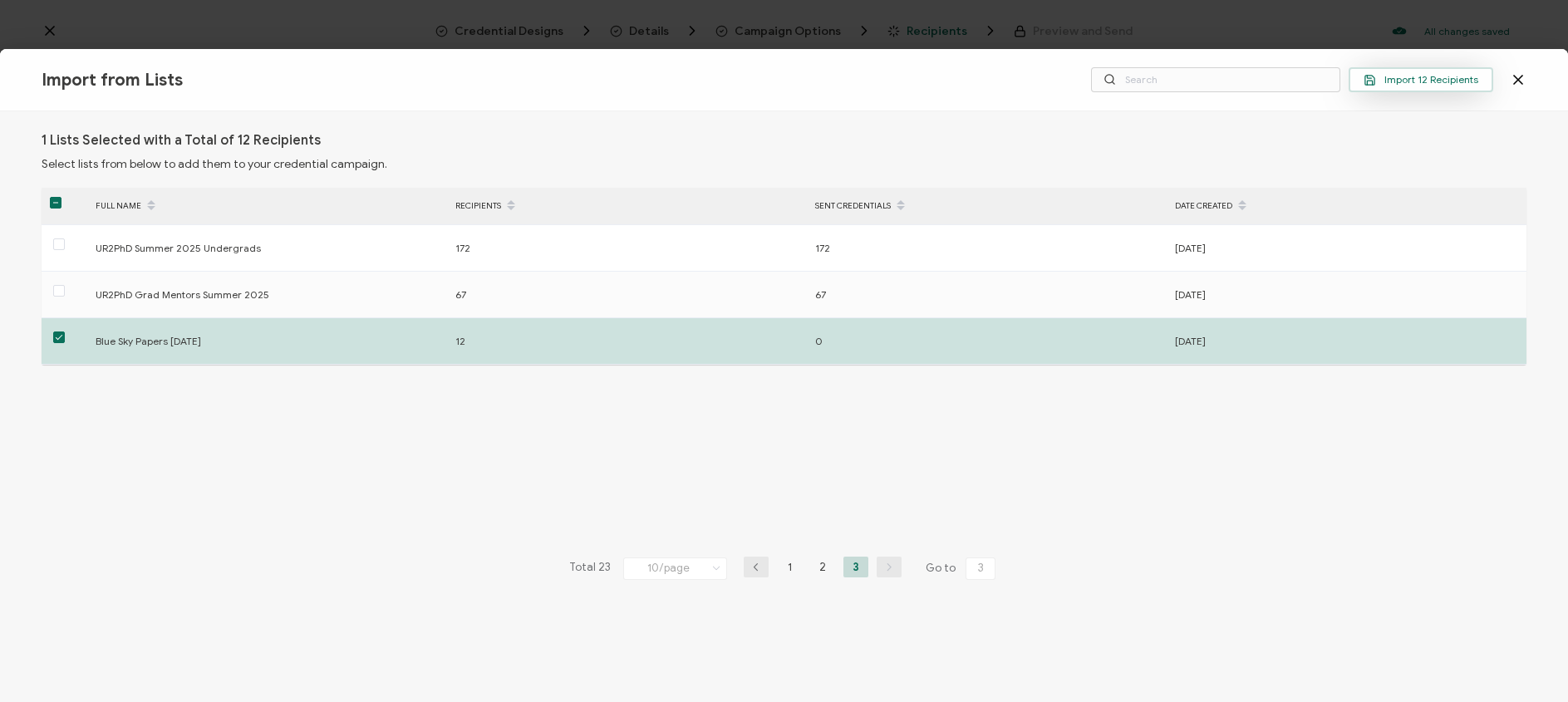
click at [1440, 86] on button "Import 12 Recipients" at bounding box center [1421, 79] width 145 height 25
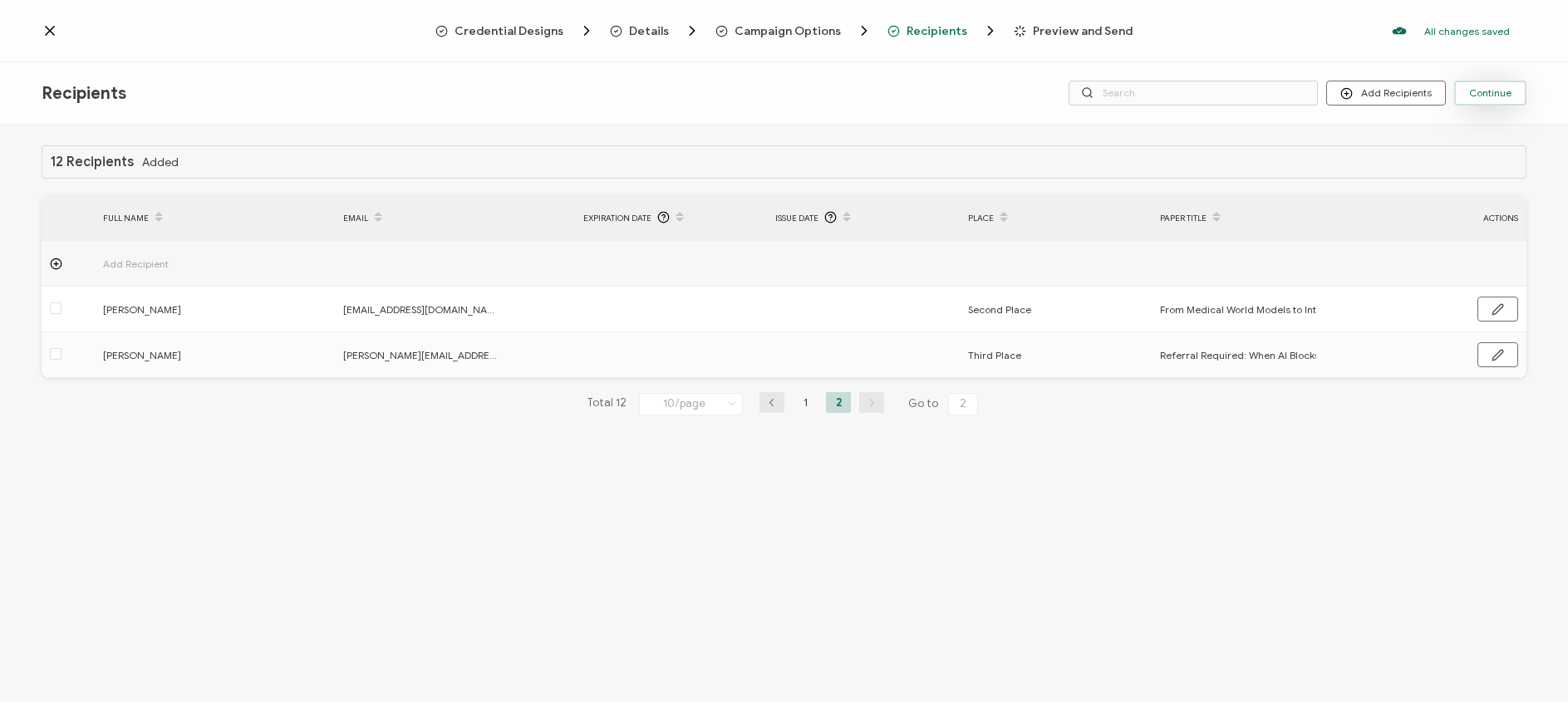
click at [1493, 88] on span "Continue" at bounding box center [1490, 93] width 43 height 10
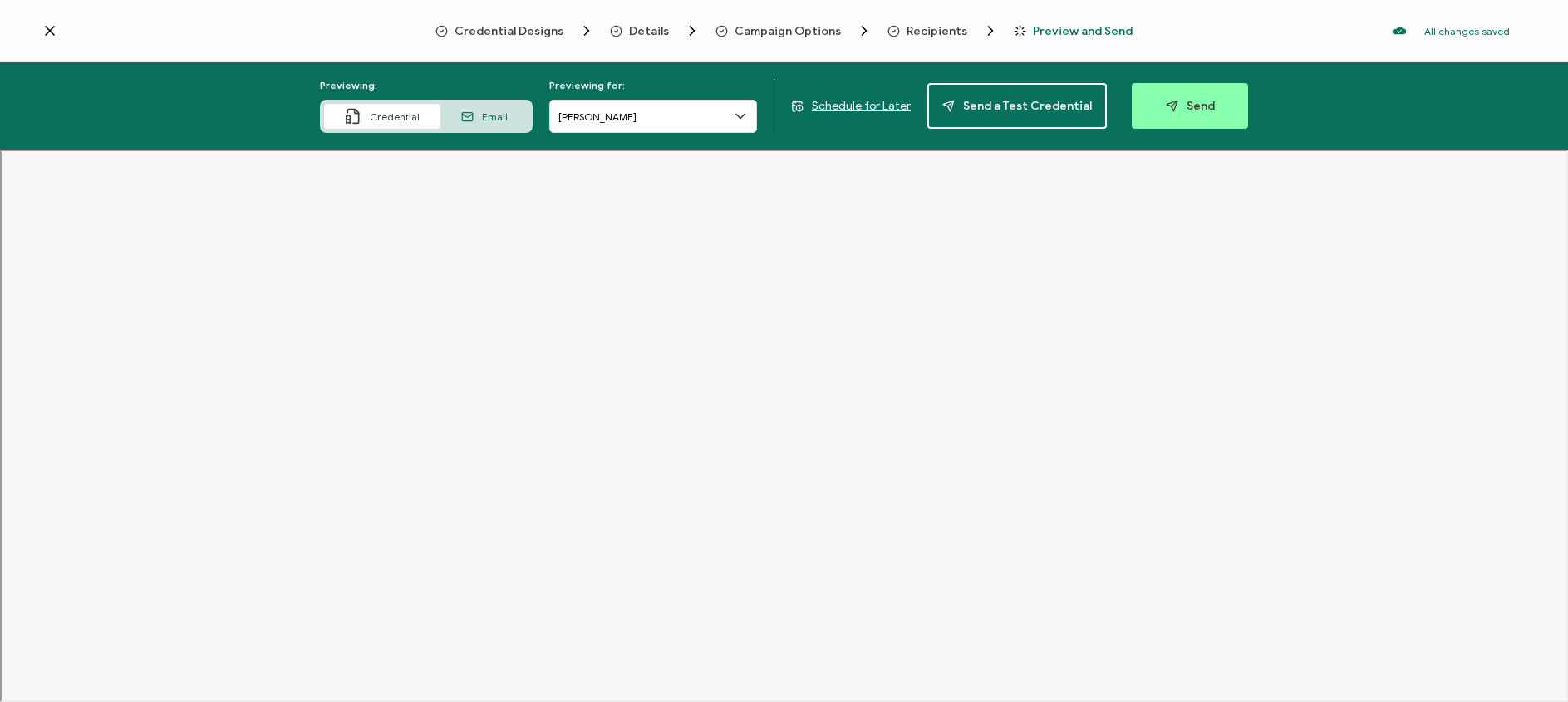
click at [46, 28] on icon at bounding box center [49, 30] width 8 height 8
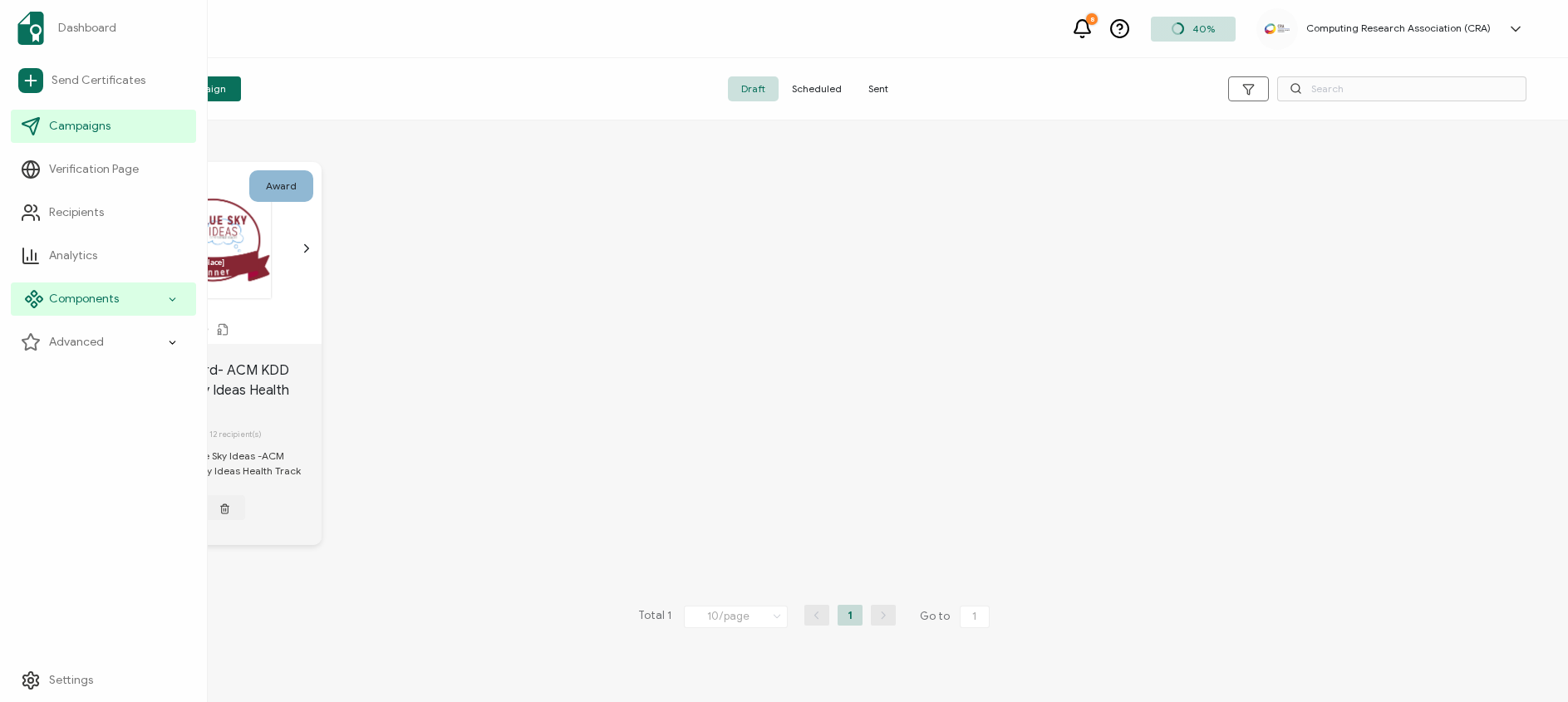
click at [171, 300] on icon at bounding box center [173, 299] width 11 height 19
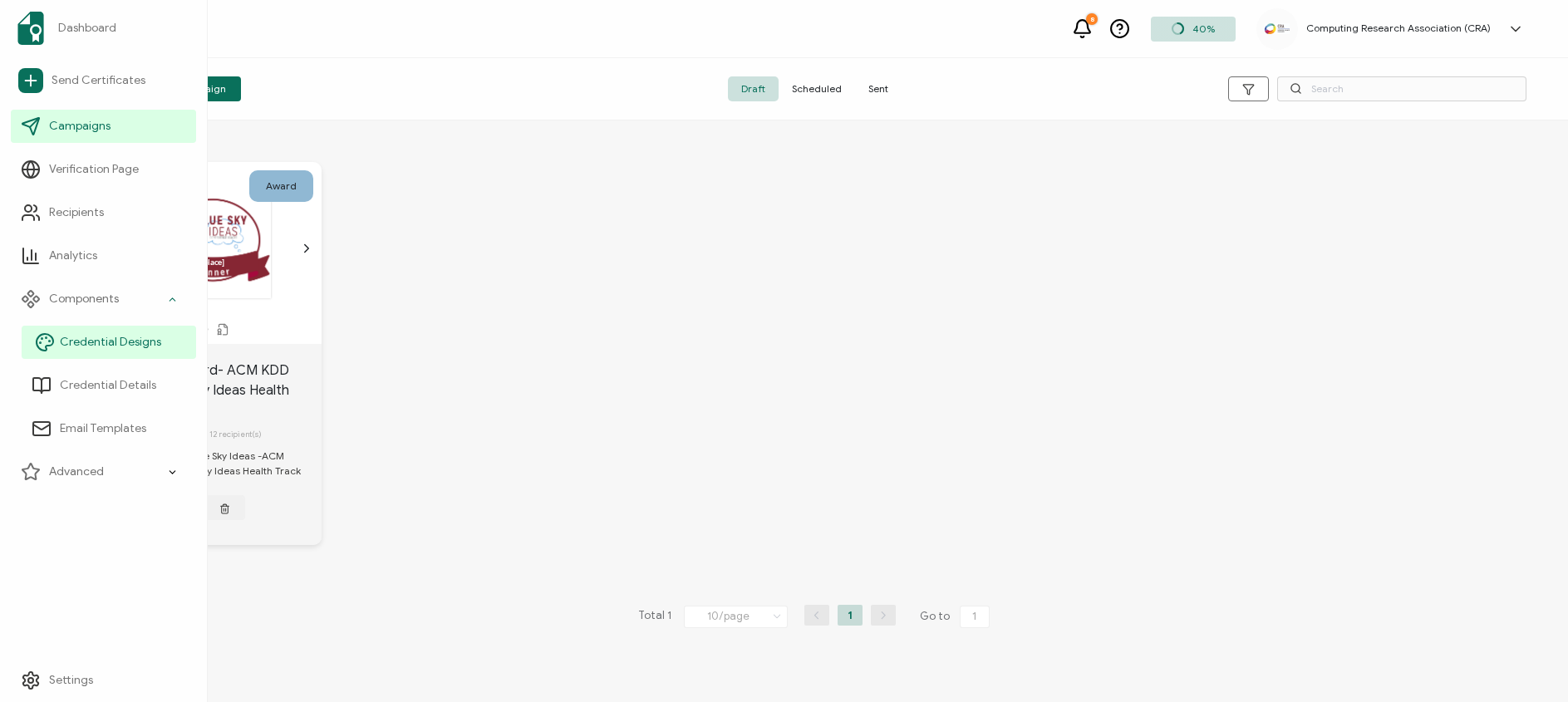
click at [146, 337] on span "Credential Designs" at bounding box center [111, 342] width 102 height 16
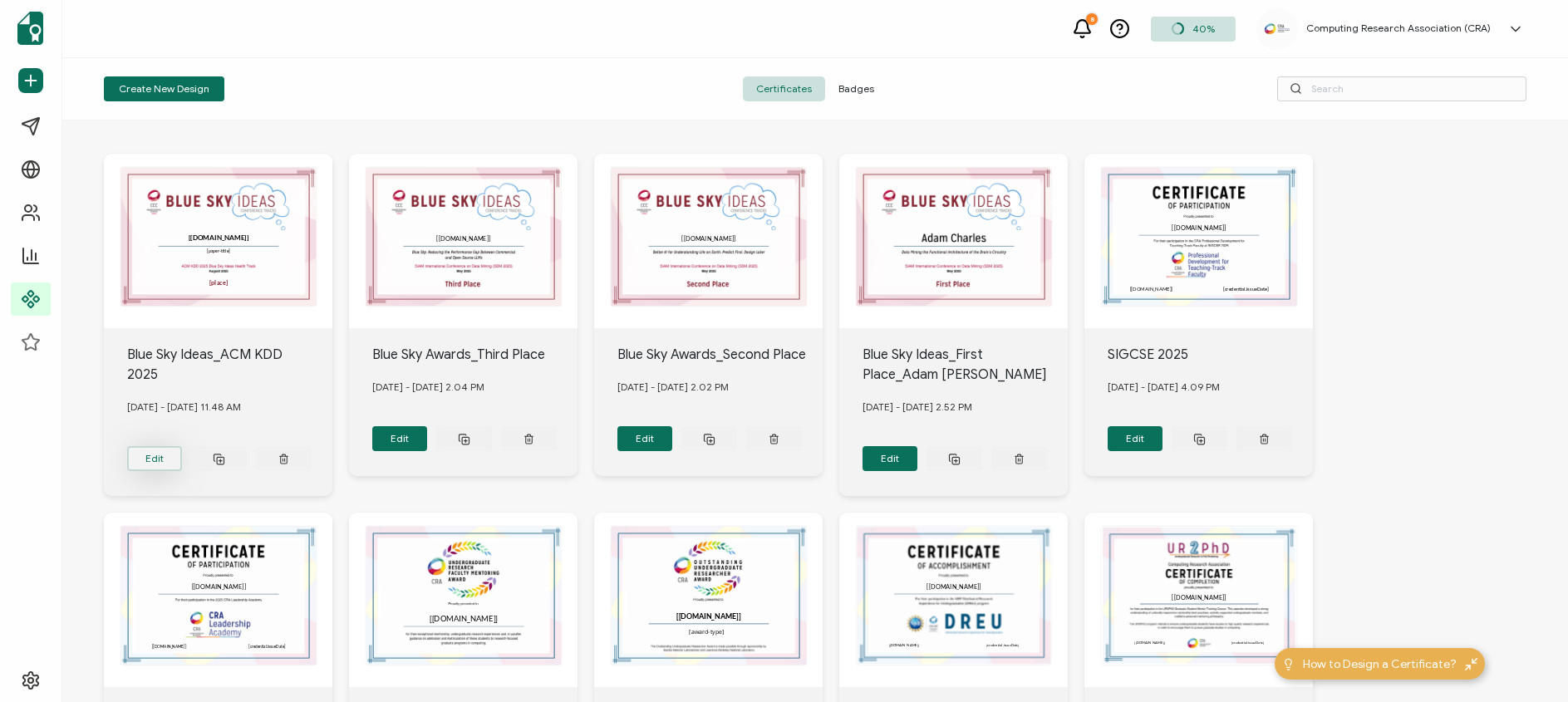
click at [155, 446] on button "Edit" at bounding box center [155, 458] width 55 height 25
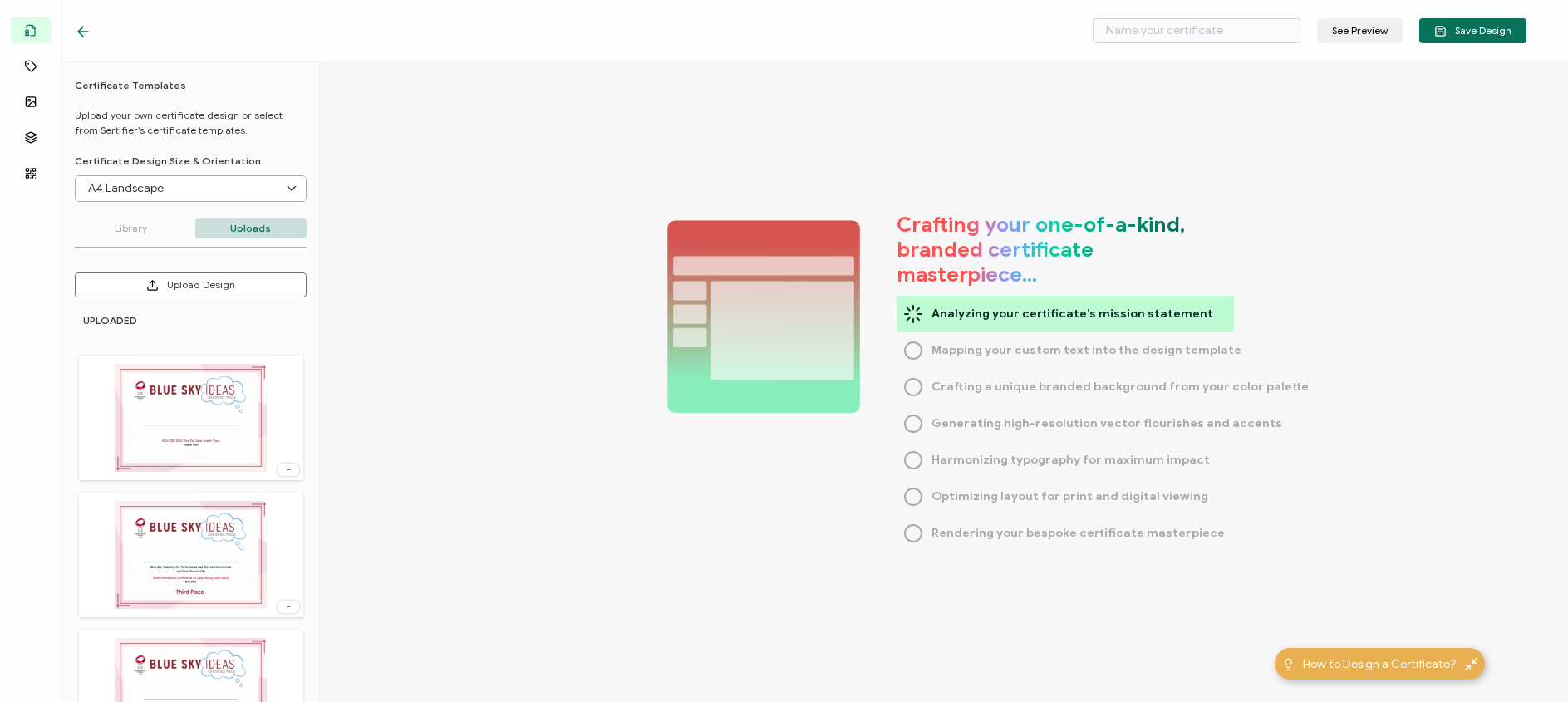
type input "Blue Sky Ideas_ACM KDD 2025"
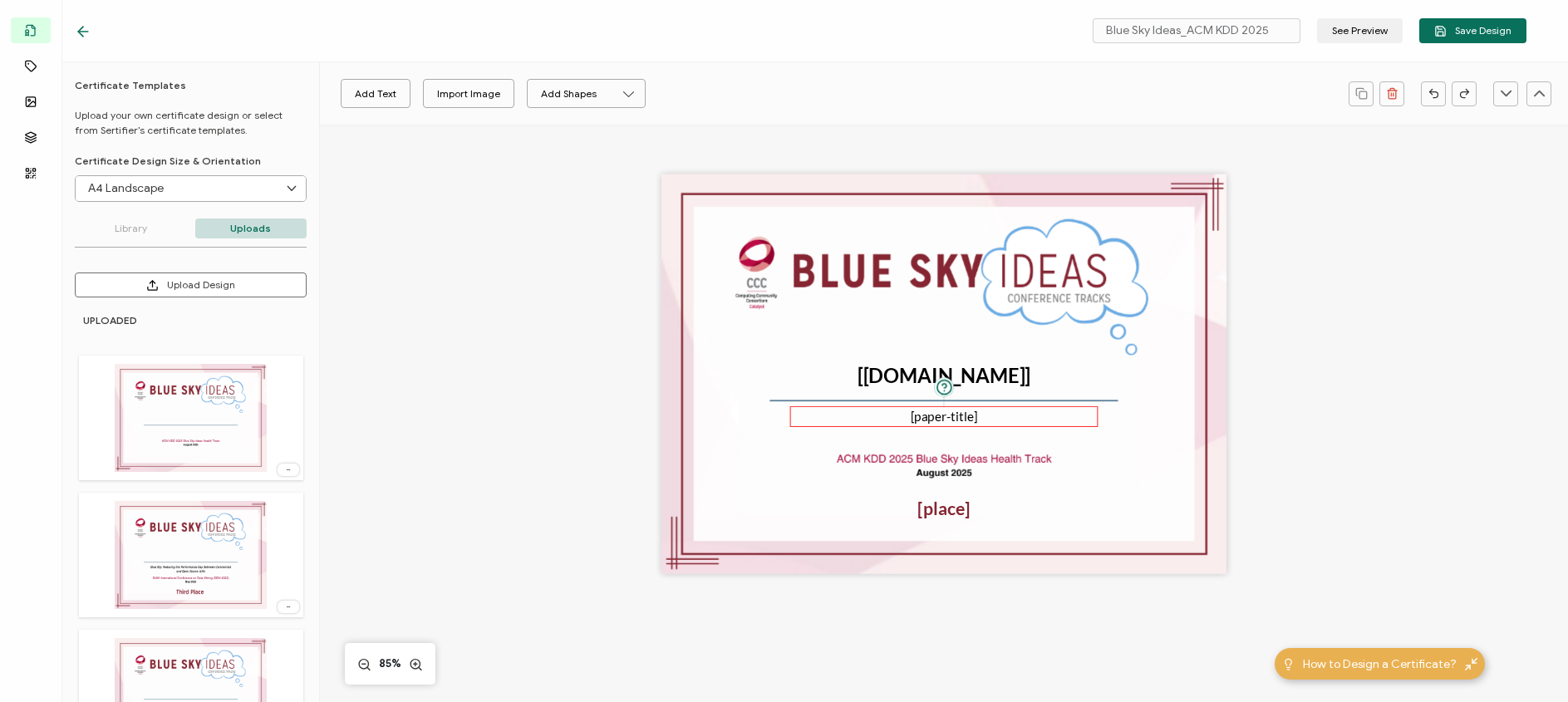
click at [934, 421] on pre "[paper-title]" at bounding box center [944, 416] width 66 height 15
click at [514, 99] on icon at bounding box center [506, 94] width 21 height 25
click at [491, 211] on span "14" at bounding box center [488, 208] width 11 height 13
type input "14"
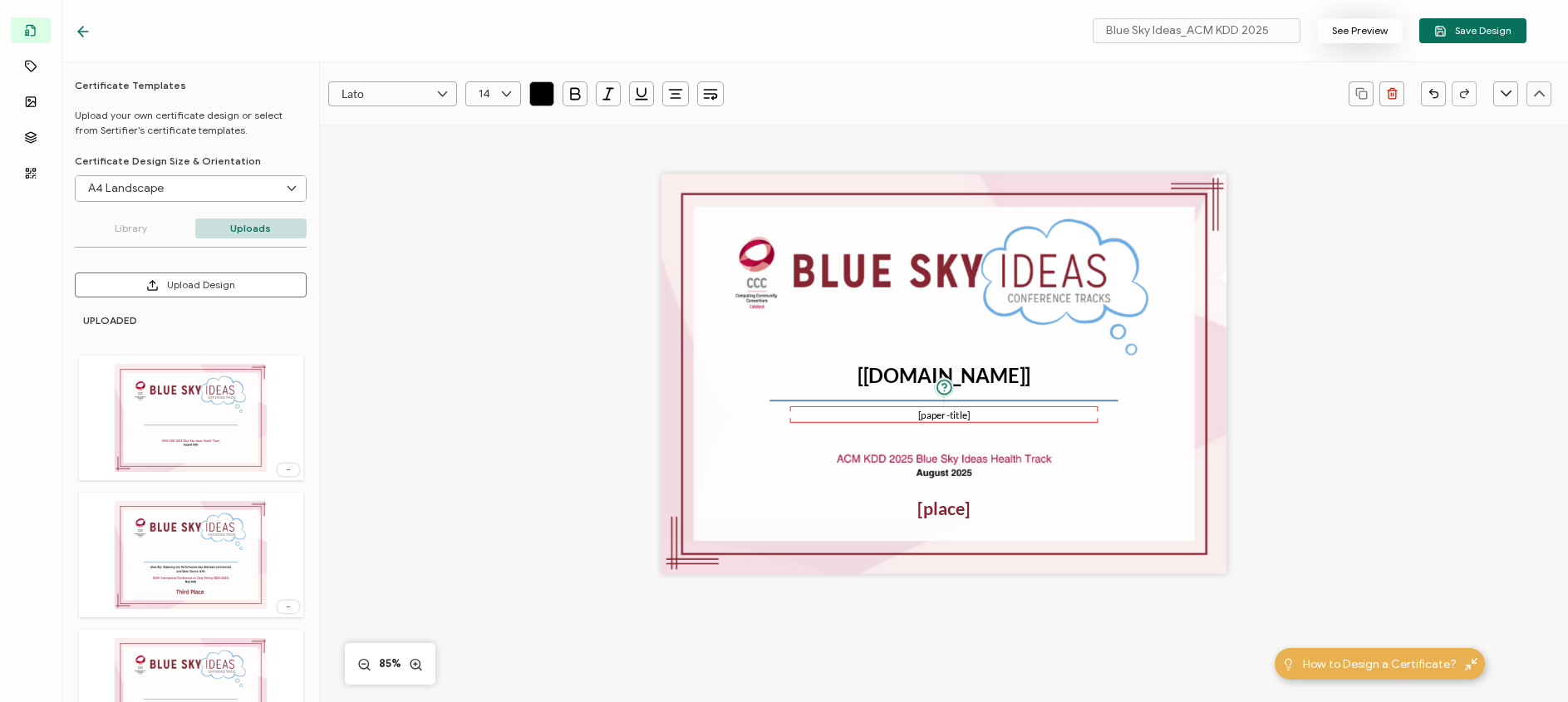
click at [1370, 34] on button "See Preview" at bounding box center [1360, 30] width 85 height 25
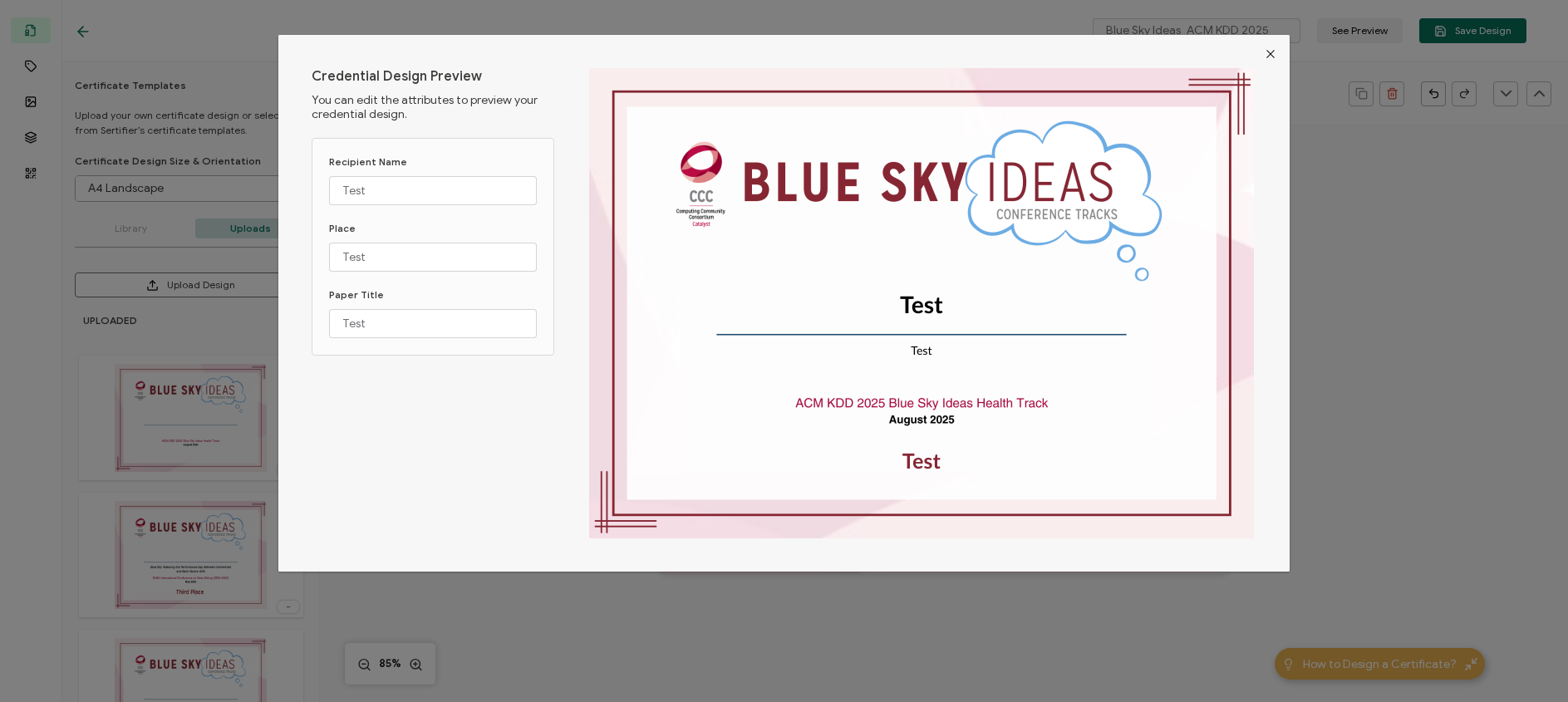
click at [1270, 55] on icon "Close" at bounding box center [1270, 54] width 14 height 14
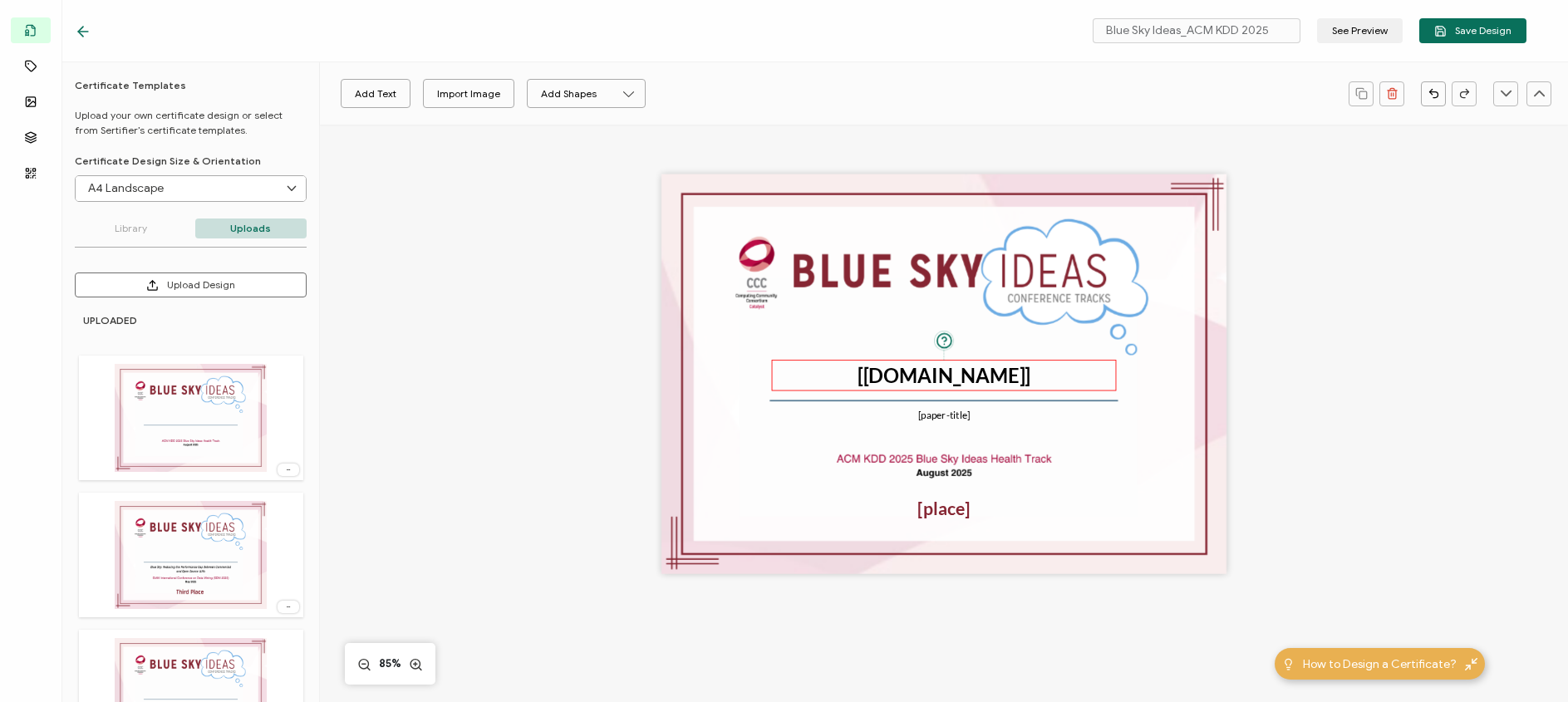
click at [1006, 369] on pre "[[DOMAIN_NAME]]" at bounding box center [944, 376] width 173 height 25
click at [966, 416] on pre "[paper-title]" at bounding box center [944, 415] width 53 height 12
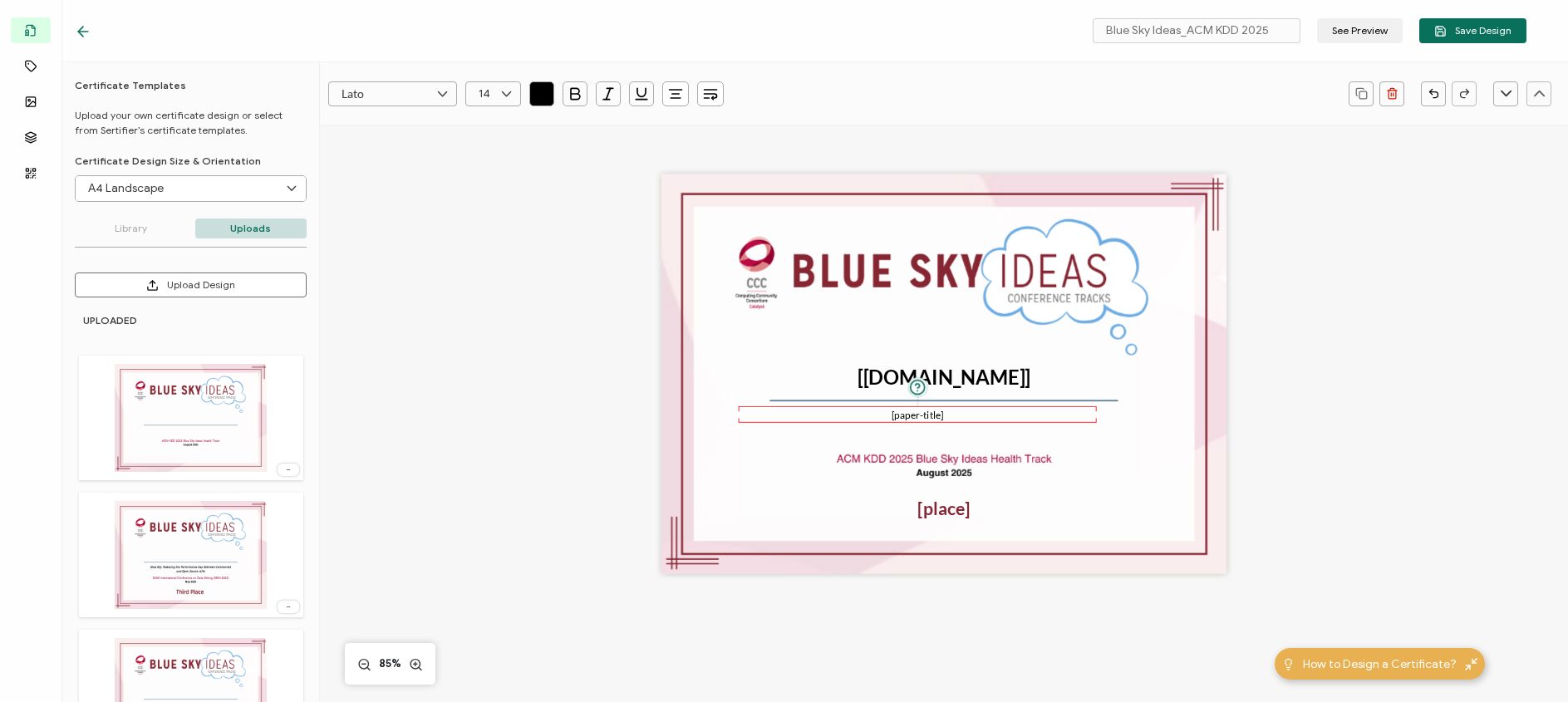
drag, startPoint x: 786, startPoint y: 412, endPoint x: 724, endPoint y: 412, distance: 62.0
click at [724, 412] on div "The recipient’s full name, which will be automatically filled based on the info…" at bounding box center [944, 375] width 565 height 400
drag, startPoint x: 894, startPoint y: 412, endPoint x: 871, endPoint y: 412, distance: 23.0
click at [871, 412] on div "[paper-title]" at bounding box center [944, 415] width 360 height 16
click at [942, 515] on pre "[place]" at bounding box center [944, 509] width 54 height 22
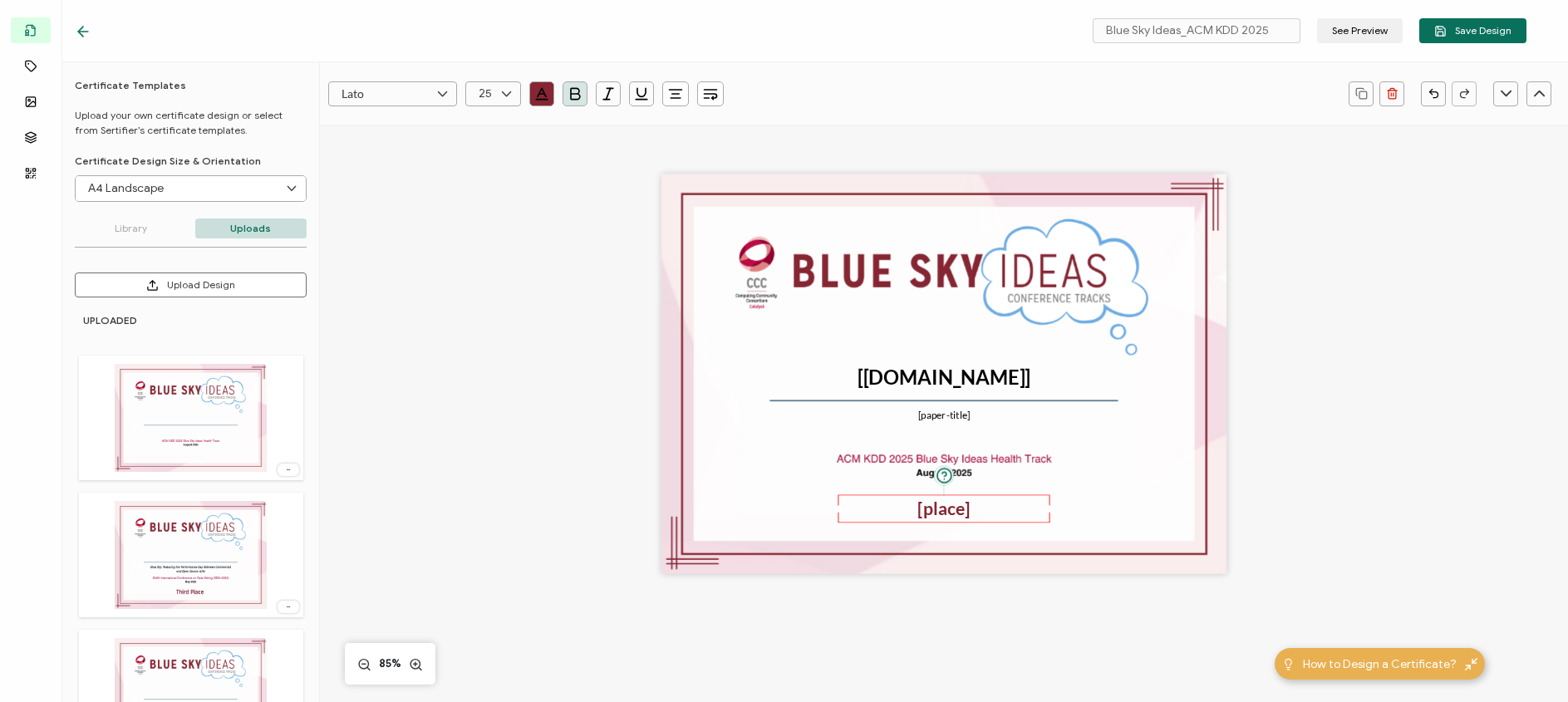
click at [1000, 520] on div "[place]" at bounding box center [944, 508] width 212 height 28
click at [1344, 408] on div "The recipient’s full name, which will be automatically filled based on the info…" at bounding box center [944, 398] width 1061 height 548
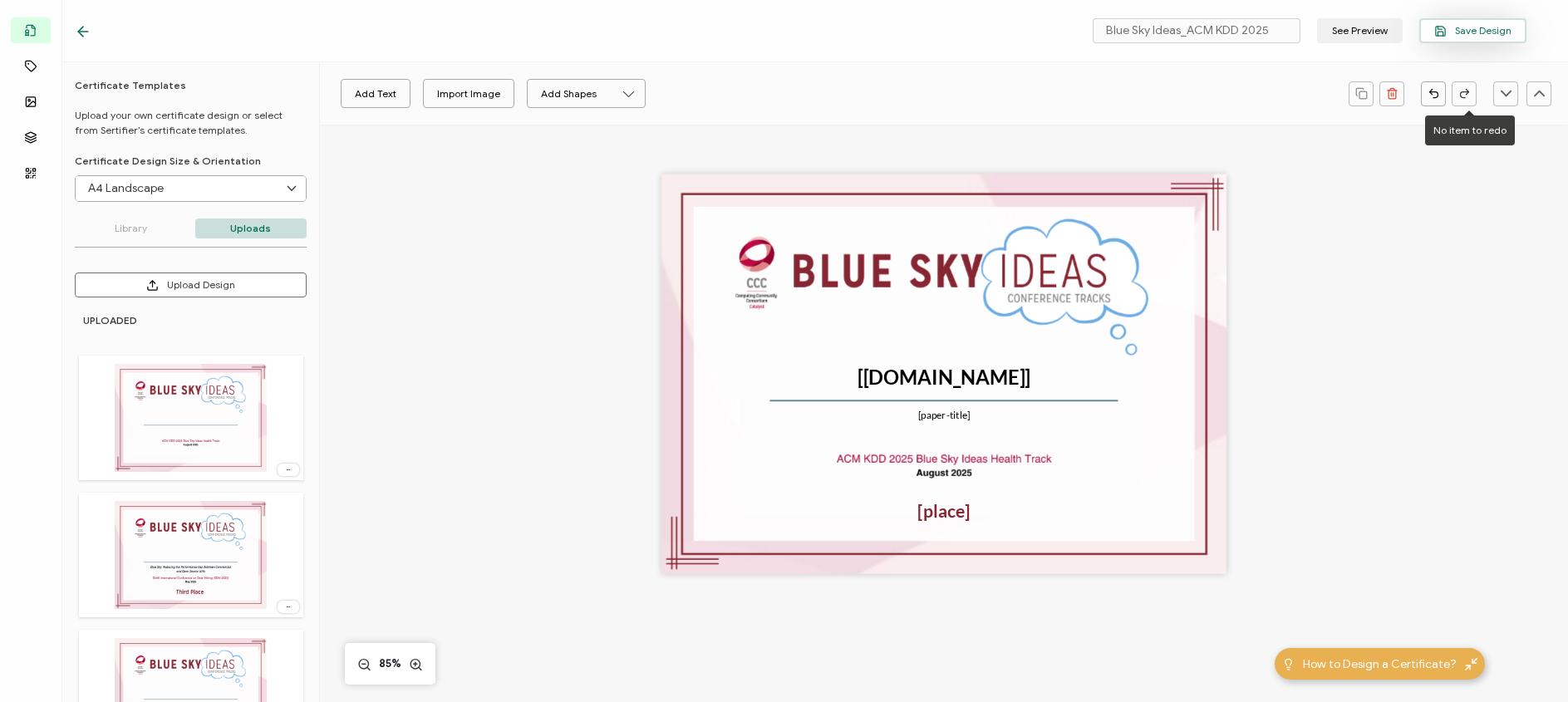
click at [1472, 33] on span "Save Design" at bounding box center [1473, 31] width 77 height 13
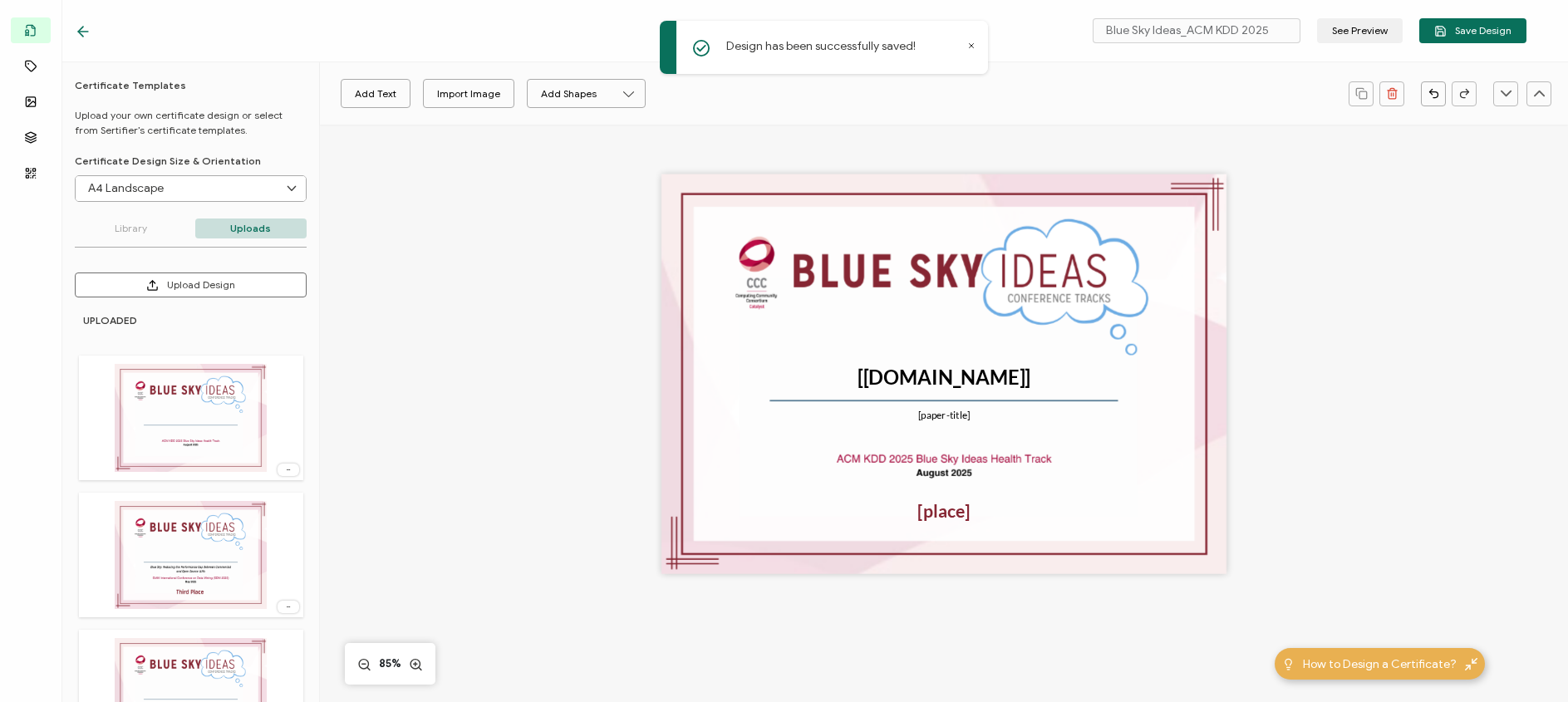
click at [85, 25] on icon at bounding box center [83, 32] width 16 height 16
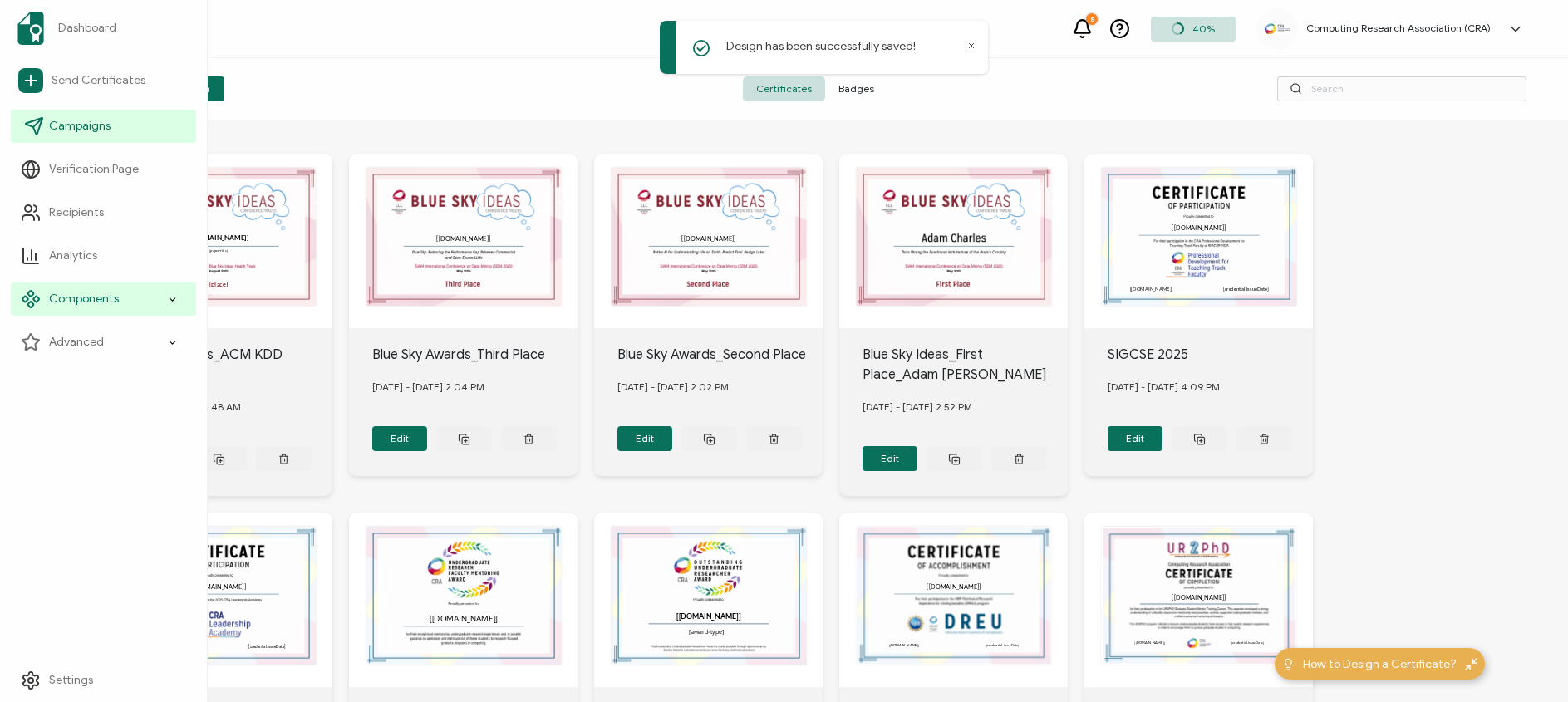
click at [43, 125] on icon at bounding box center [35, 126] width 20 height 20
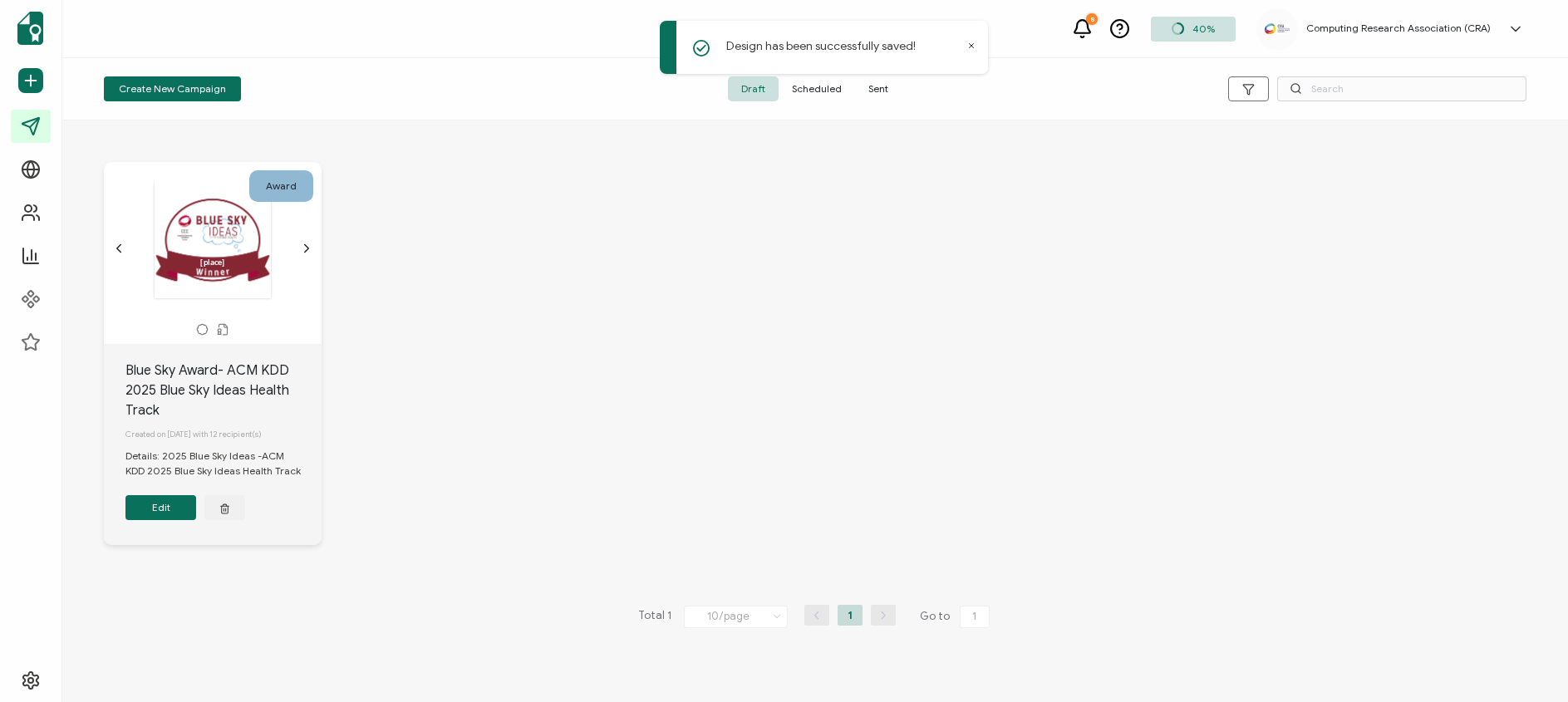
click at [163, 520] on button "Edit" at bounding box center [161, 507] width 71 height 25
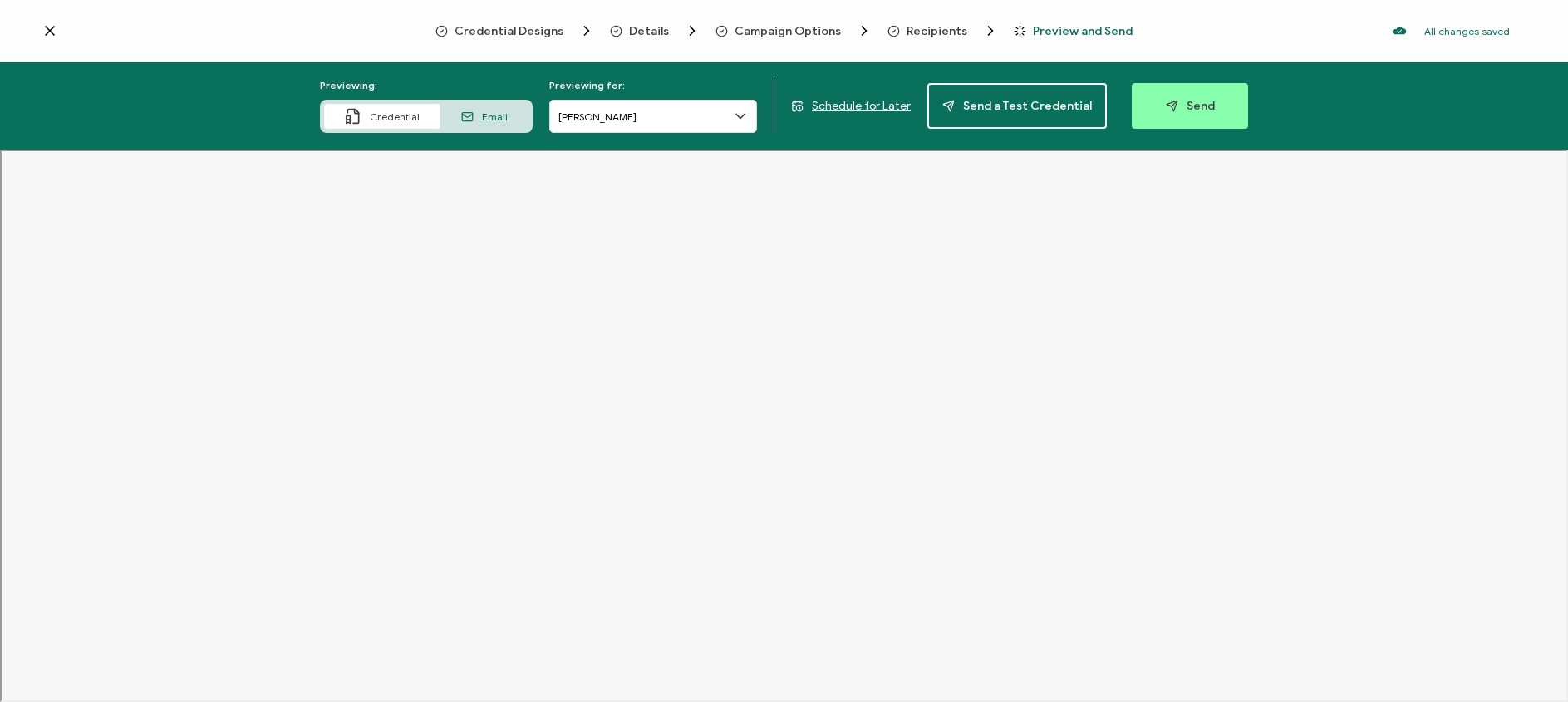
click at [744, 117] on icon at bounding box center [740, 116] width 16 height 16
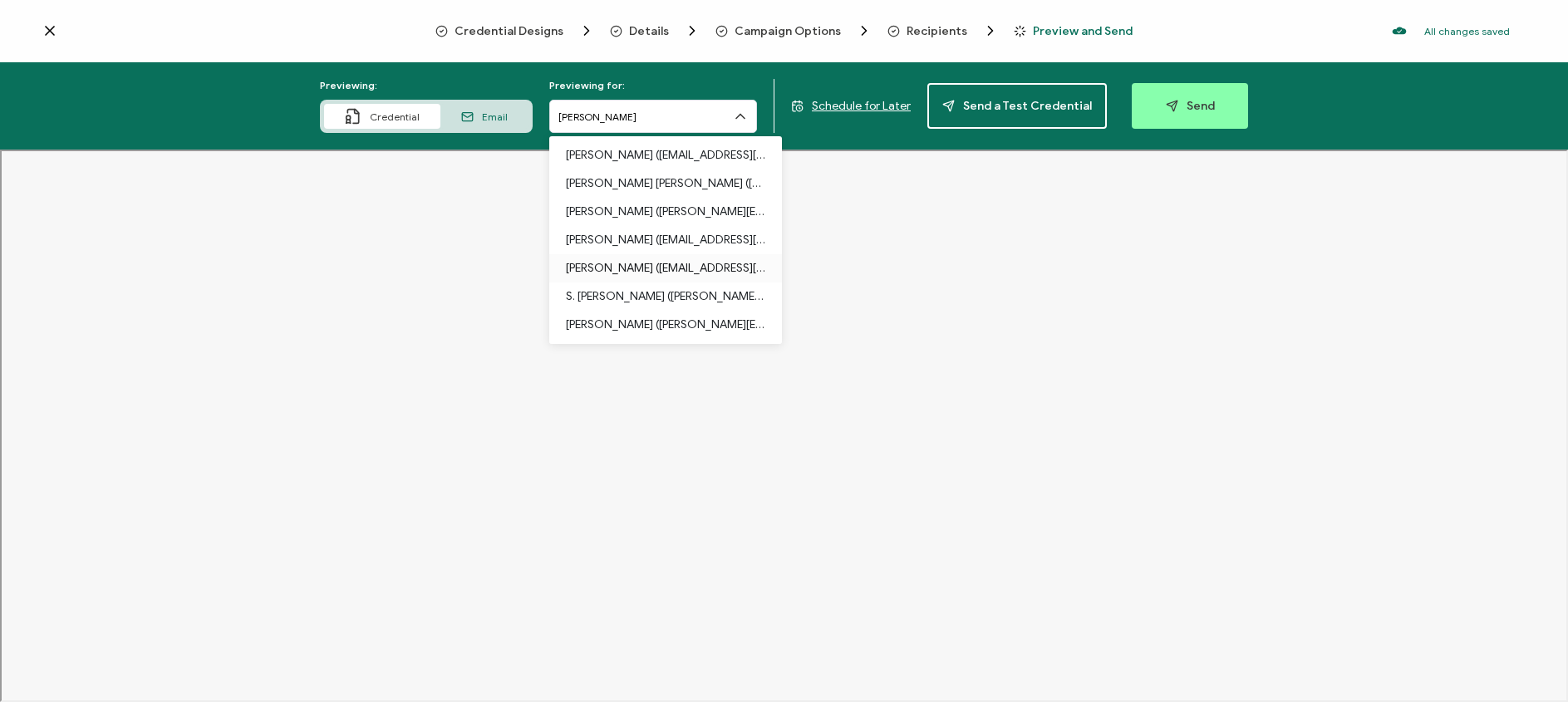
click at [667, 269] on p "Ali Maatouk (ali.maatouk@yale.edu)" at bounding box center [665, 268] width 199 height 28
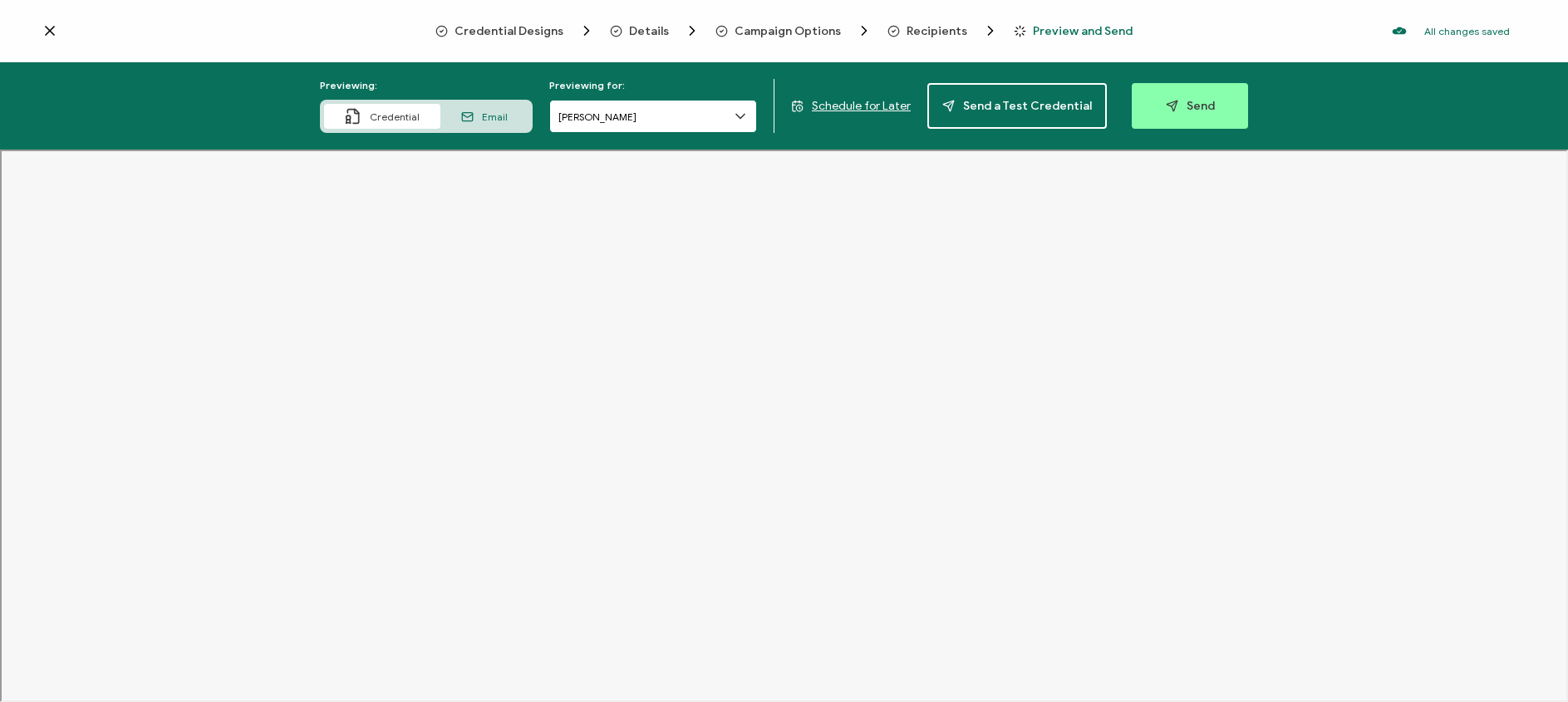
click at [734, 117] on input "Ali Maatouk" at bounding box center [653, 116] width 208 height 34
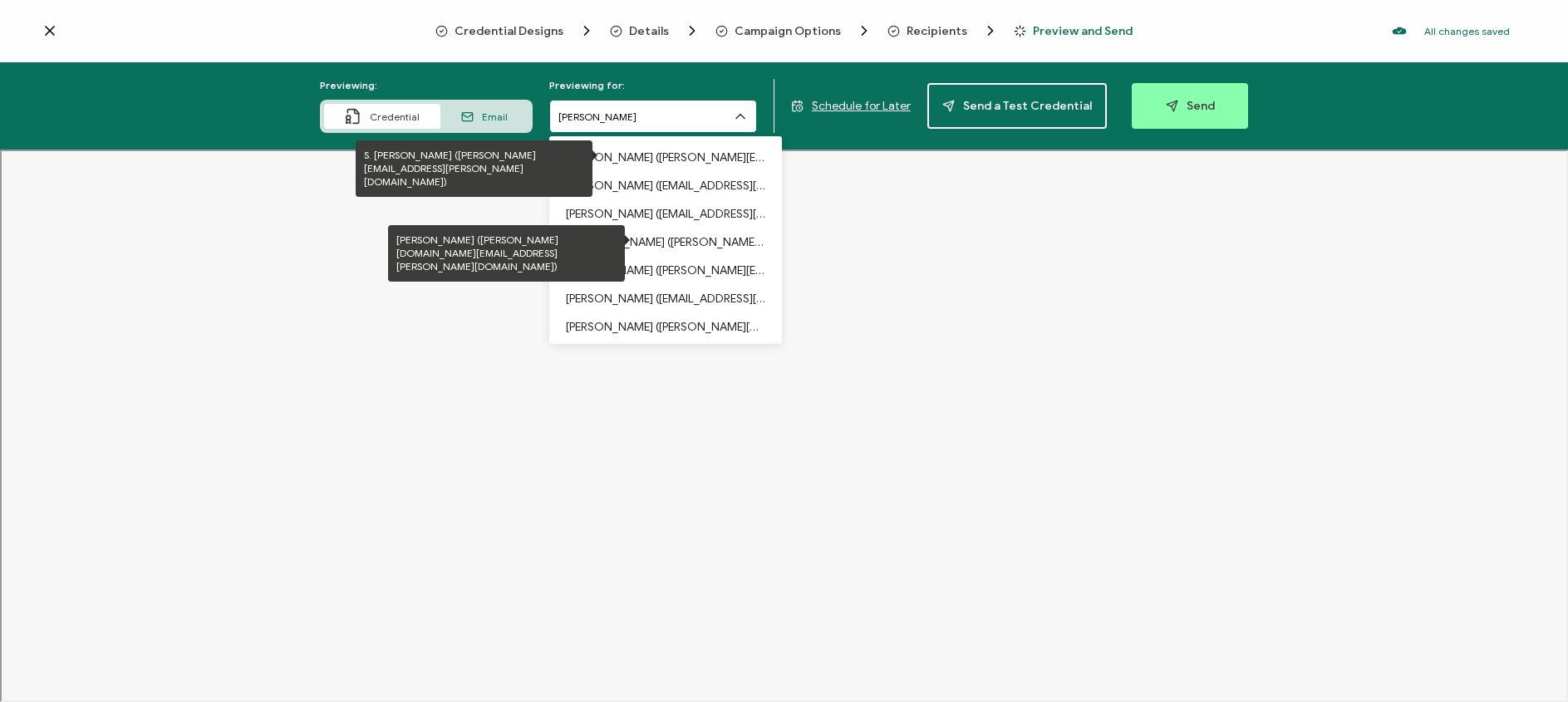
scroll to position [141, 0]
click at [667, 329] on p "Tyler Derr (tyler.derr@vanderbilt.edu)" at bounding box center [665, 325] width 199 height 28
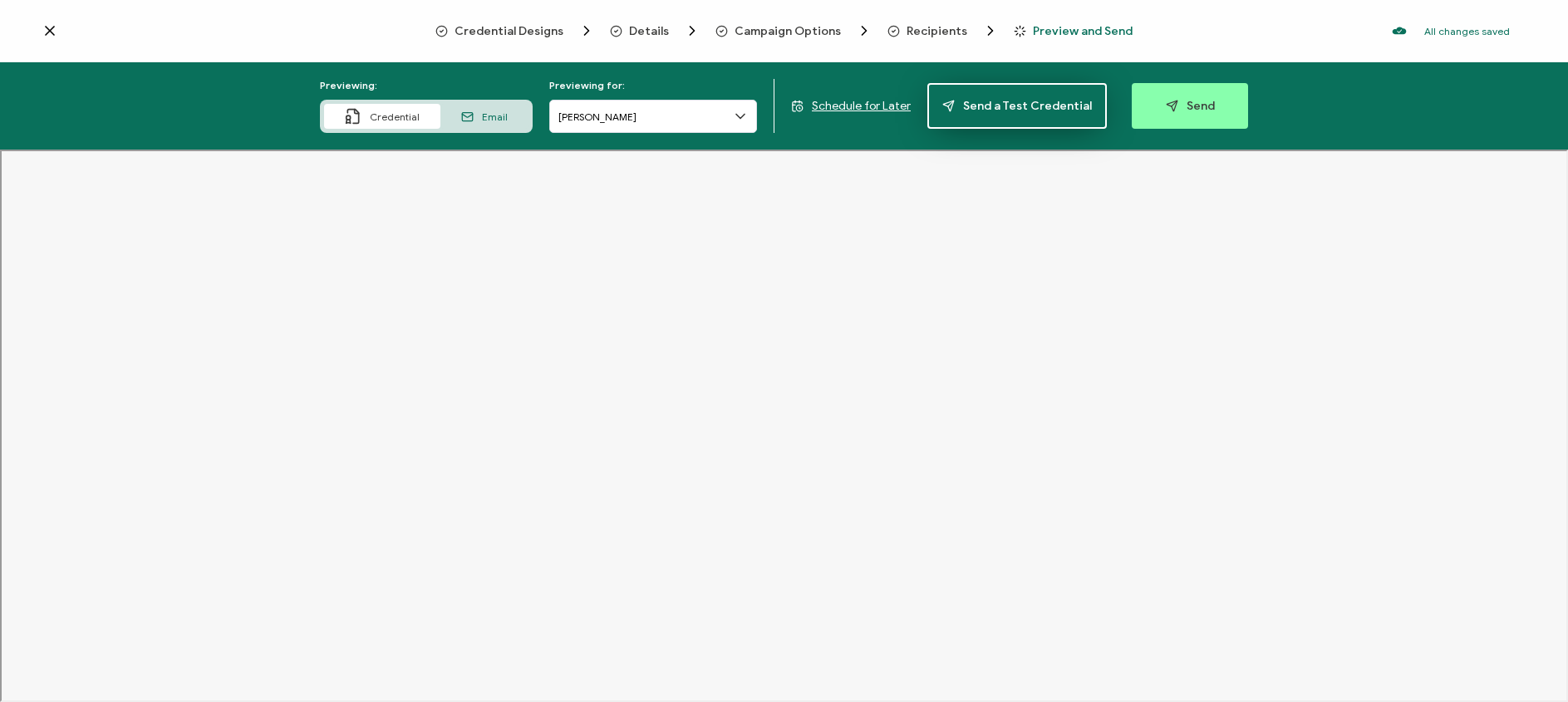
click at [1040, 117] on button "Send a Test Credential" at bounding box center [1016, 105] width 179 height 45
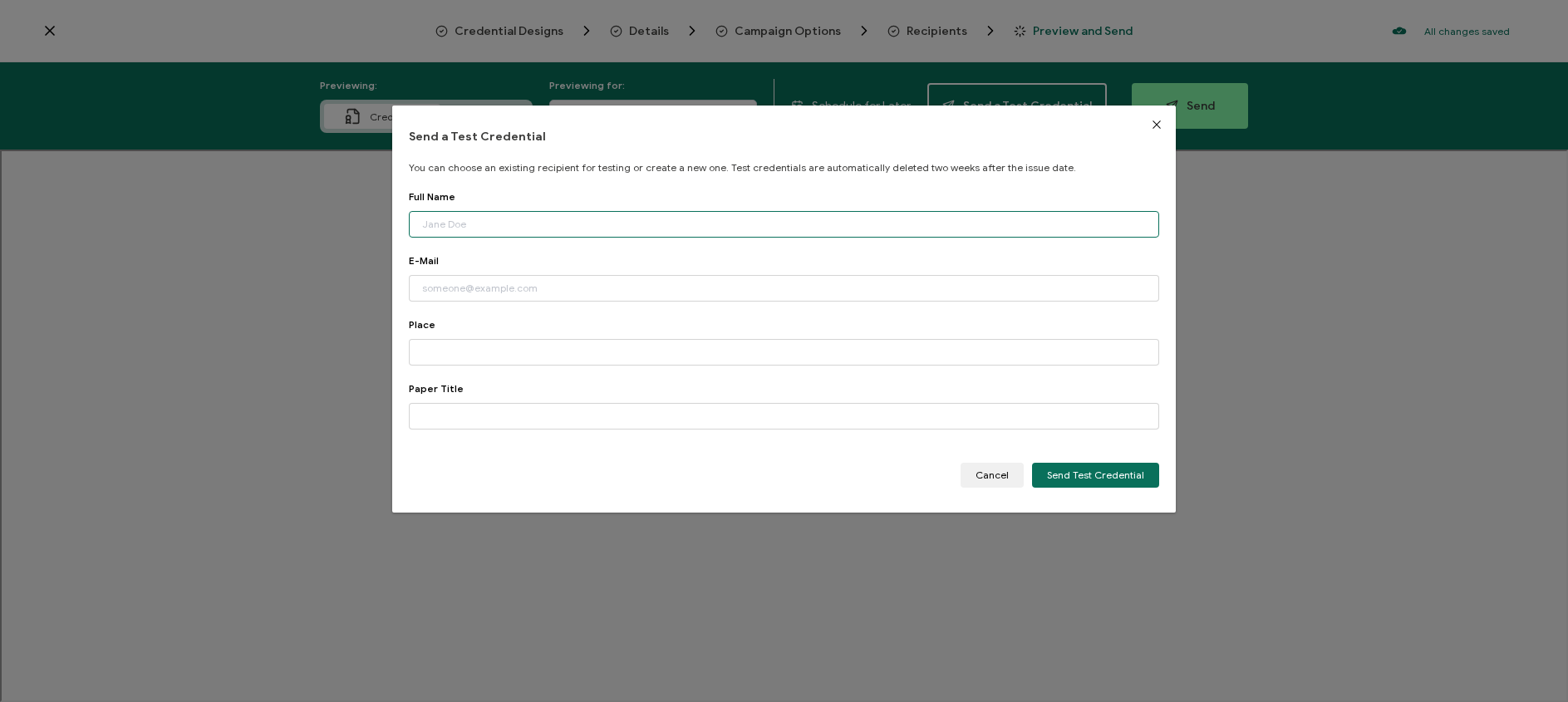
click at [683, 227] on input "dialog" at bounding box center [784, 224] width 751 height 26
type input "[PERSON_NAME]"
type input "[EMAIL_ADDRESS][DOMAIN_NAME]"
type input "First Place"
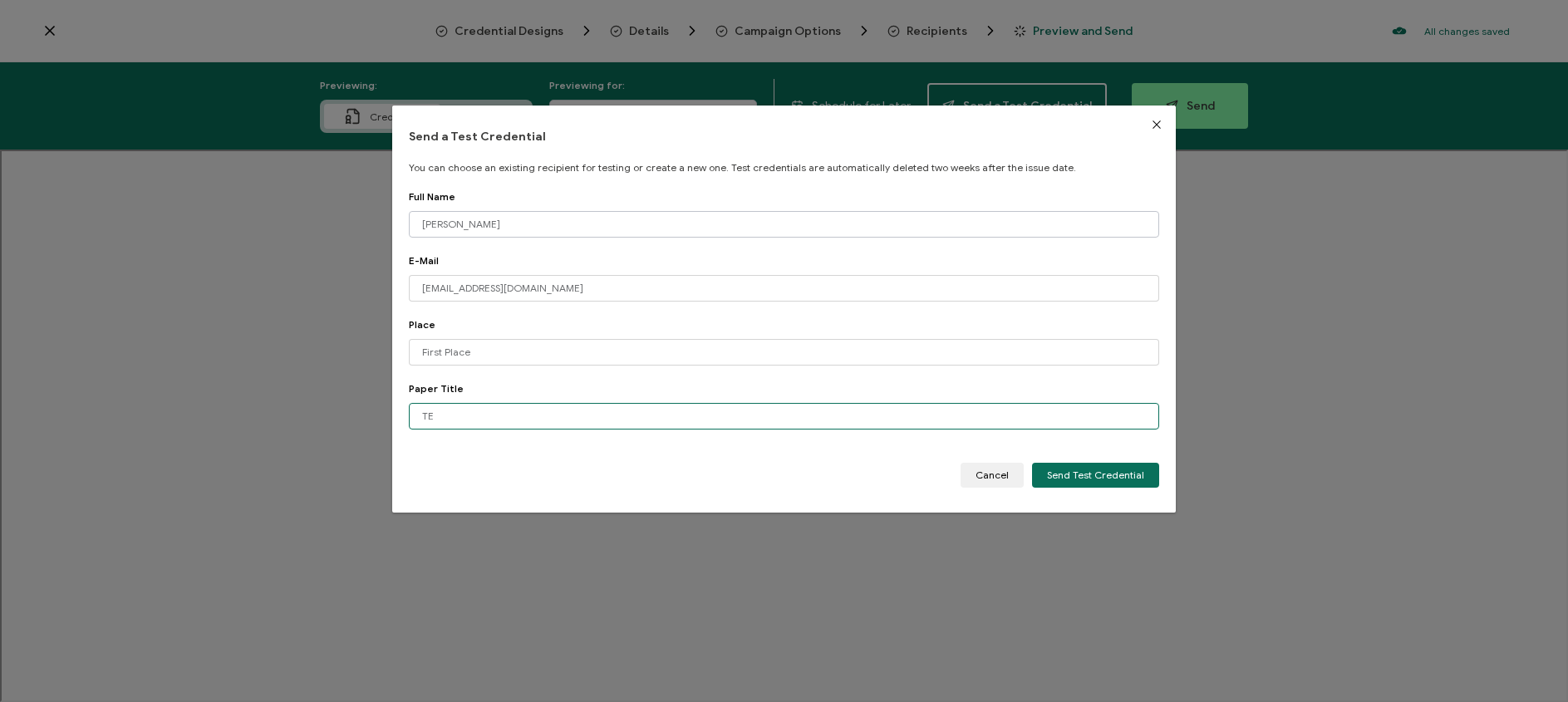
type input "T"
type input "e"
type input "Test Paper Title"
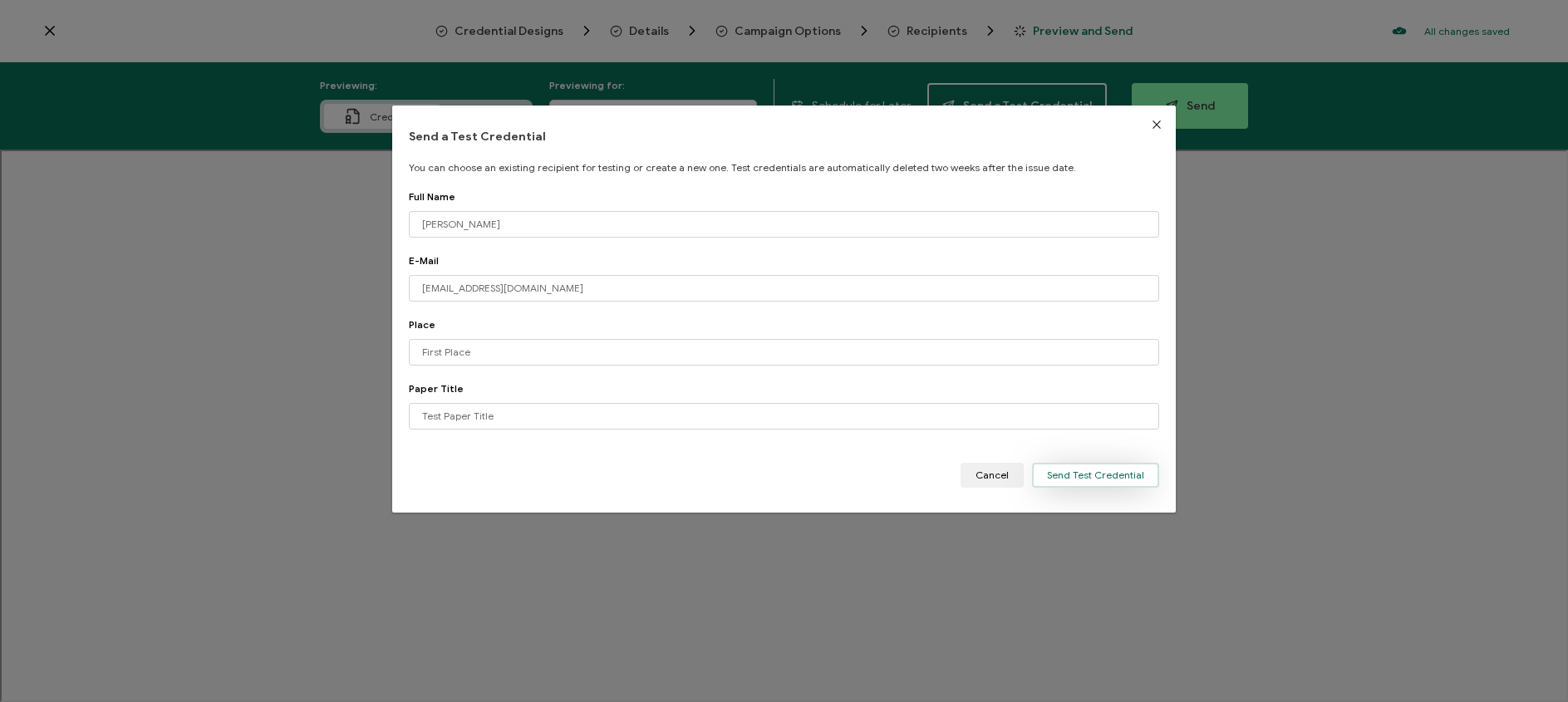
click at [1091, 479] on span "Send Test Credential" at bounding box center [1095, 475] width 97 height 10
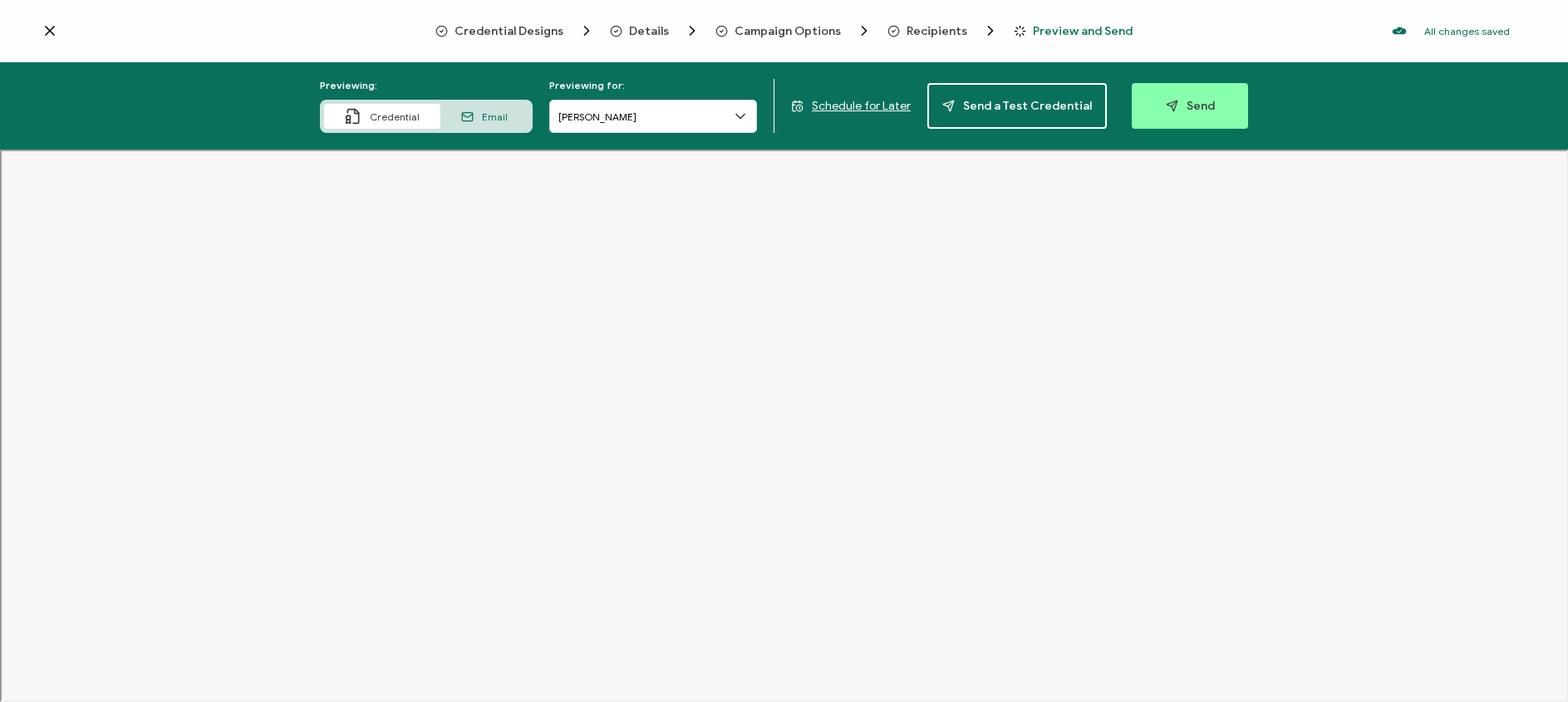
click at [48, 27] on icon at bounding box center [50, 31] width 16 height 16
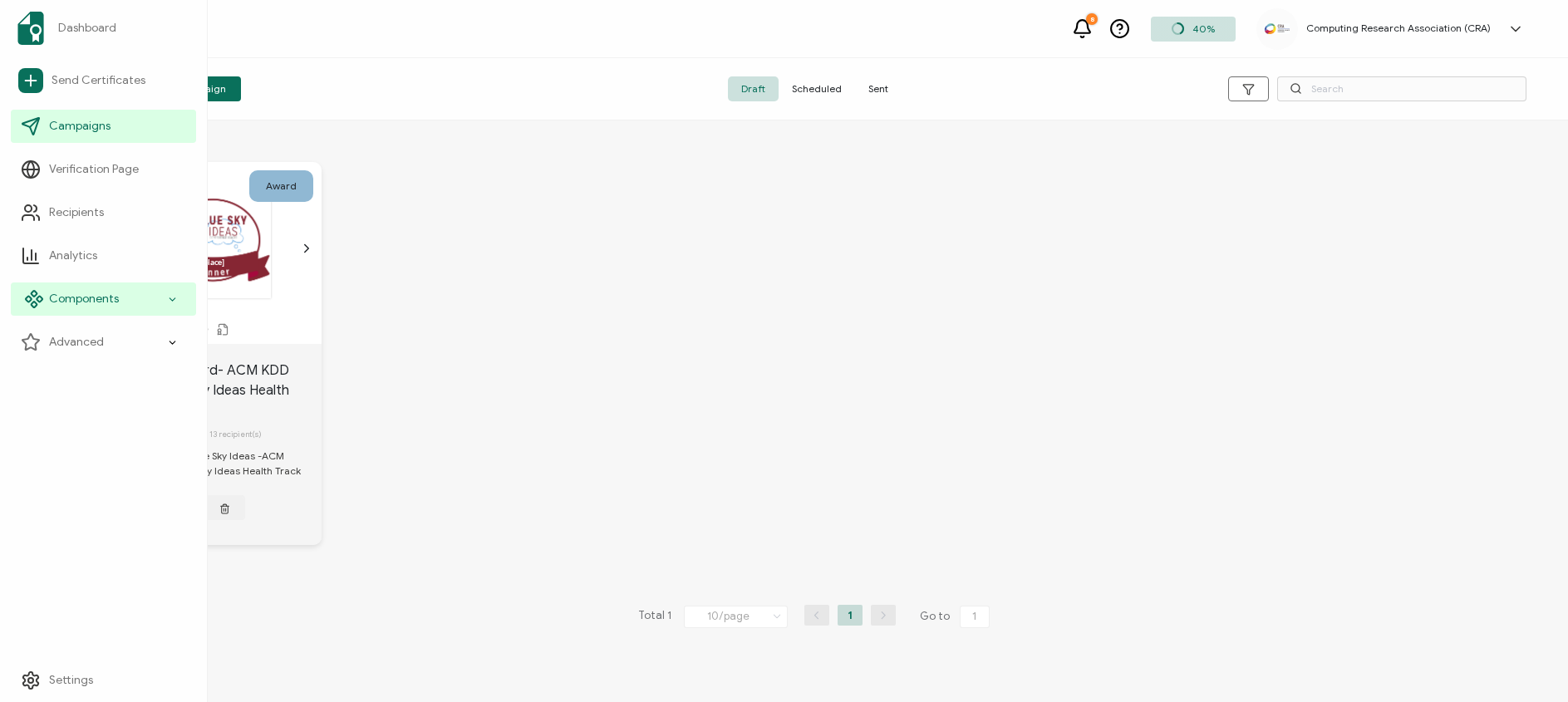
click at [179, 300] on div "Components" at bounding box center [104, 299] width 185 height 34
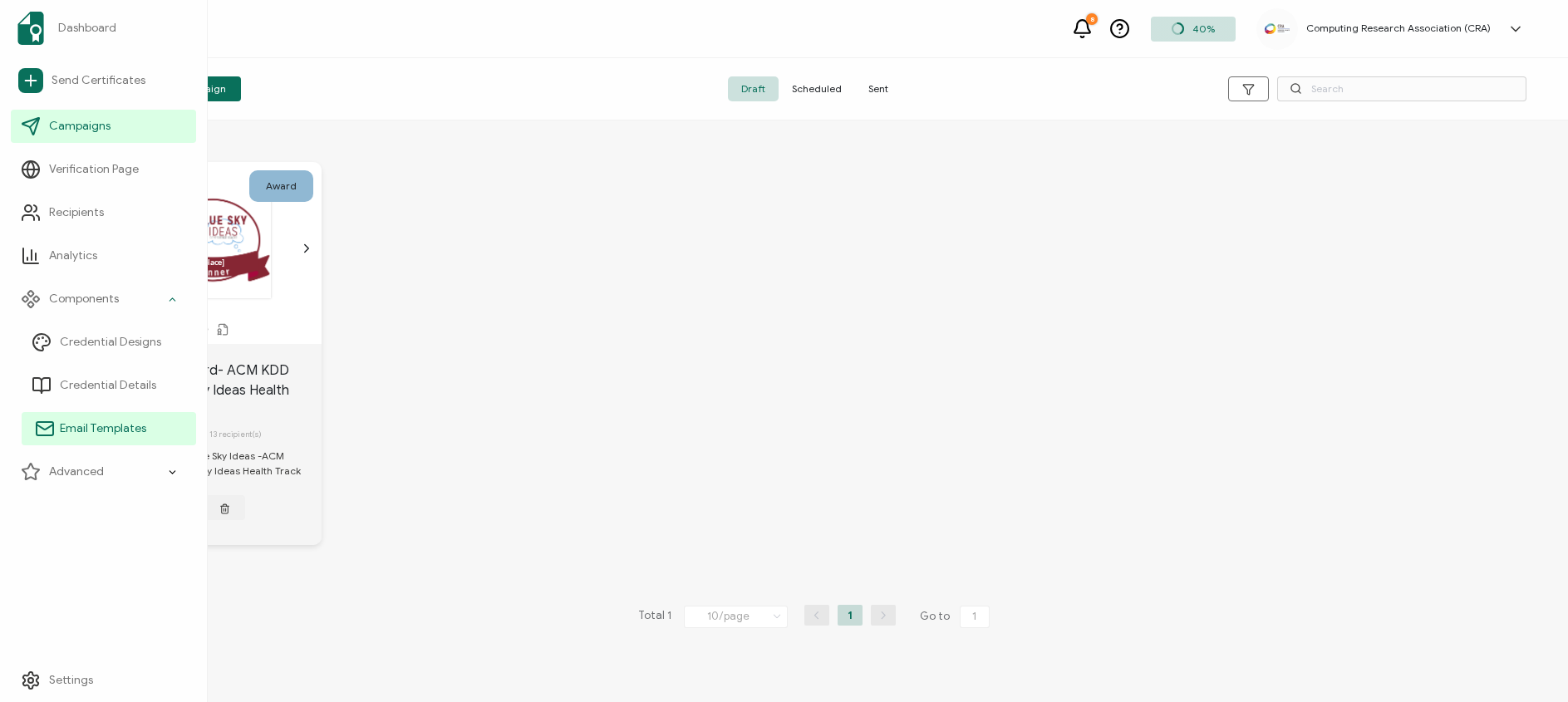
click at [121, 429] on span "Email Templates" at bounding box center [103, 429] width 86 height 16
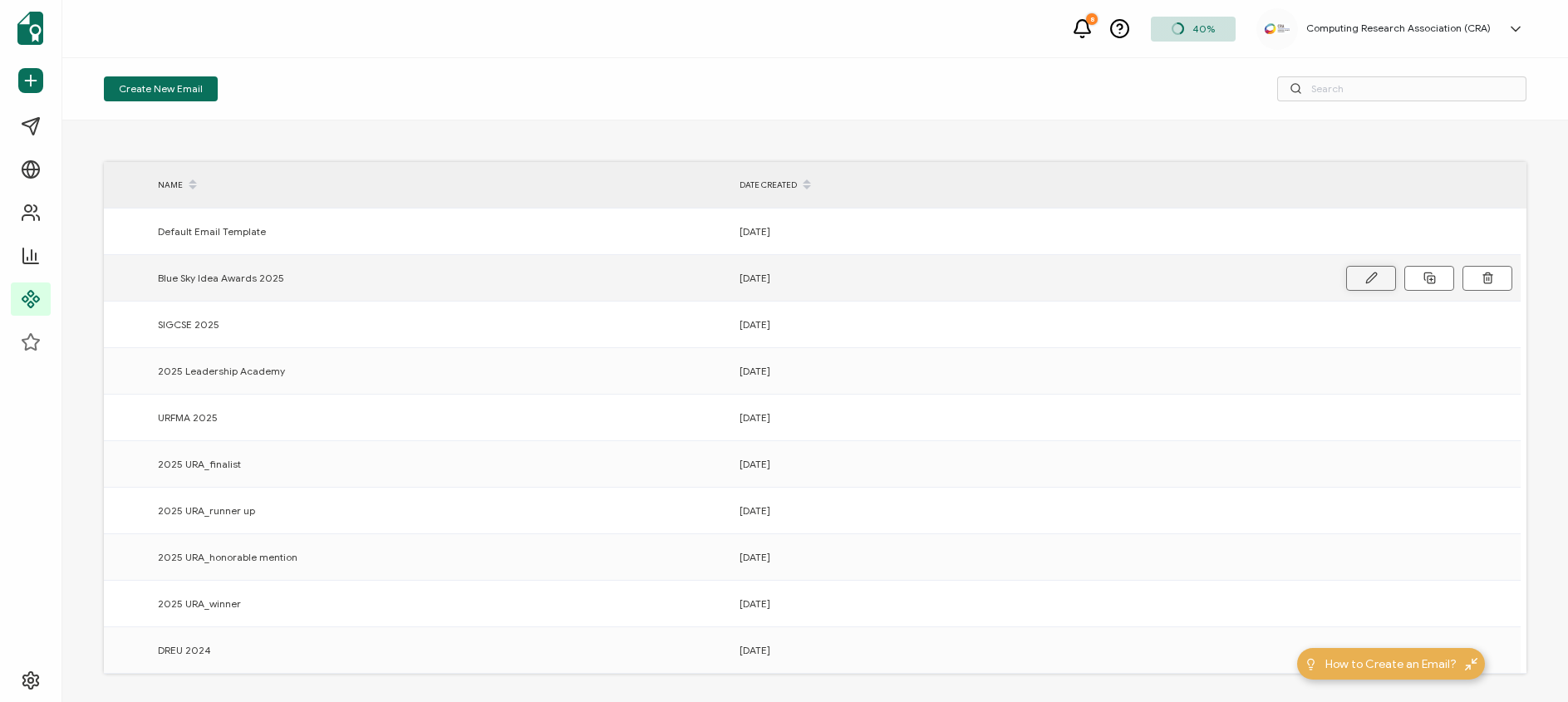
click at [1353, 273] on button at bounding box center [1371, 278] width 50 height 25
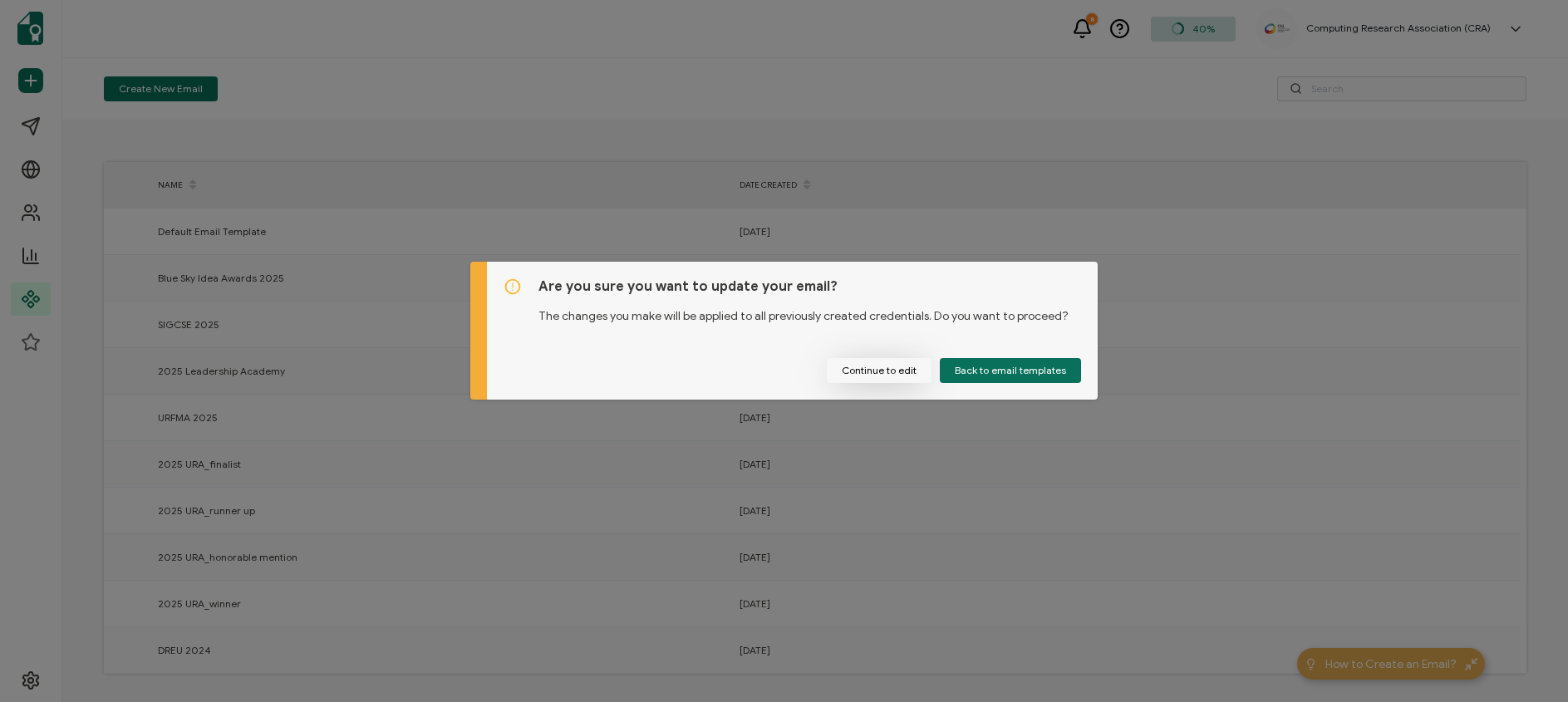
click at [892, 371] on button "Continue to edit" at bounding box center [879, 370] width 105 height 25
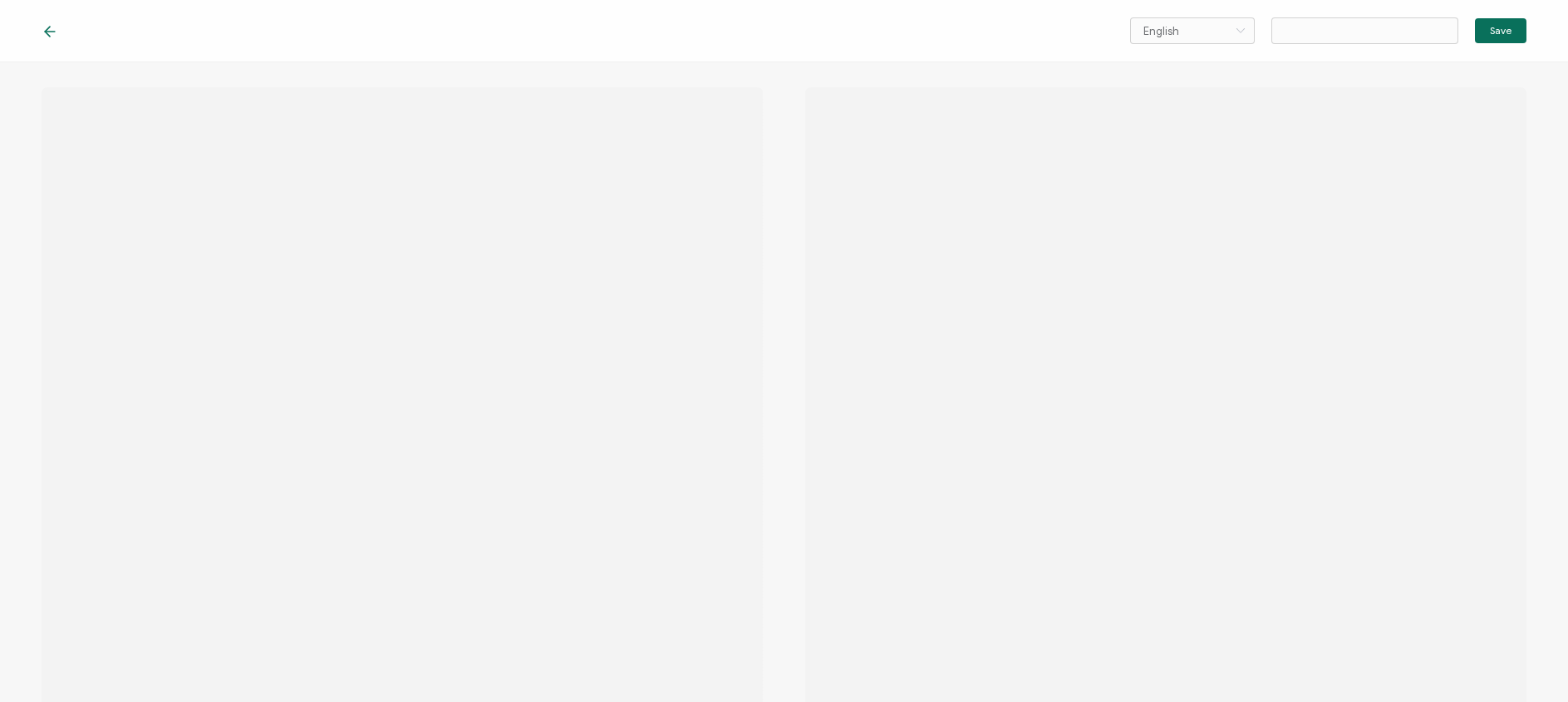
type input "Blue Sky Idea Awards 2025"
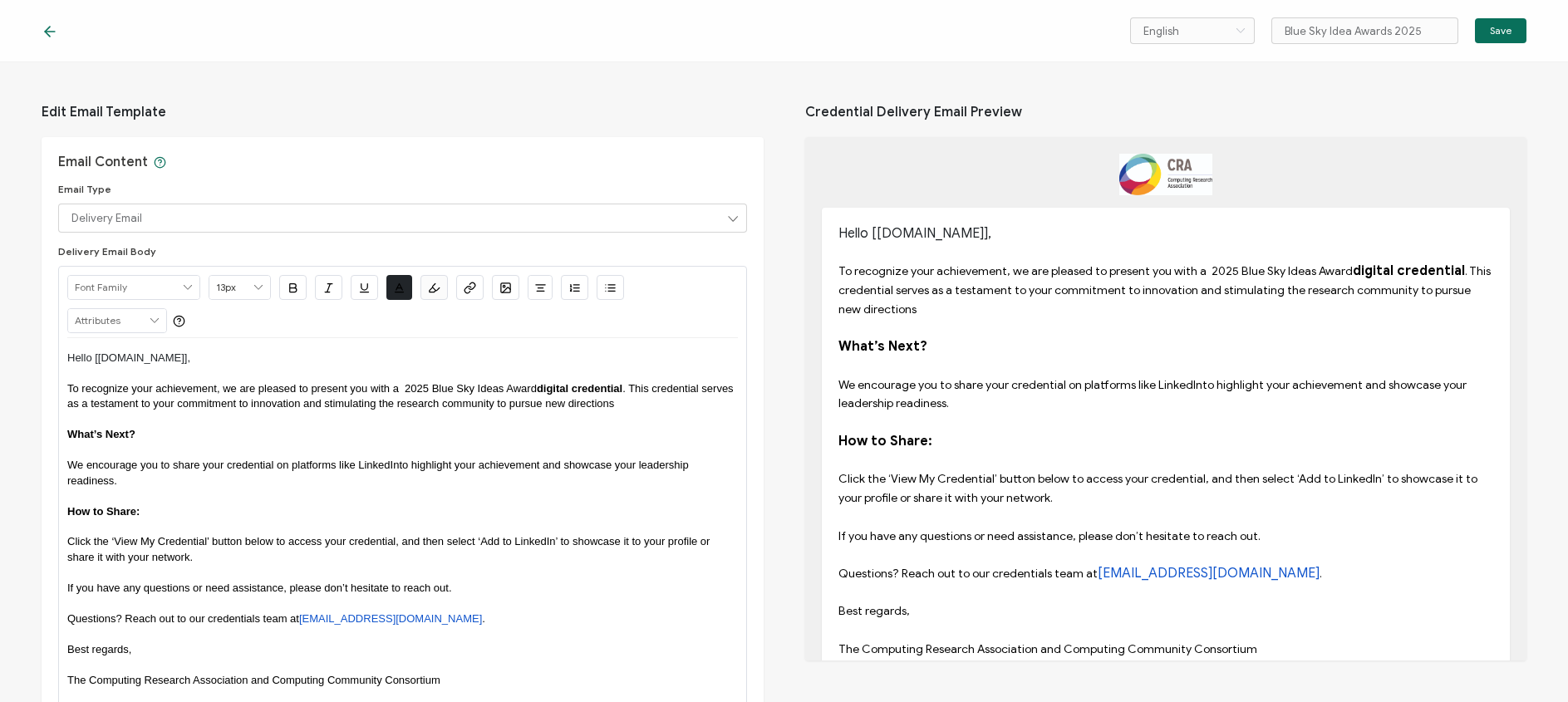
click at [405, 393] on span "To recognize your achievement, we are pleased to present you with a 2025 Blue S…" at bounding box center [302, 389] width 469 height 13
click at [400, 466] on span "We encourage you to share your credential on platforms like LinkedInto highligh…" at bounding box center [379, 473] width 624 height 27
click at [1494, 35] on span "Save" at bounding box center [1501, 30] width 22 height 10
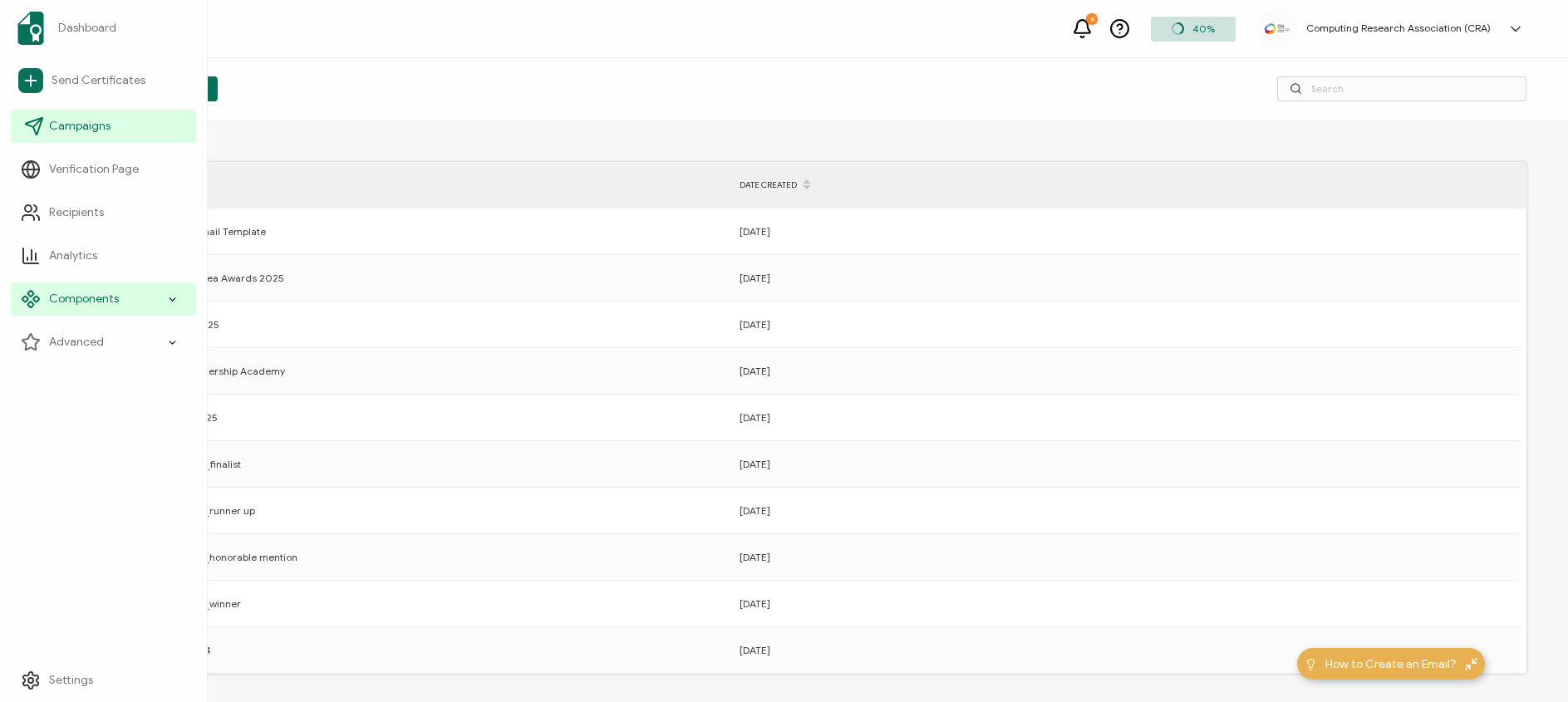
click at [32, 123] on icon at bounding box center [35, 126] width 20 height 20
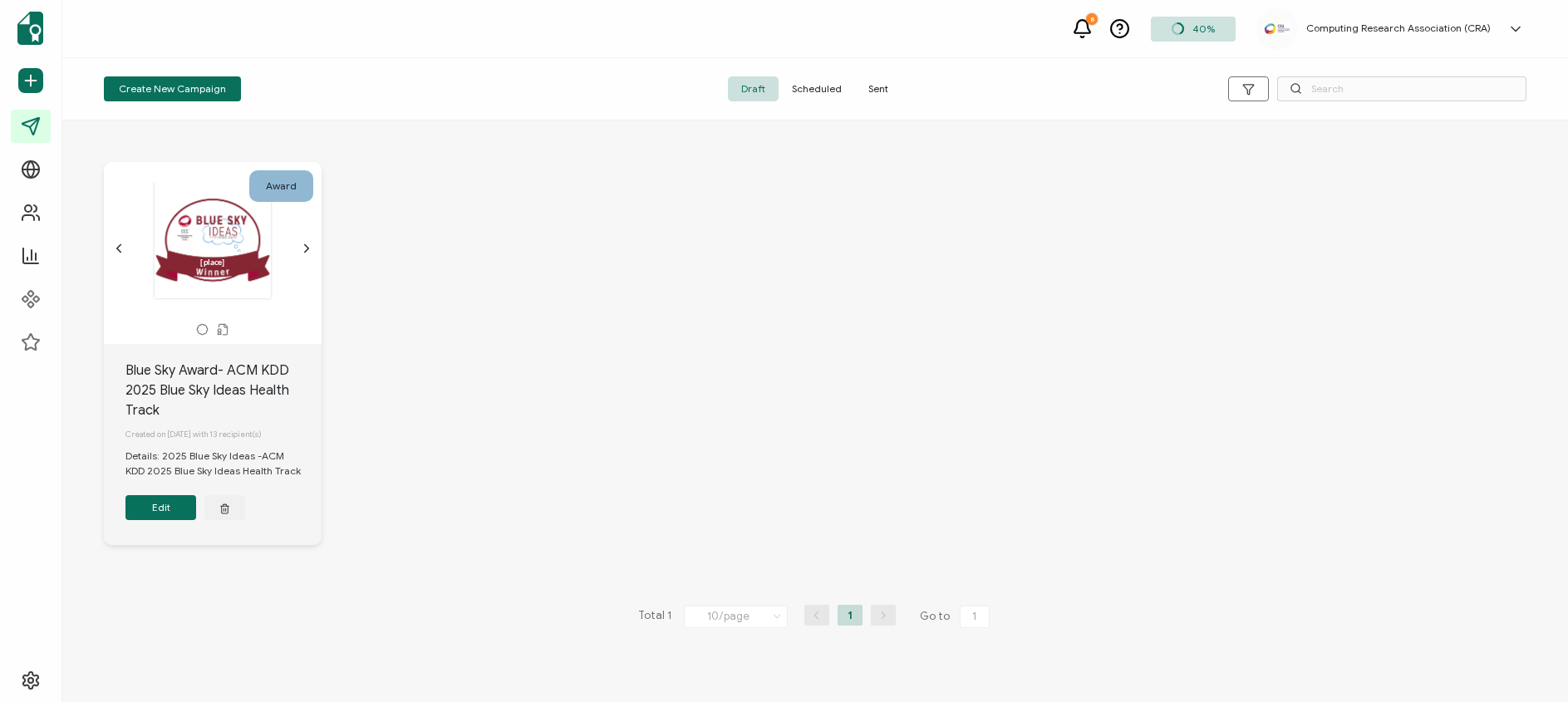
click at [165, 518] on button "Edit" at bounding box center [161, 507] width 71 height 25
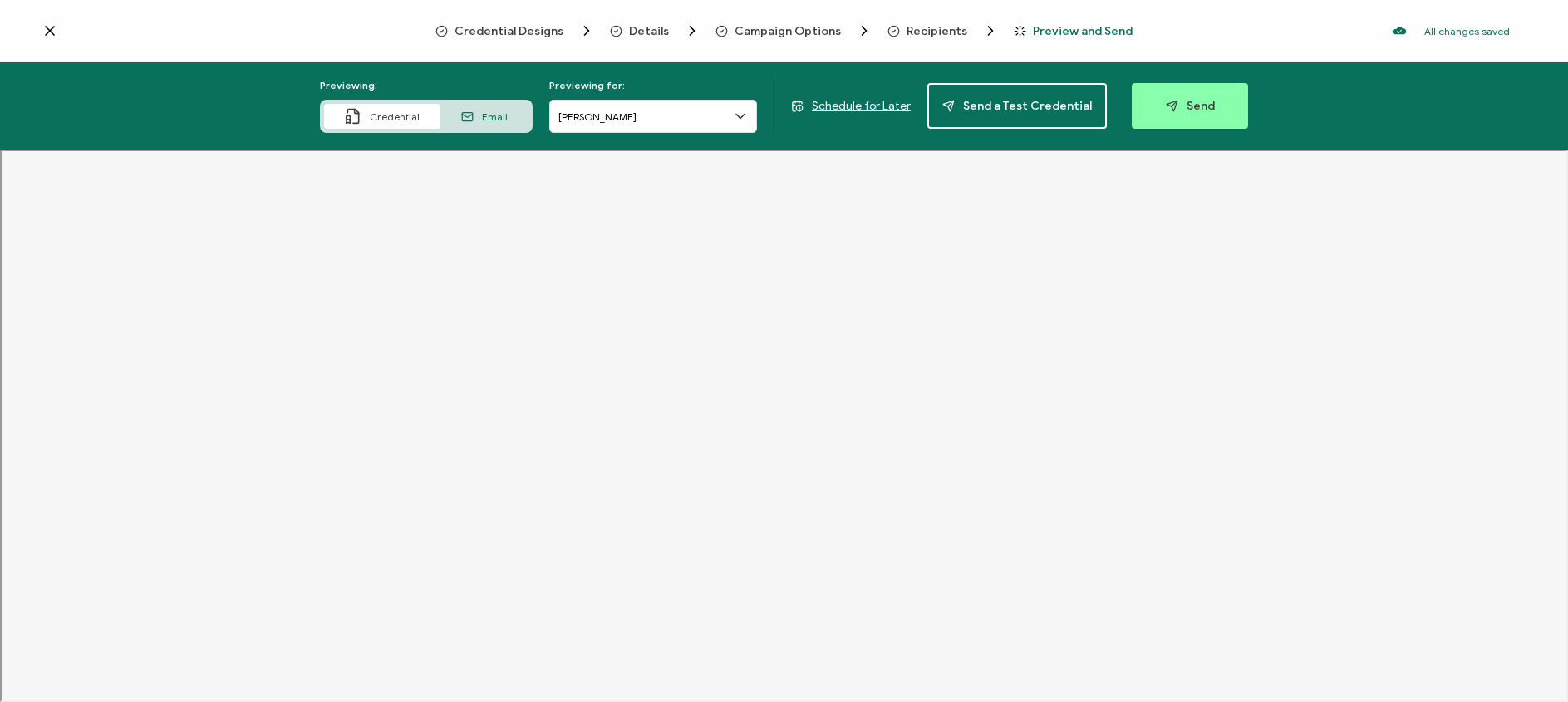
click at [837, 106] on span "Schedule for Later" at bounding box center [861, 106] width 99 height 15
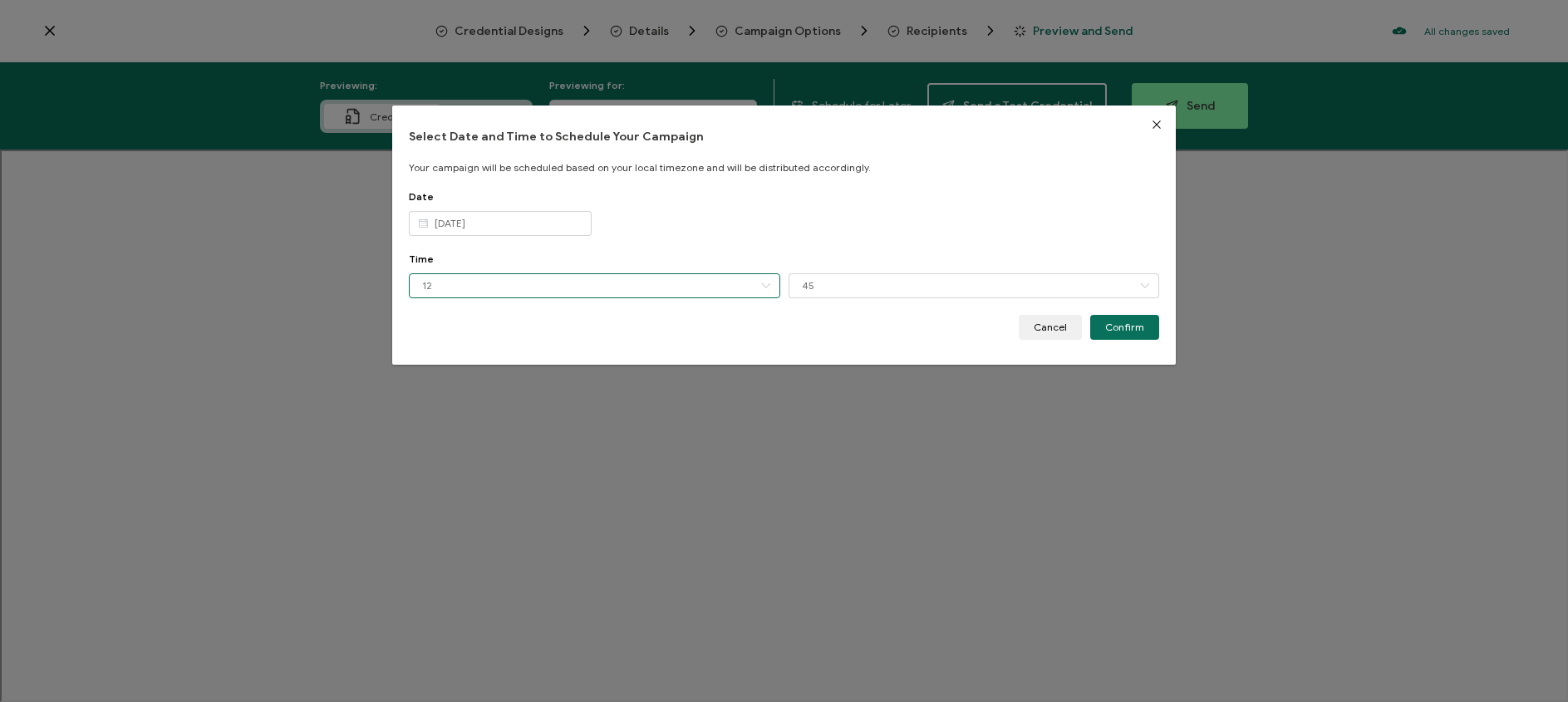
click at [746, 286] on input "12" at bounding box center [594, 286] width 372 height 25
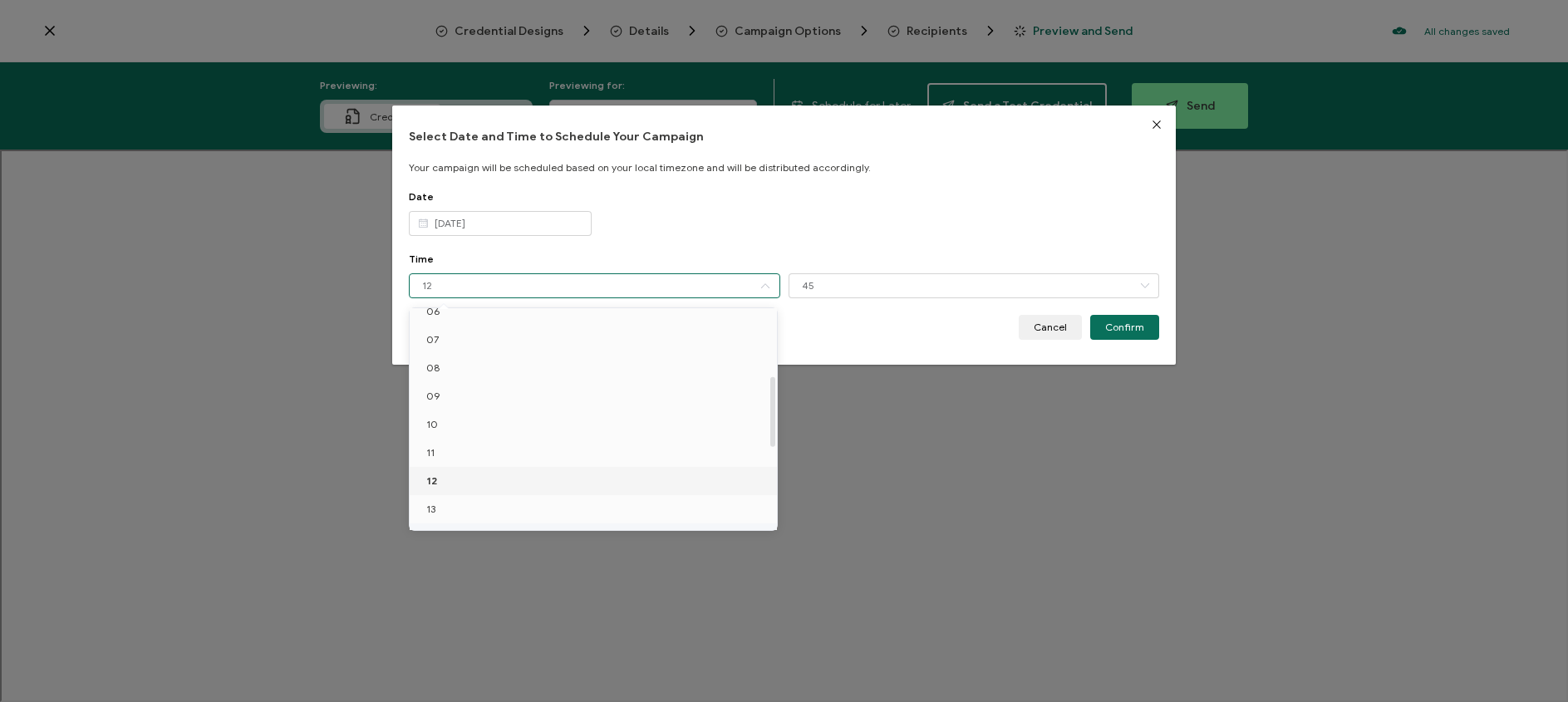
scroll to position [250, 0]
click at [470, 447] on li "13" at bounding box center [596, 445] width 373 height 28
type input "13"
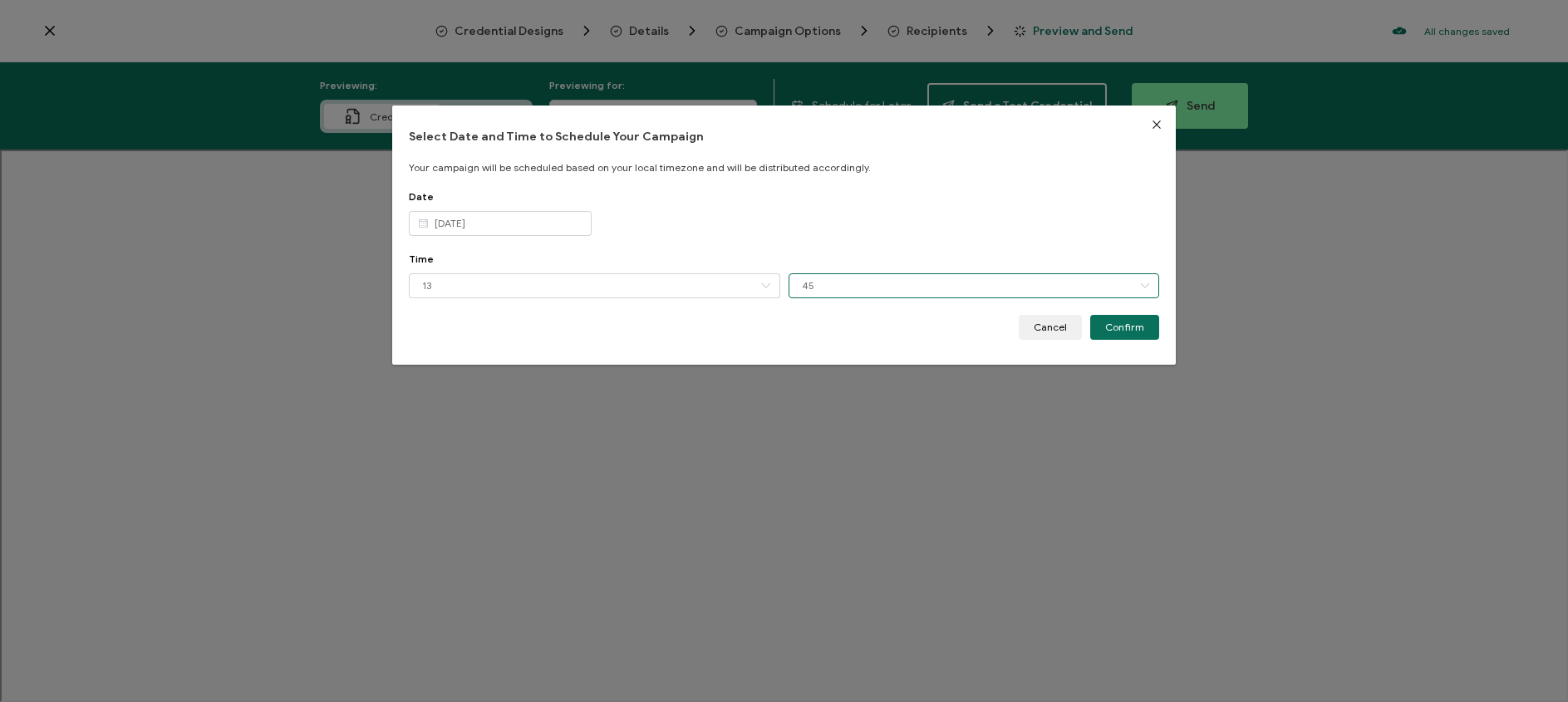
click at [890, 279] on input "45" at bounding box center [974, 286] width 372 height 25
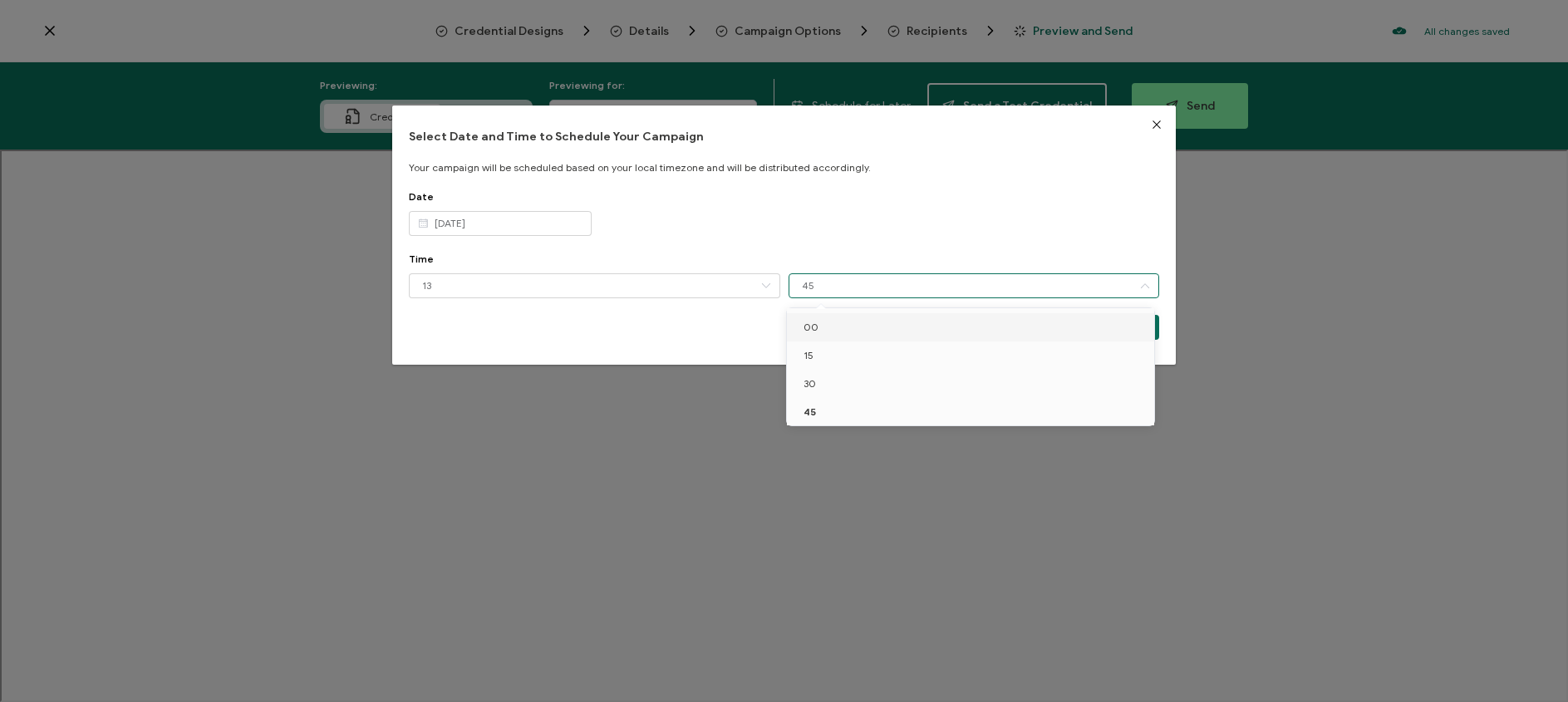
click at [848, 325] on li "00" at bounding box center [974, 327] width 373 height 28
type input "00"
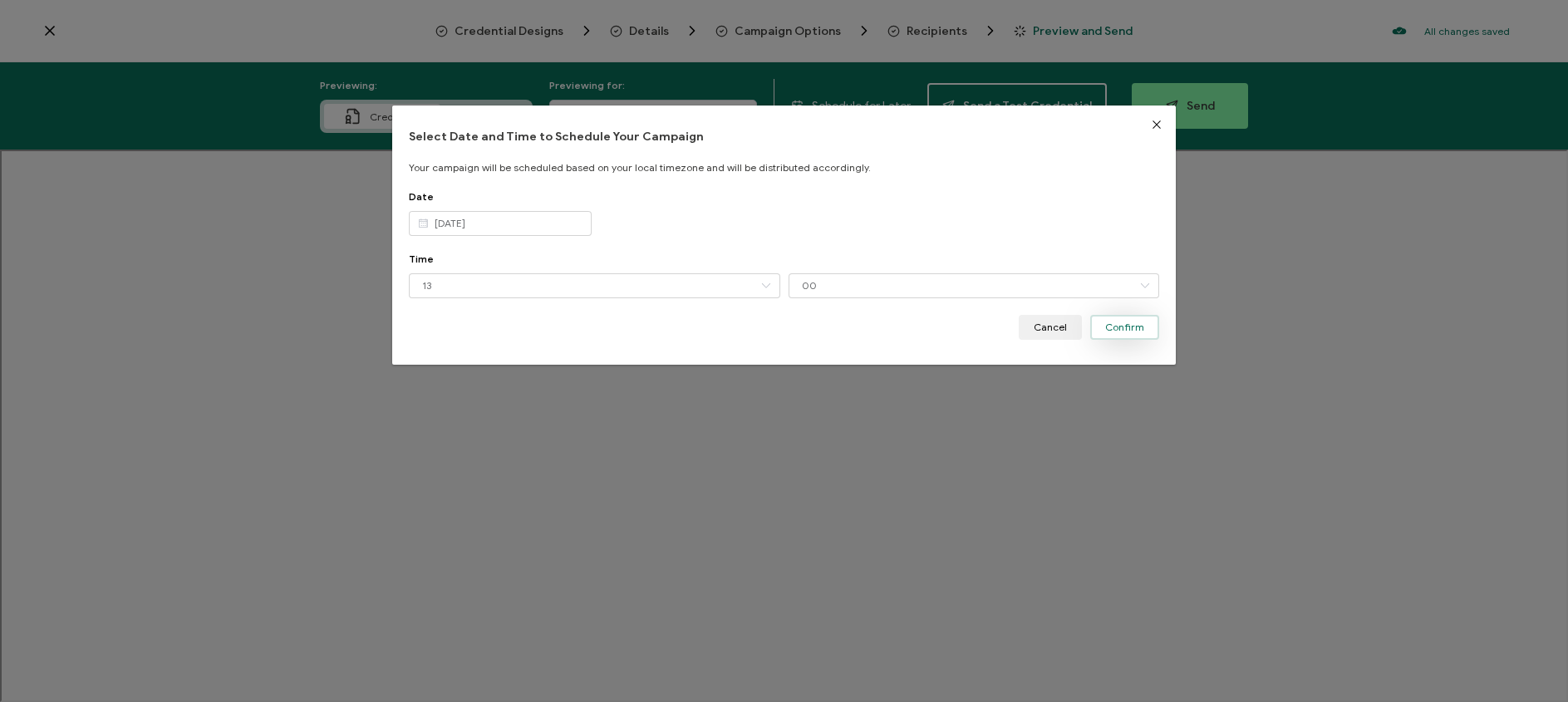
click at [1116, 331] on span "Confirm" at bounding box center [1124, 327] width 39 height 10
